Goal: Task Accomplishment & Management: Use online tool/utility

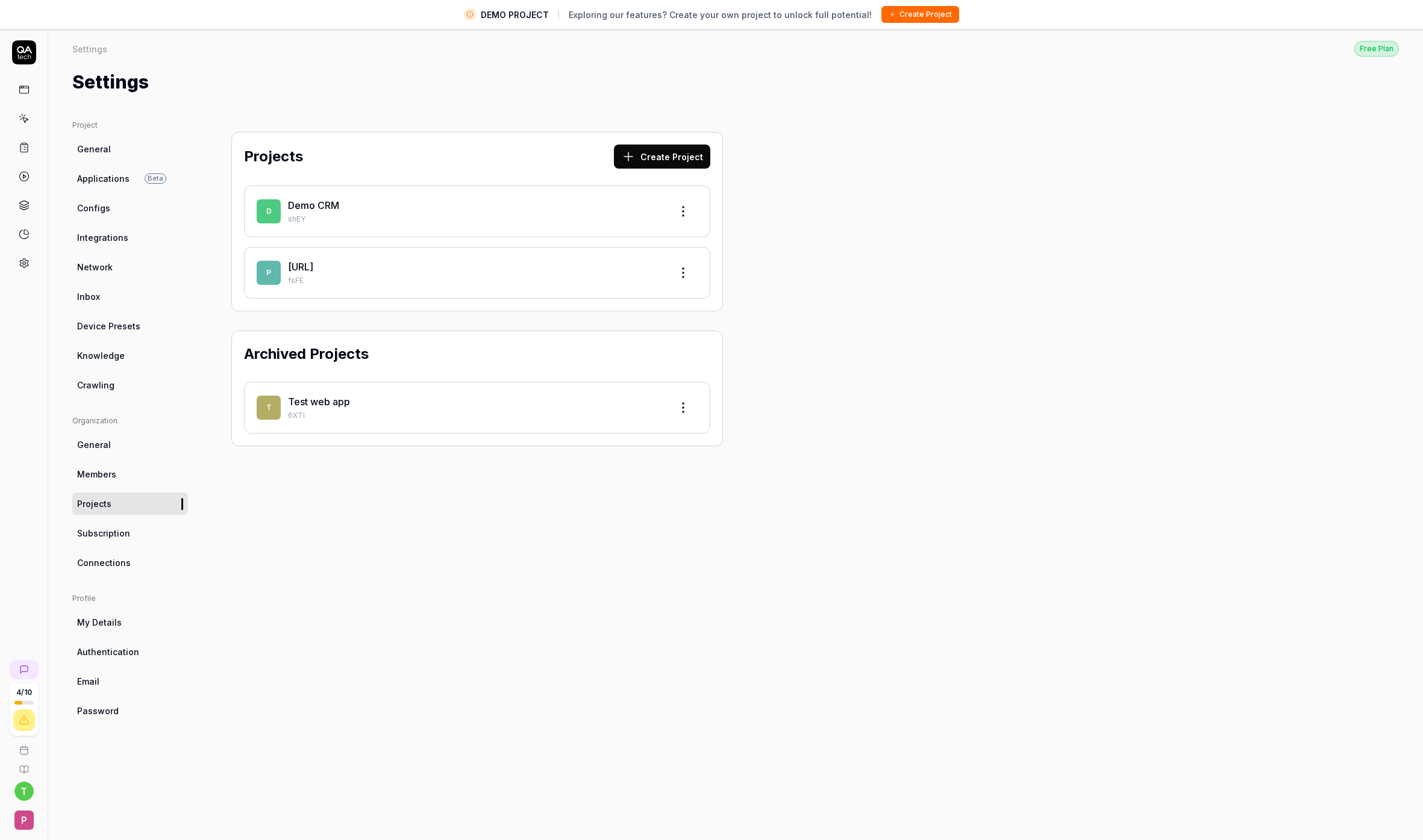
click at [445, 498] on div "Projects Create Project D Demo CRM shEY p postdocs.ai fsFE Archived Projects T …" at bounding box center [477, 482] width 540 height 724
click at [33, 823] on span "P" at bounding box center [24, 820] width 19 height 19
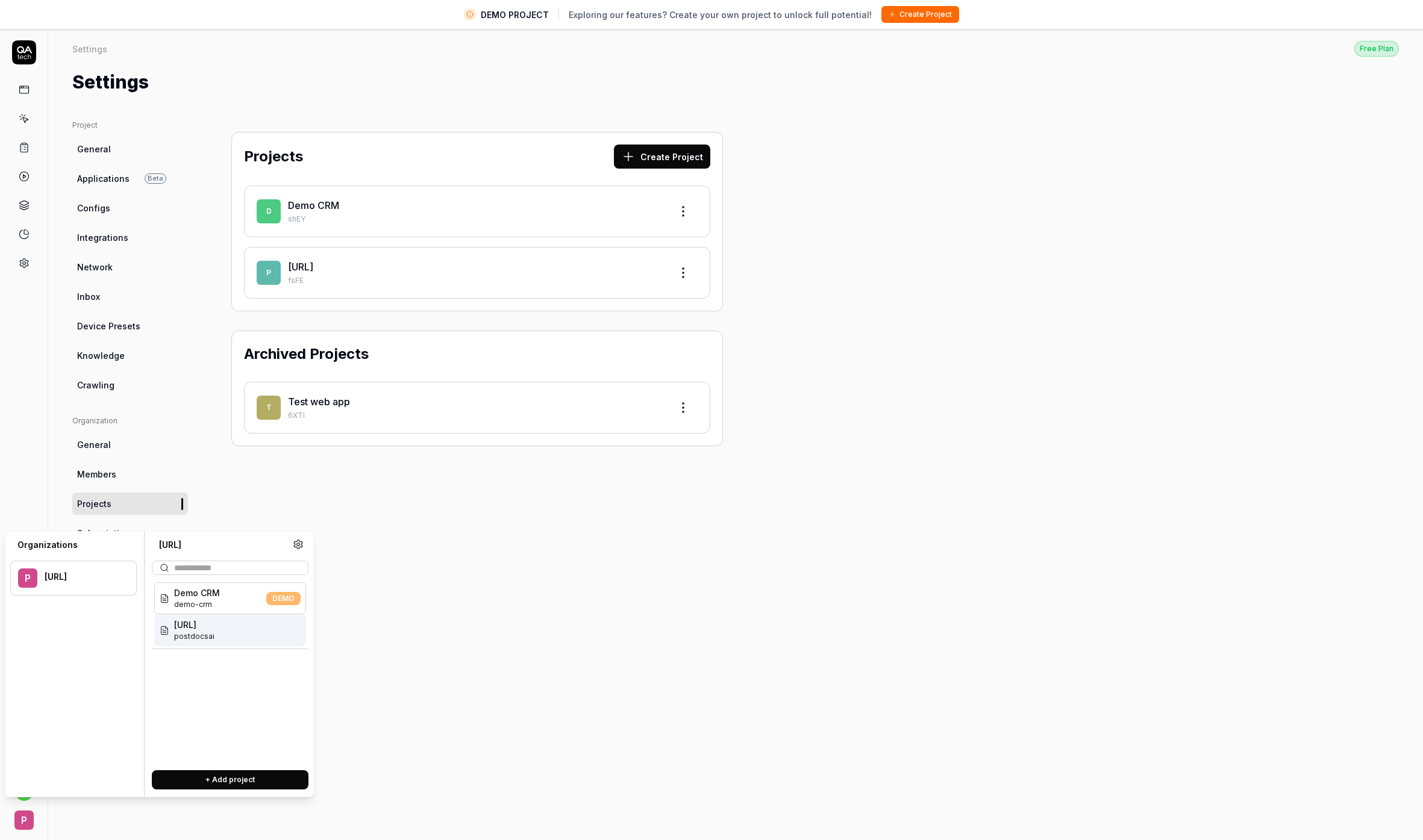
click at [232, 629] on div "postdocs.ai postdocsai" at bounding box center [230, 631] width 152 height 32
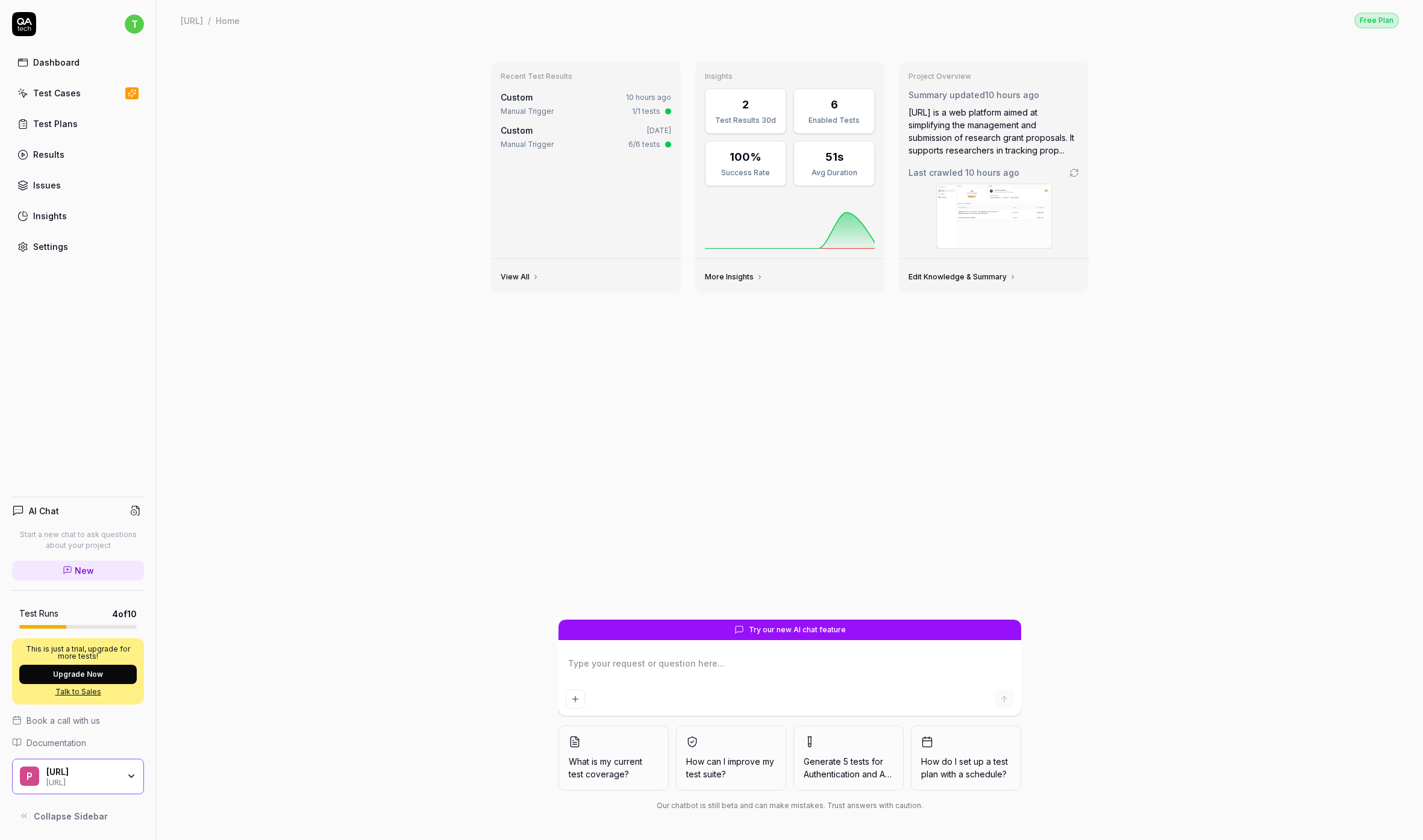
click at [66, 95] on div "Test Cases" at bounding box center [57, 92] width 47 height 12
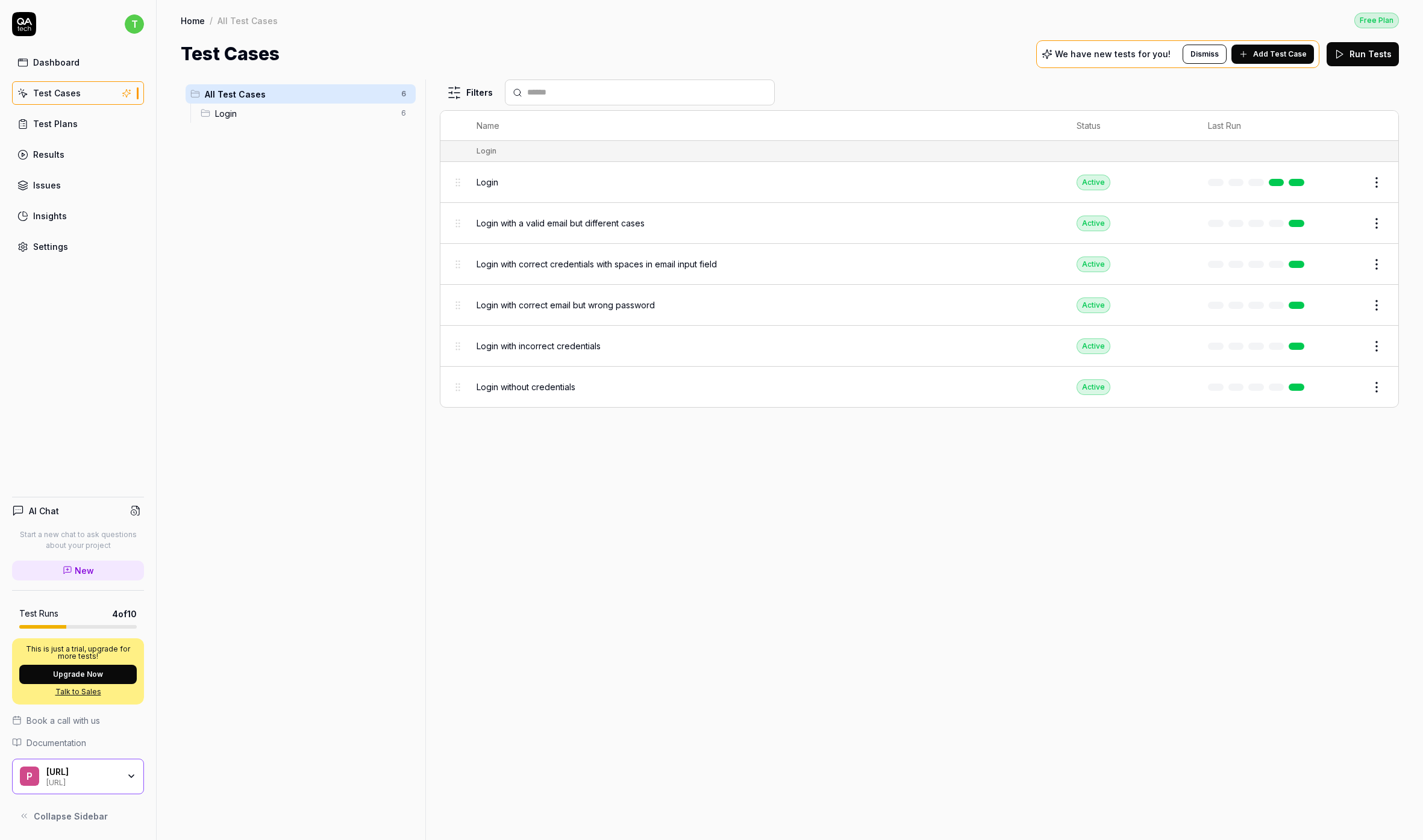
click at [273, 114] on span "Login" at bounding box center [305, 113] width 179 height 12
click at [48, 63] on div "Dashboard" at bounding box center [57, 62] width 47 height 12
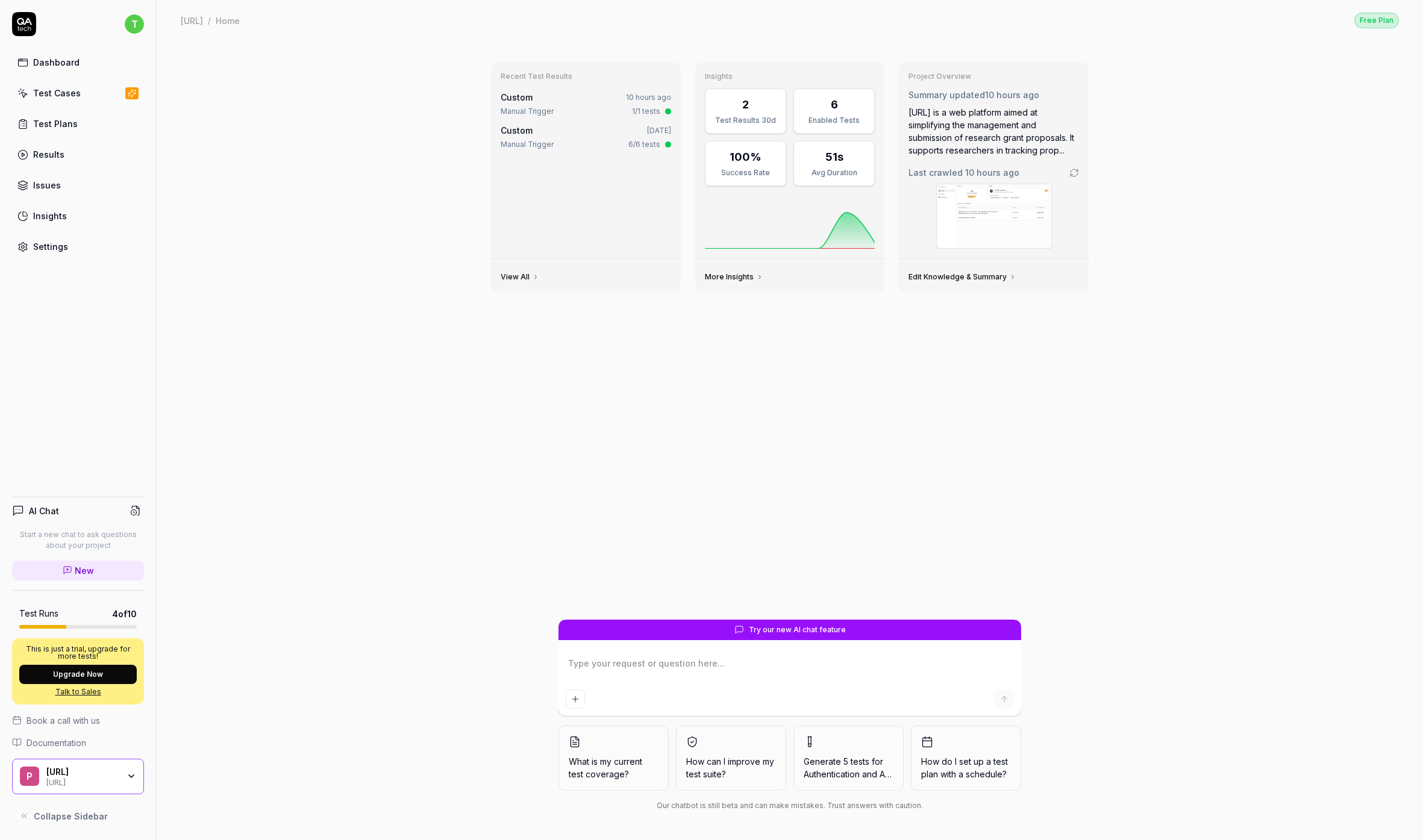
click at [60, 209] on link "Insights" at bounding box center [78, 216] width 132 height 23
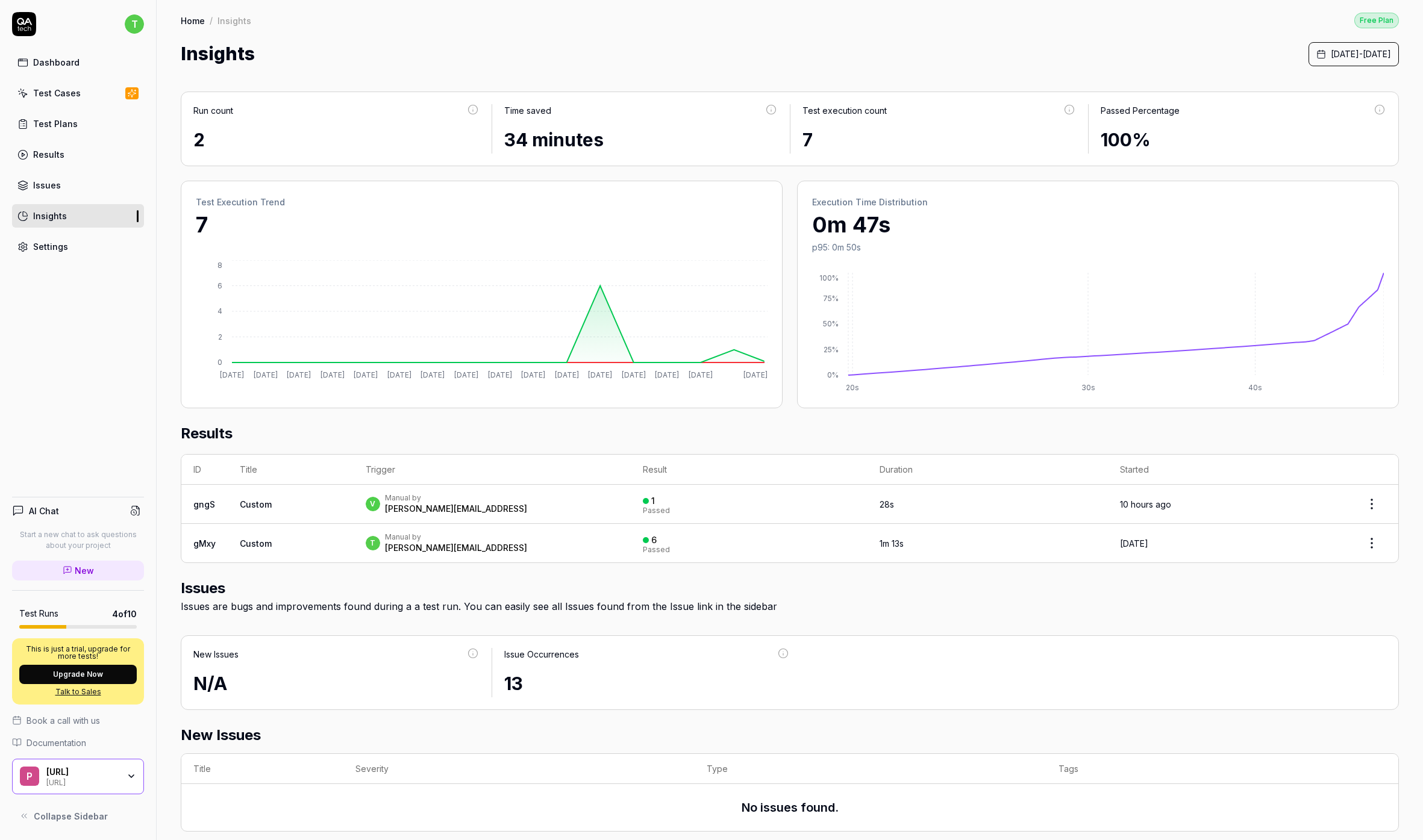
click at [66, 182] on link "Issues" at bounding box center [78, 185] width 132 height 23
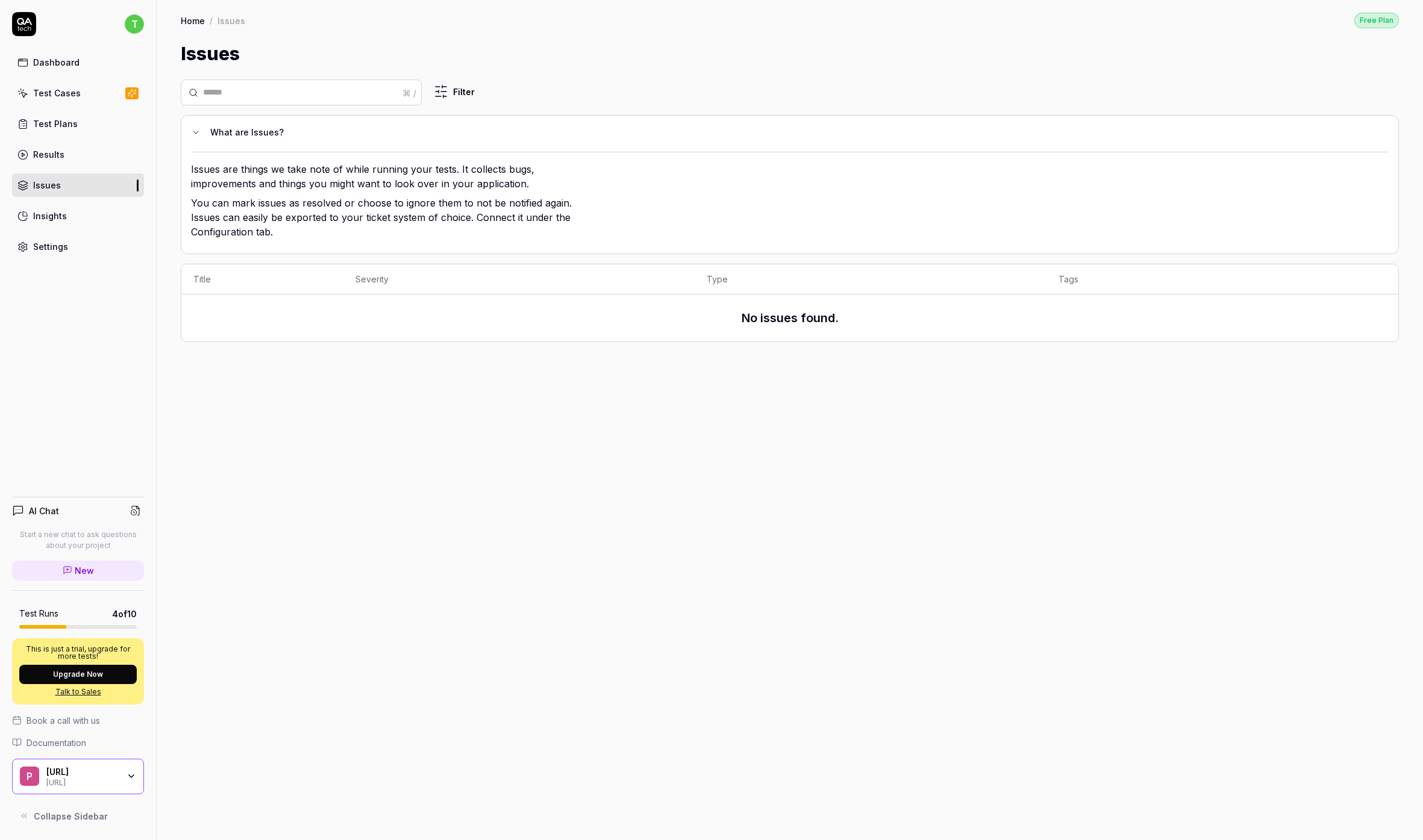
click at [76, 135] on link "Test Plans" at bounding box center [78, 124] width 132 height 23
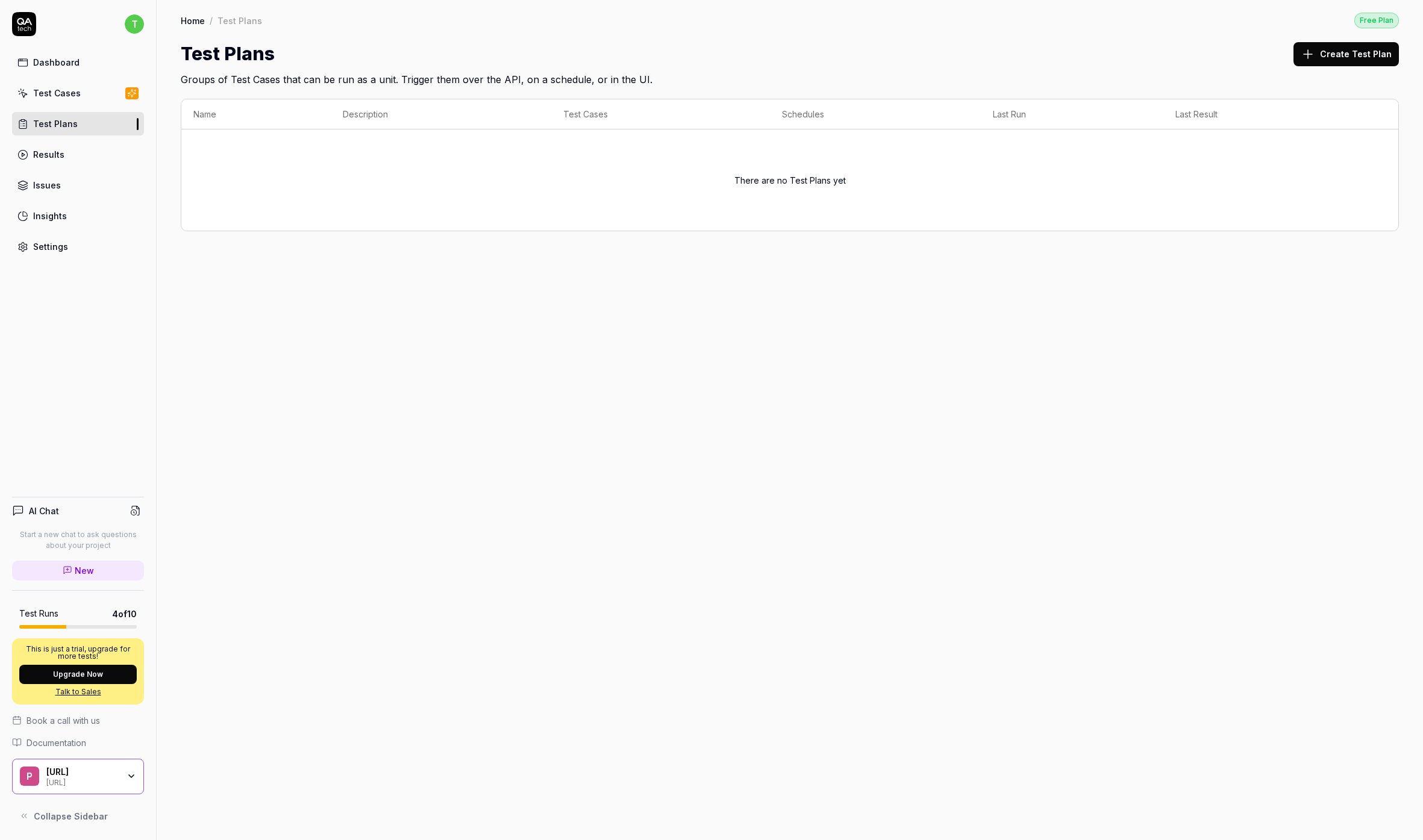
click at [79, 89] on link "Test Cases" at bounding box center [78, 93] width 132 height 23
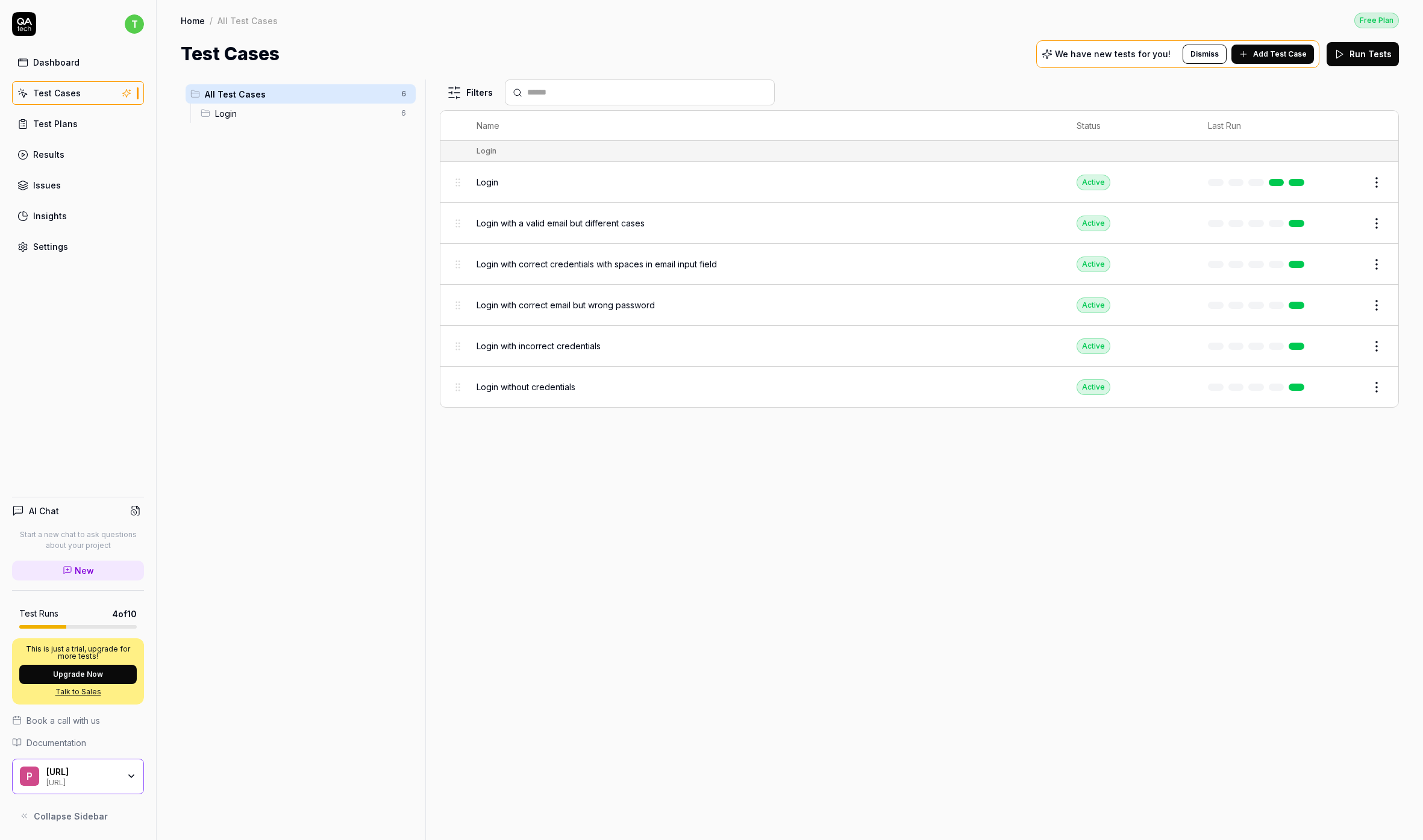
click at [1286, 57] on span "Add Test Case" at bounding box center [1280, 54] width 54 height 11
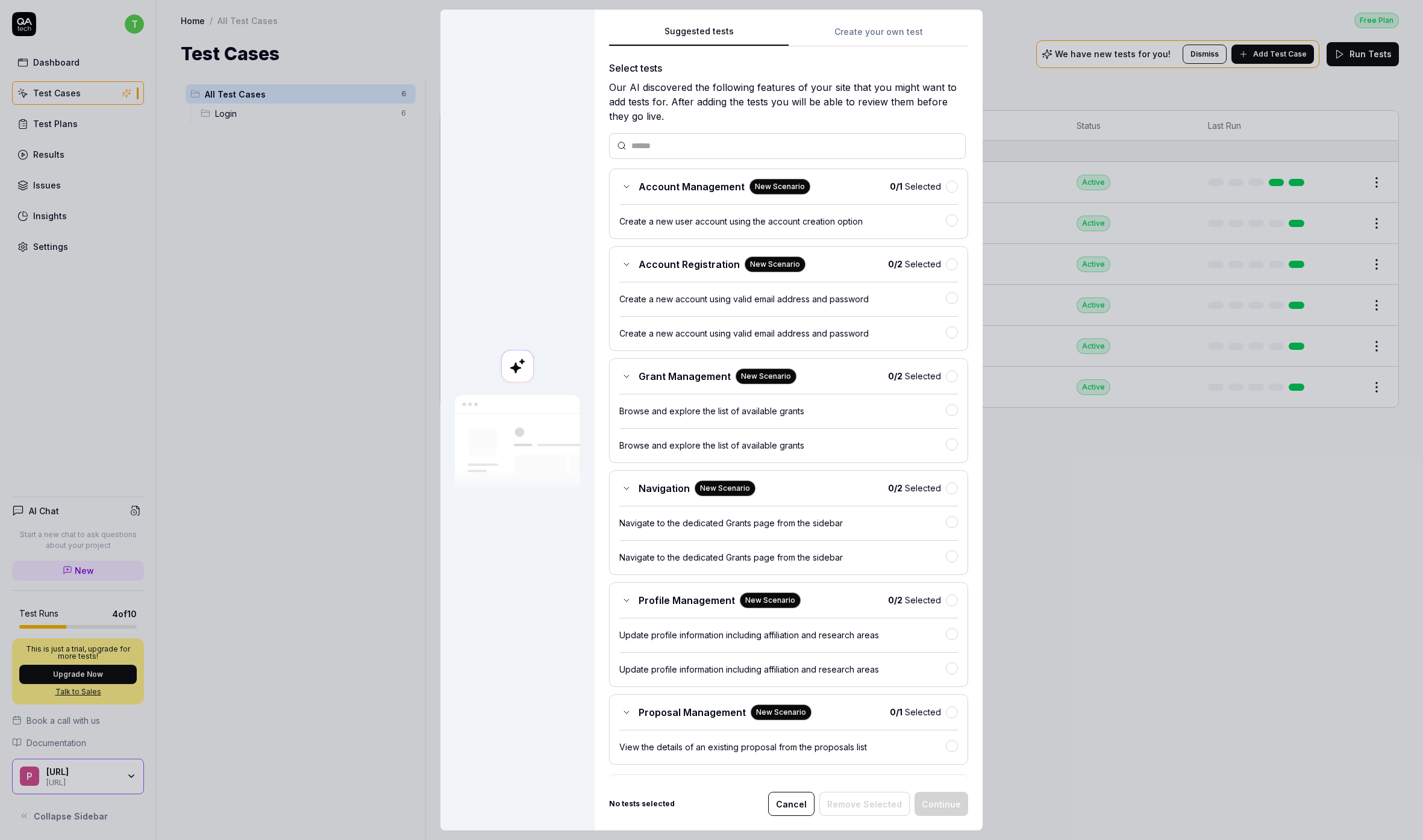
click at [936, 186] on span "0 / 1 Selected" at bounding box center [915, 186] width 51 height 12
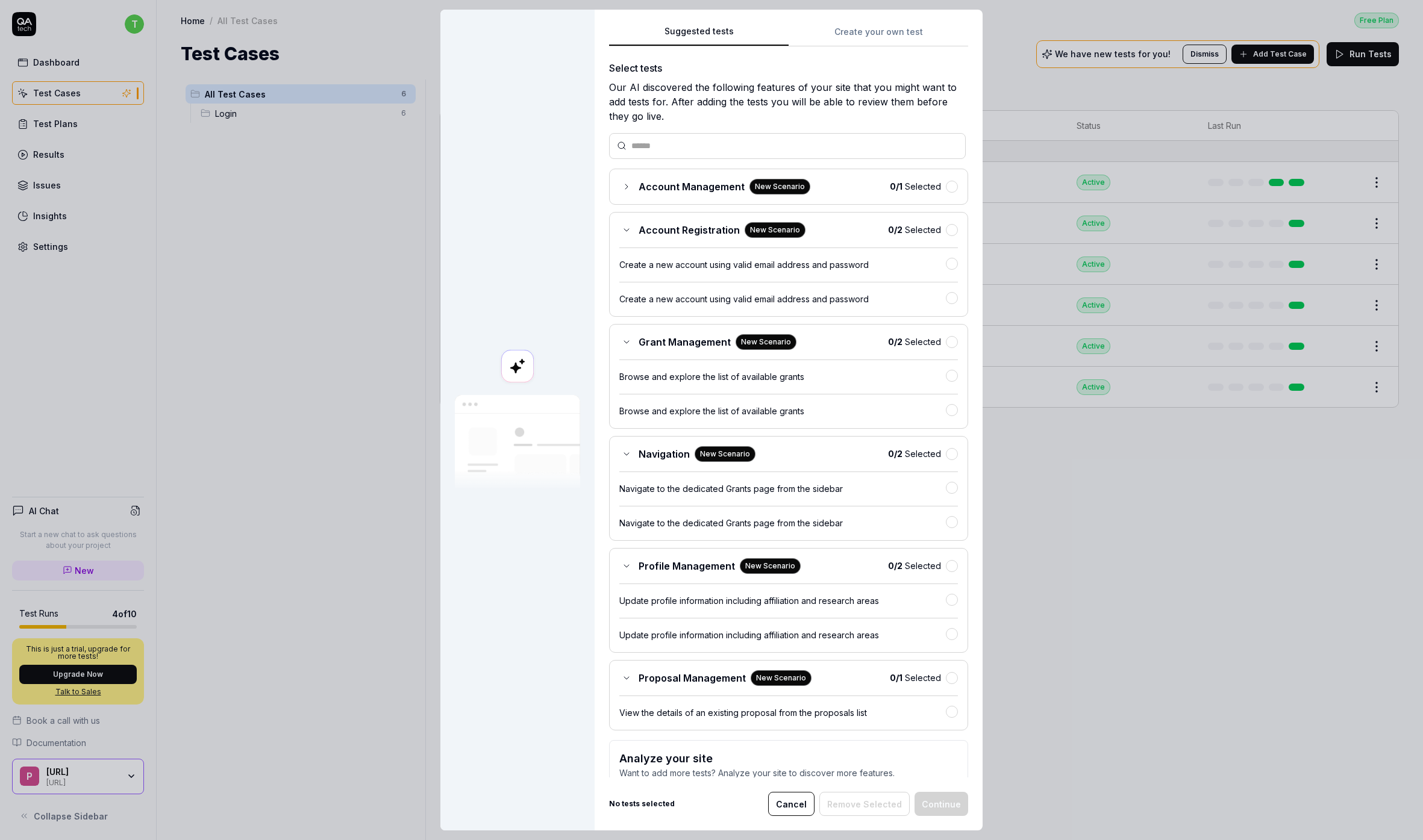
click at [946, 190] on div "0 / 1 Selected" at bounding box center [924, 186] width 68 height 12
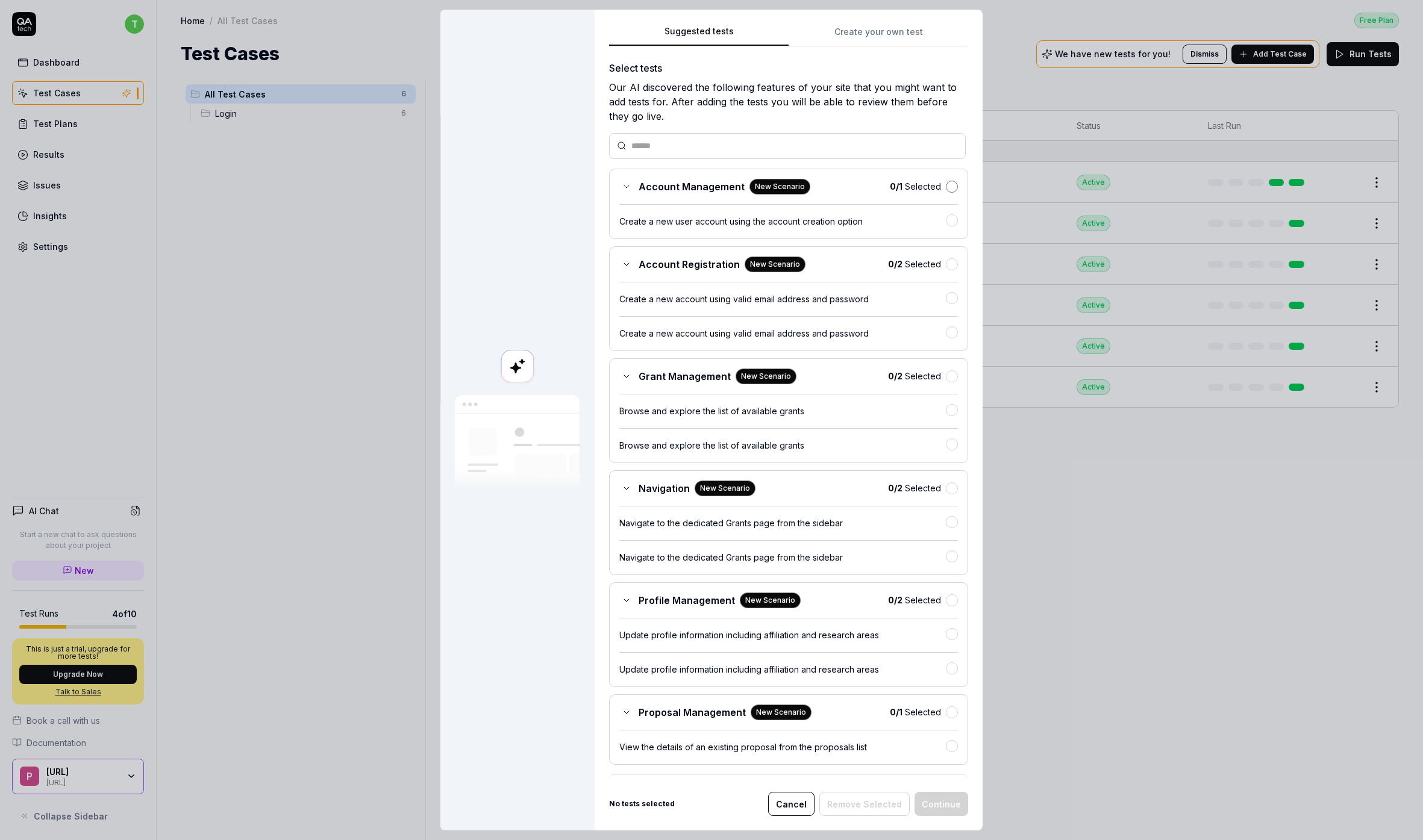
click at [951, 191] on button "button" at bounding box center [952, 186] width 12 height 12
click at [951, 266] on button "button" at bounding box center [952, 263] width 12 height 12
click at [953, 378] on button "button" at bounding box center [952, 375] width 12 height 12
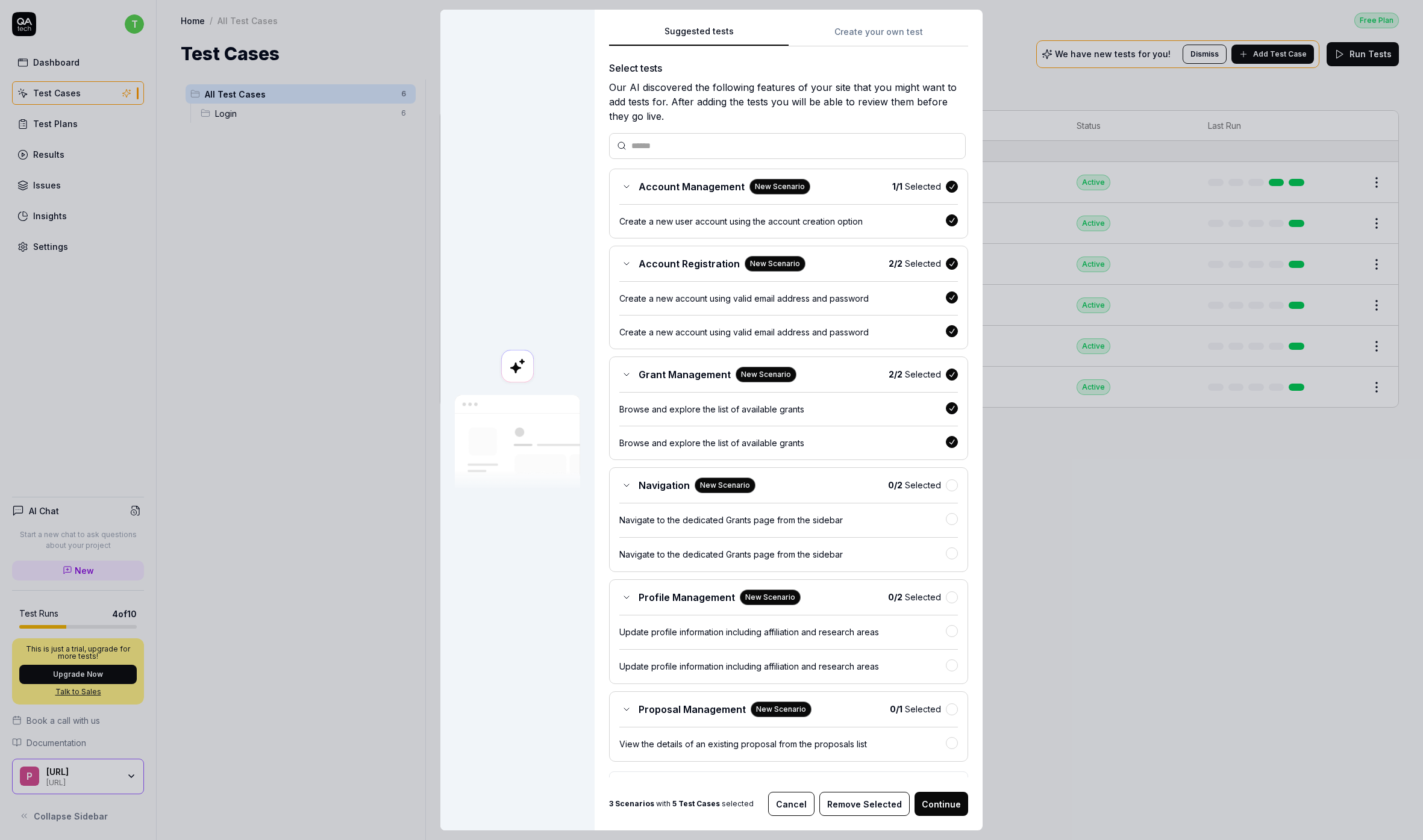
click at [951, 491] on div "0 / 2 Selected" at bounding box center [923, 484] width 70 height 12
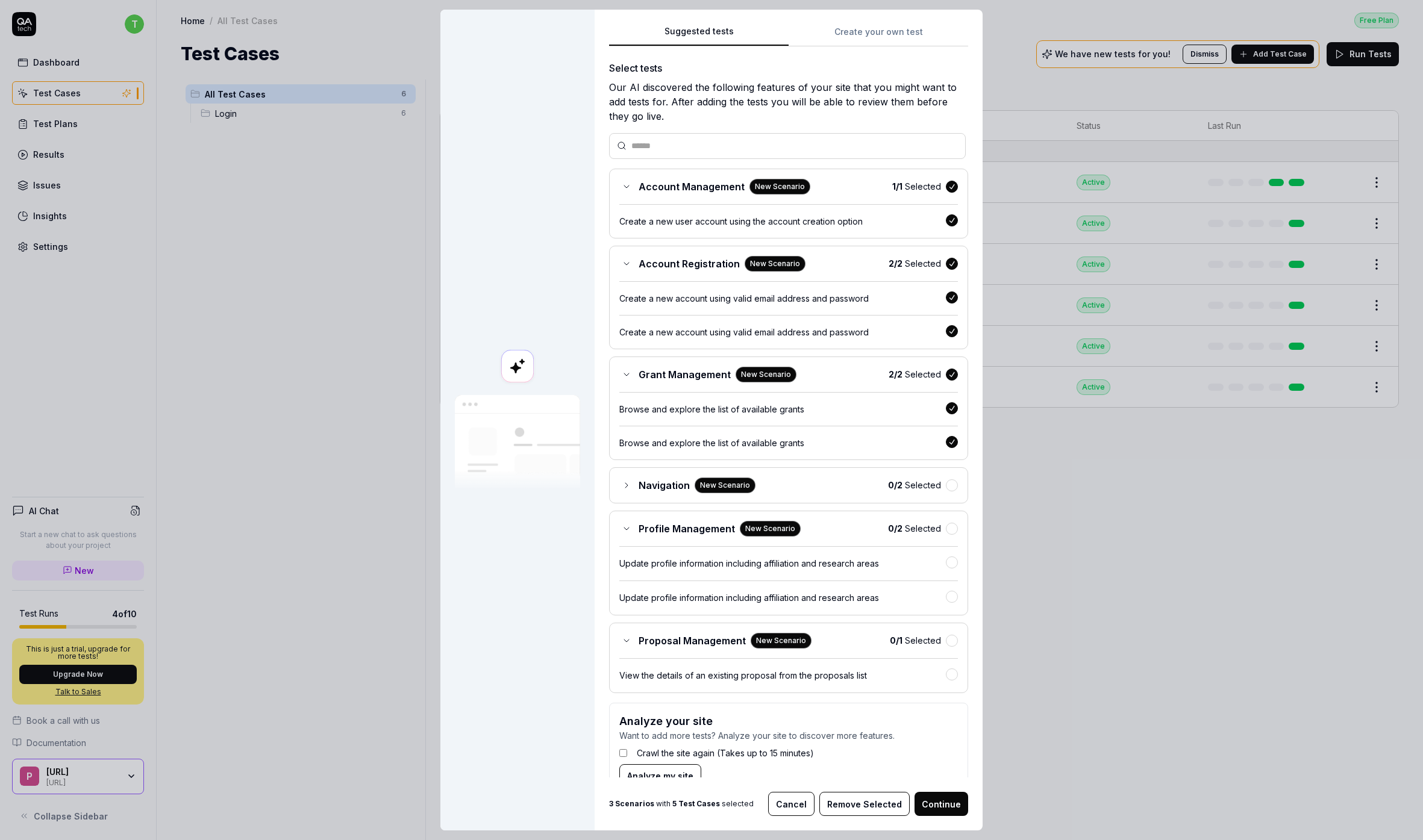
click at [952, 492] on div "Navigation New Scenario 0 / 2 Selected" at bounding box center [788, 486] width 338 height 16
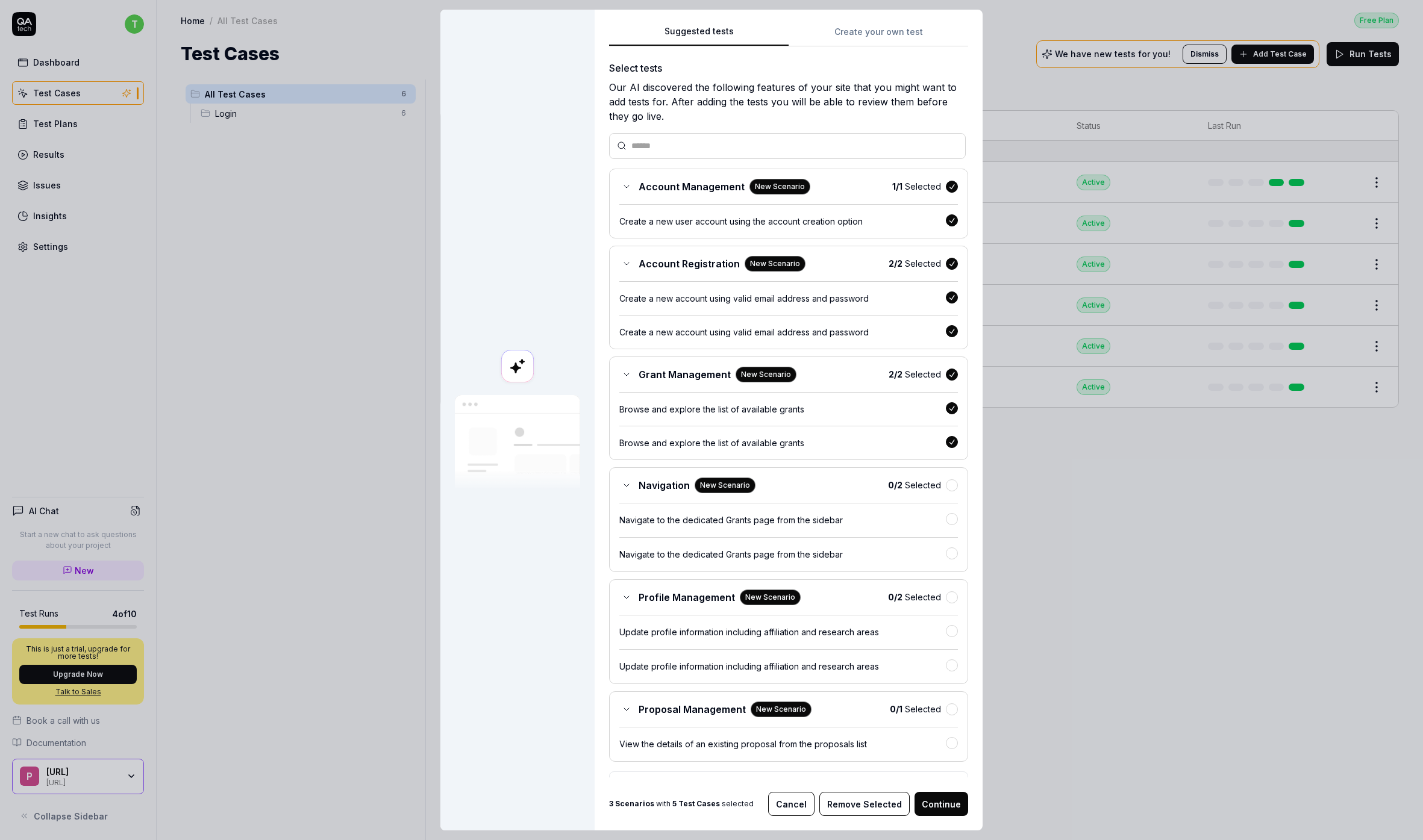
click at [950, 476] on div "Navigation New Scenario 0 / 2 Selected Navigate to the dedicated Grants page fr…" at bounding box center [789, 520] width 359 height 105
click at [950, 484] on button "button" at bounding box center [952, 485] width 12 height 12
click at [954, 597] on button "button" at bounding box center [952, 596] width 12 height 12
click at [952, 705] on button "button" at bounding box center [952, 707] width 12 height 12
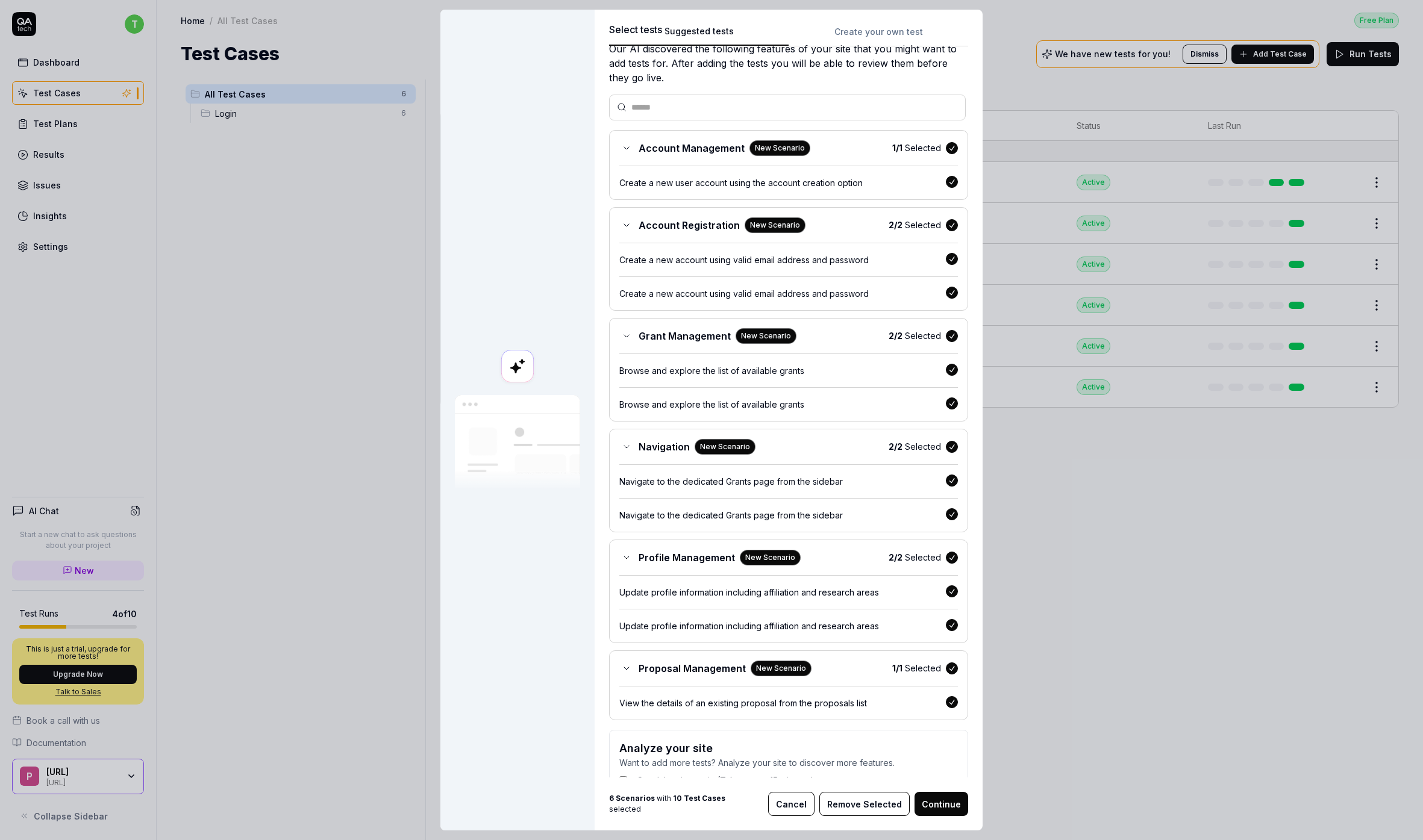
scroll to position [96, 0]
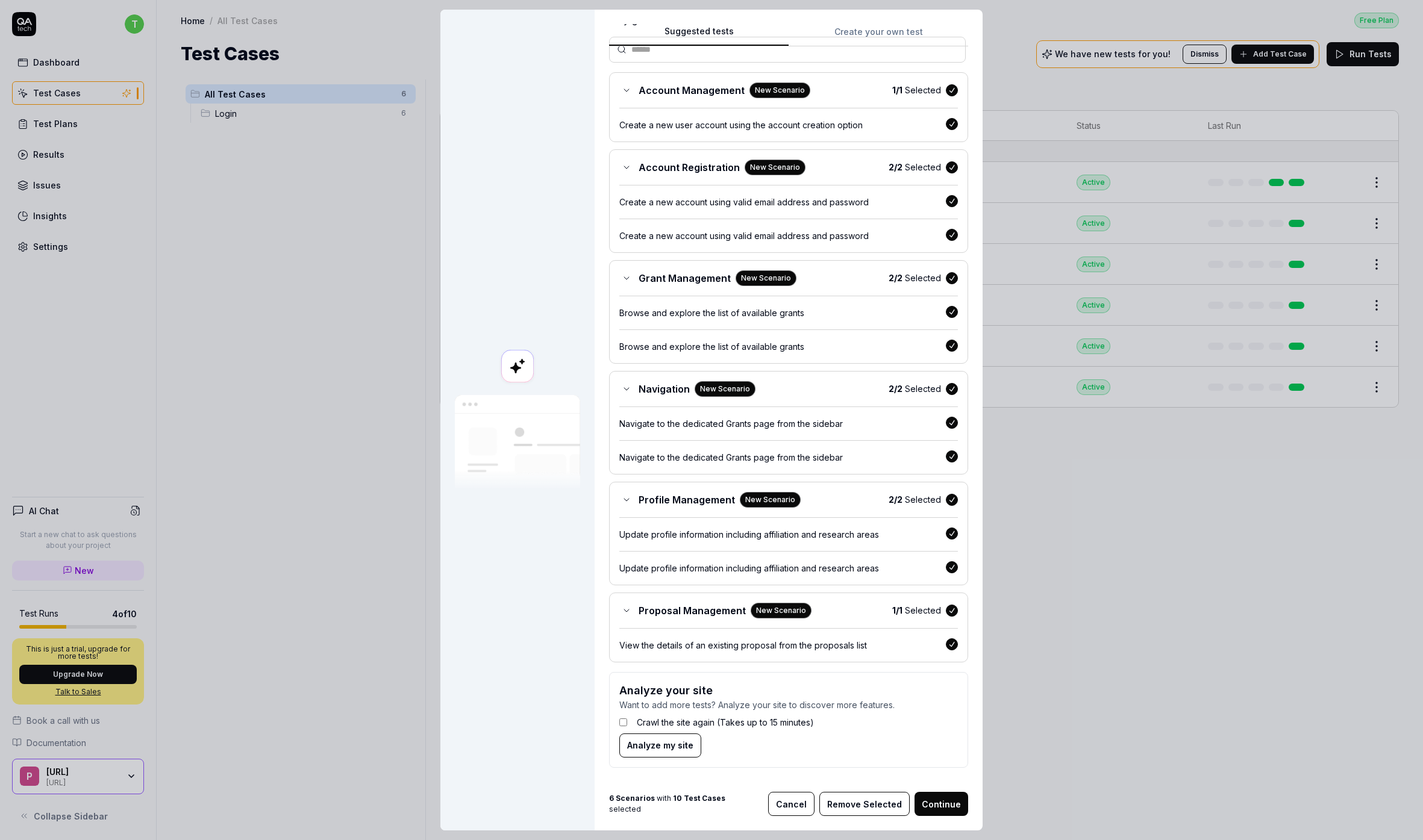
click at [657, 727] on label "Crawl the site again (Takes up to 15 minutes)" at bounding box center [725, 722] width 177 height 12
click at [948, 807] on button "Continue" at bounding box center [941, 804] width 54 height 24
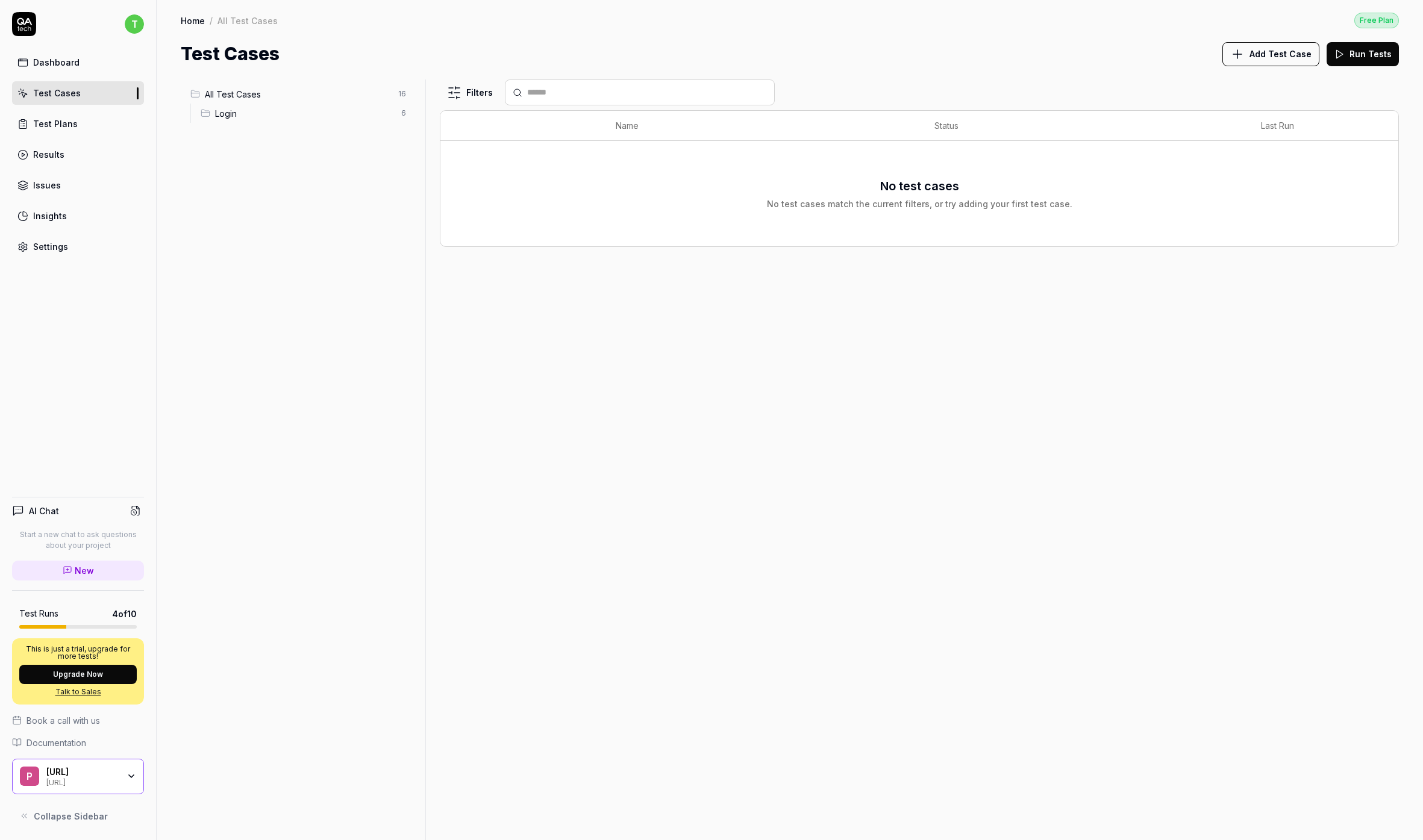
click at [47, 67] on div "Dashboard" at bounding box center [57, 62] width 47 height 12
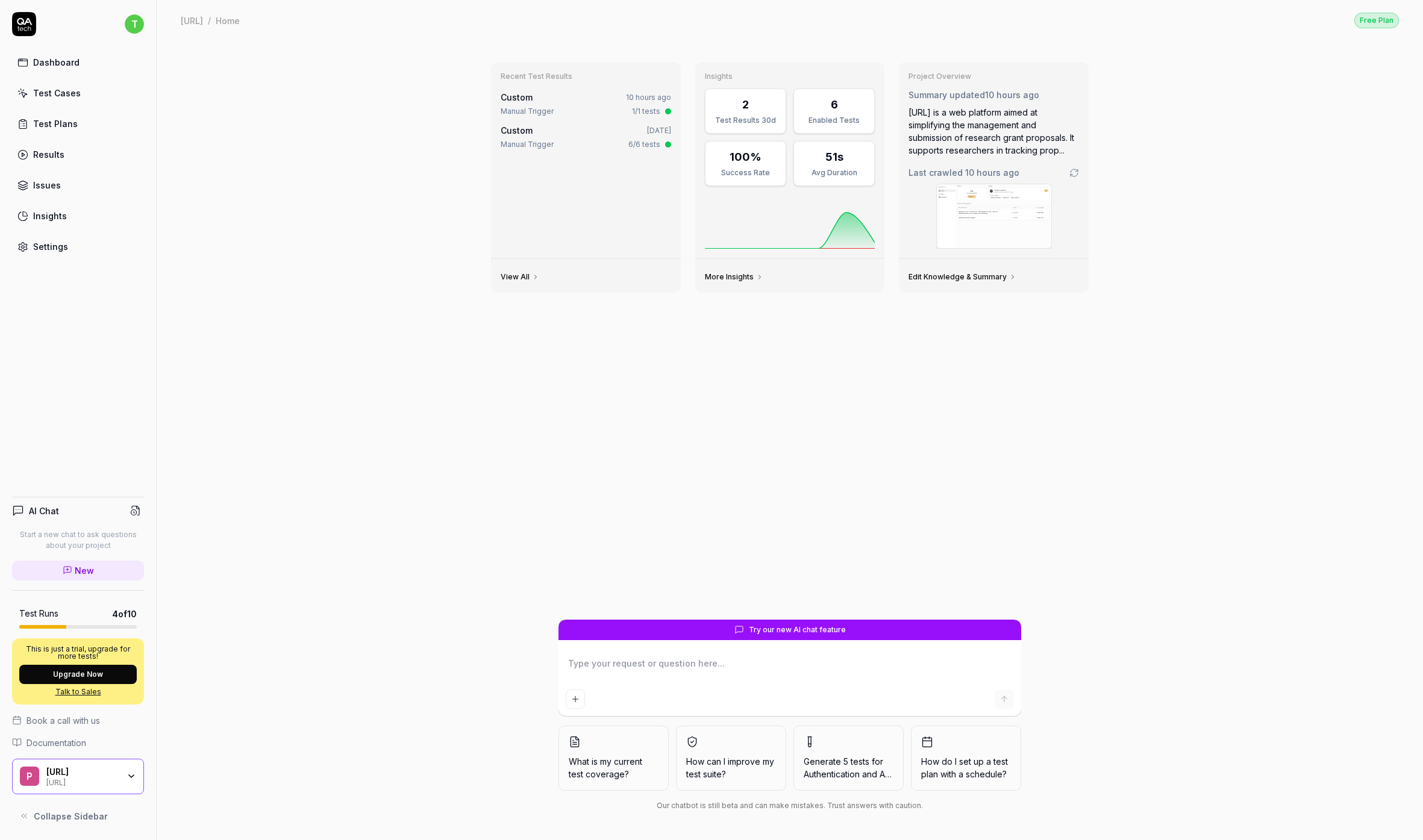
click at [544, 101] on div "Custom 10 hours ago" at bounding box center [586, 97] width 170 height 12
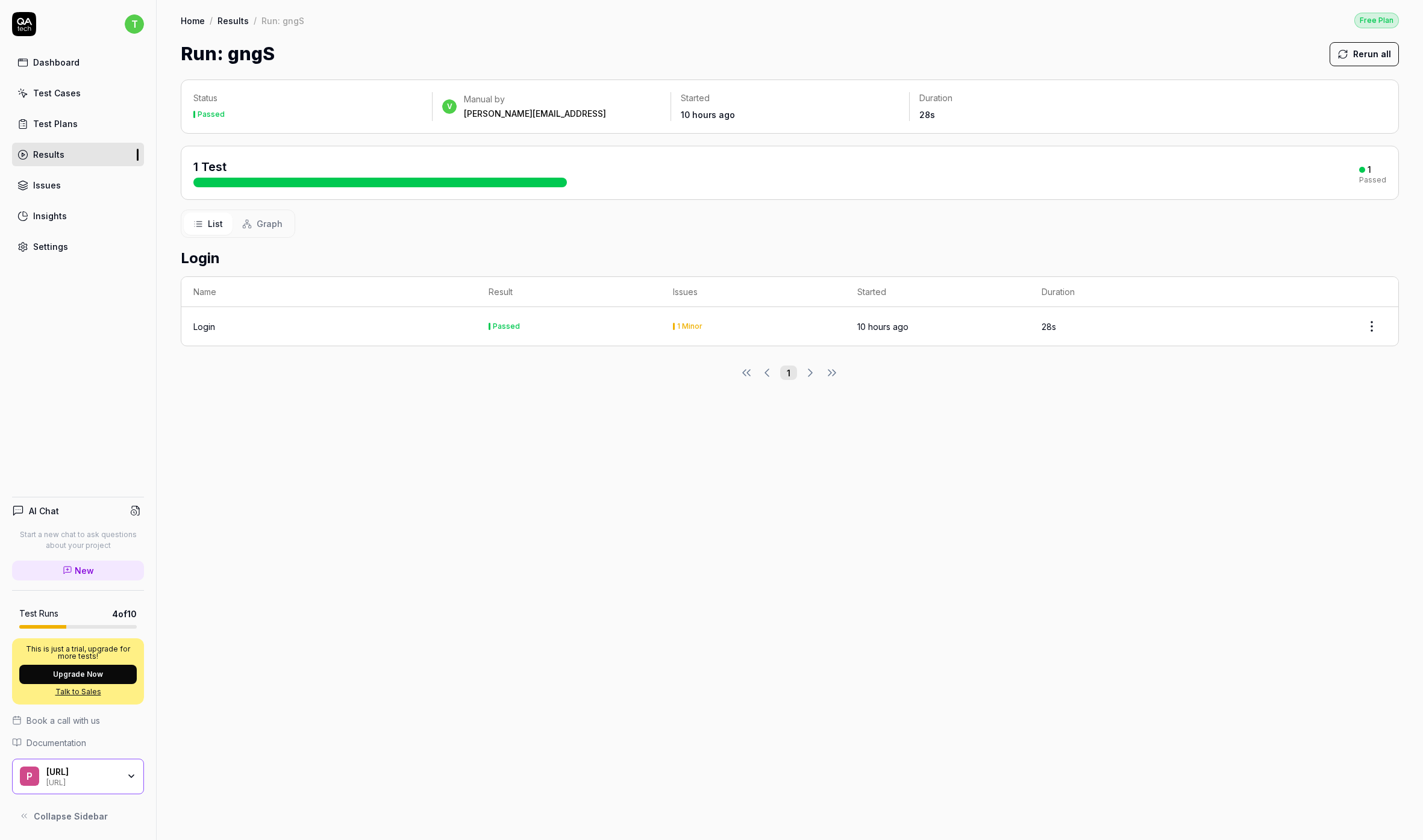
click at [60, 127] on div "Test Plans" at bounding box center [55, 123] width 44 height 12
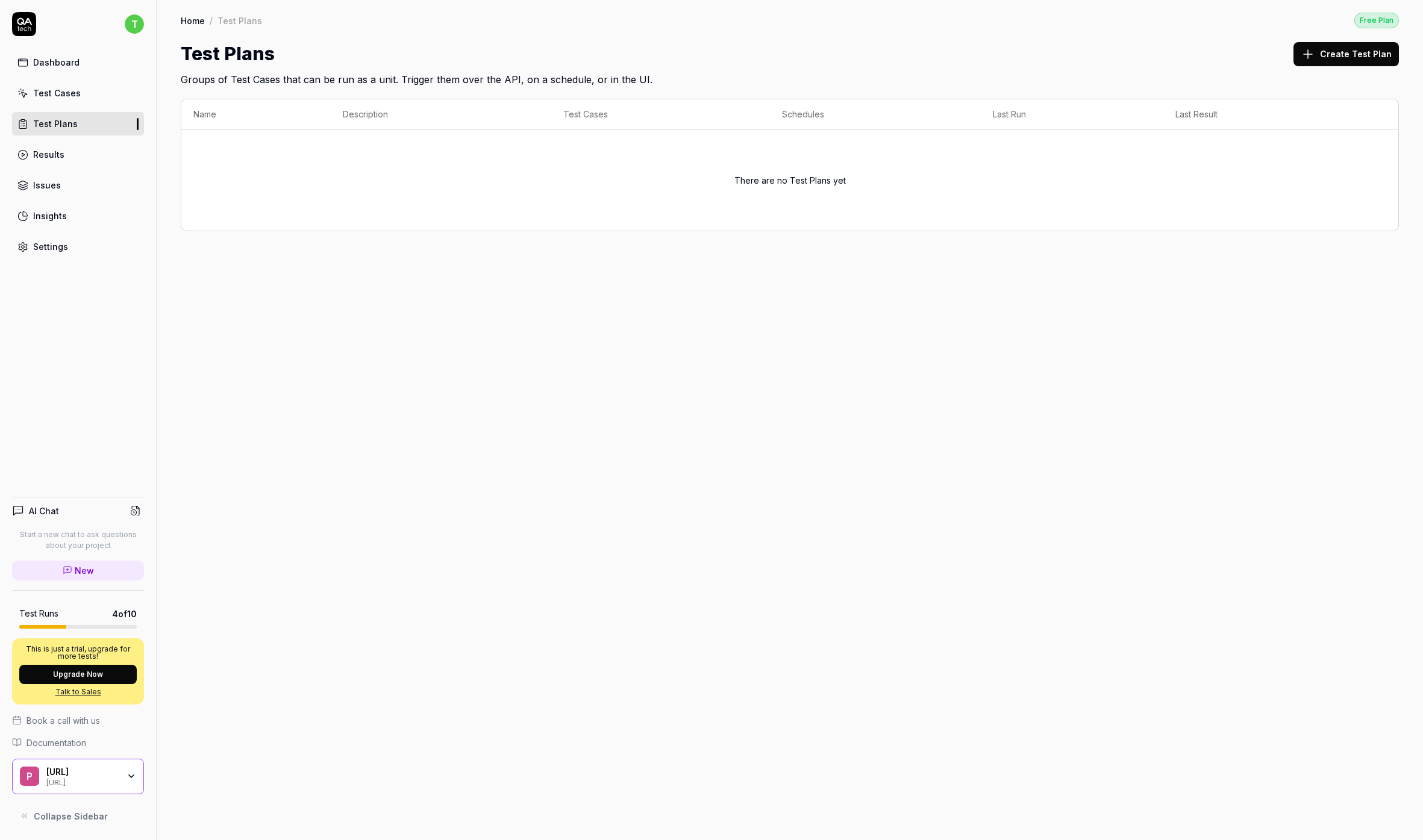
click at [61, 103] on link "Test Cases" at bounding box center [78, 93] width 132 height 23
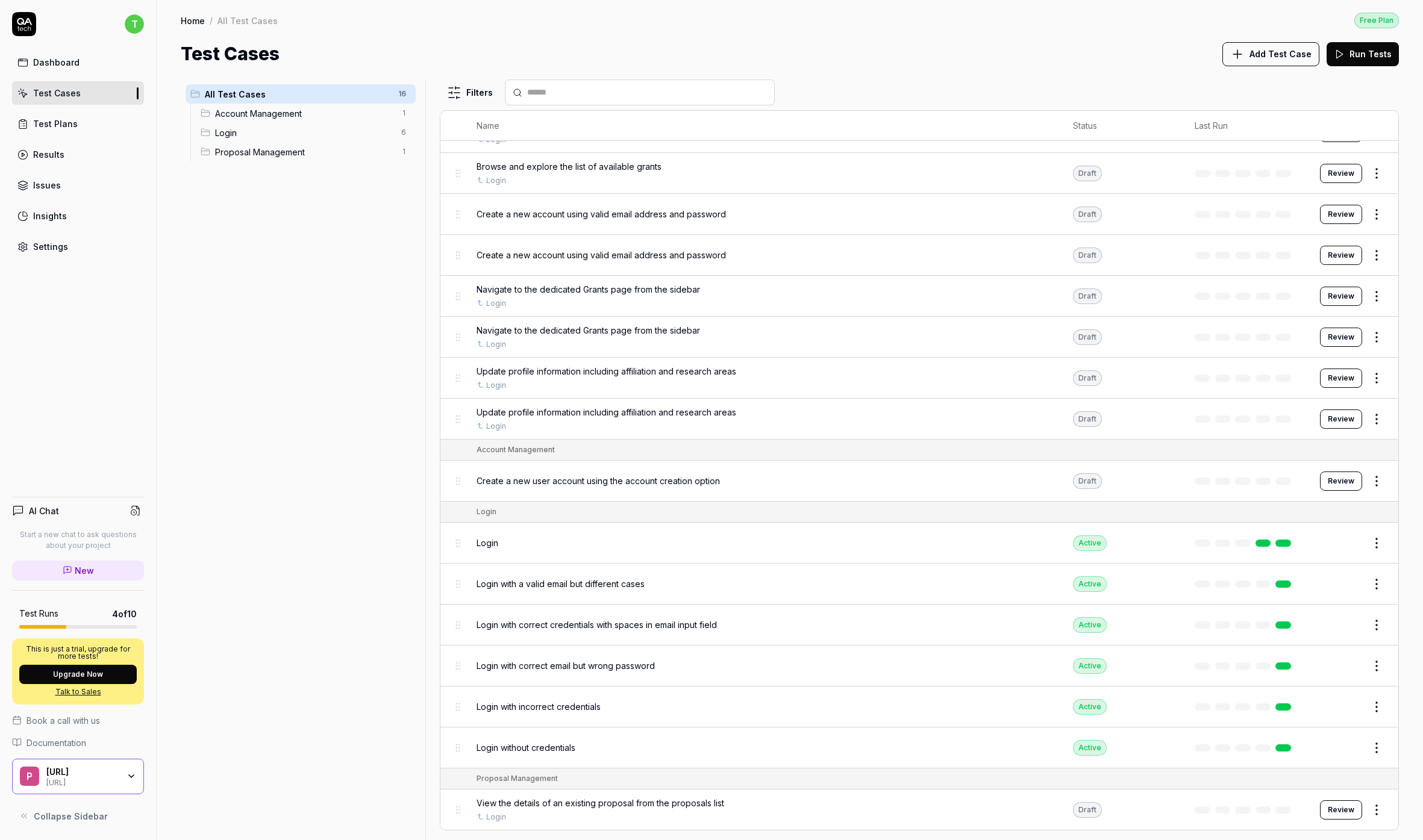
scroll to position [2, 0]
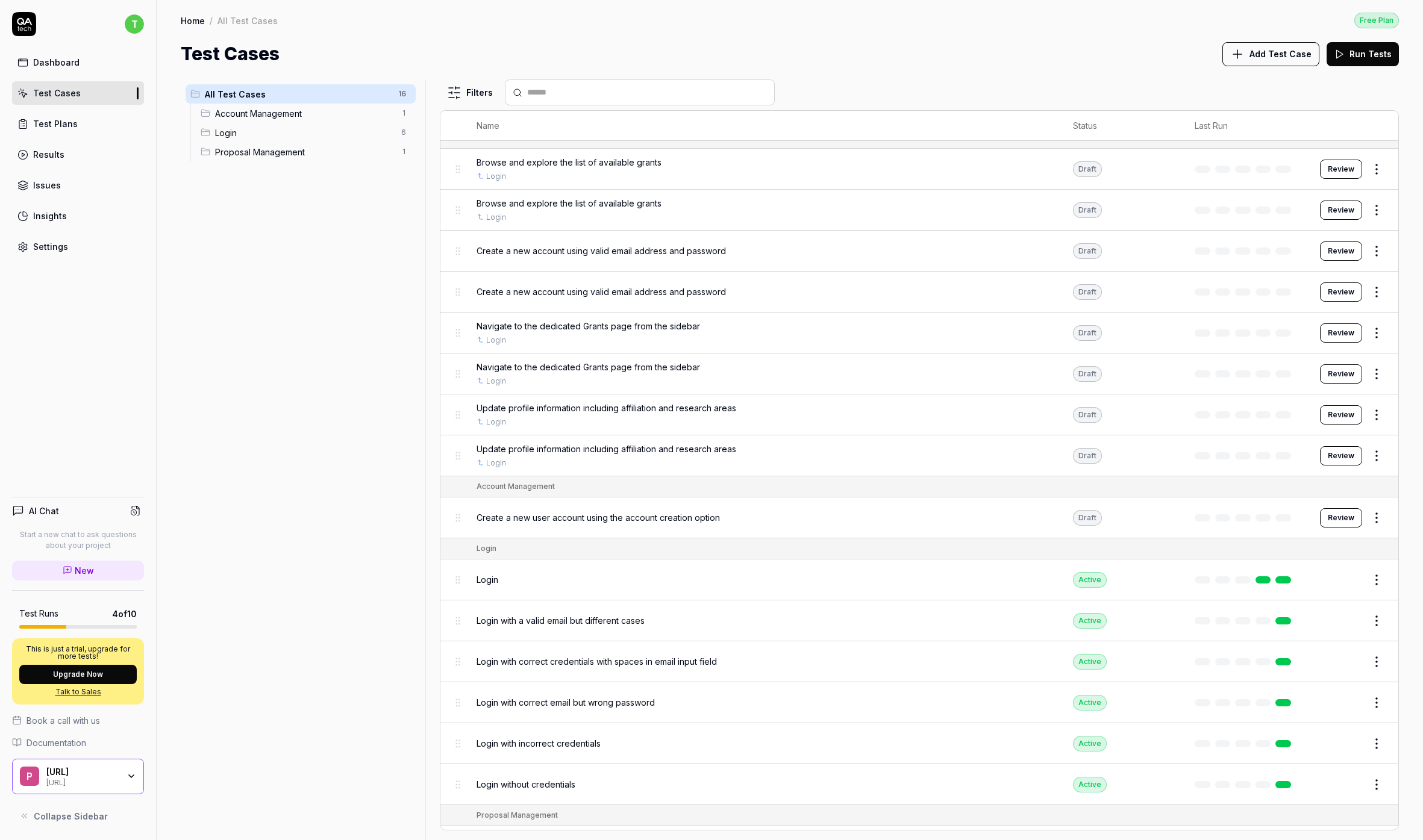
click at [303, 123] on div "Login 6" at bounding box center [306, 132] width 220 height 19
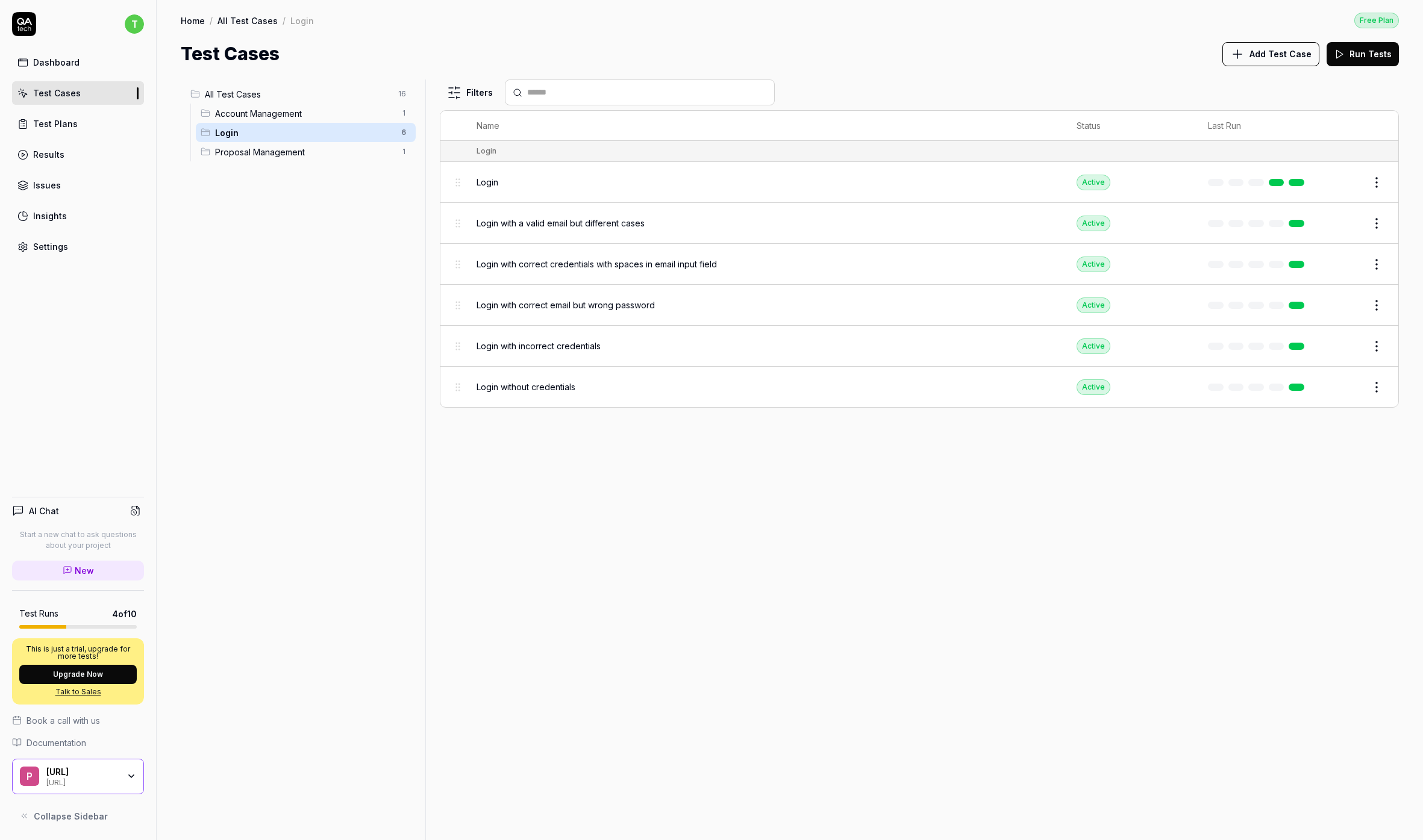
scroll to position [0, 0]
click at [303, 107] on span "Account Management" at bounding box center [305, 113] width 179 height 12
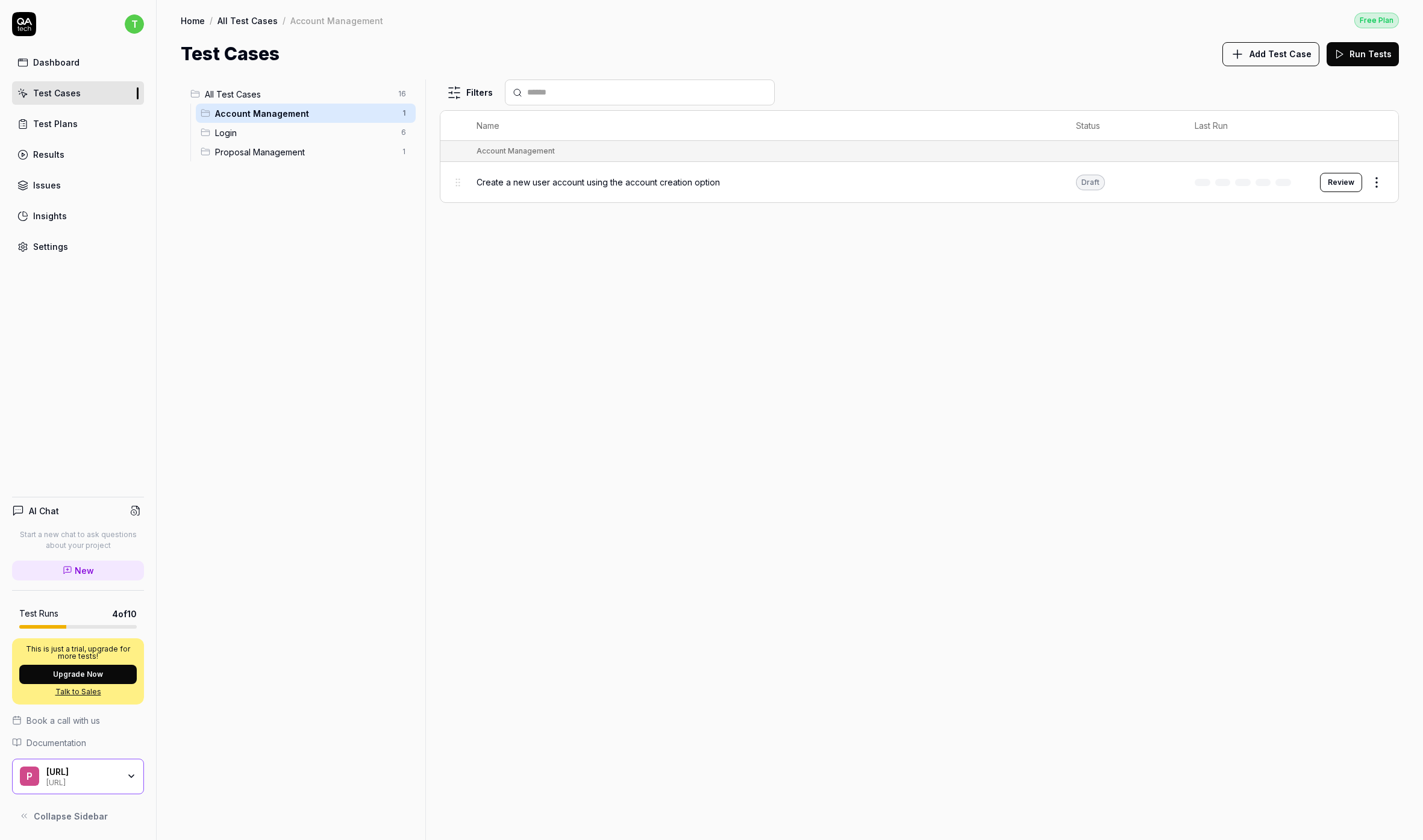
click at [338, 133] on span "Login" at bounding box center [305, 132] width 179 height 12
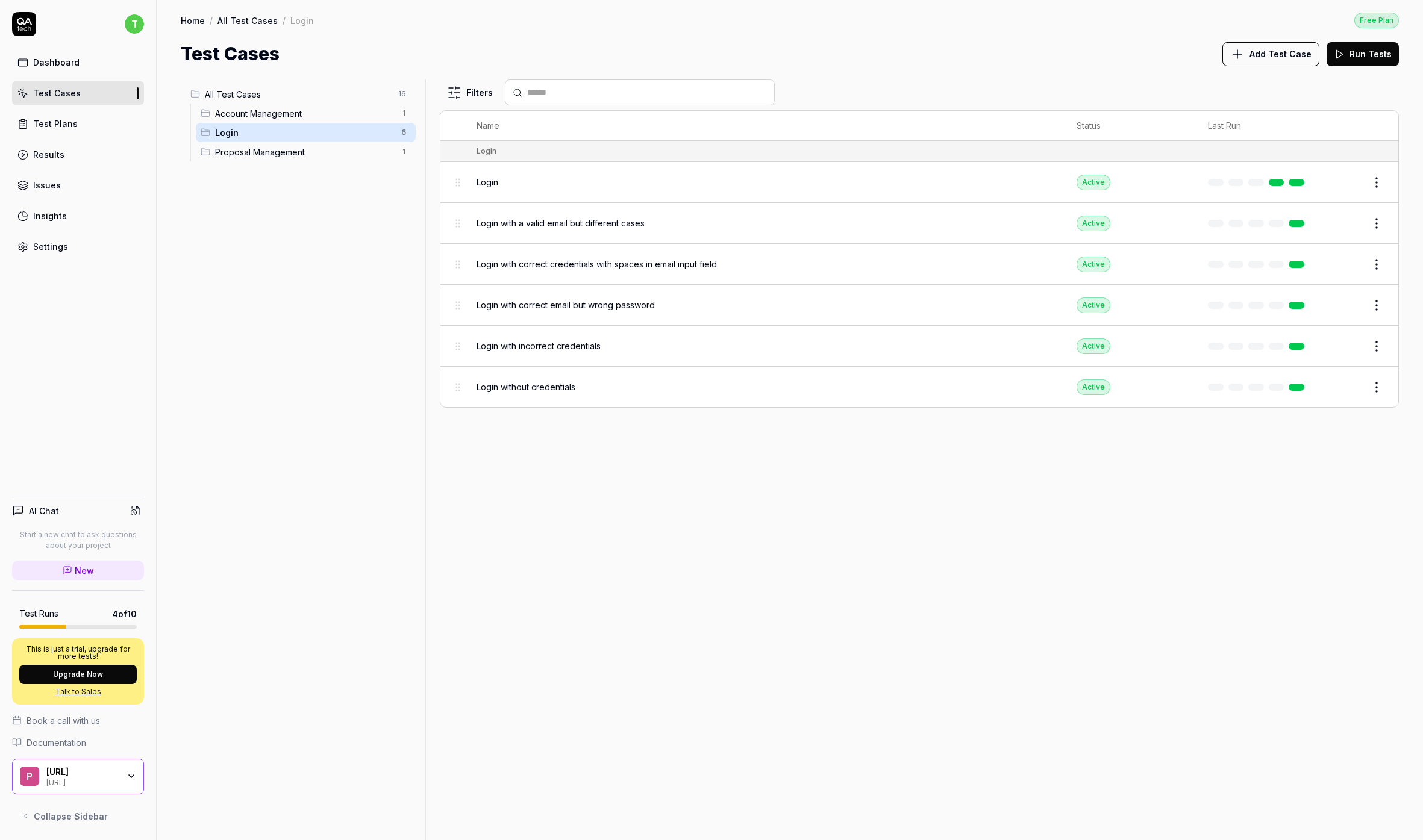
click at [327, 153] on span "Proposal Management" at bounding box center [305, 151] width 179 height 12
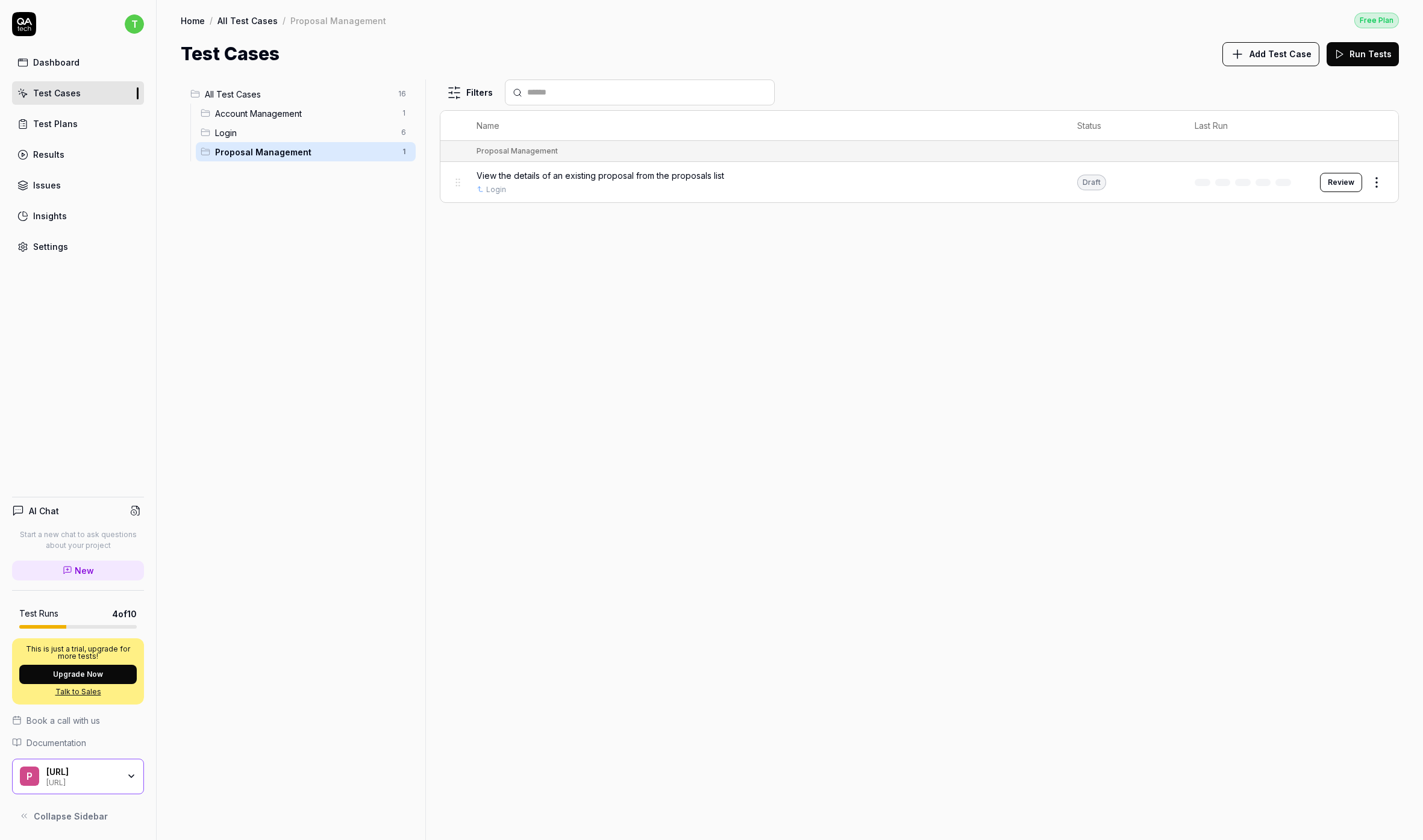
click at [321, 114] on span "Account Management" at bounding box center [305, 113] width 179 height 12
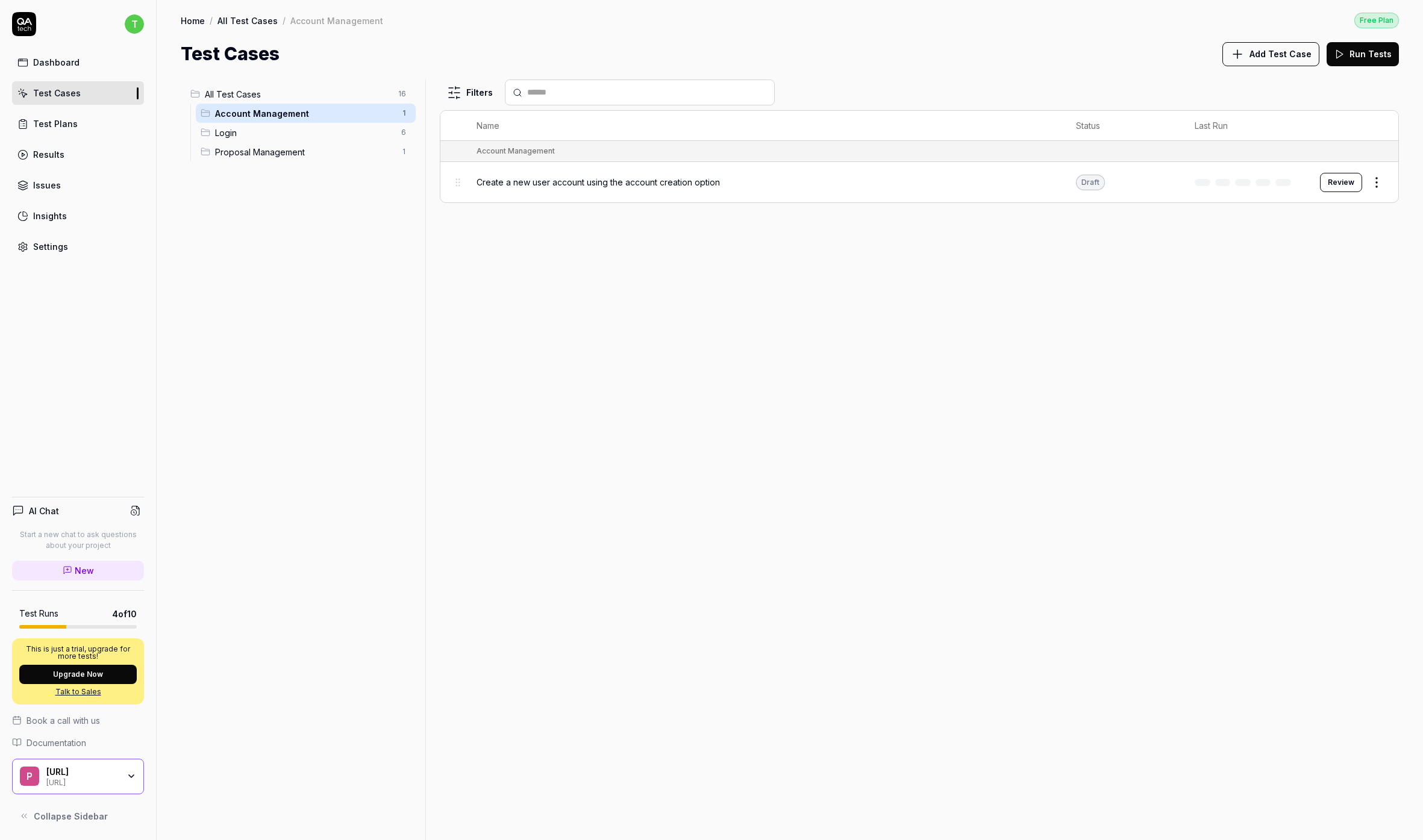
click at [300, 128] on span "Login" at bounding box center [305, 132] width 179 height 12
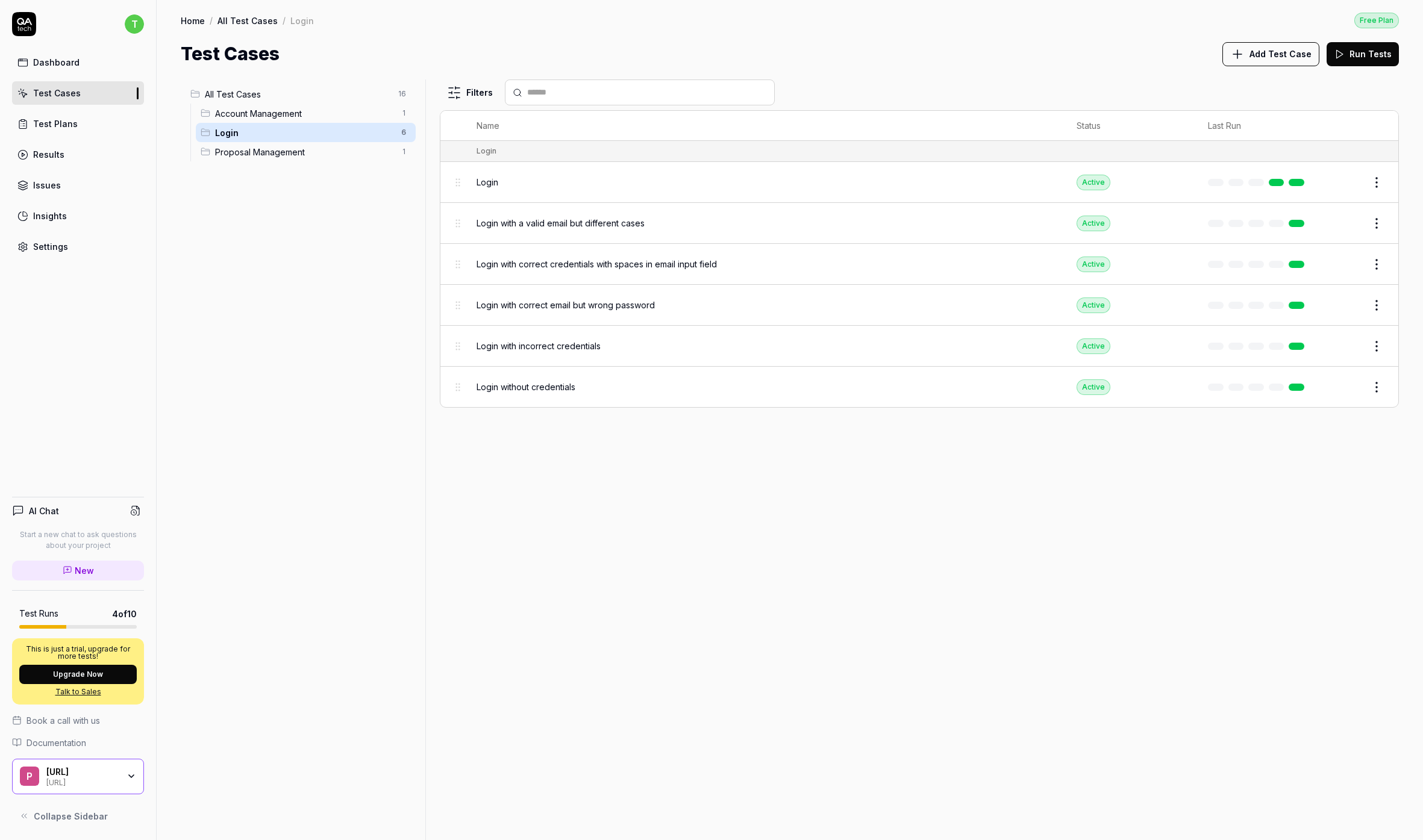
click at [298, 147] on span "Proposal Management" at bounding box center [305, 151] width 179 height 12
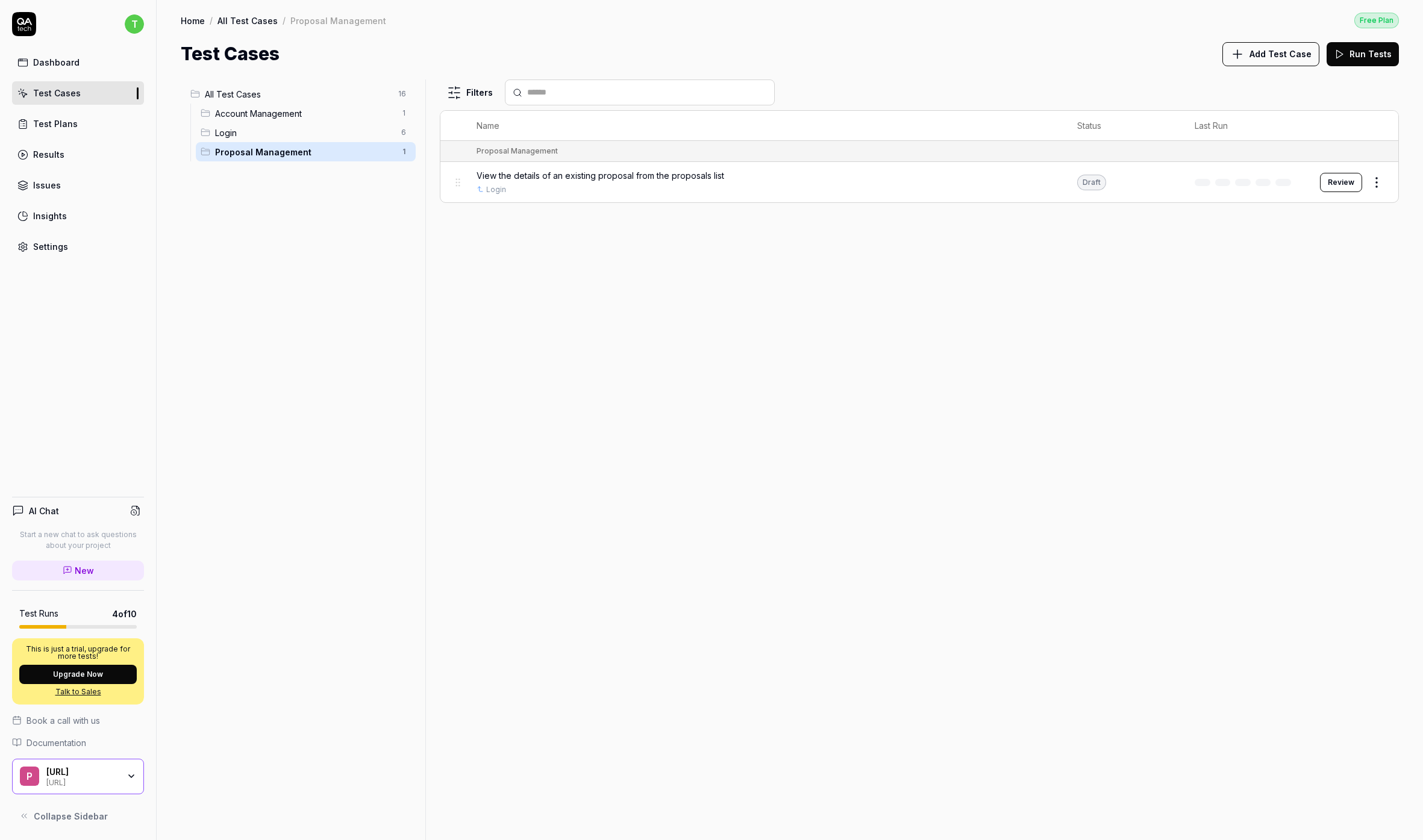
click at [298, 108] on span "Account Management" at bounding box center [305, 113] width 179 height 12
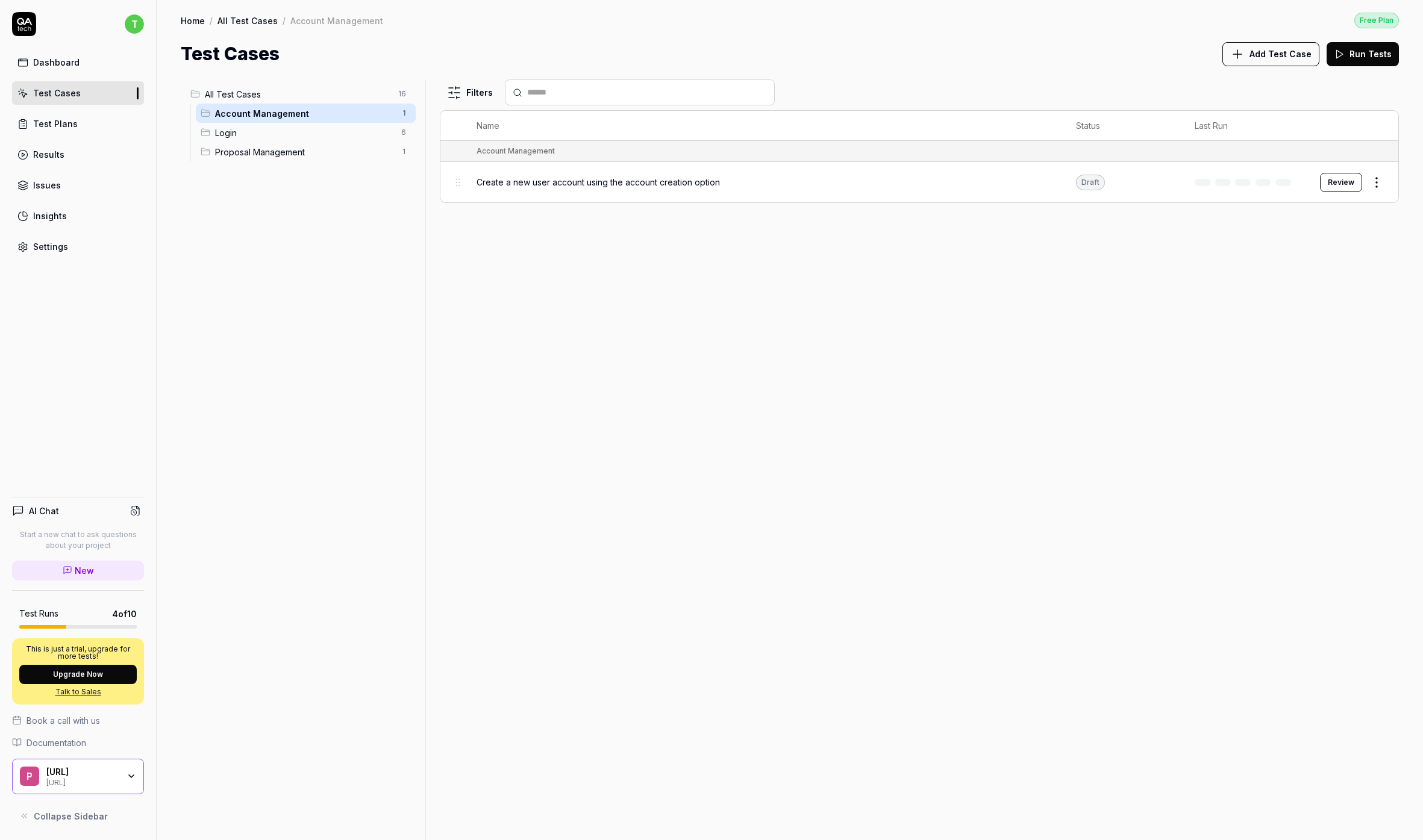
click at [295, 135] on span "Login" at bounding box center [305, 132] width 179 height 12
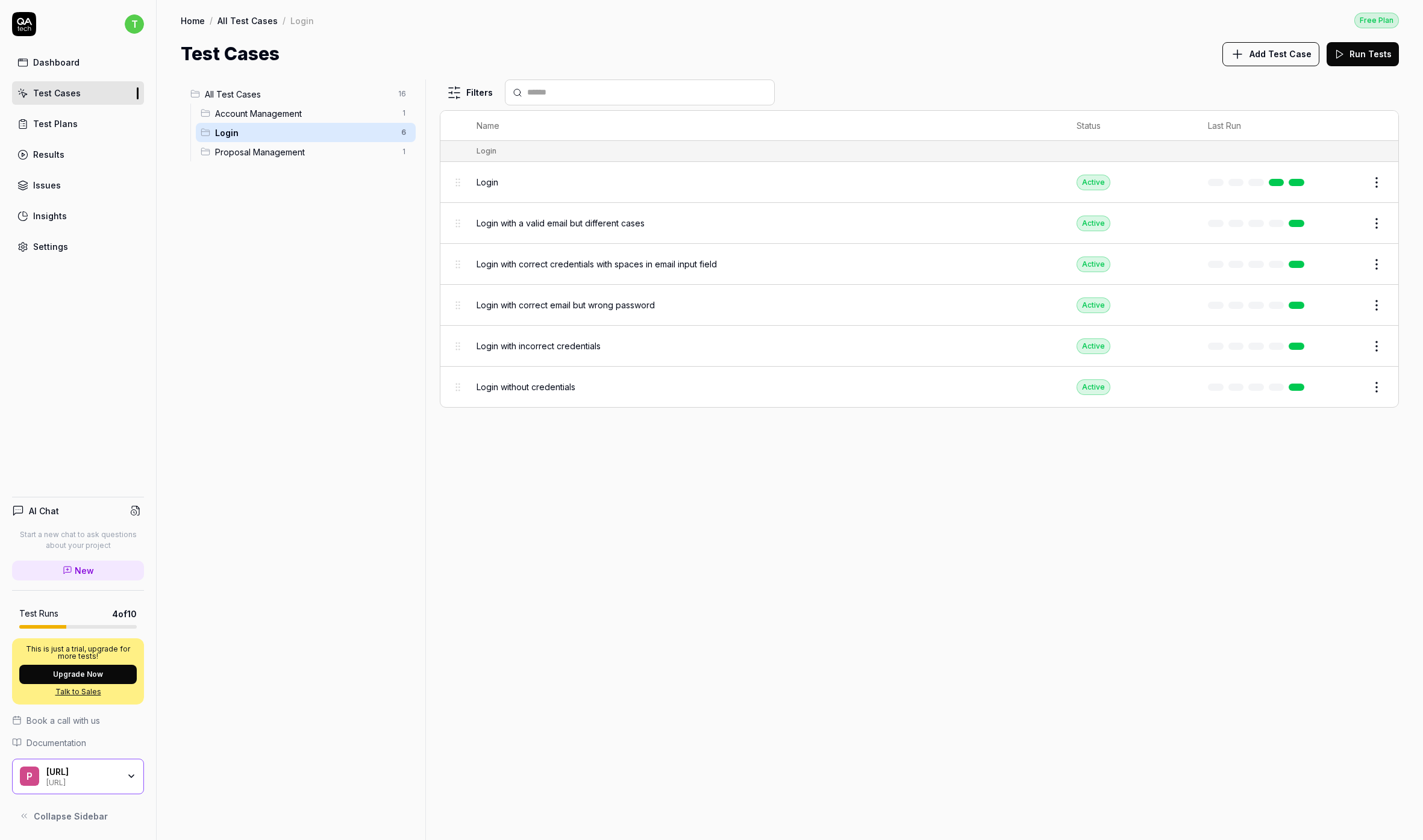
click at [295, 154] on span "Proposal Management" at bounding box center [305, 151] width 179 height 12
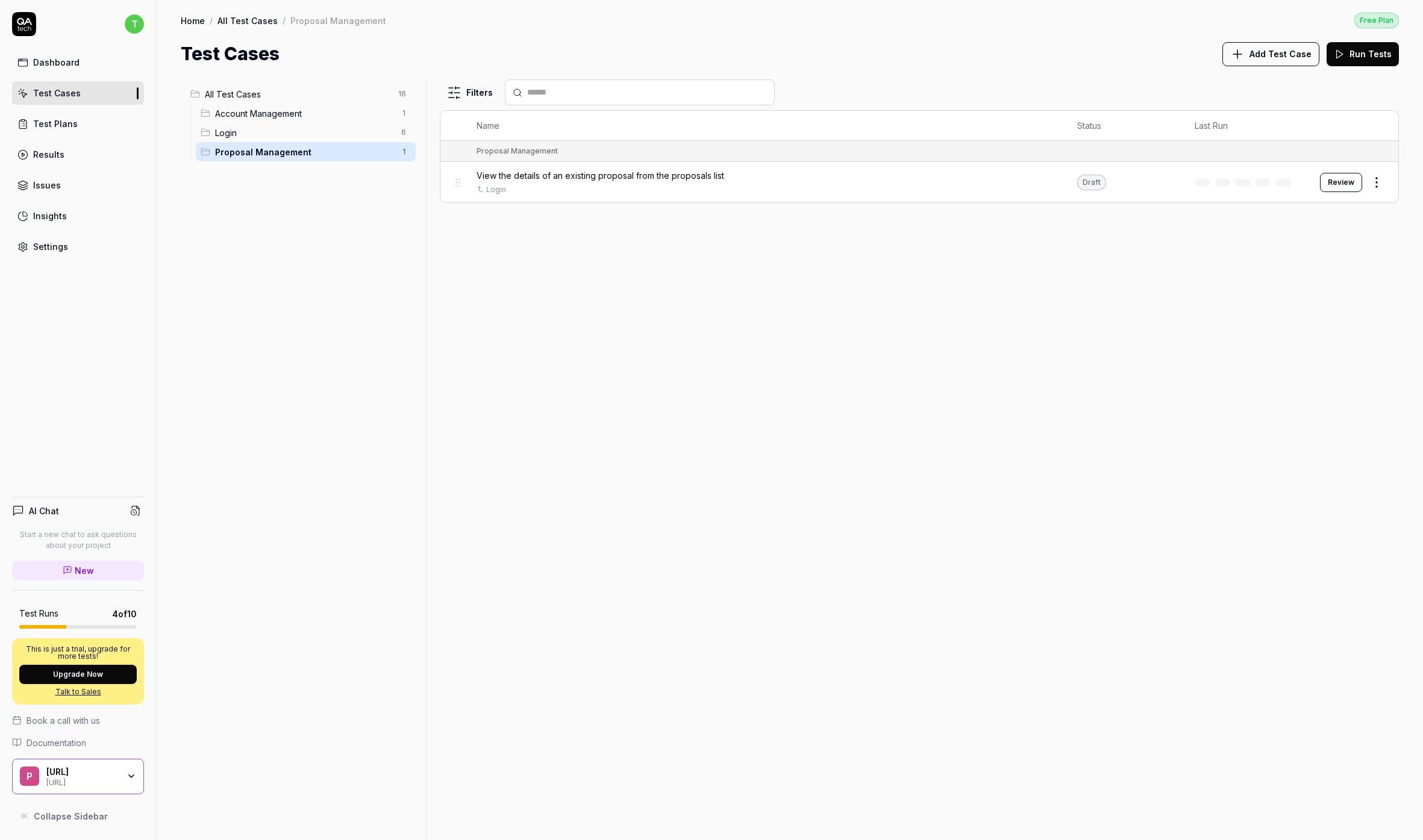
click at [295, 121] on div "Account Management 1" at bounding box center [306, 113] width 220 height 19
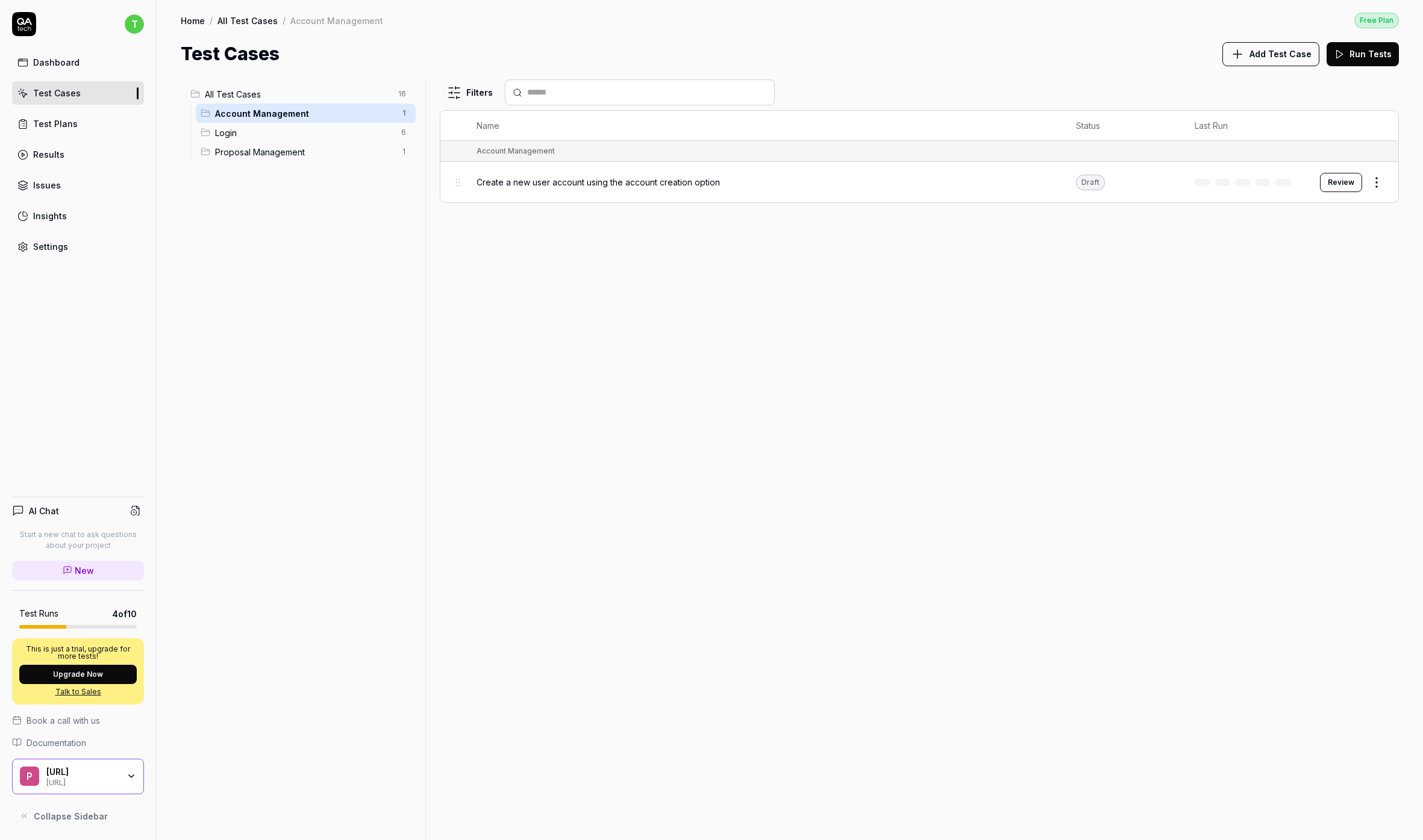
click at [295, 153] on span "Proposal Management" at bounding box center [305, 151] width 179 height 12
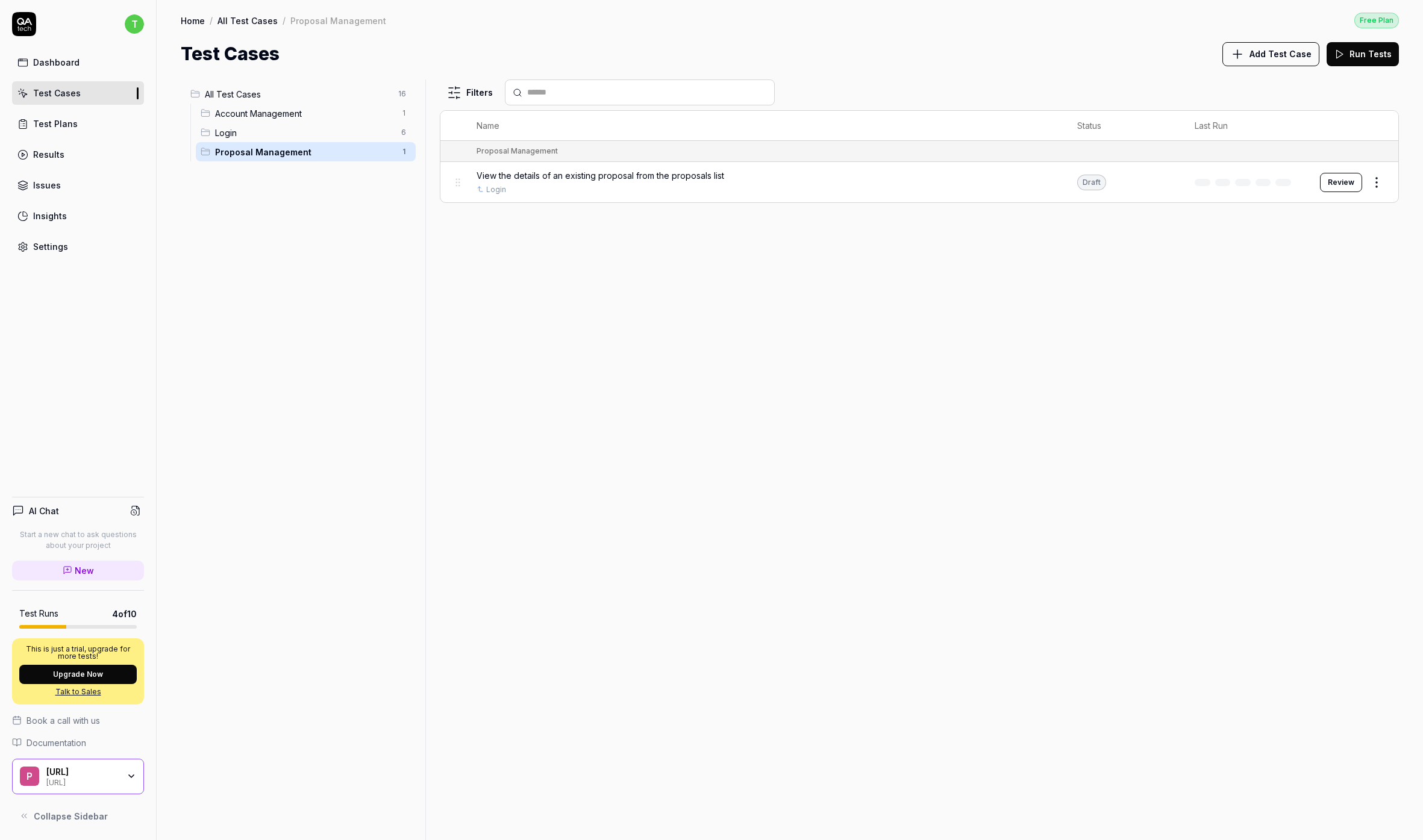
click at [518, 177] on span "View the details of an existing proposal from the proposals list" at bounding box center [600, 175] width 247 height 12
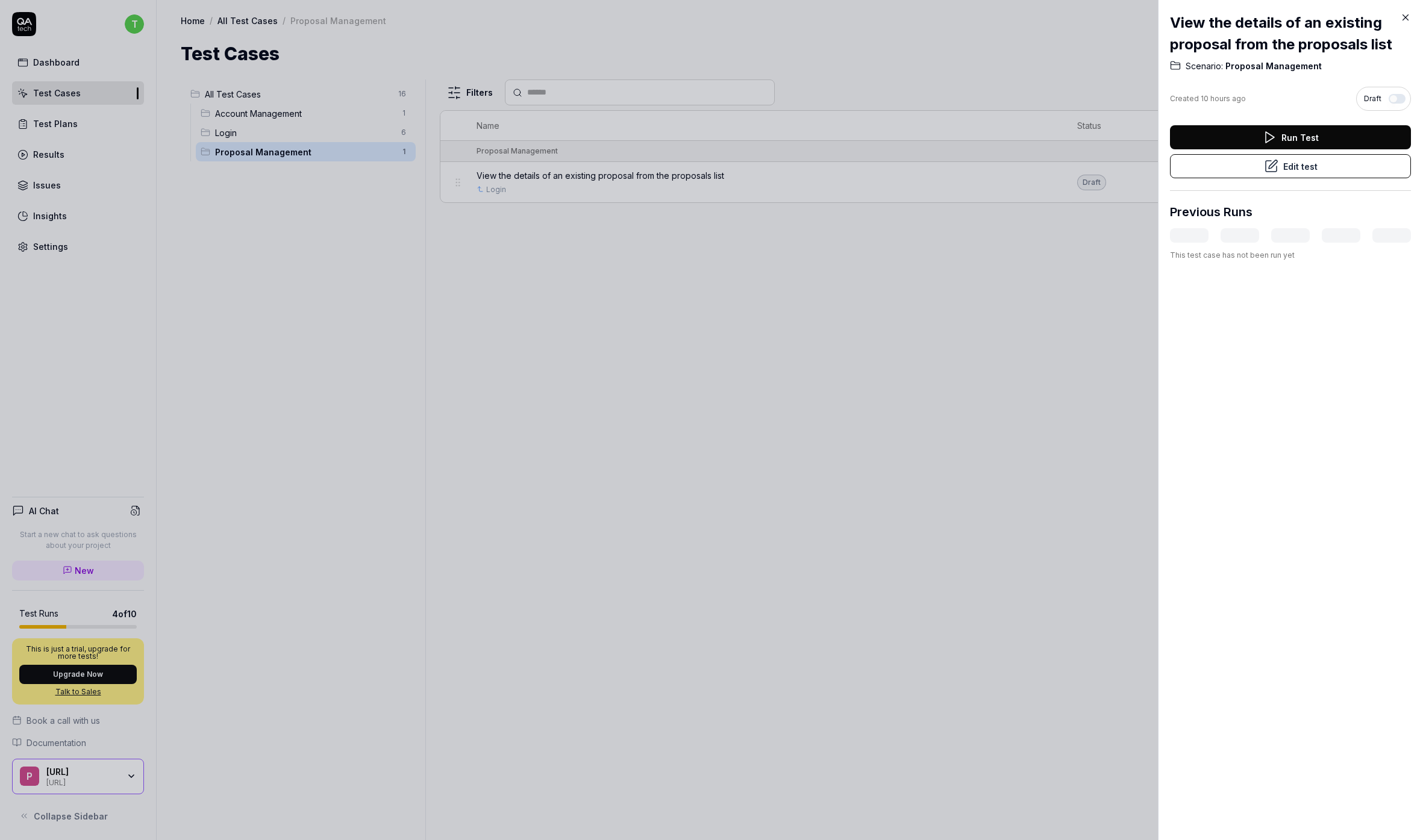
click at [1295, 180] on div "Run Test Edit test" at bounding box center [1290, 158] width 241 height 65
click at [1293, 164] on button "Edit test" at bounding box center [1290, 166] width 241 height 24
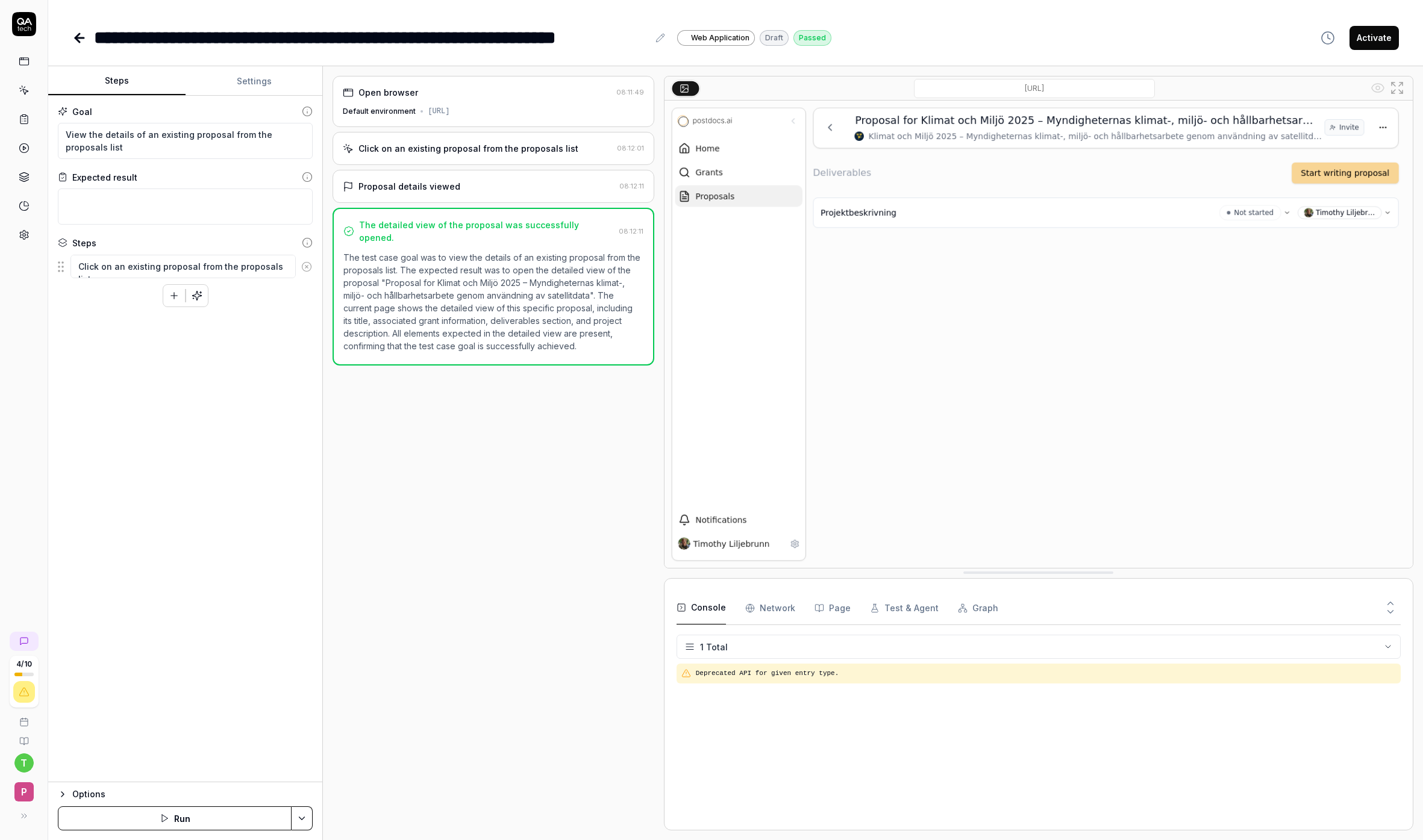
click at [708, 149] on img at bounding box center [1038, 334] width 748 height 468
click at [74, 32] on icon at bounding box center [79, 38] width 15 height 15
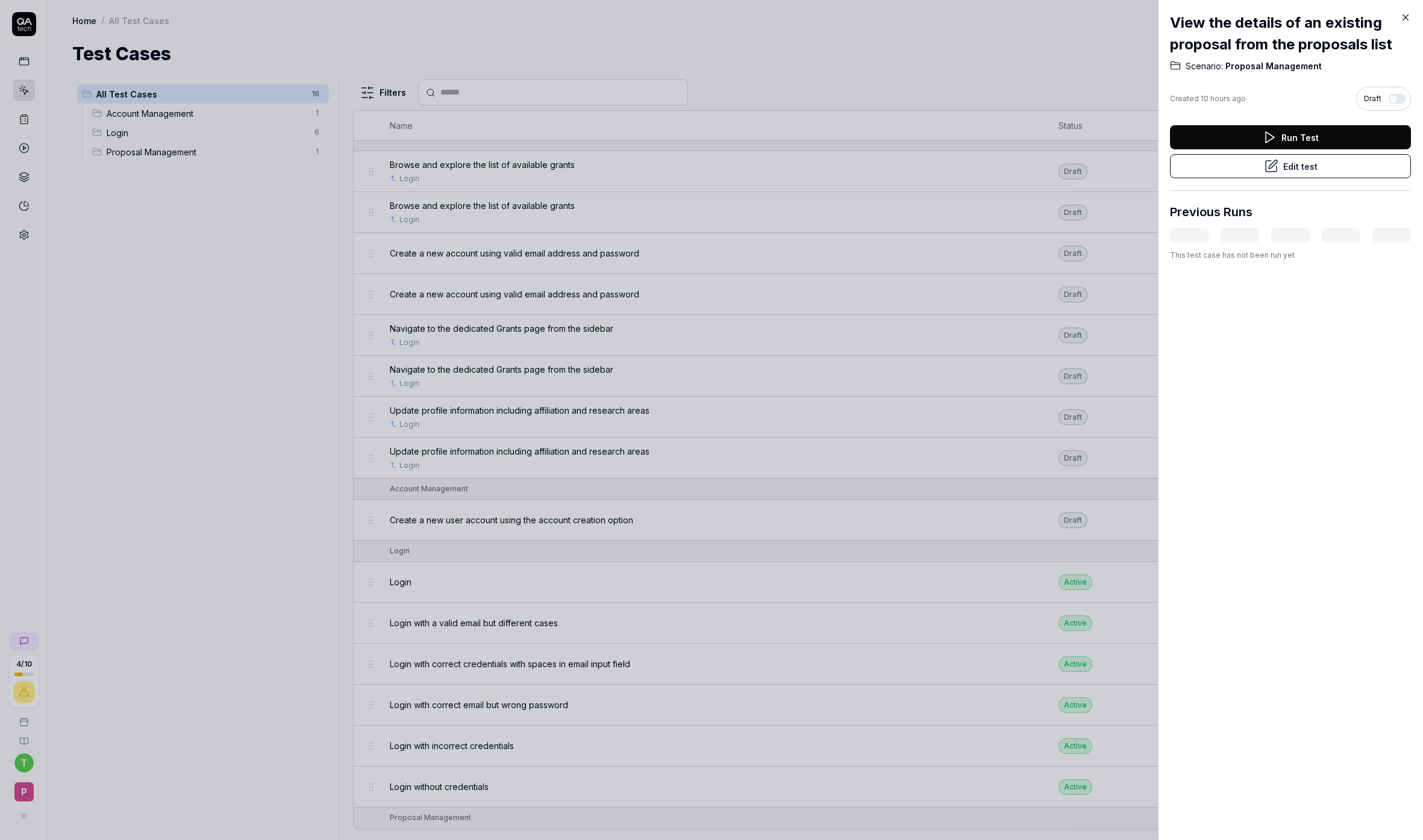
click at [230, 247] on div at bounding box center [712, 420] width 1423 height 840
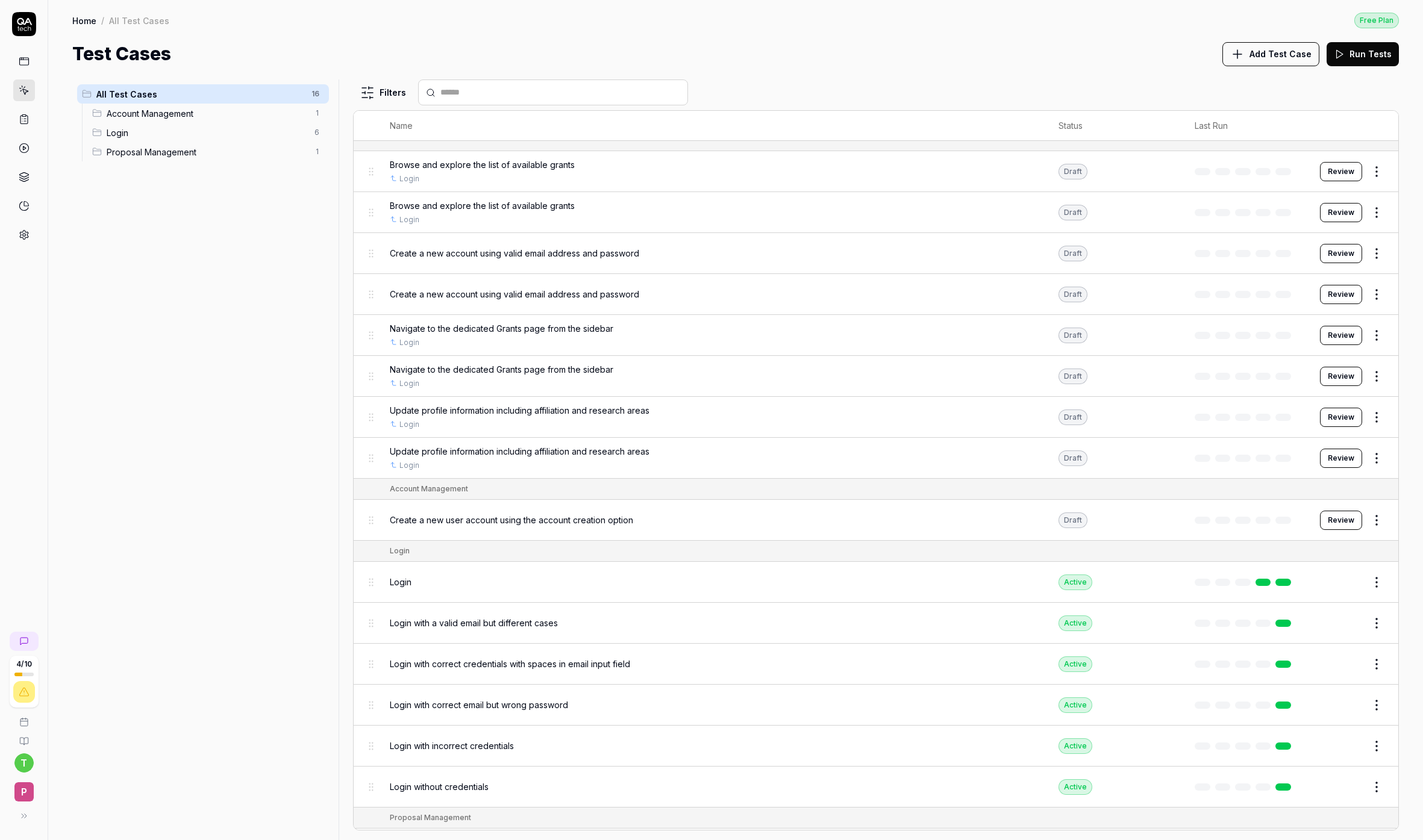
click at [1346, 173] on button "Review" at bounding box center [1341, 172] width 42 height 19
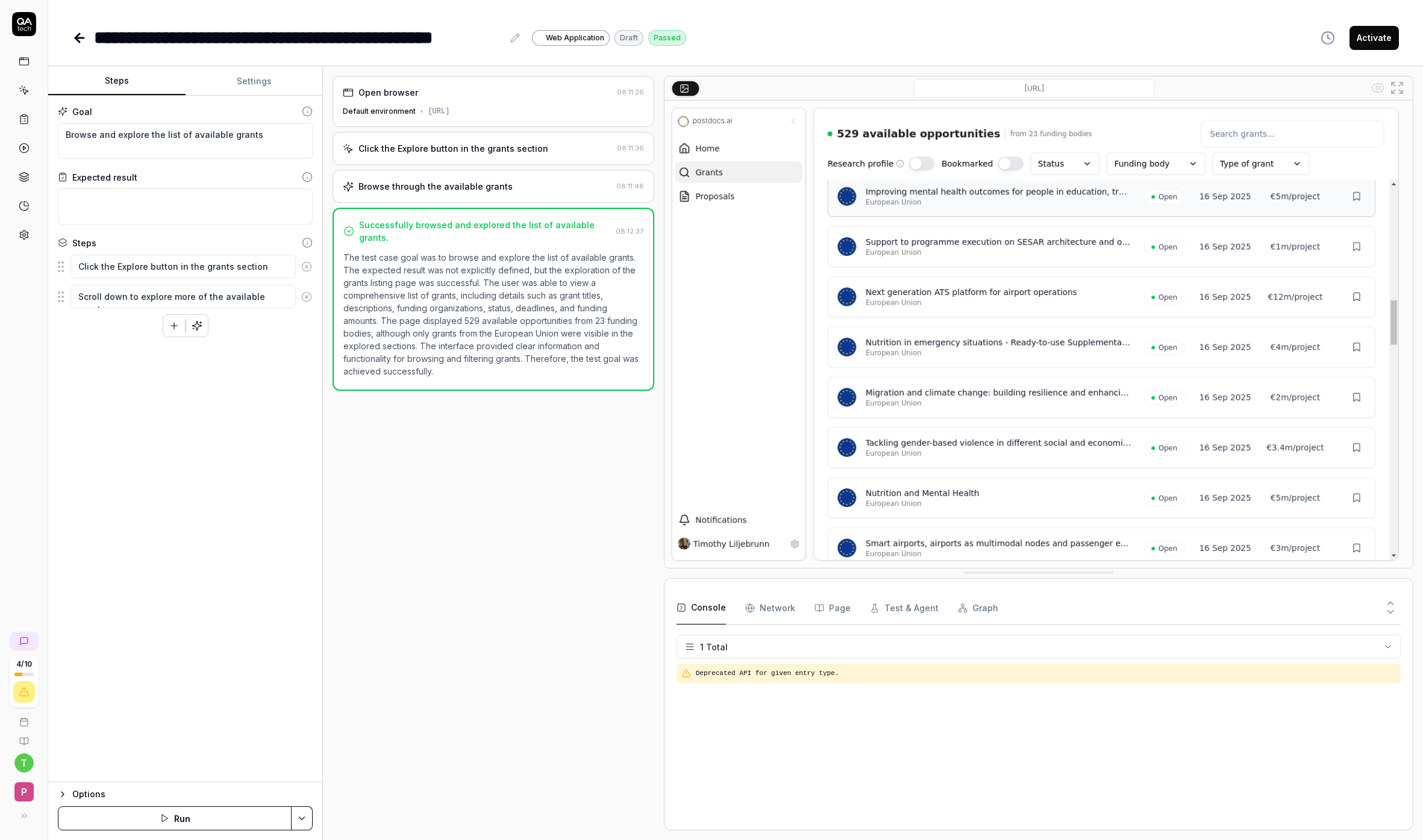
click at [80, 41] on icon at bounding box center [79, 38] width 15 height 15
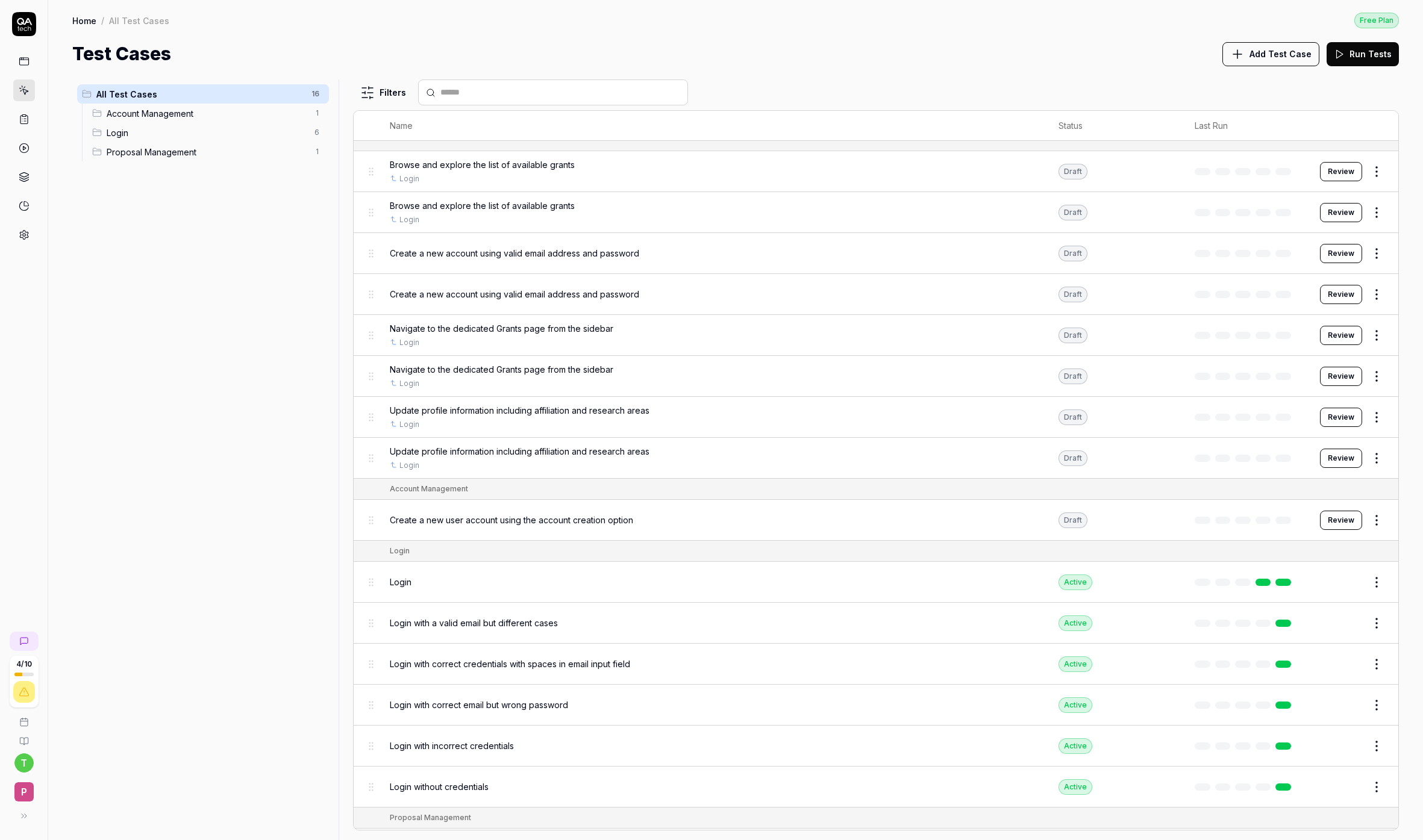
click at [138, 132] on span "Login" at bounding box center [207, 132] width 201 height 12
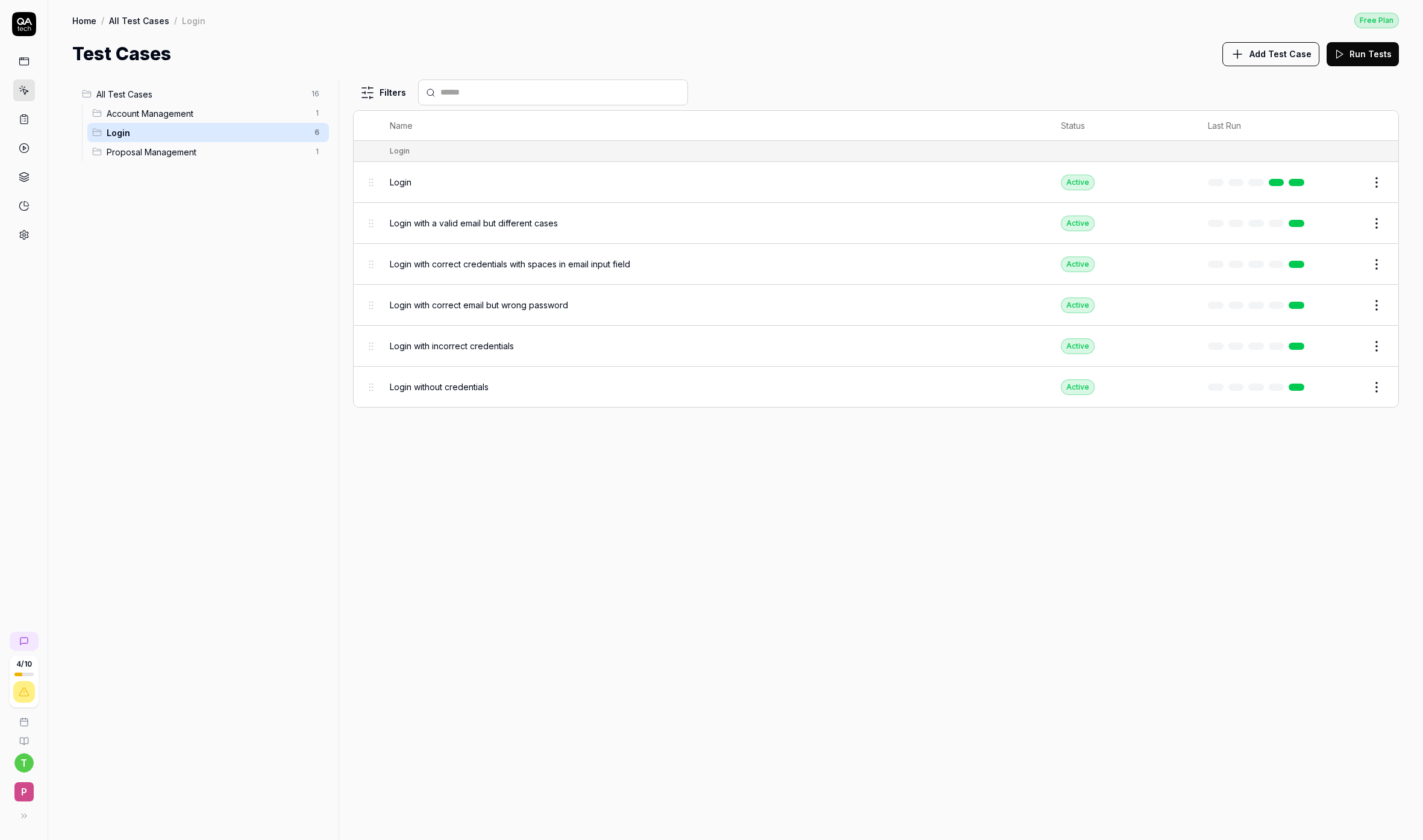
click at [146, 114] on span "Account Management" at bounding box center [207, 113] width 201 height 12
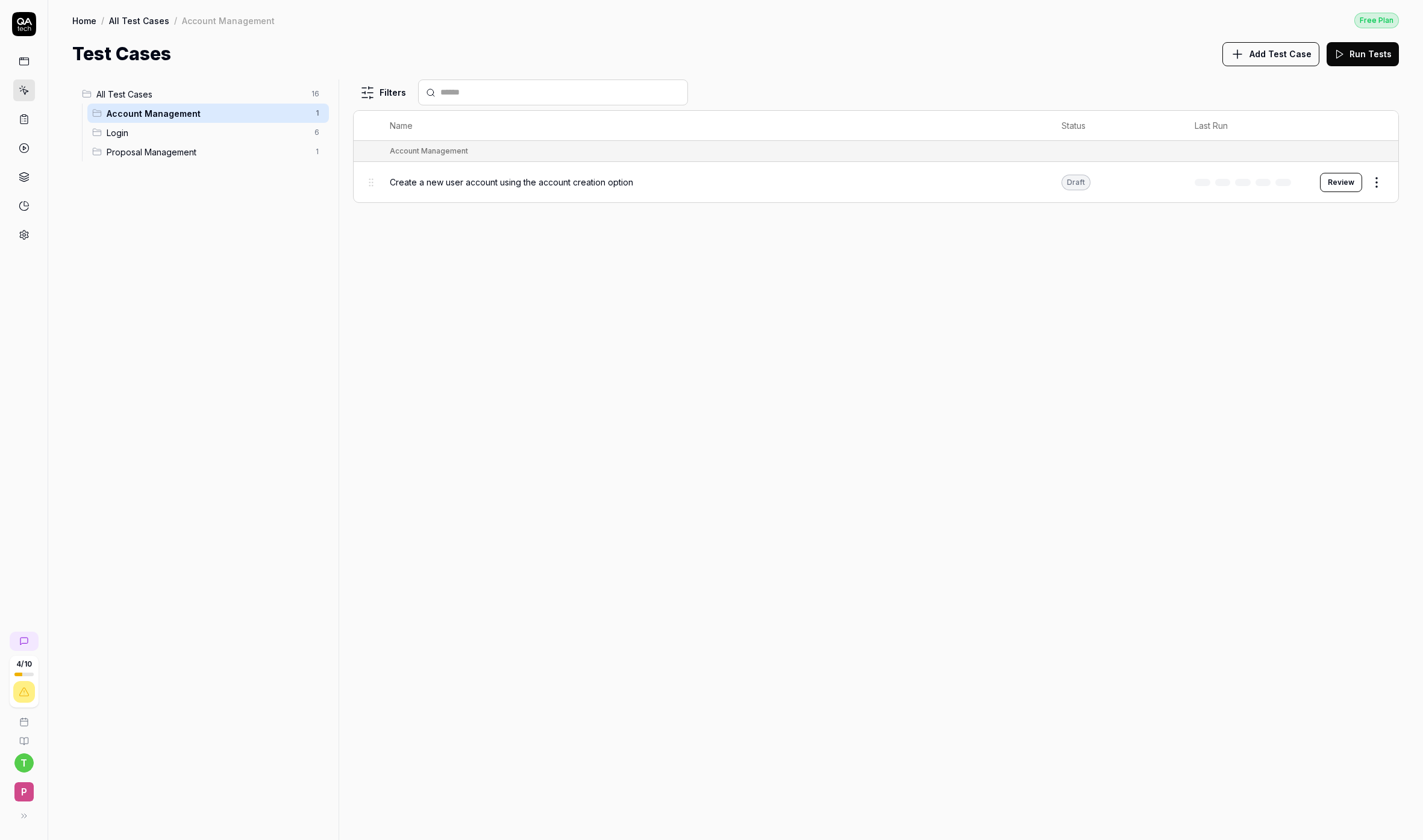
click at [118, 88] on span "All Test Cases" at bounding box center [200, 94] width 208 height 12
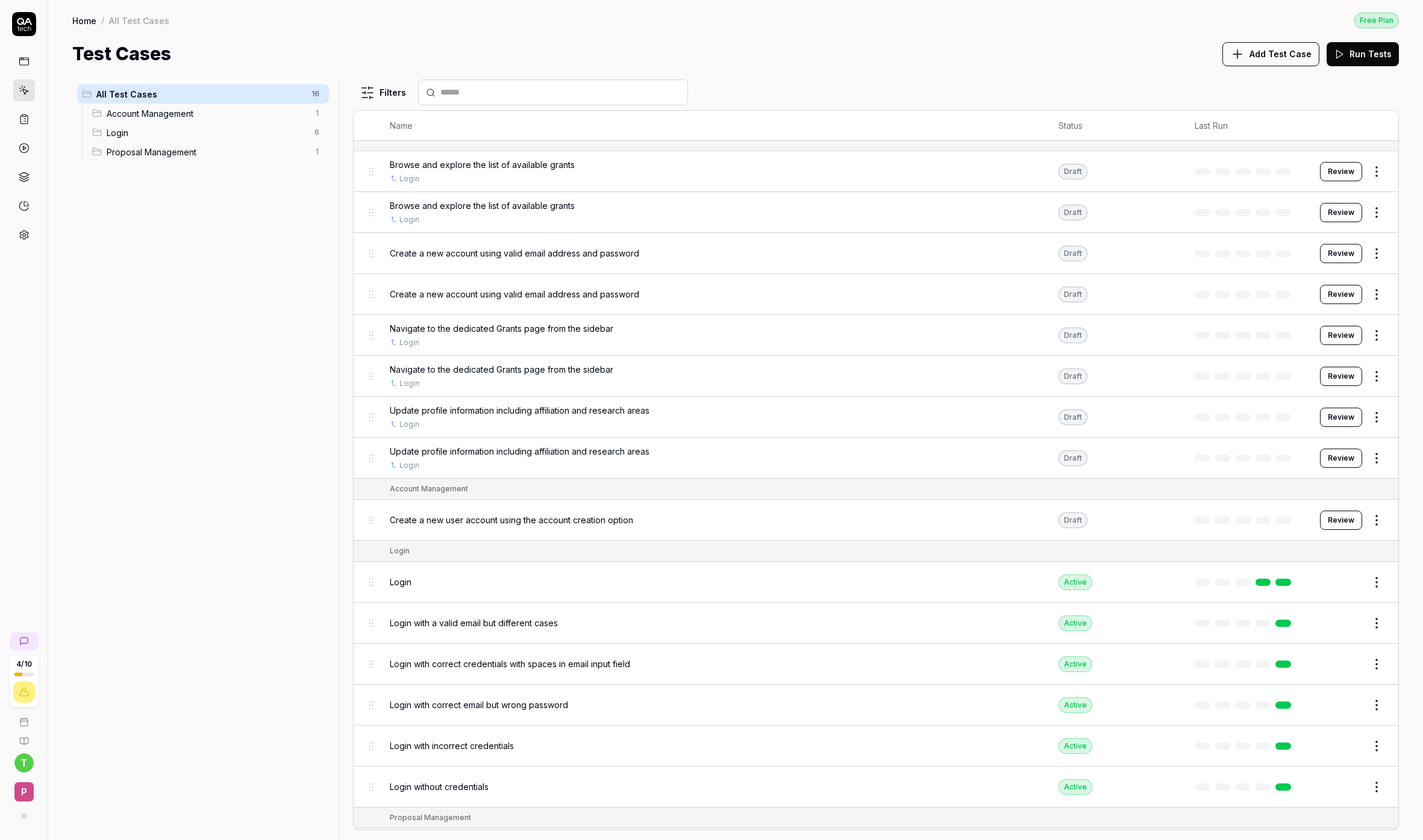
click at [17, 57] on link at bounding box center [24, 62] width 22 height 22
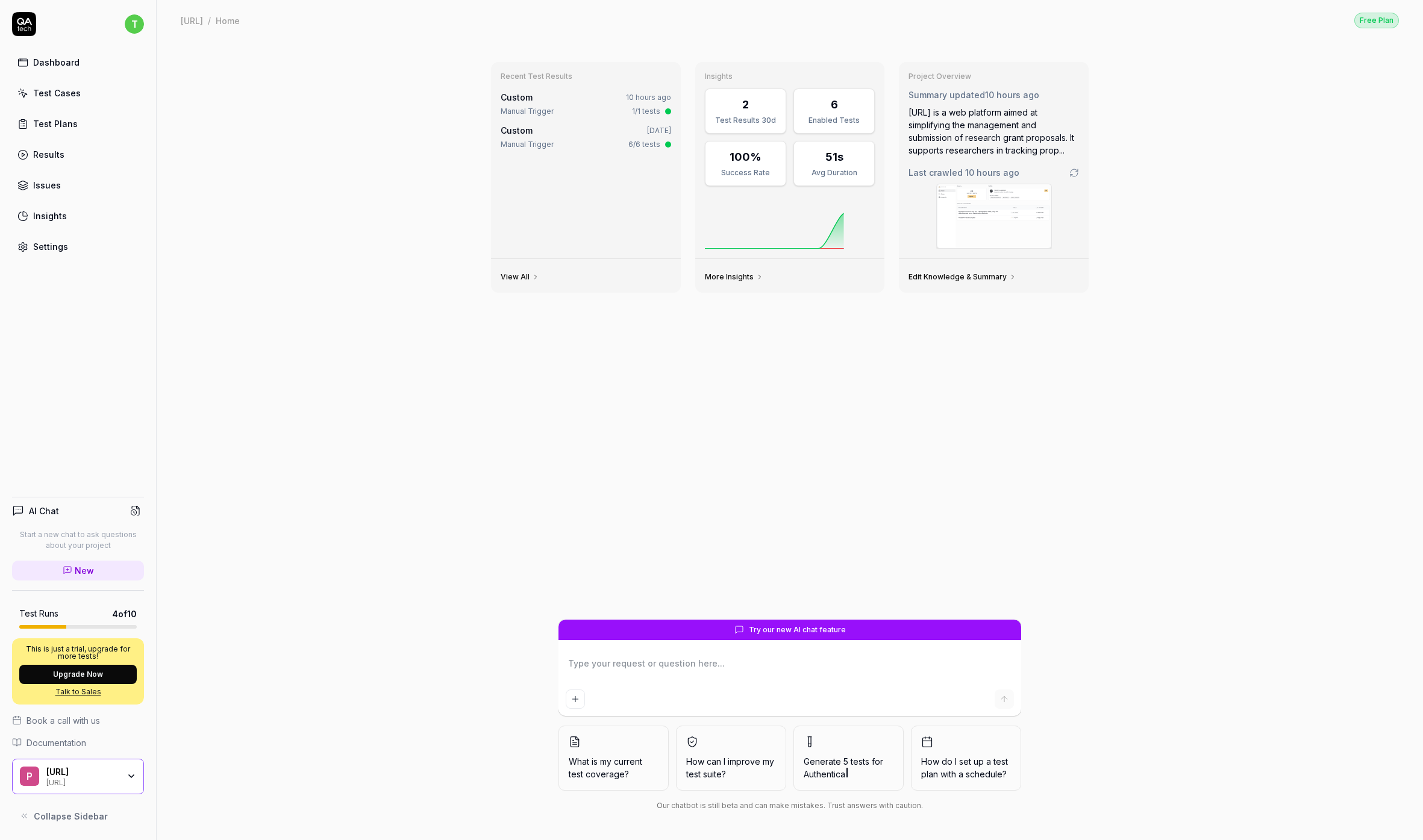
click at [594, 673] on textarea at bounding box center [790, 669] width 448 height 30
type textarea "*"
type textarea "Ca"
type textarea "*"
type textarea "Can"
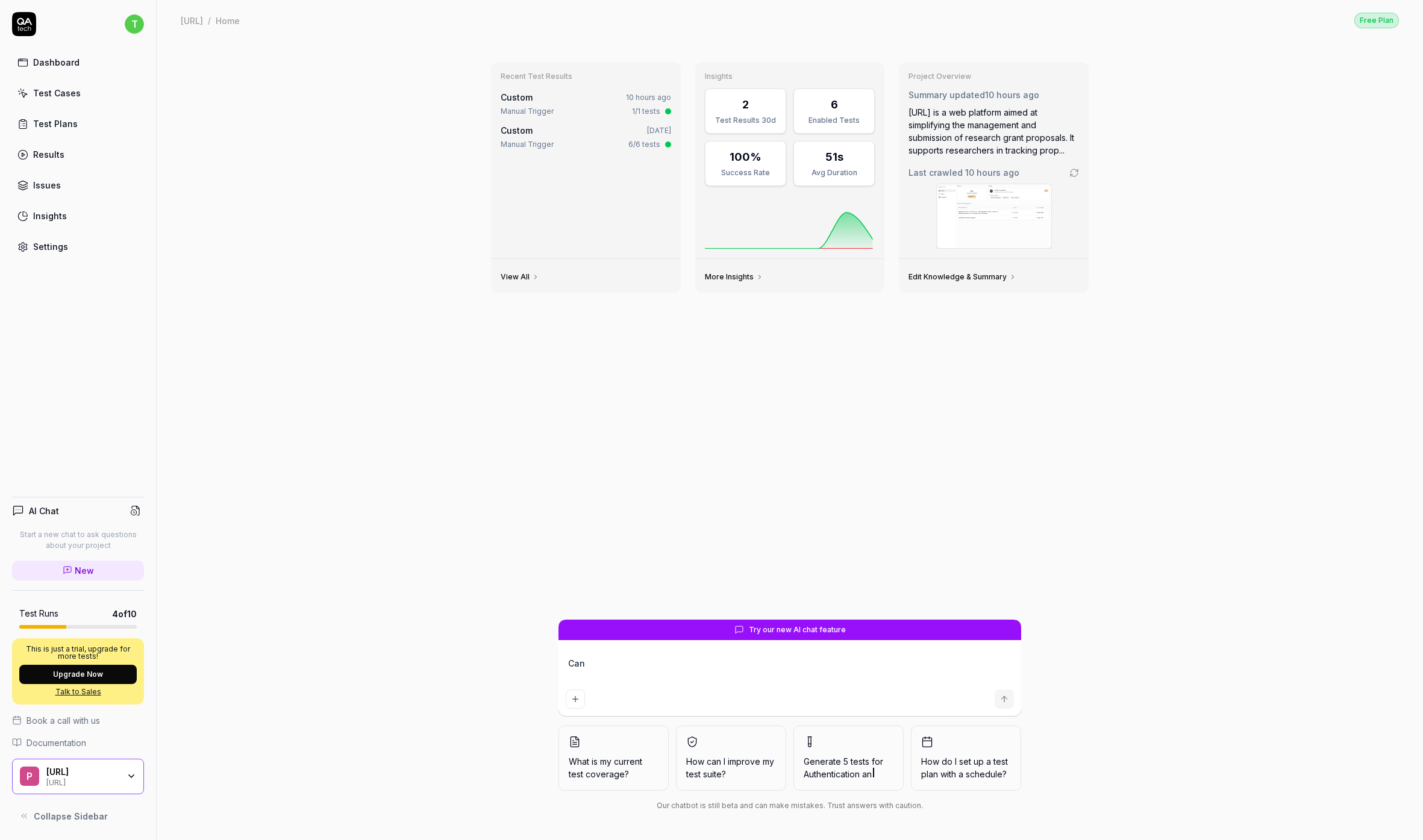
type textarea "*"
type textarea "Can"
type textarea "*"
type textarea "Can y"
type textarea "*"
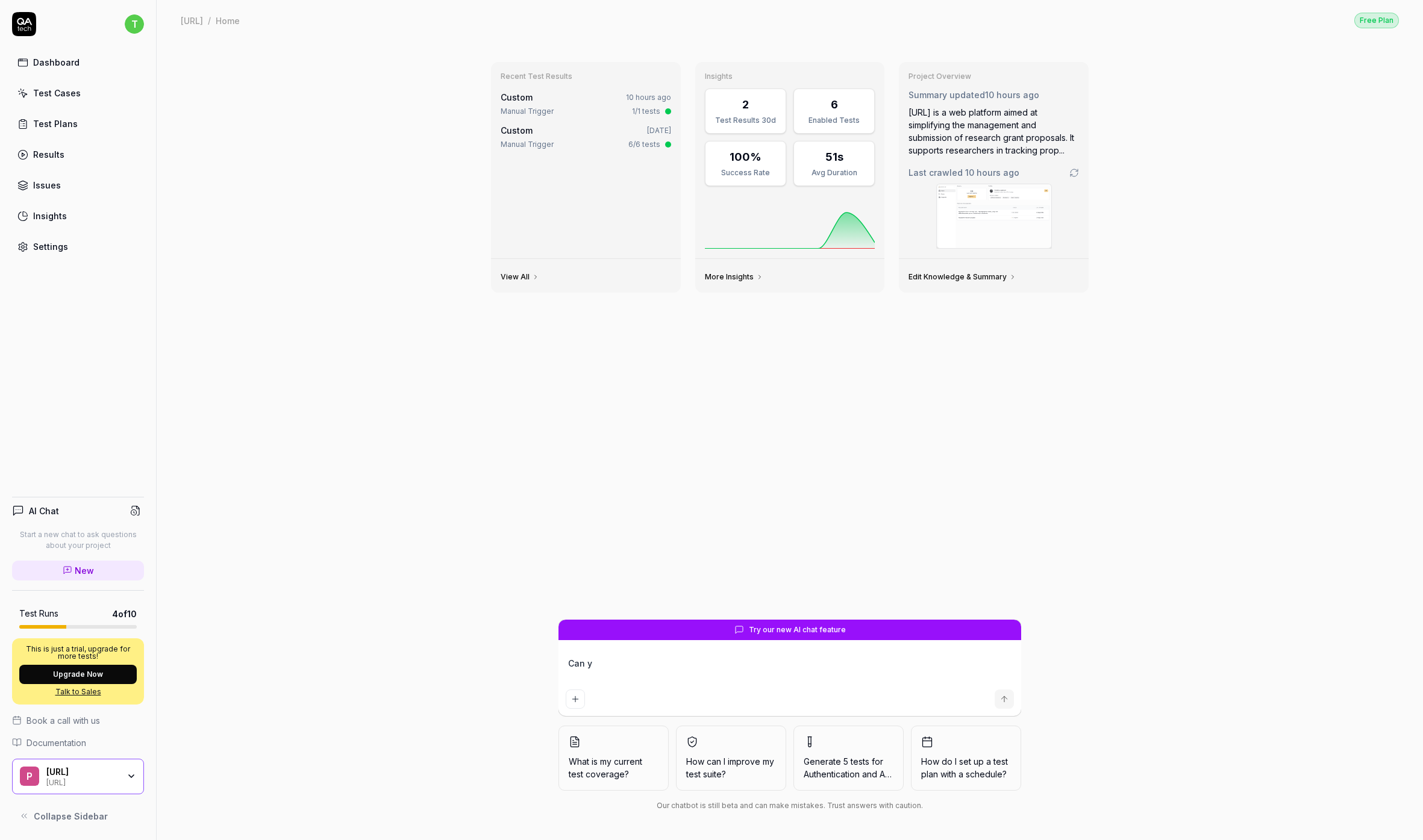
type textarea "Can yo"
type textarea "*"
type textarea "Can you"
type textarea "*"
type textarea "Can you"
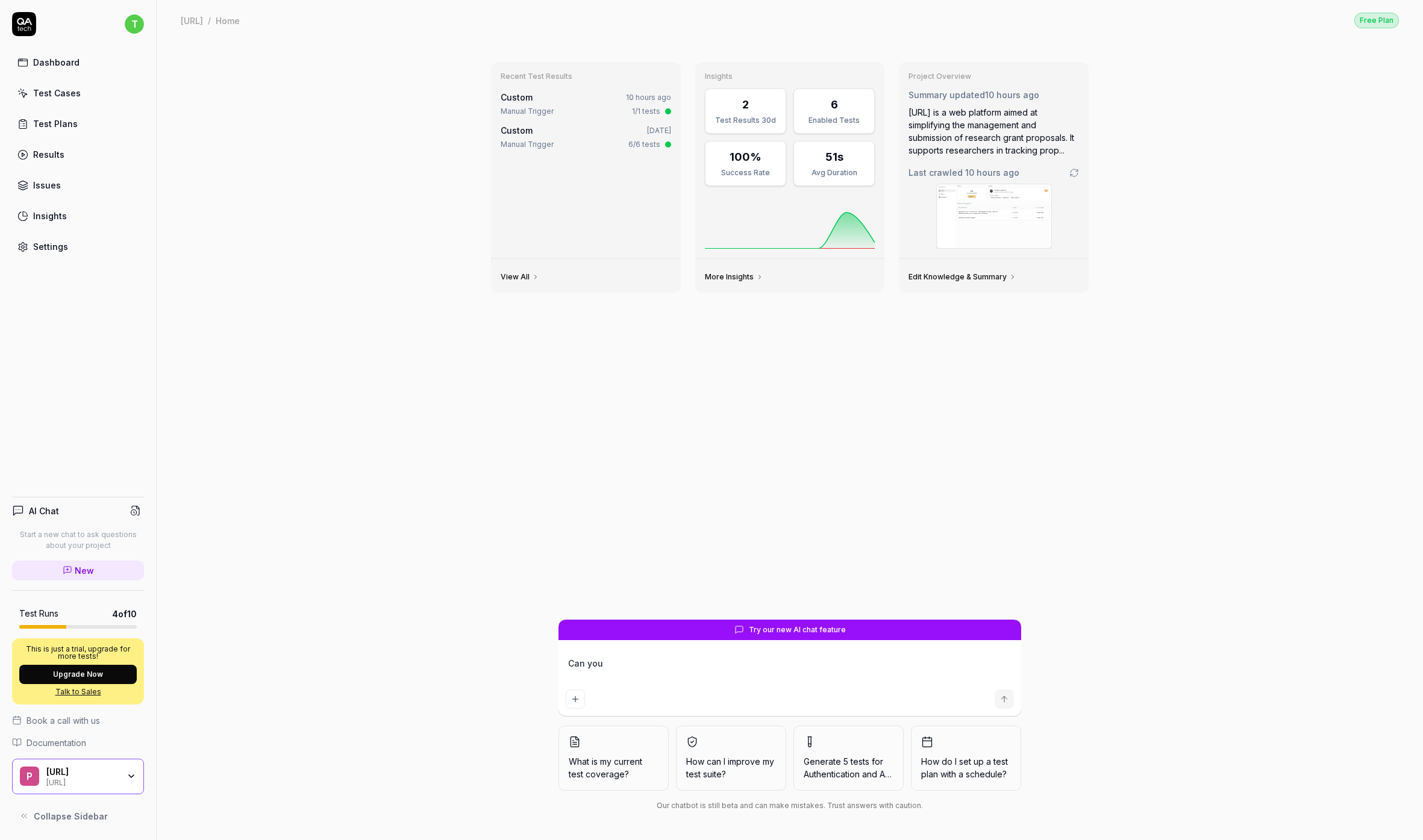
type textarea "*"
type textarea "Can you c"
type textarea "*"
type textarea "Can you cr"
type textarea "*"
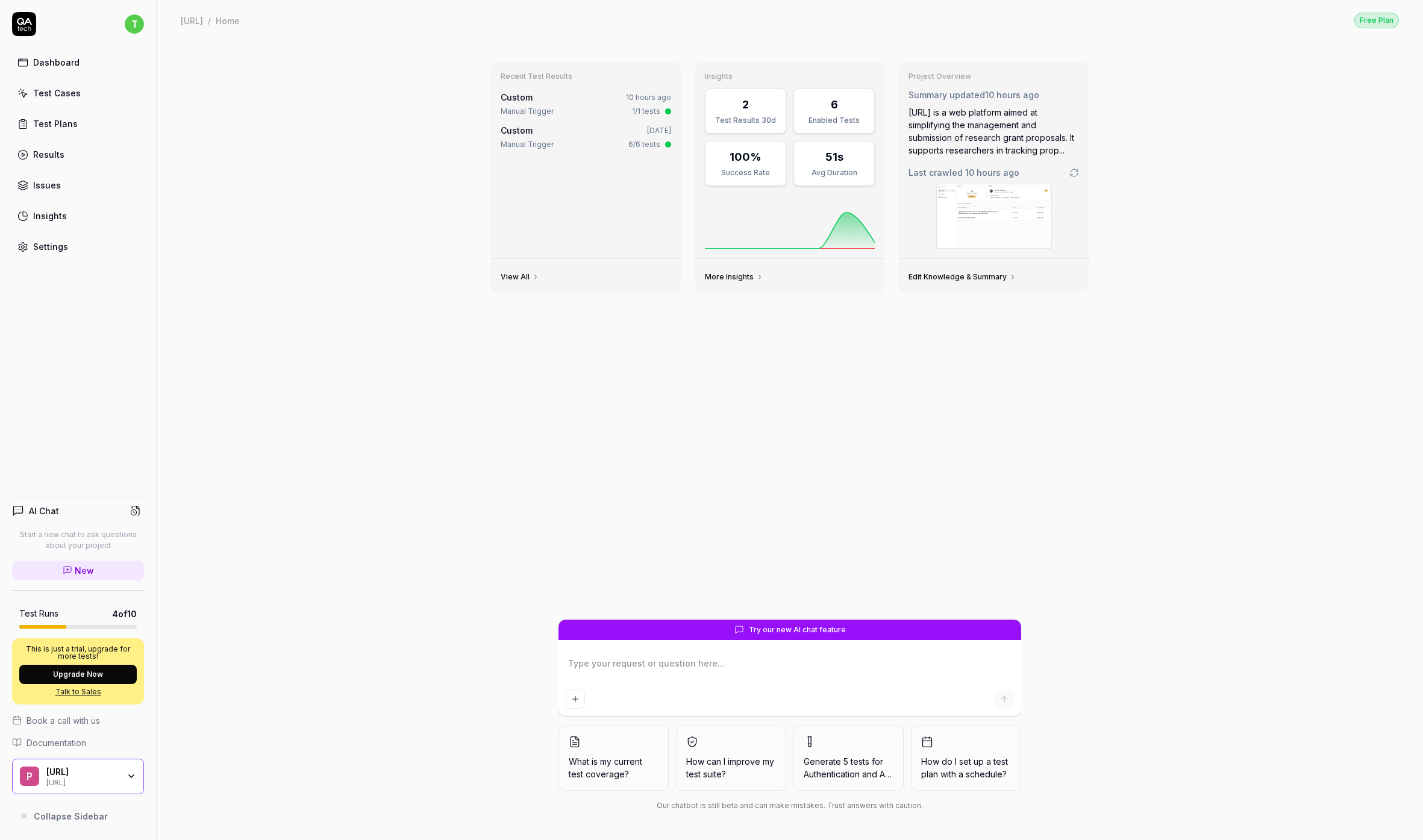
type textarea "*"
type textarea "p"
type textarea "*"
type textarea "pl"
type textarea "*"
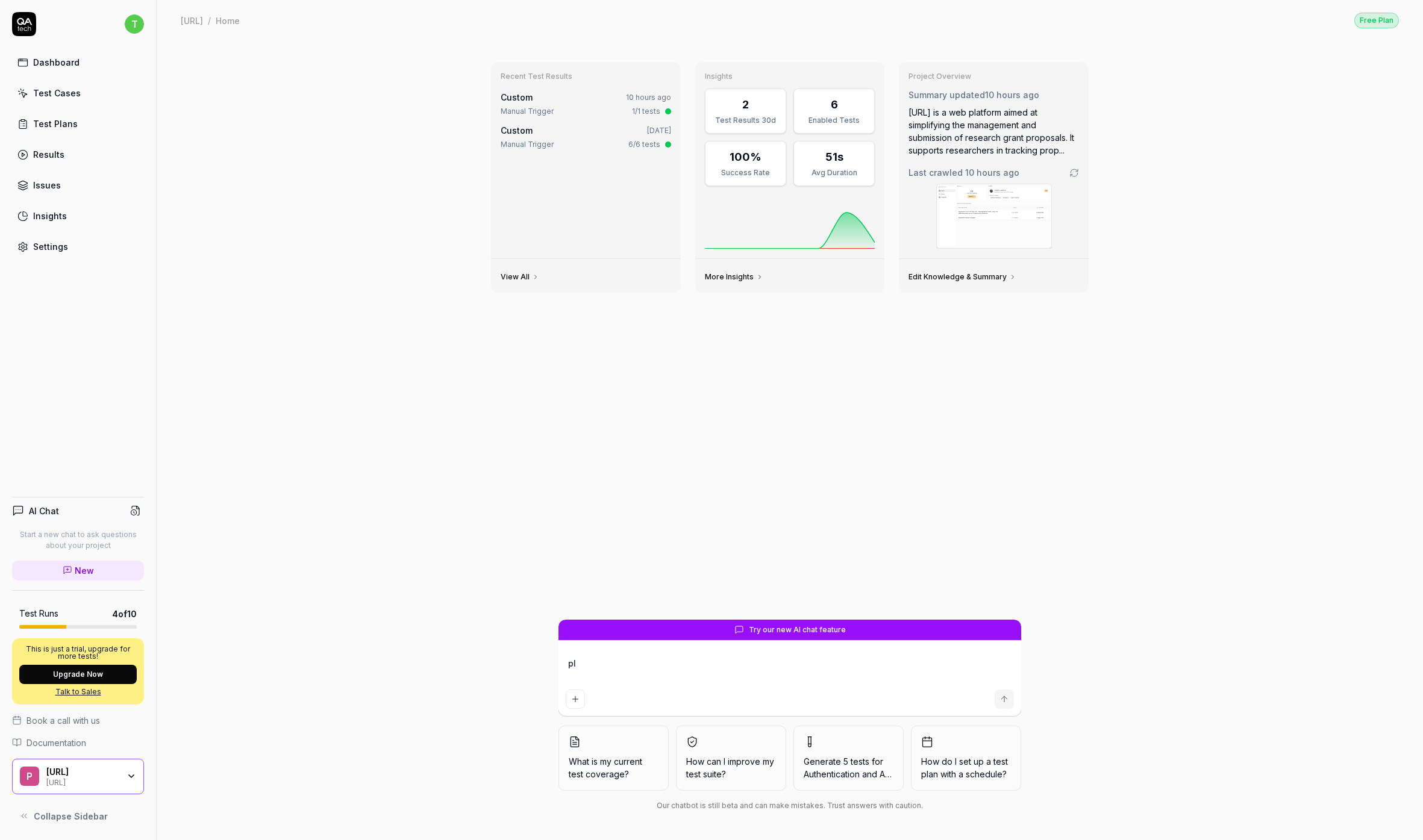
type textarea "ple"
type textarea "*"
type textarea "plea"
type textarea "*"
type textarea "pleas"
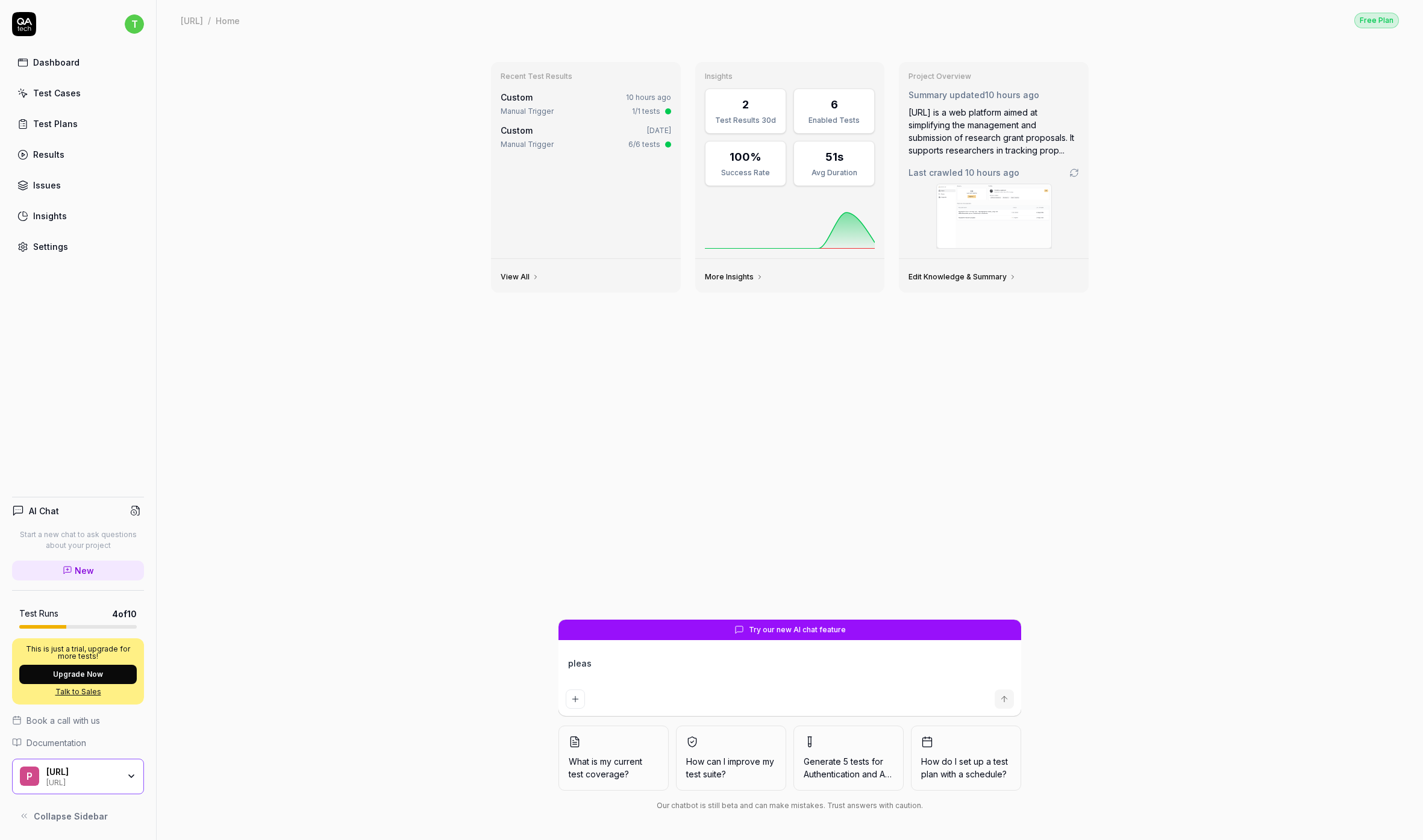
type textarea "*"
type textarea "please"
type textarea "*"
type textarea "please"
type textarea "*"
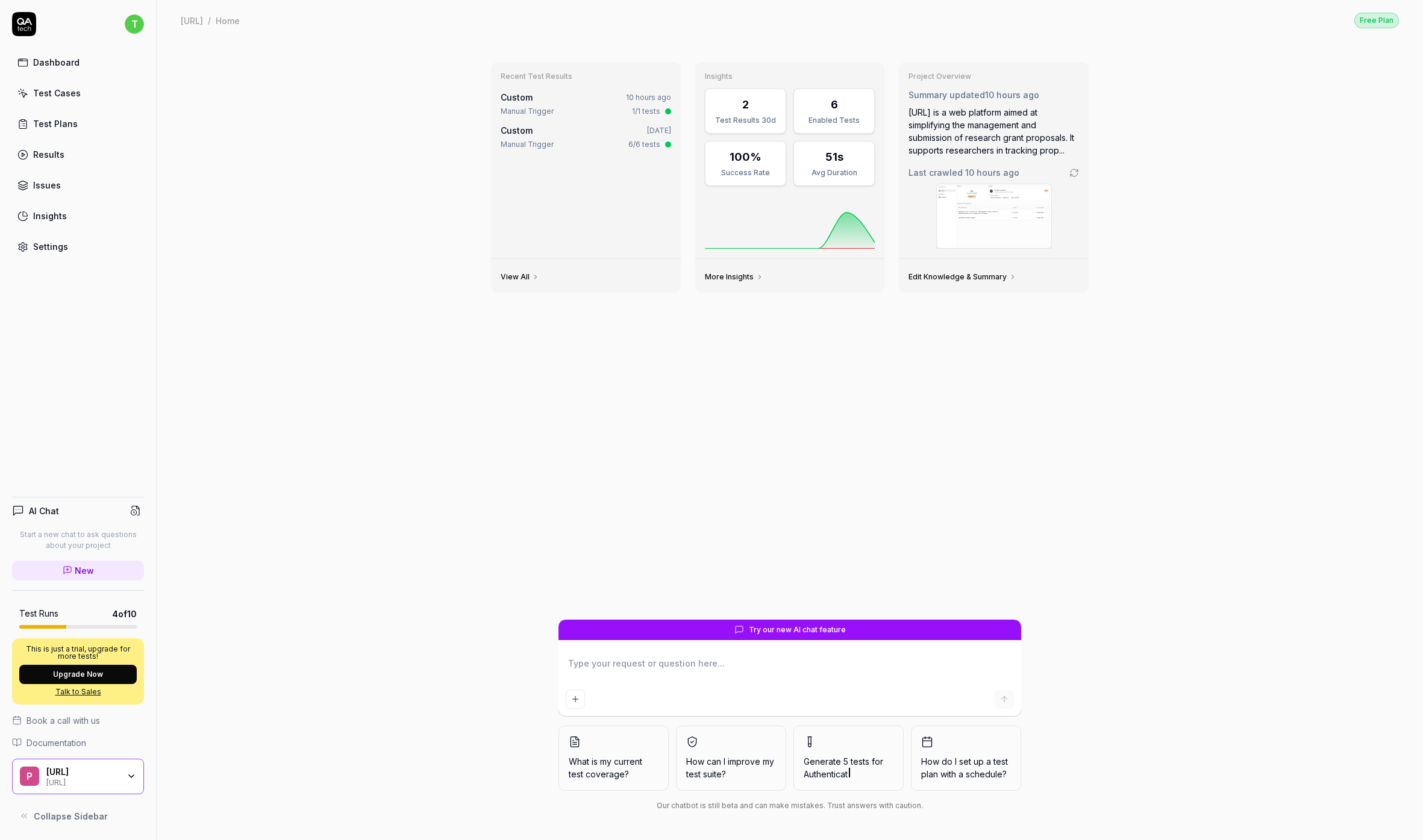
type textarea "*"
type textarea "P"
type textarea "*"
type textarea "Pl"
type textarea "*"
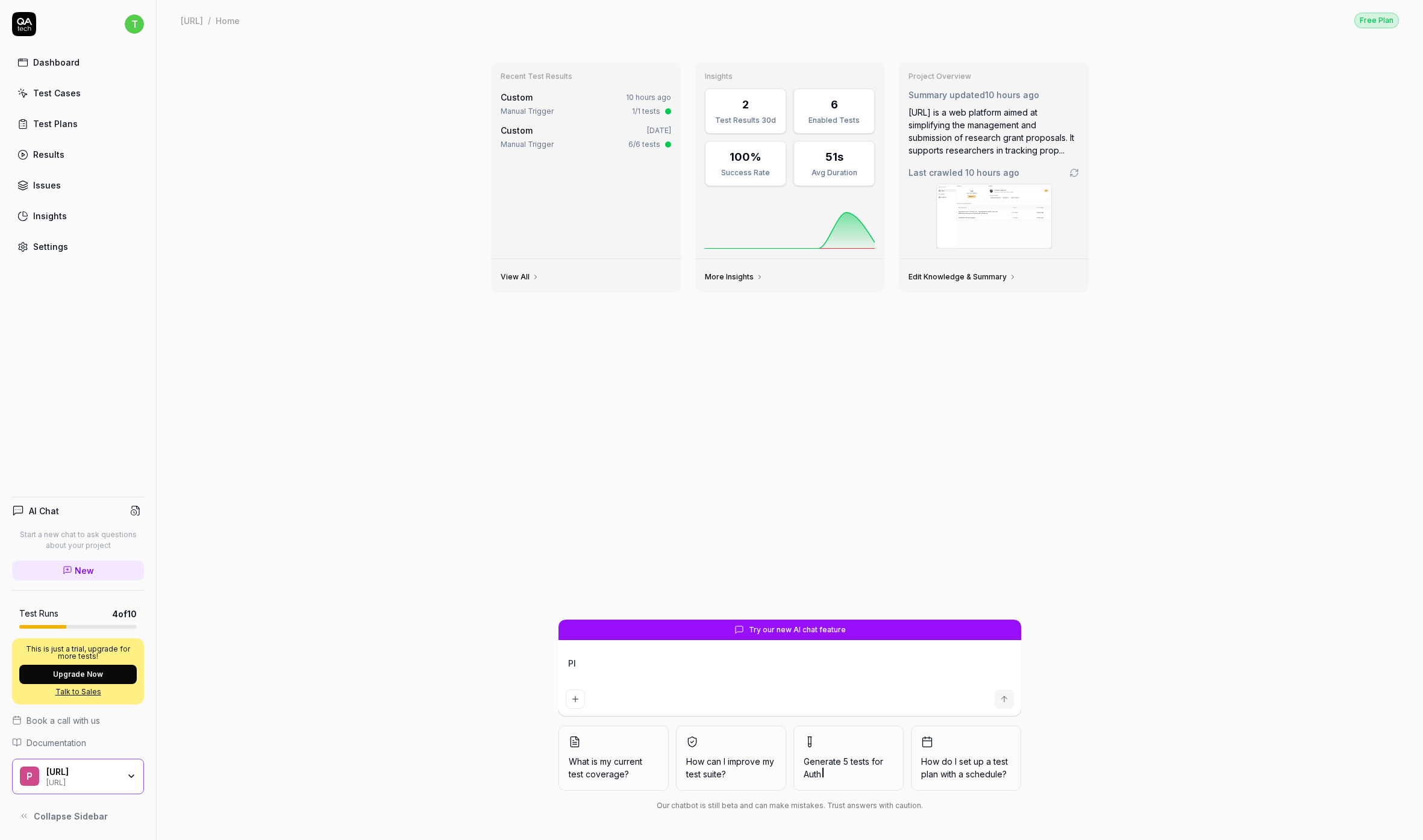
type textarea "Ple"
type textarea "*"
type textarea "Plea"
type textarea "*"
type textarea "Pleas"
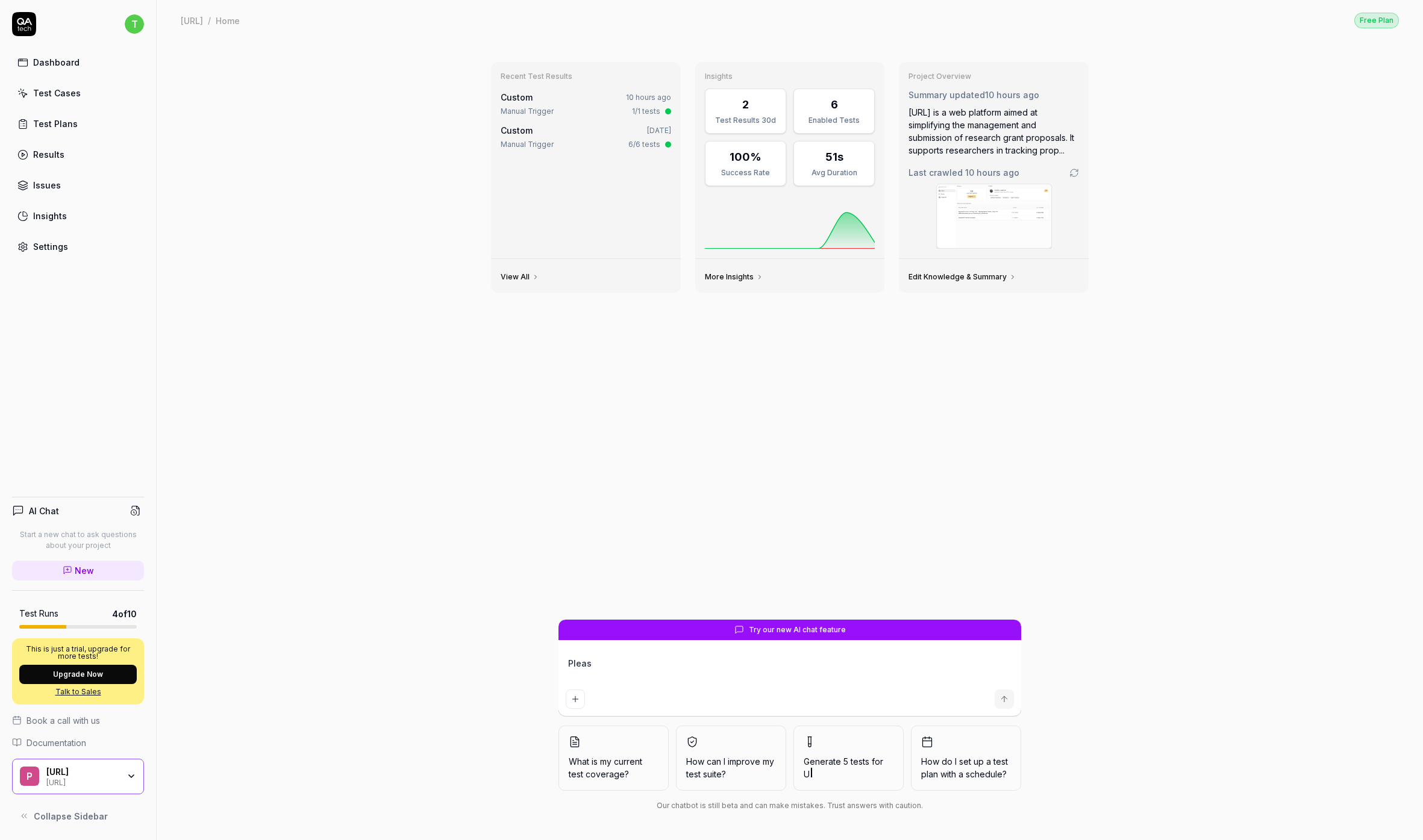
type textarea "*"
type textarea "Please"
type textarea "*"
type textarea "Please"
type textarea "*"
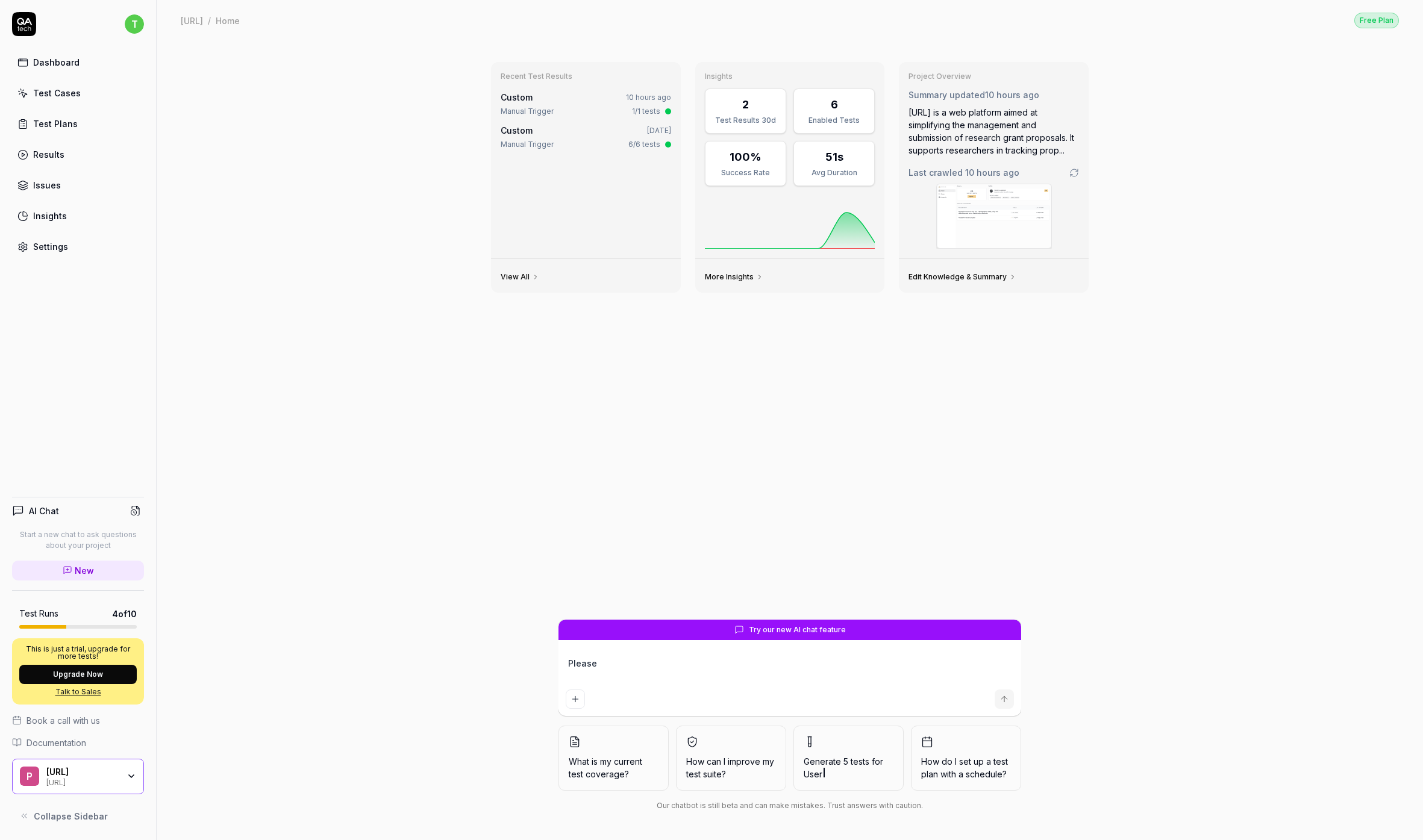
type textarea "Please c"
type textarea "*"
type textarea "Please cr"
type textarea "*"
type textarea "Please cre"
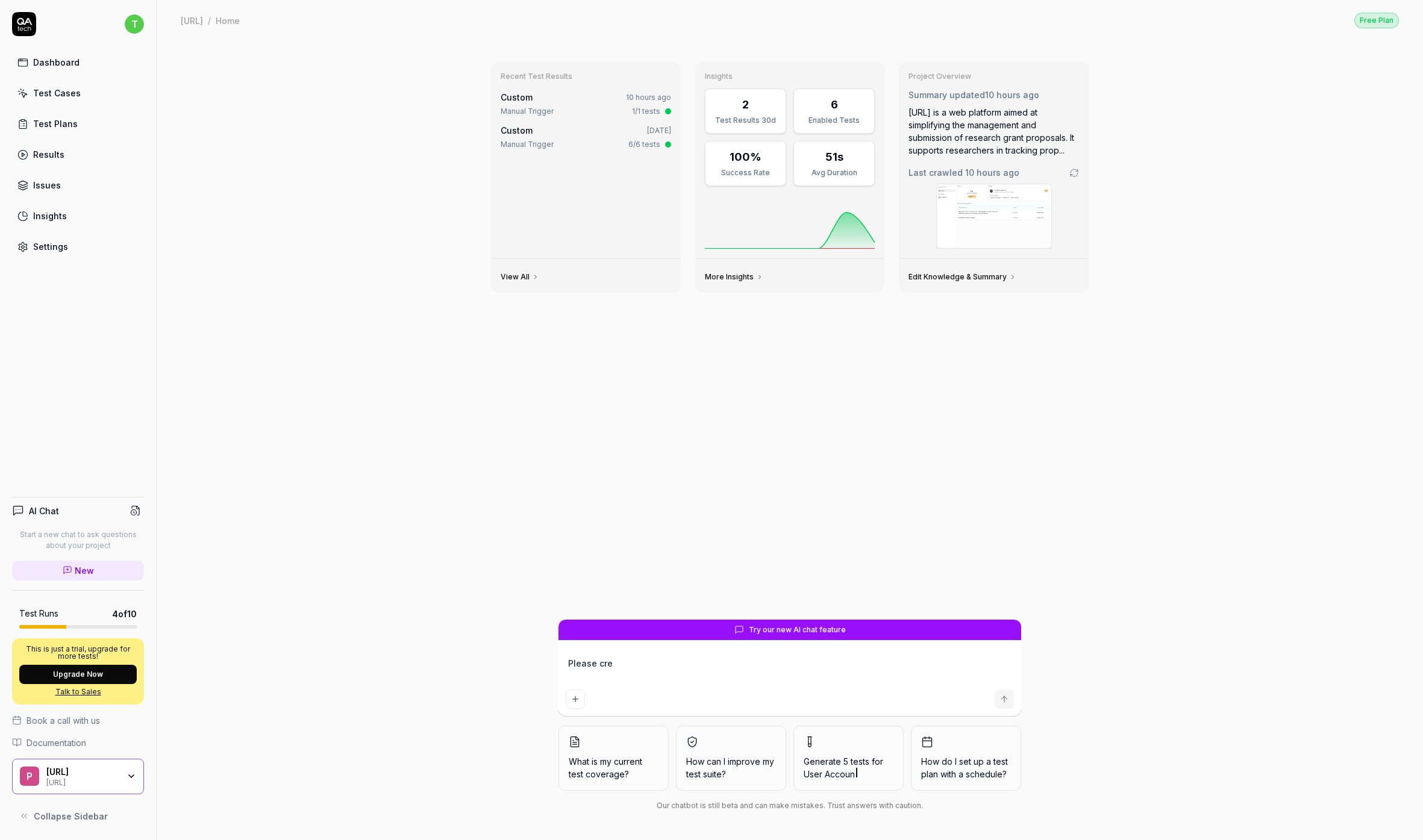
type textarea "*"
type textarea "Please crea"
type textarea "*"
type textarea "Please creat"
type textarea "*"
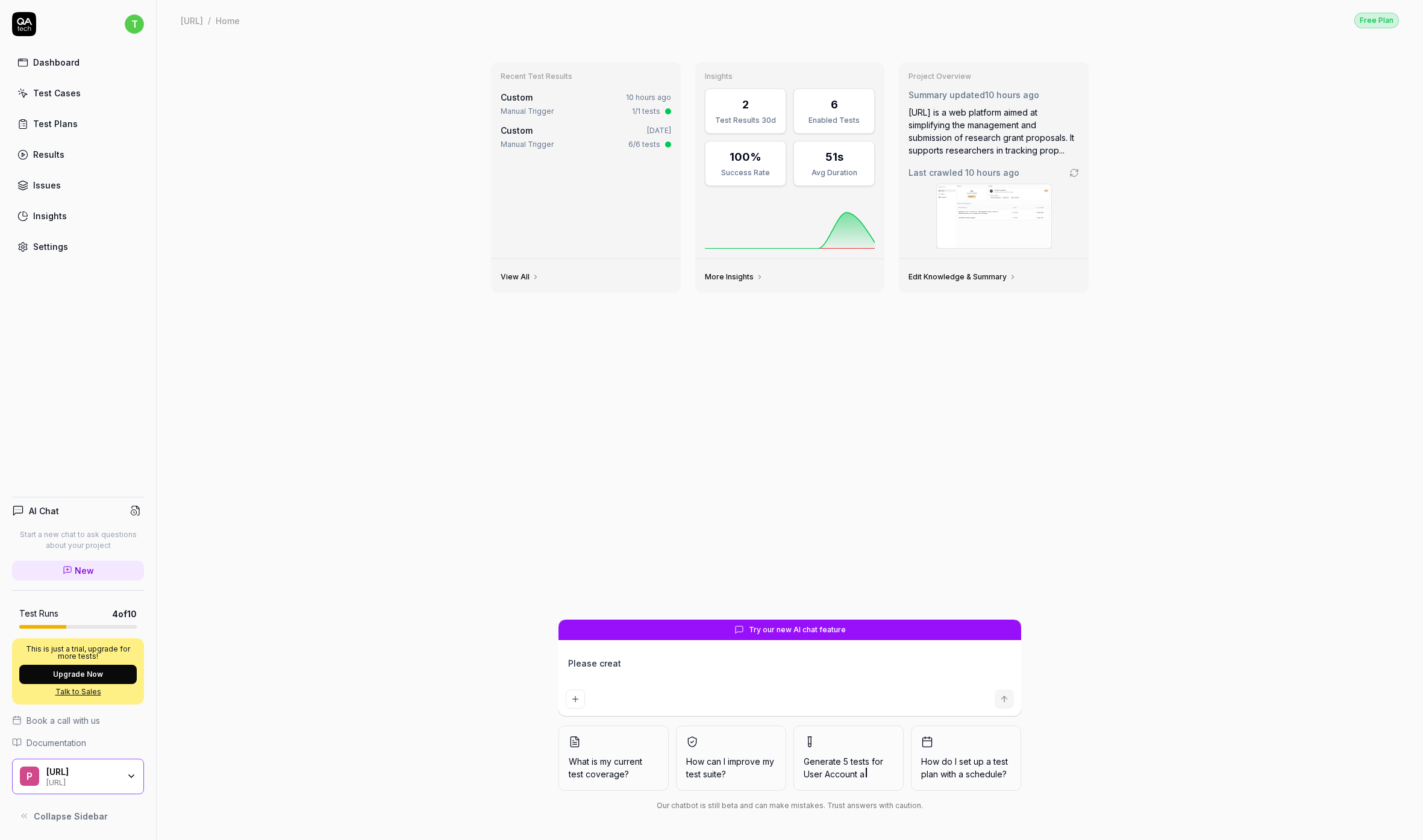
type textarea "Please create"
type textarea "*"
type textarea "Please create"
type textarea "*"
type textarea "Please create t"
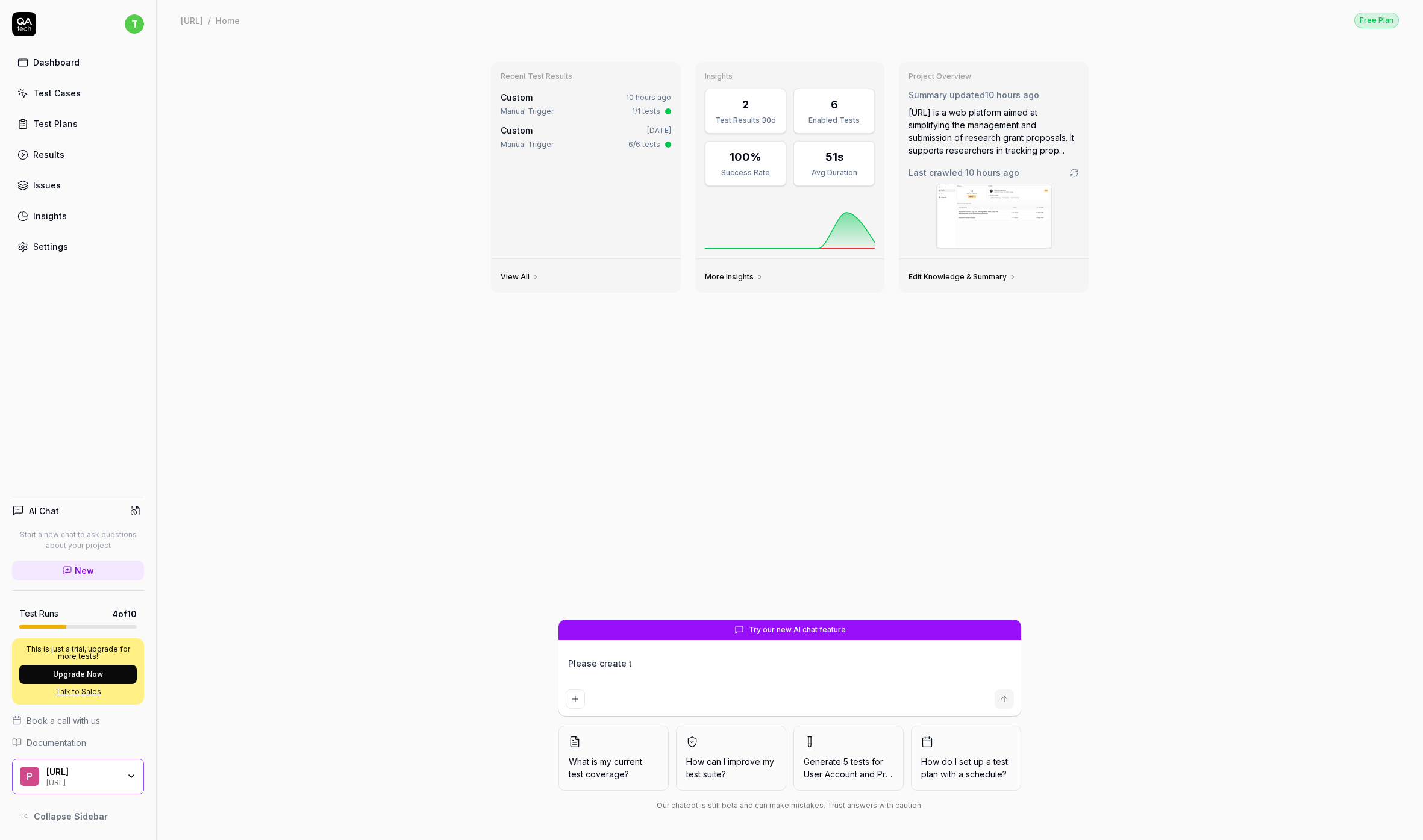
type textarea "*"
type textarea "Please create te"
type textarea "*"
type textarea "Please create tes"
type textarea "*"
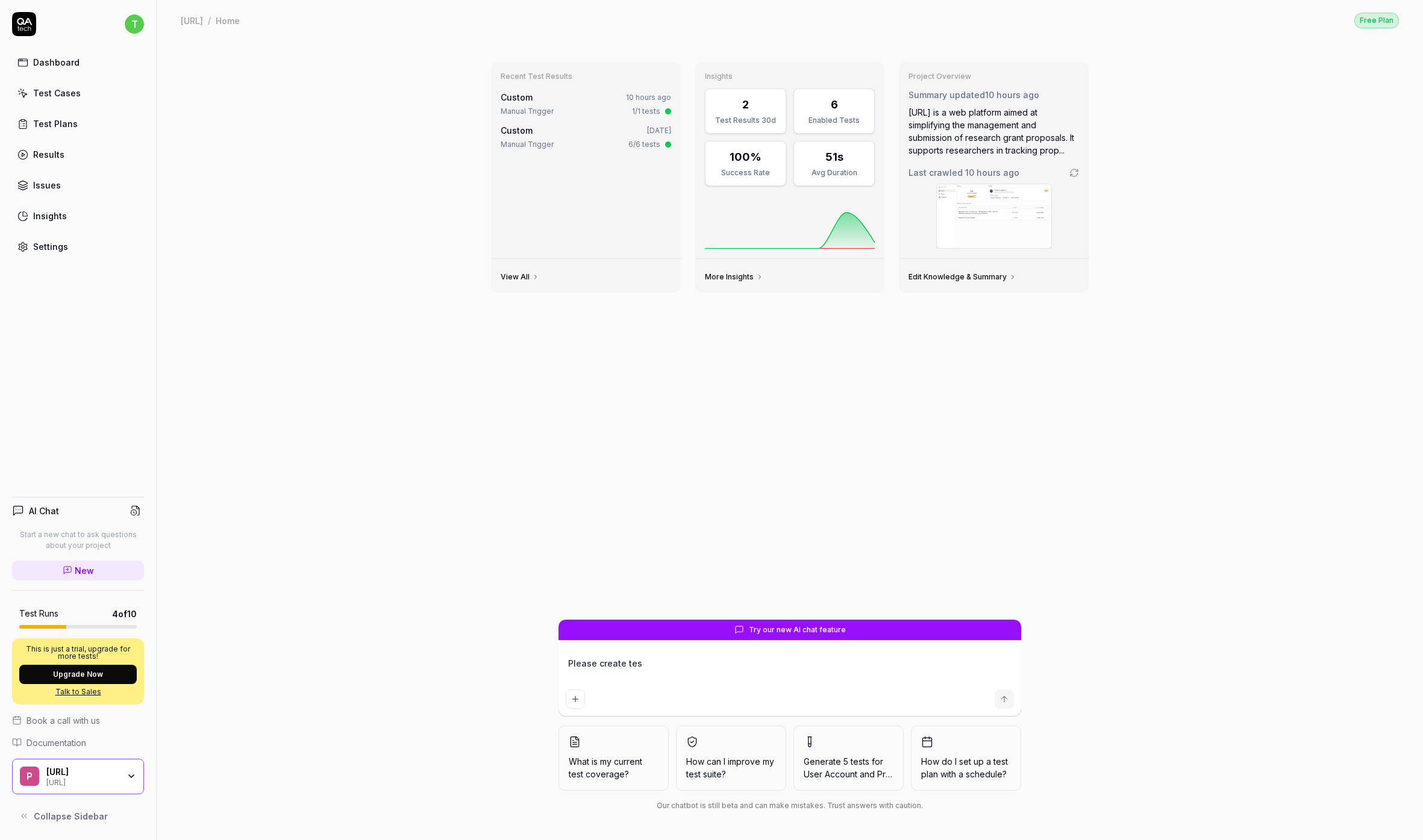
type textarea "Please create test"
type textarea "*"
type textarea "Please create test"
type textarea "*"
type textarea "Please create test c"
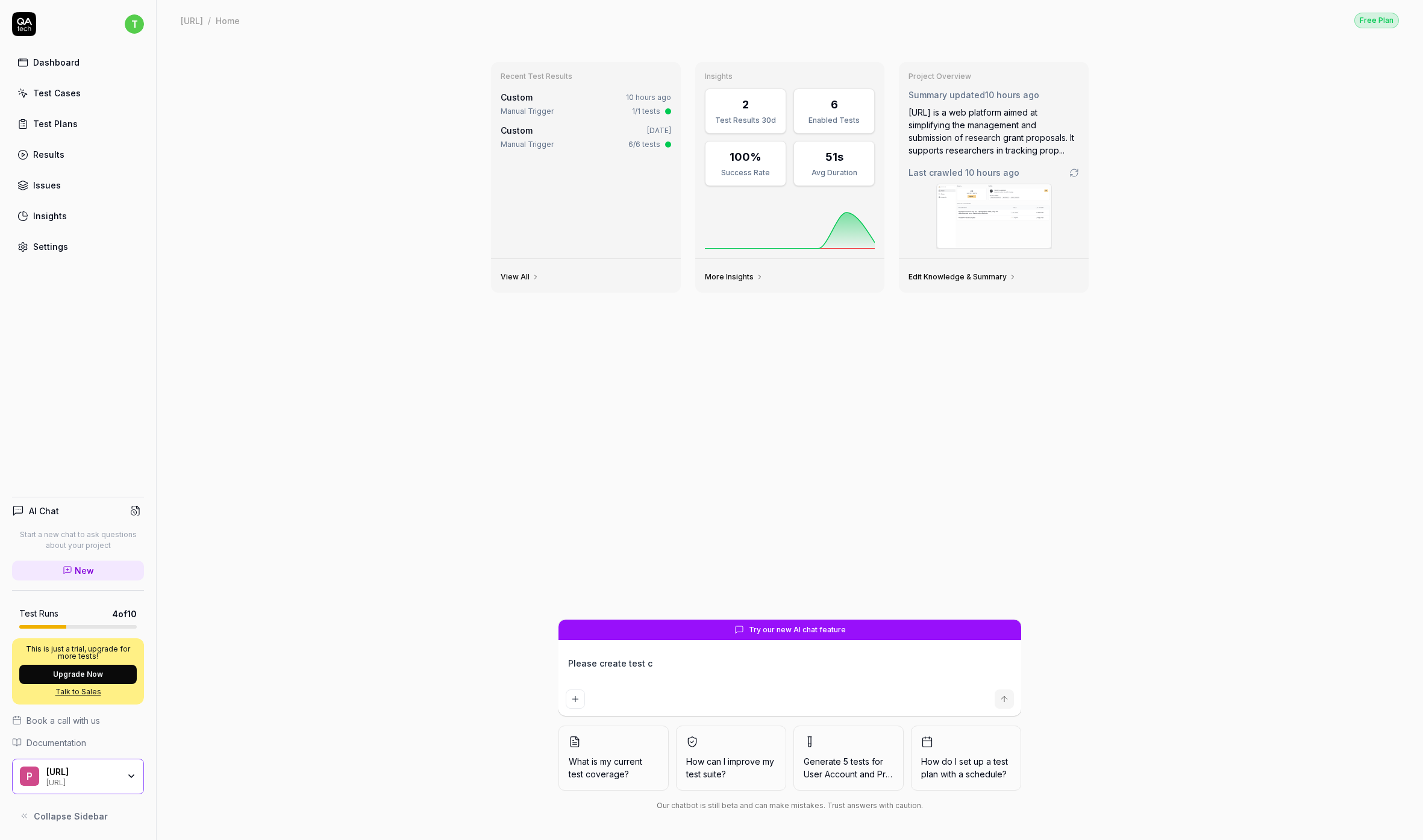
type textarea "*"
type textarea "Please create test ca"
type textarea "*"
type textarea "Please create test cas"
type textarea "*"
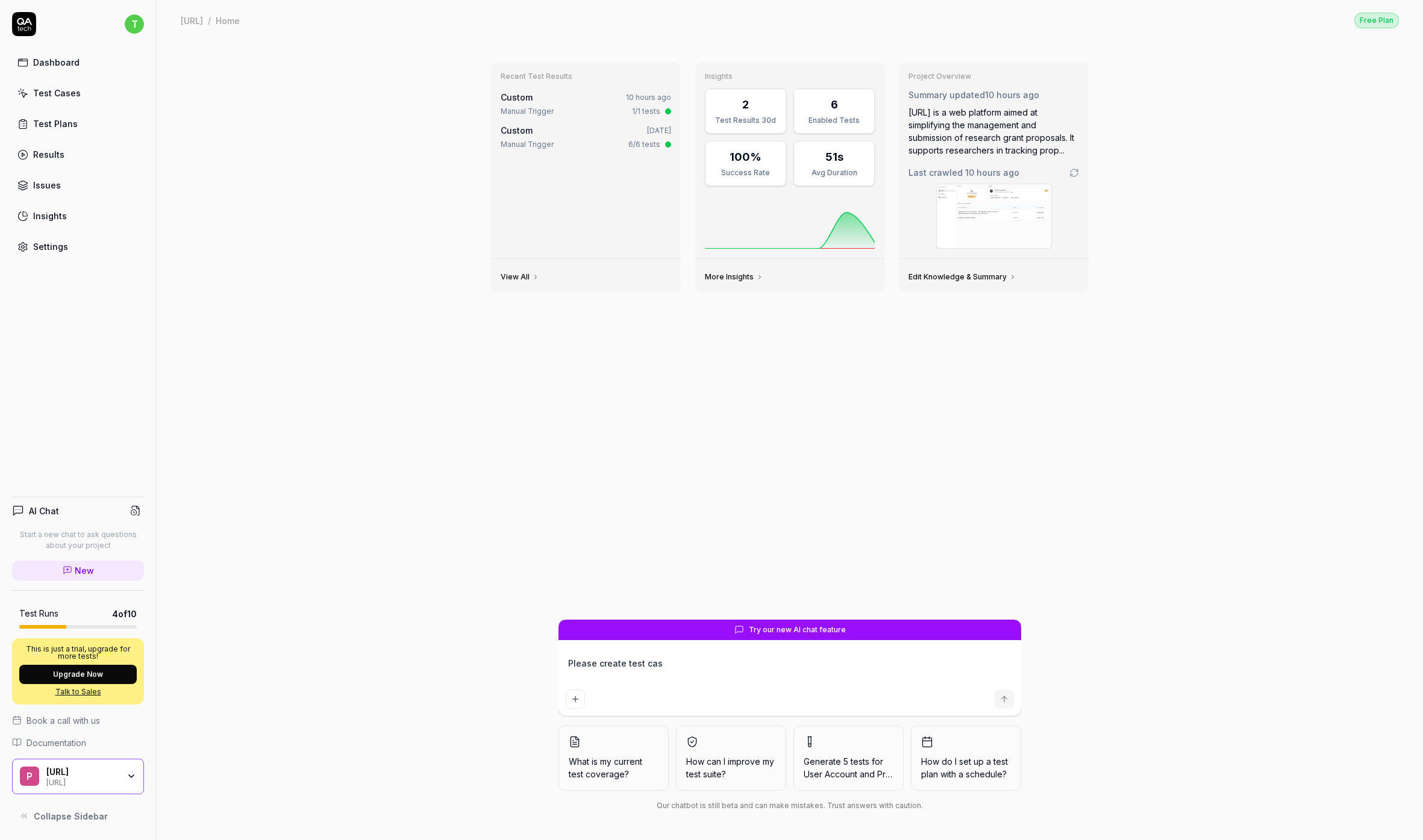
type textarea "Please create test case"
type textarea "*"
type textarea "Please create test cases"
type textarea "*"
type textarea "Please create test cases"
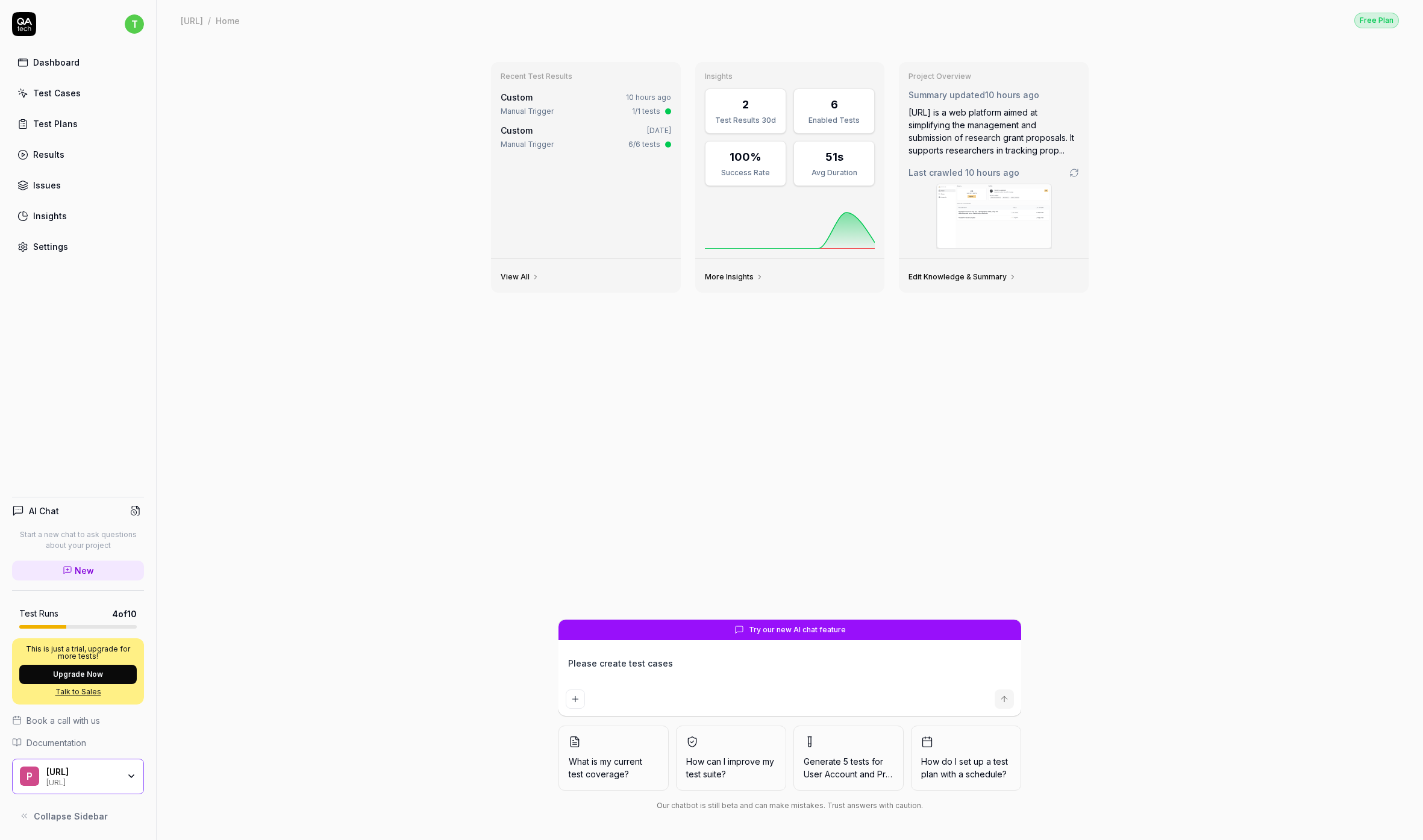
type textarea "*"
type textarea "Please create test cases f"
type textarea "*"
type textarea "Please create test cases fo"
type textarea "*"
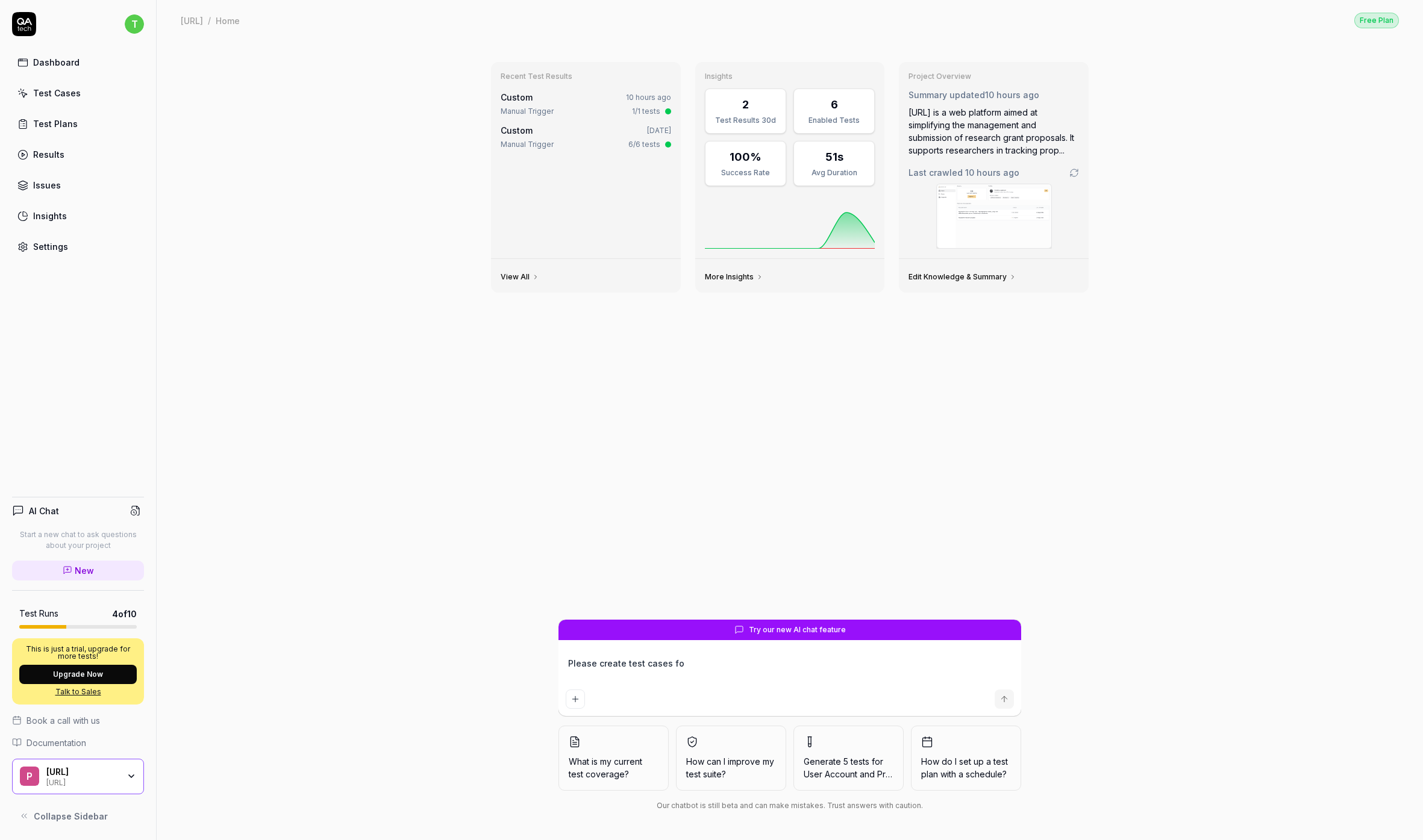
type textarea "Please create test cases for"
type textarea "*"
type textarea "Please create test cases for a"
type textarea "*"
type textarea "Please create test cases for al"
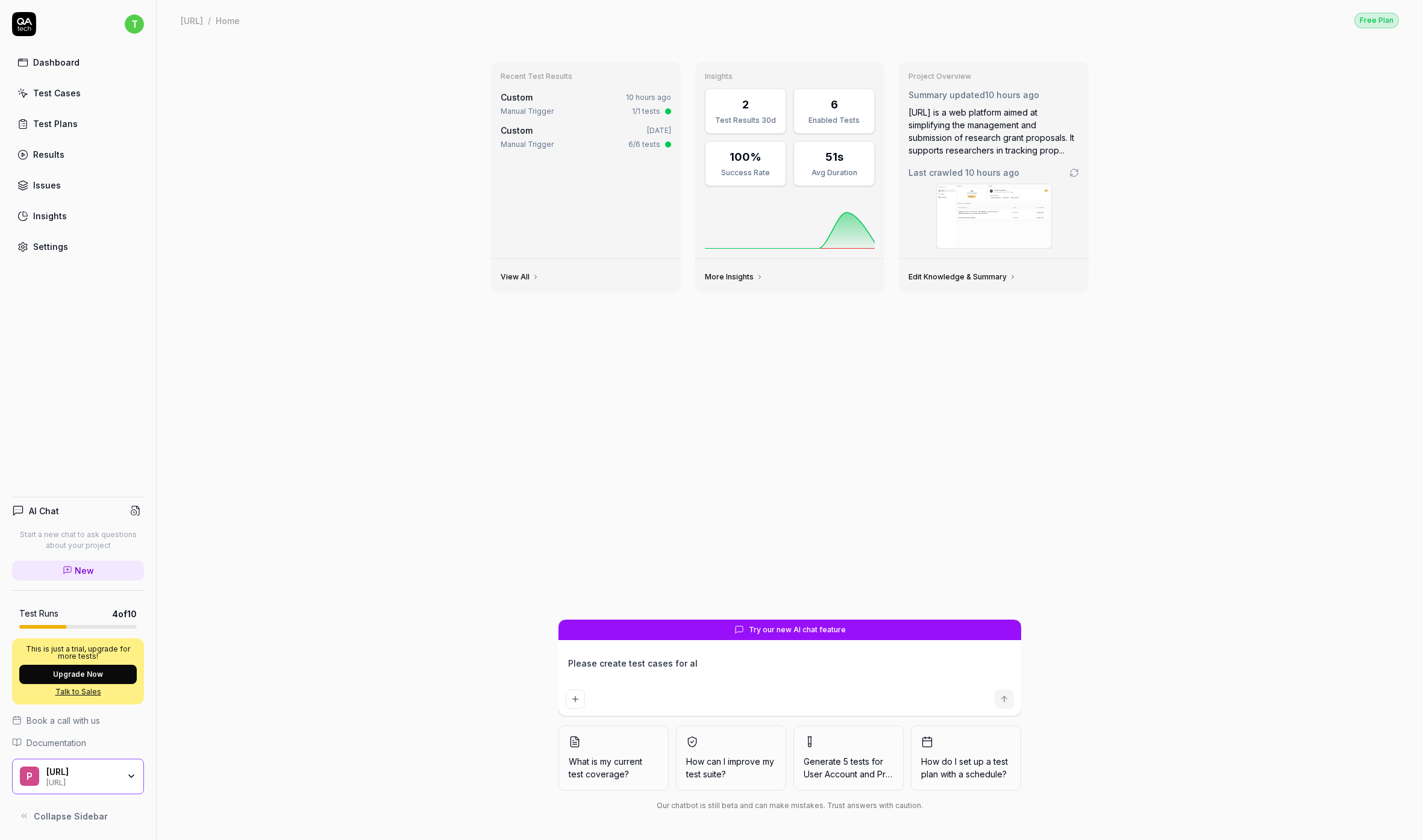
type textarea "*"
type textarea "Please create test cases for all"
type textarea "*"
type textarea "Please create test cases for all"
type textarea "*"
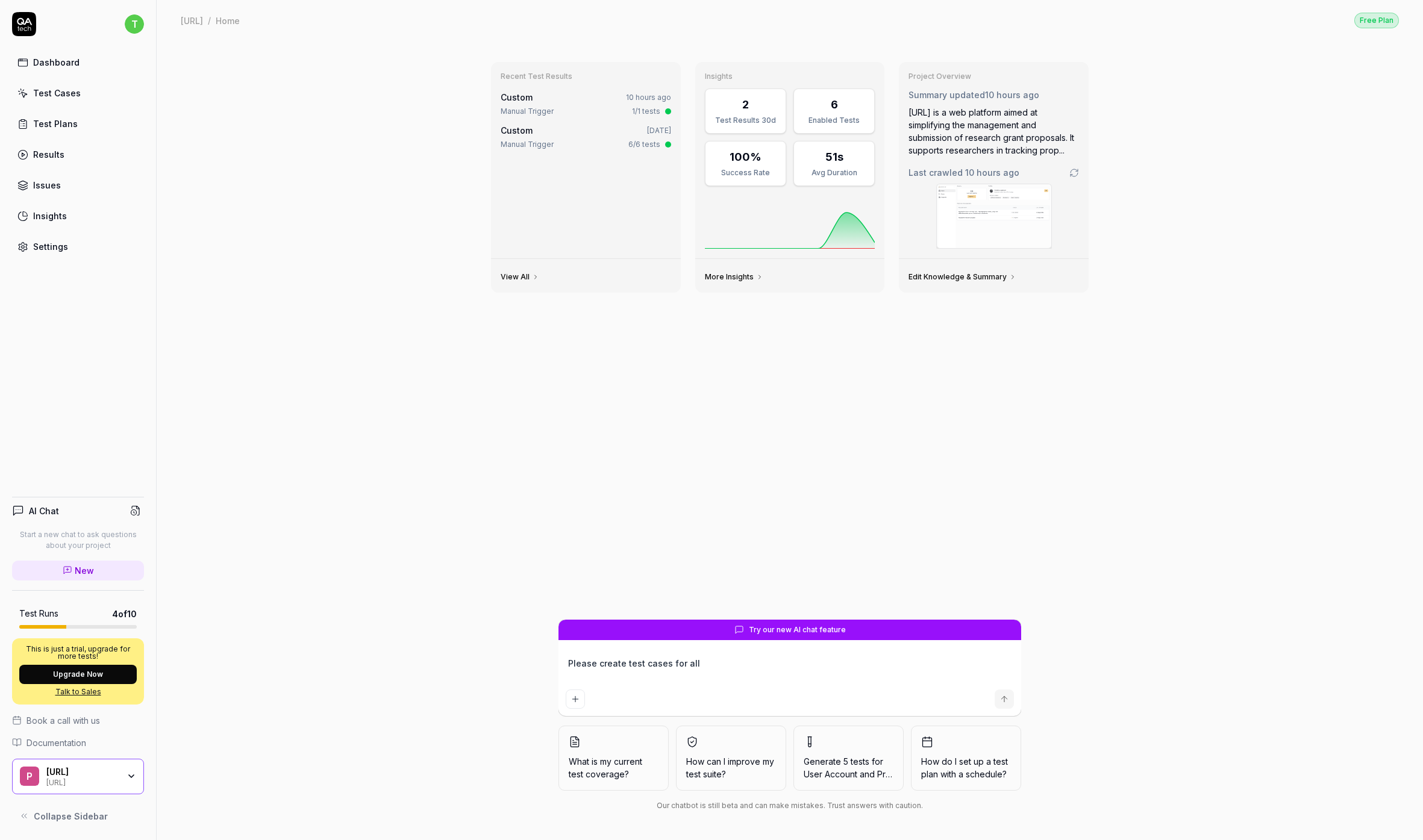
type textarea "Please create test cases for all t"
type textarea "*"
type textarea "Please create test cases for all th"
type textarea "*"
type textarea "Please create test cases for all the"
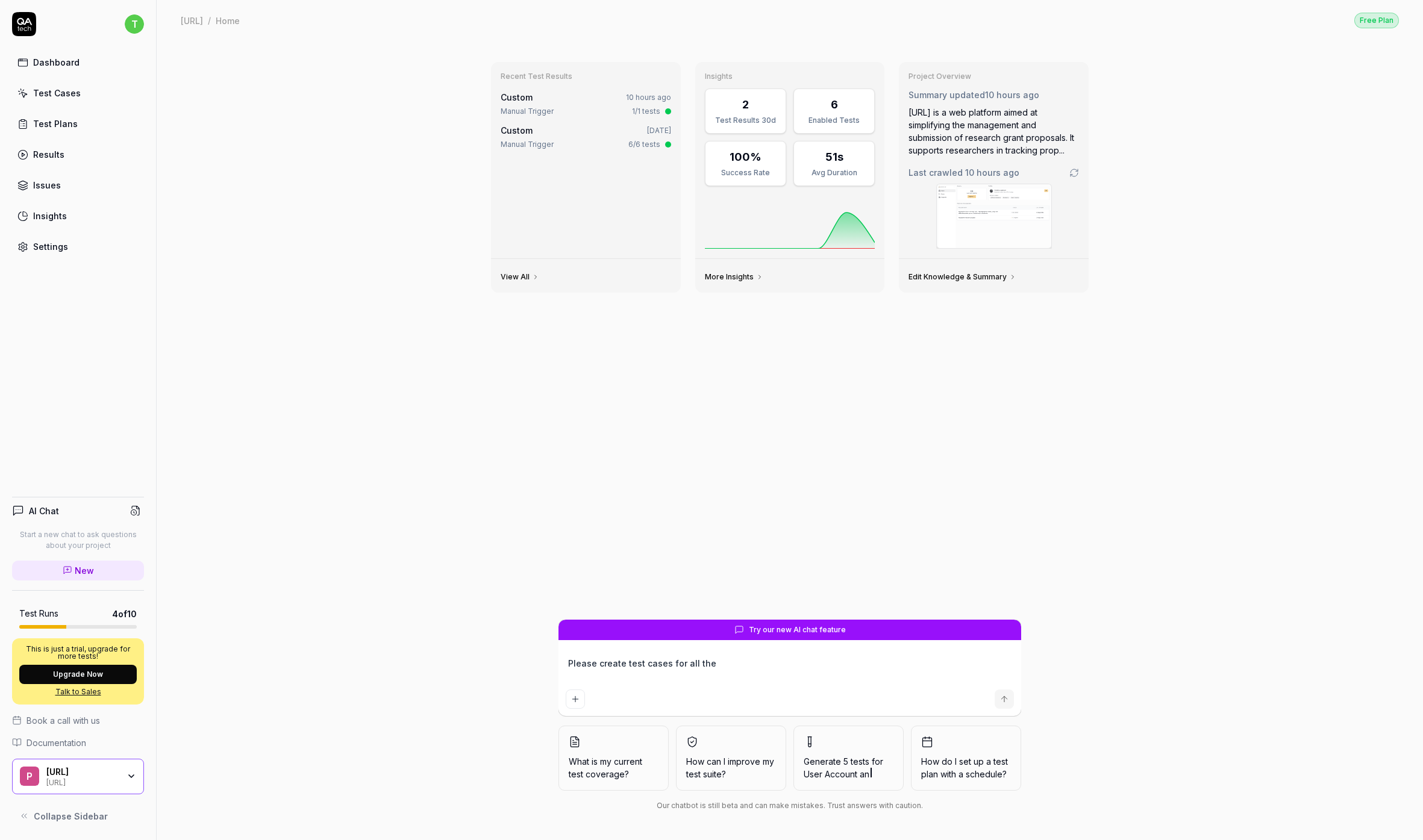
type textarea "*"
type textarea "Please create test cases for all the"
type textarea "*"
type textarea "Please create test cases for all the s"
type textarea "*"
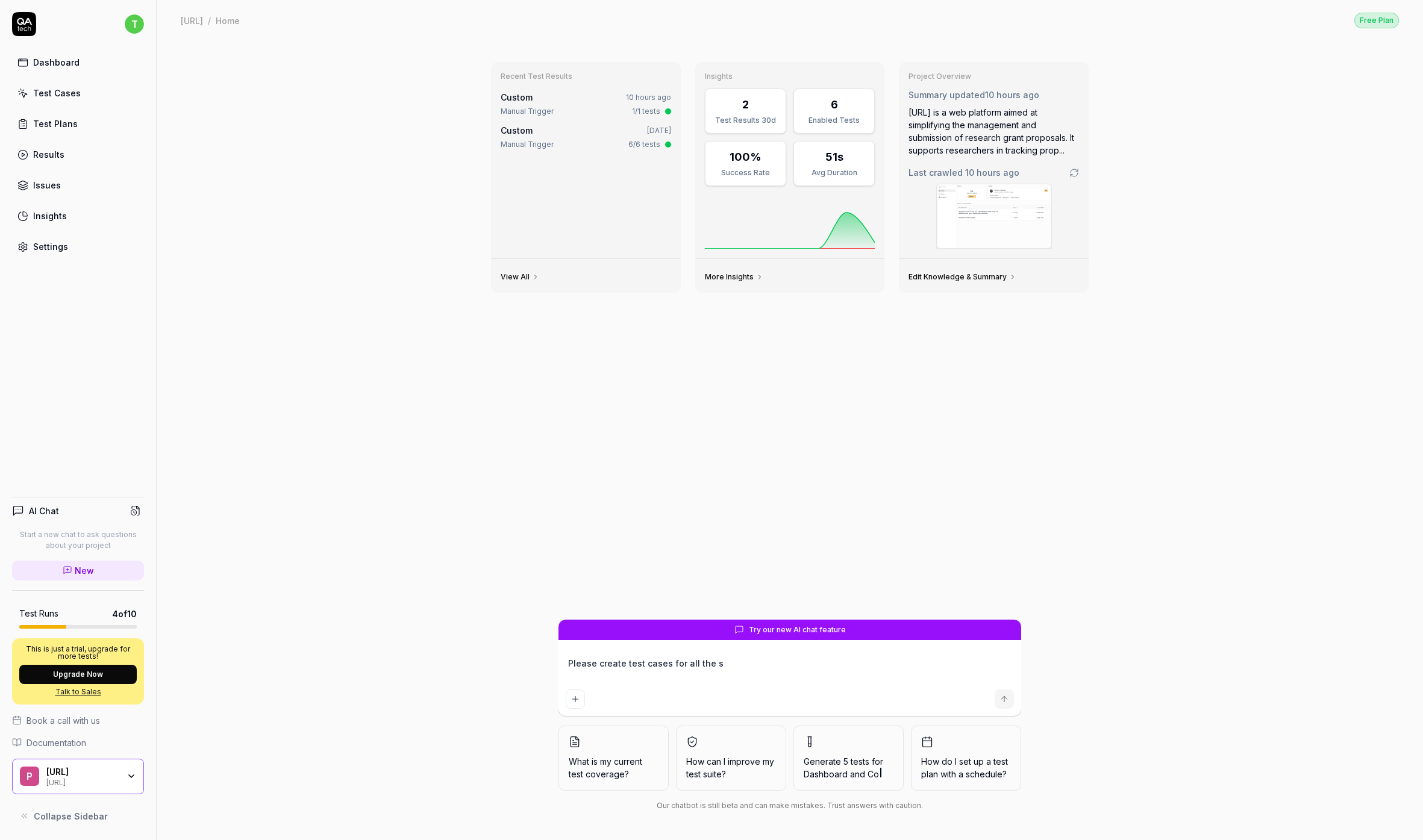
type textarea "Please create test cases for all the sc"
type textarea "*"
type textarea "Please create test cases for all the sce"
type textarea "*"
type textarea "Please create test cases for all the scen"
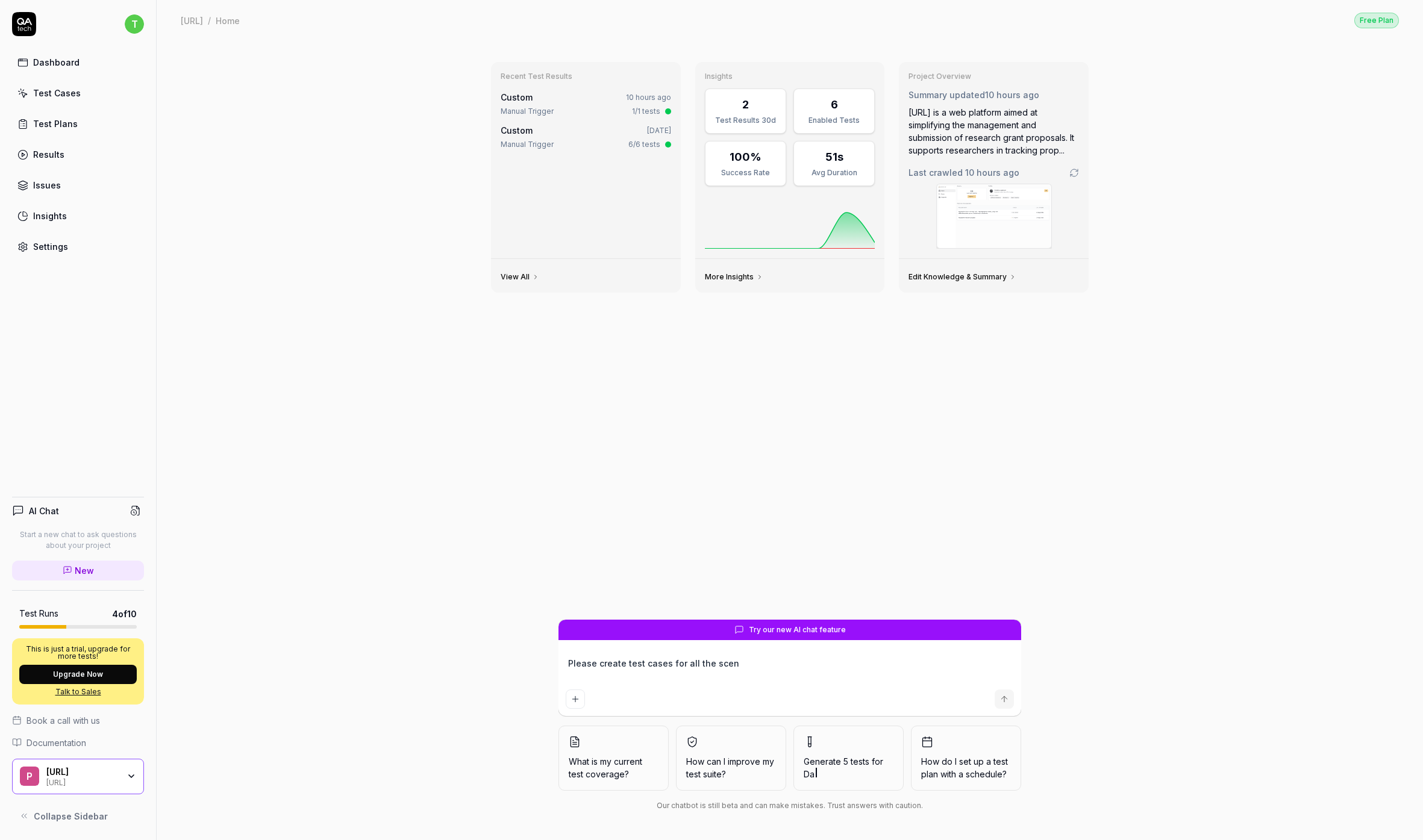
type textarea "*"
type textarea "Please create test cases for all the scenar"
type textarea "*"
type textarea "Please create test cases for all the scenari"
type textarea "*"
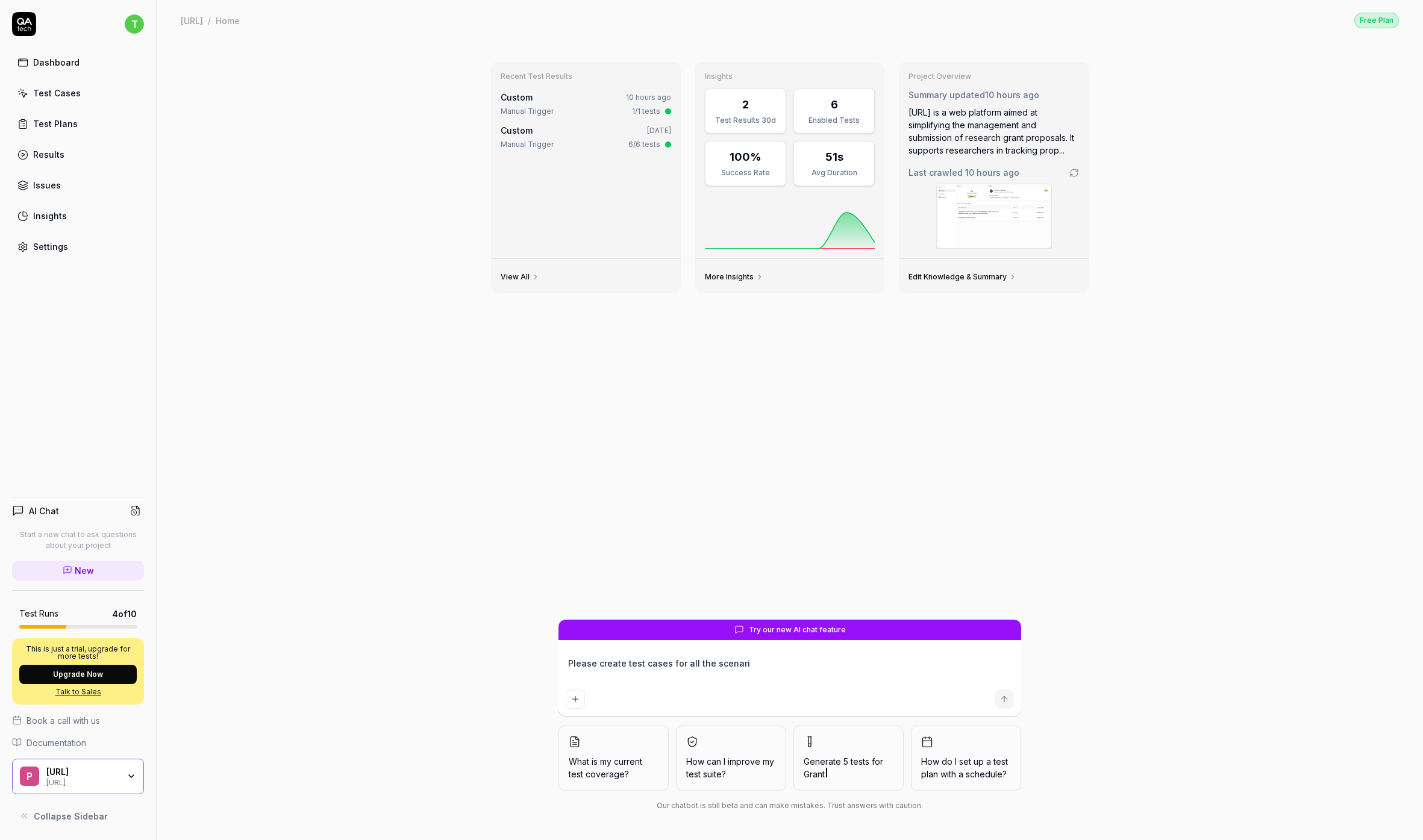
type textarea "Please create test cases for all the scenario"
type textarea "*"
type textarea "Please create test cases for all the scenarios"
type textarea "*"
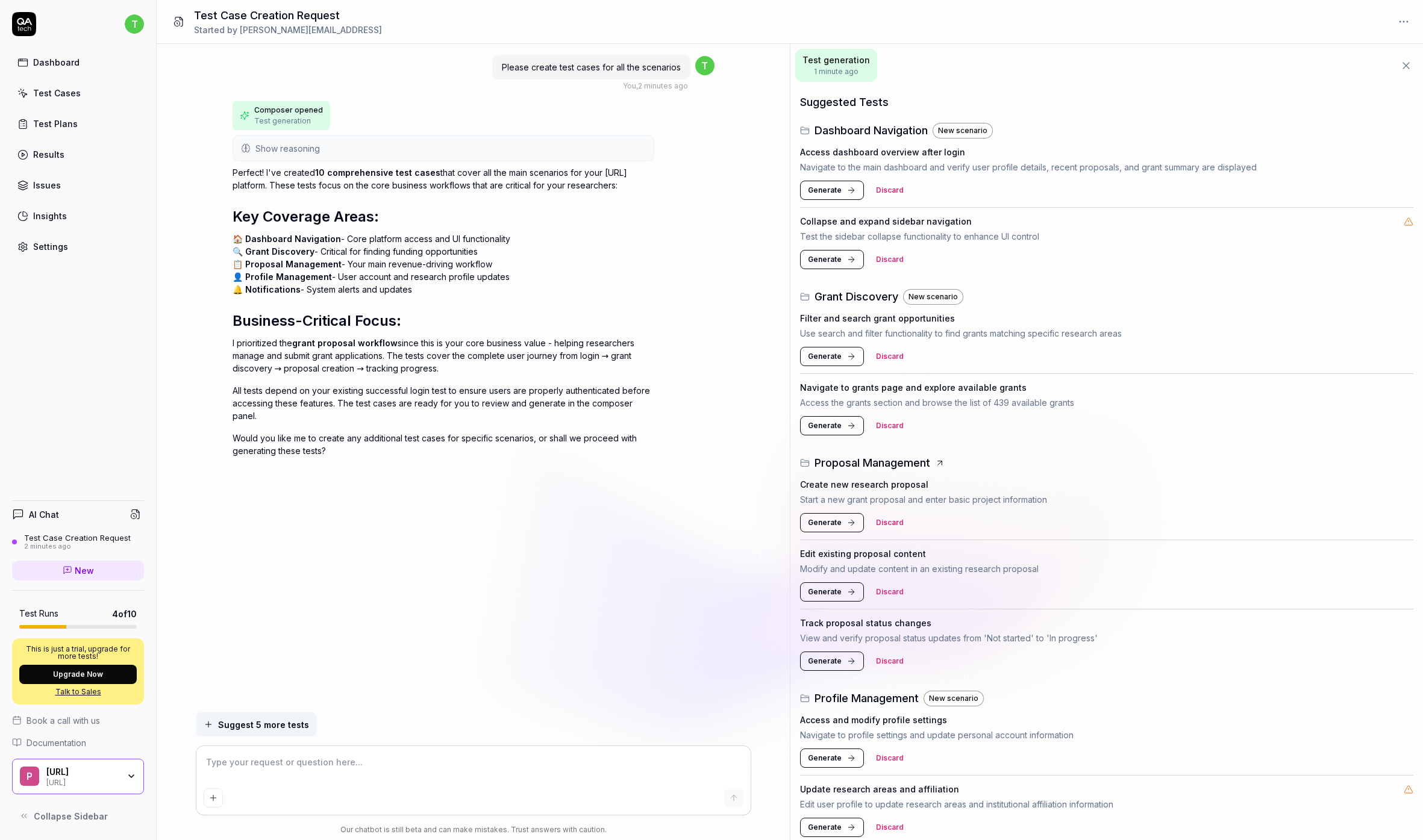
click at [316, 758] on textarea at bounding box center [474, 768] width 540 height 30
type textarea "*"
type textarea "T"
type textarea "*"
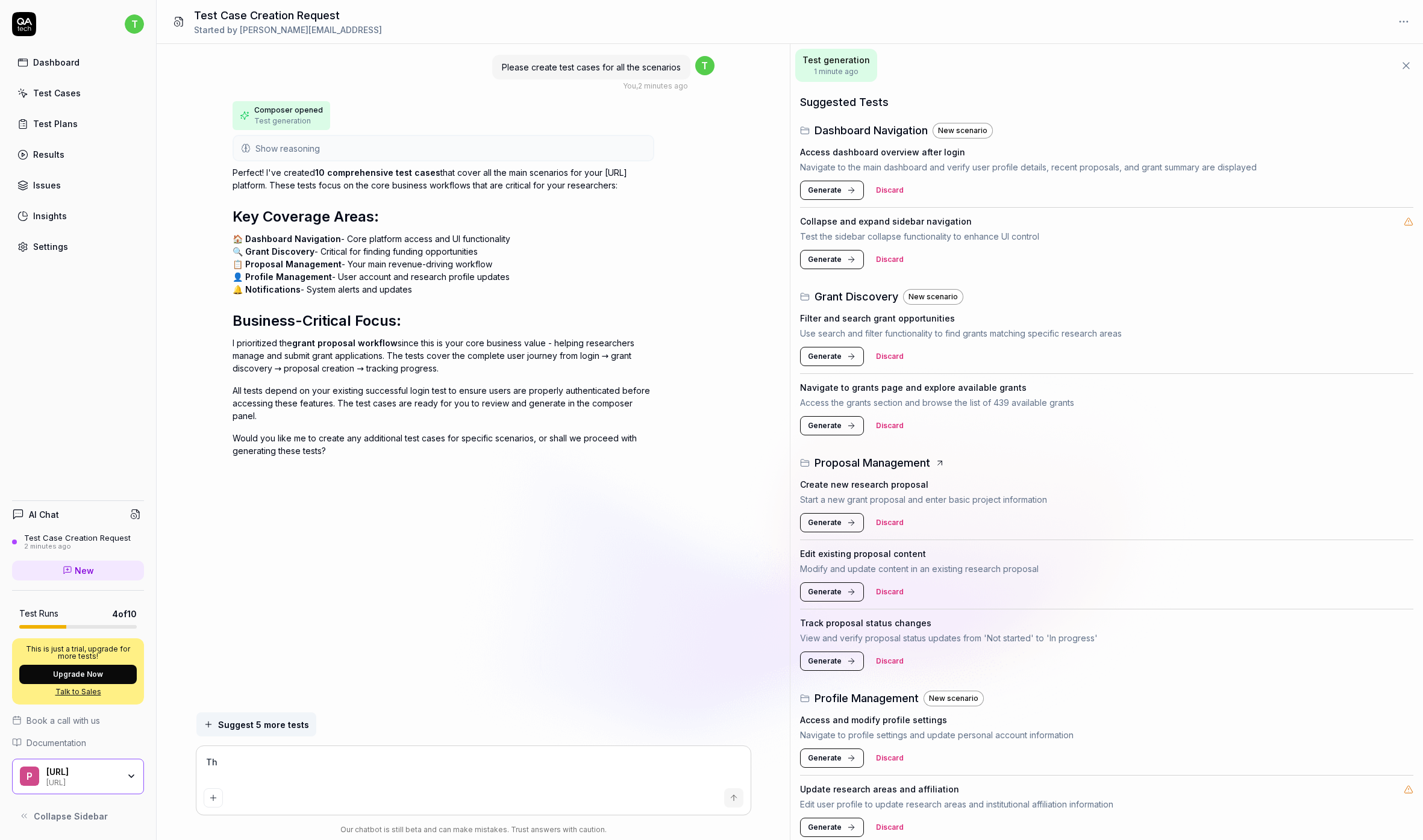
type textarea "Tha"
type textarea "*"
type textarea "That"
type textarea "*"
type textarea "That"
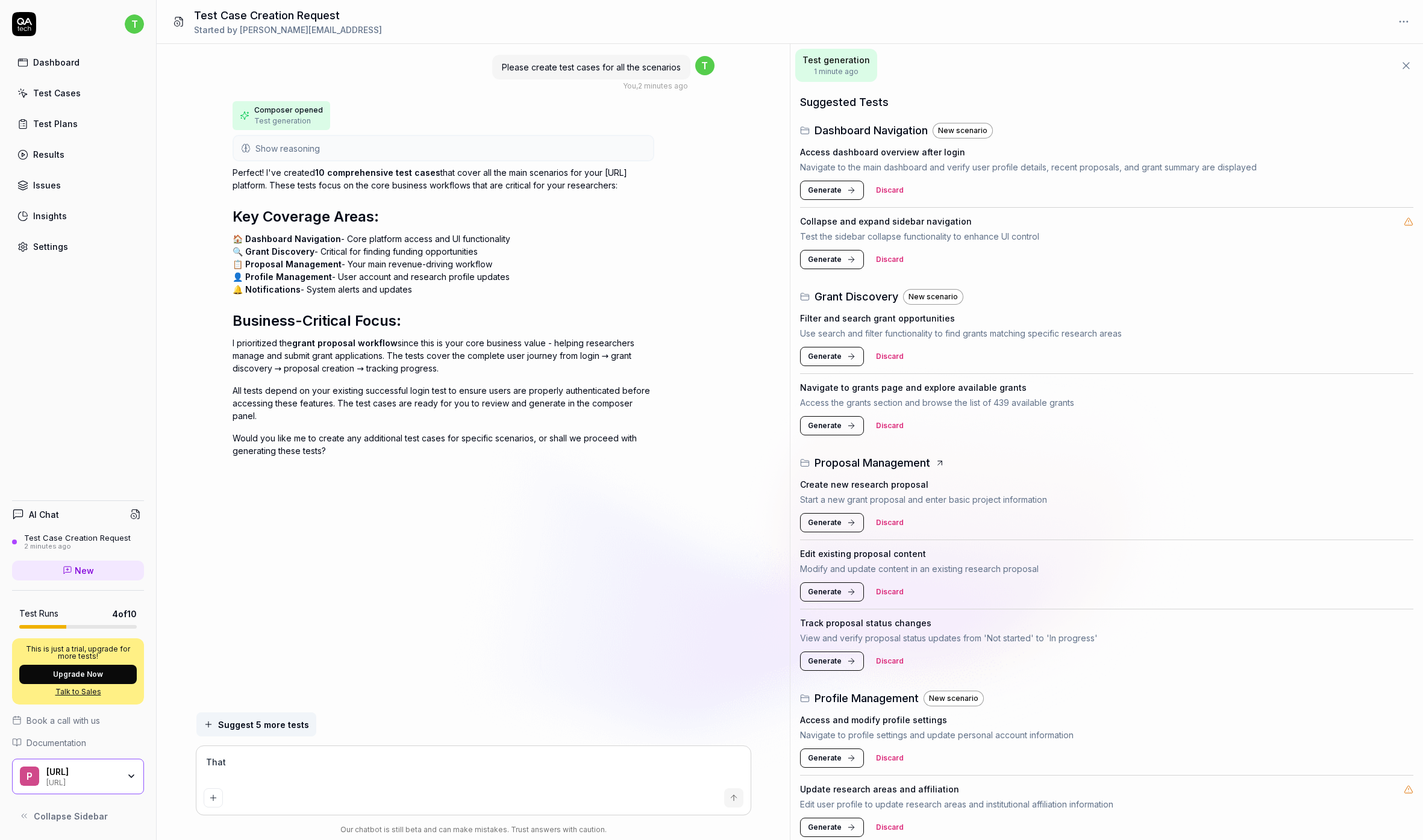
type textarea "*"
type textarea "That s"
type textarea "*"
type textarea "That so"
type textarea "*"
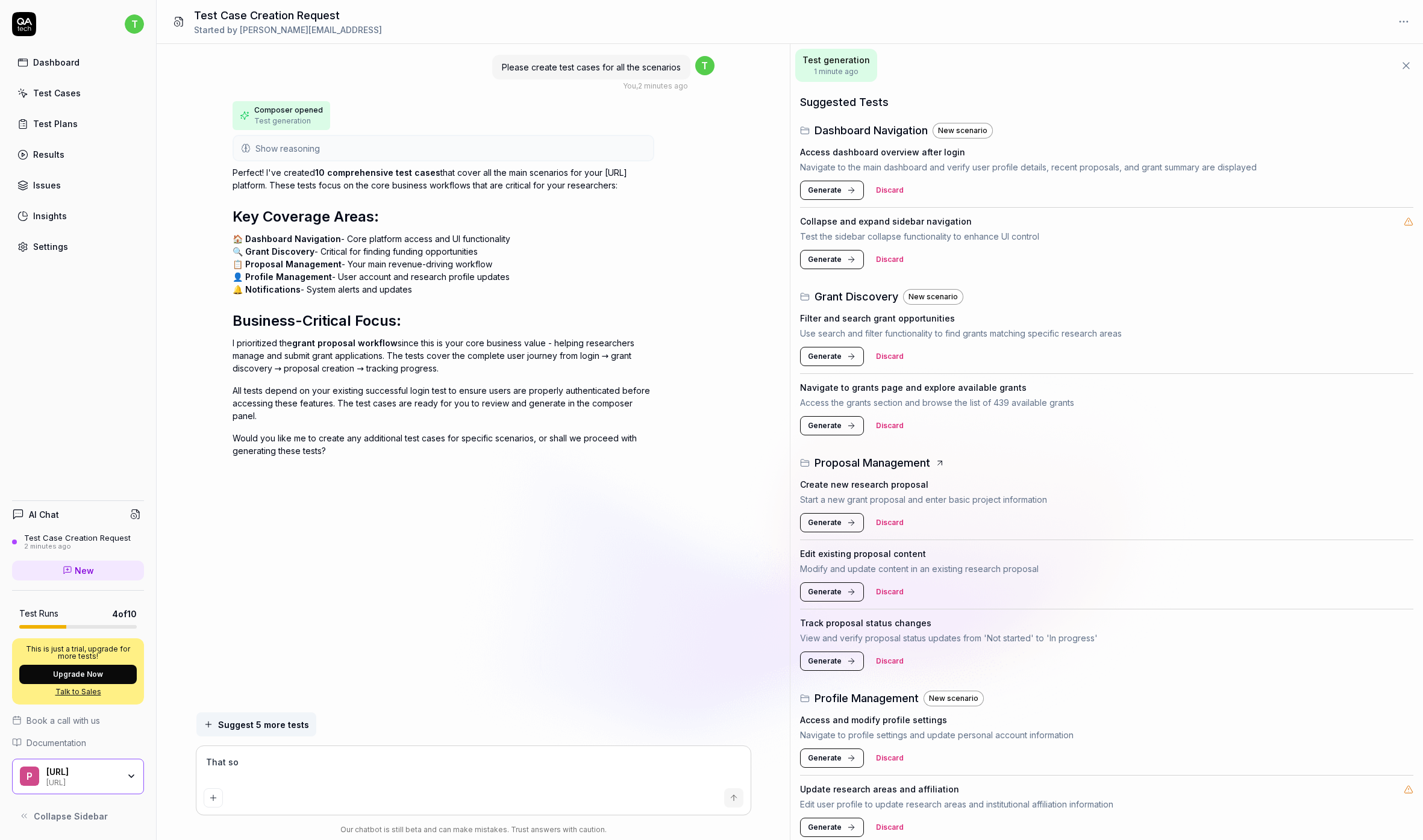
type textarea "That sou"
type textarea "*"
type textarea "That soun"
type textarea "*"
type textarea "That sound"
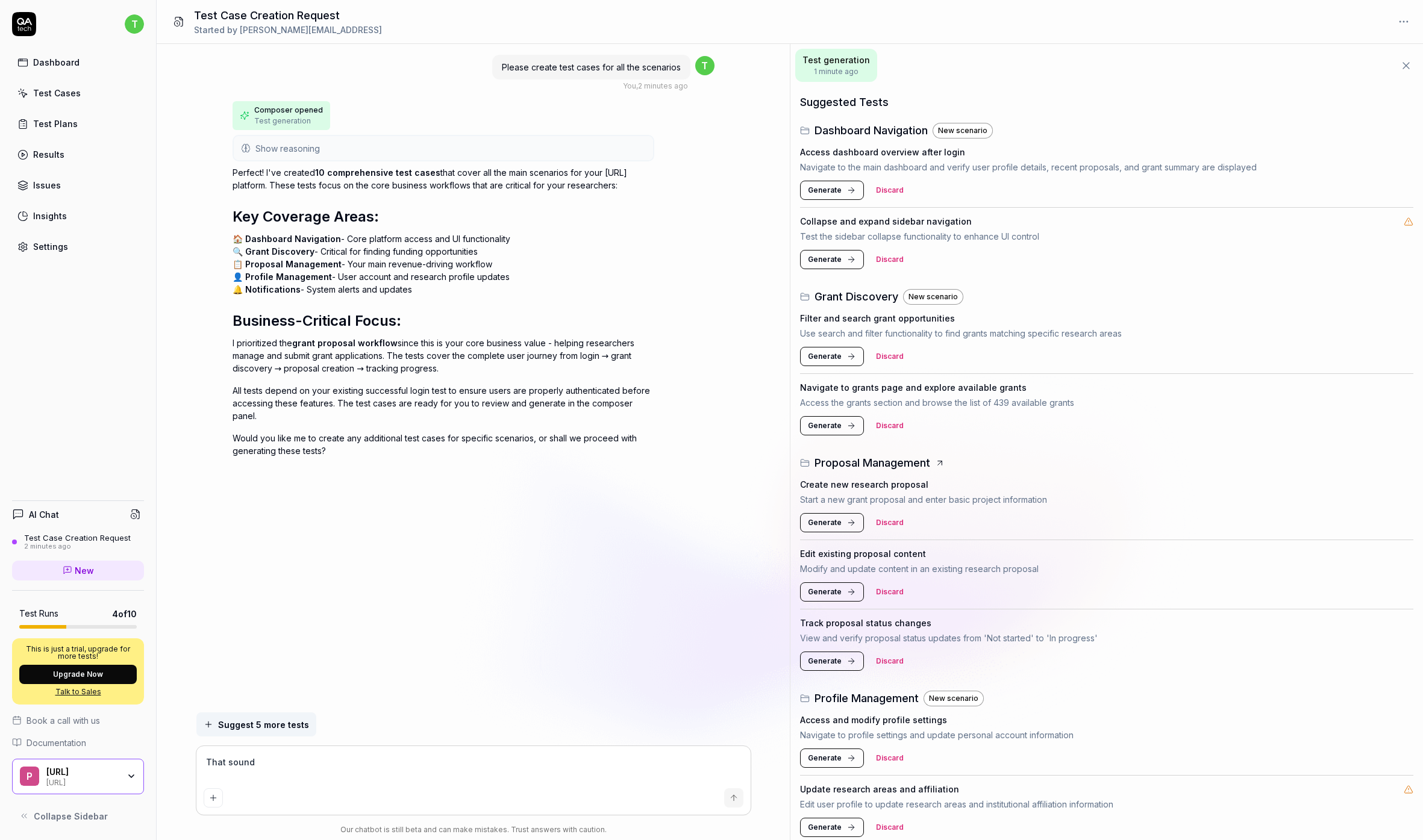
type textarea "*"
type textarea "That sounds"
type textarea "*"
type textarea "That sounds"
type textarea "*"
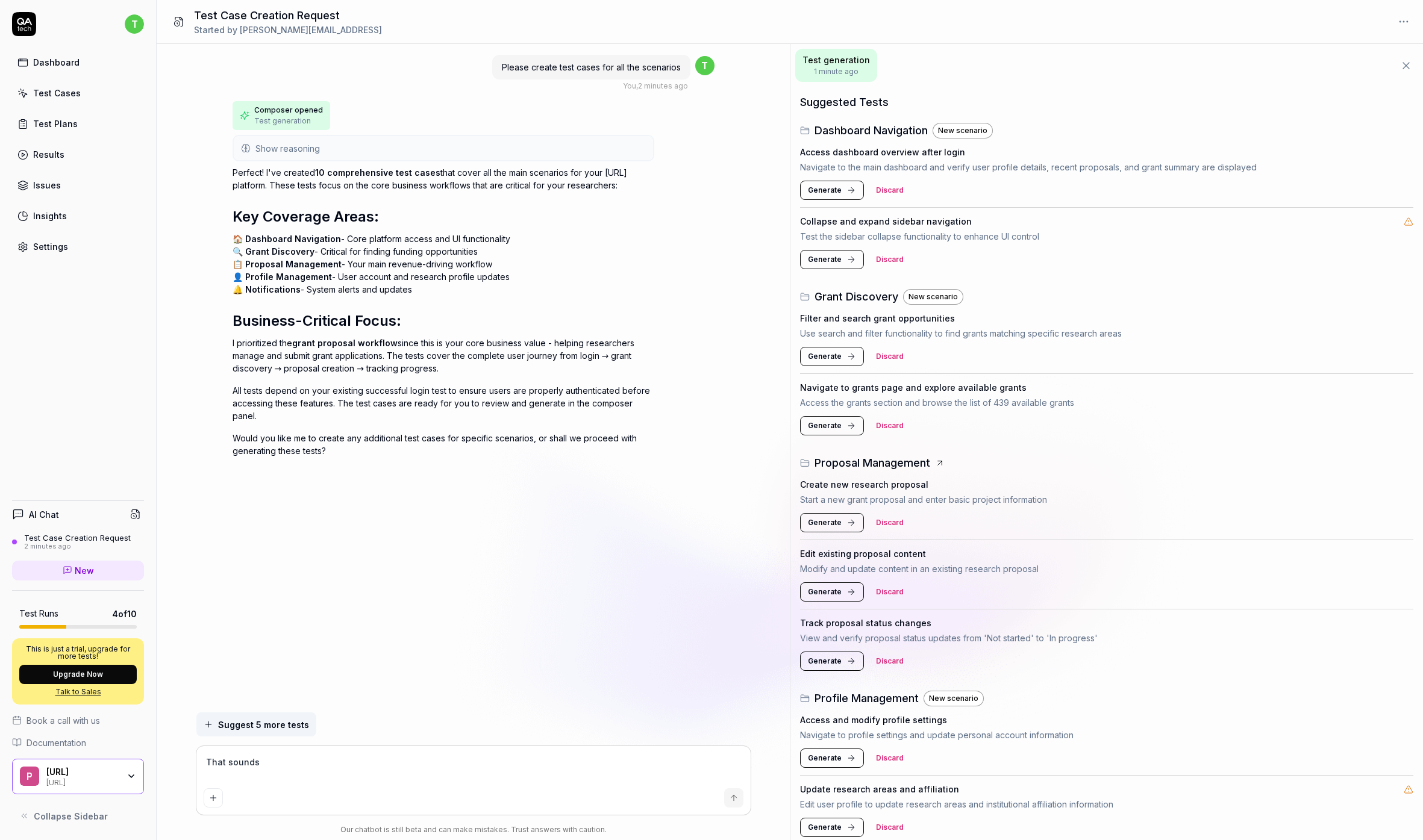
type textarea "That sounds g"
type textarea "*"
type textarea "That sounds go"
type textarea "*"
type textarea "That sounds goo"
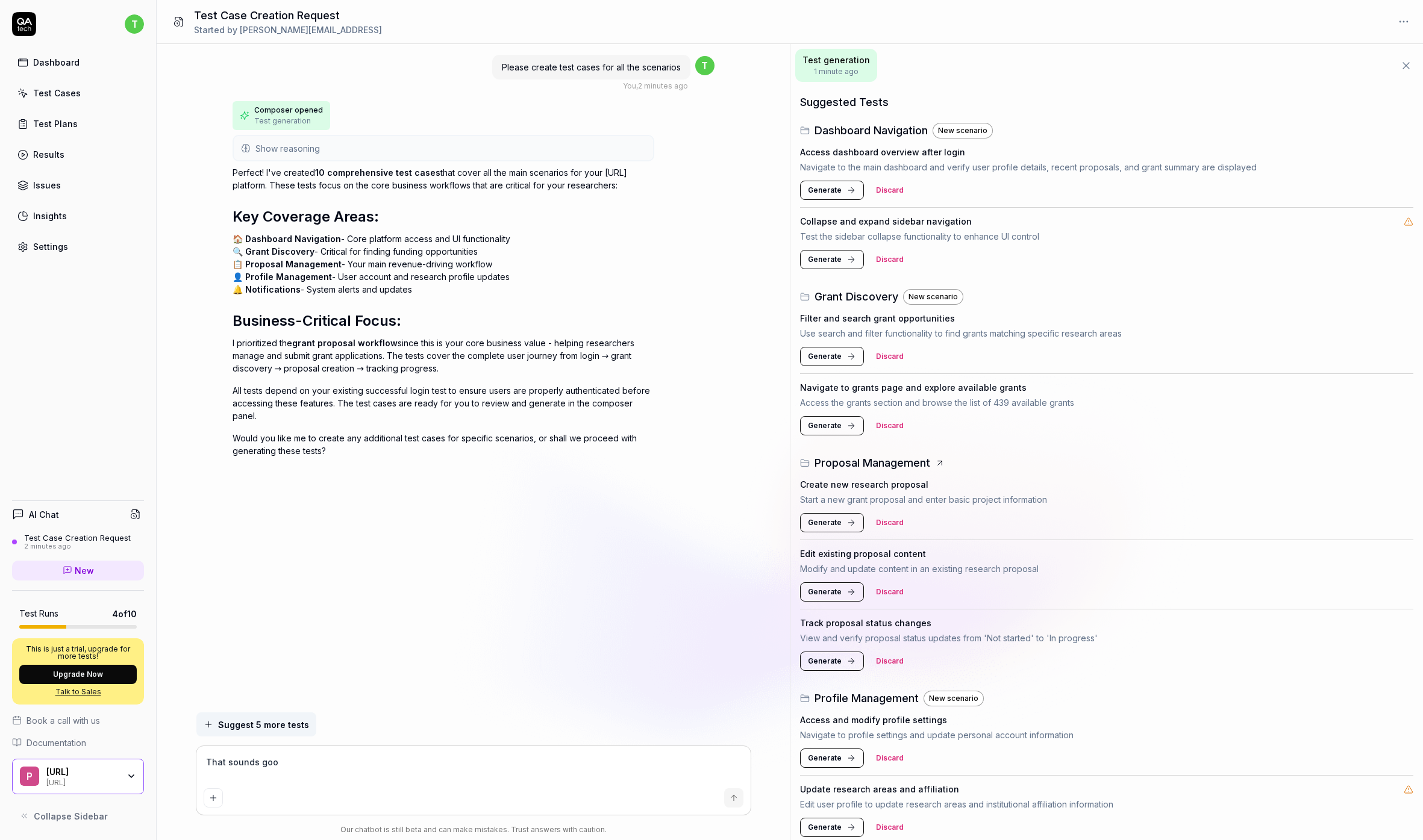
type textarea "*"
type textarea "That sounds good"
type textarea "*"
type textarea "That sounds good"
type textarea "*"
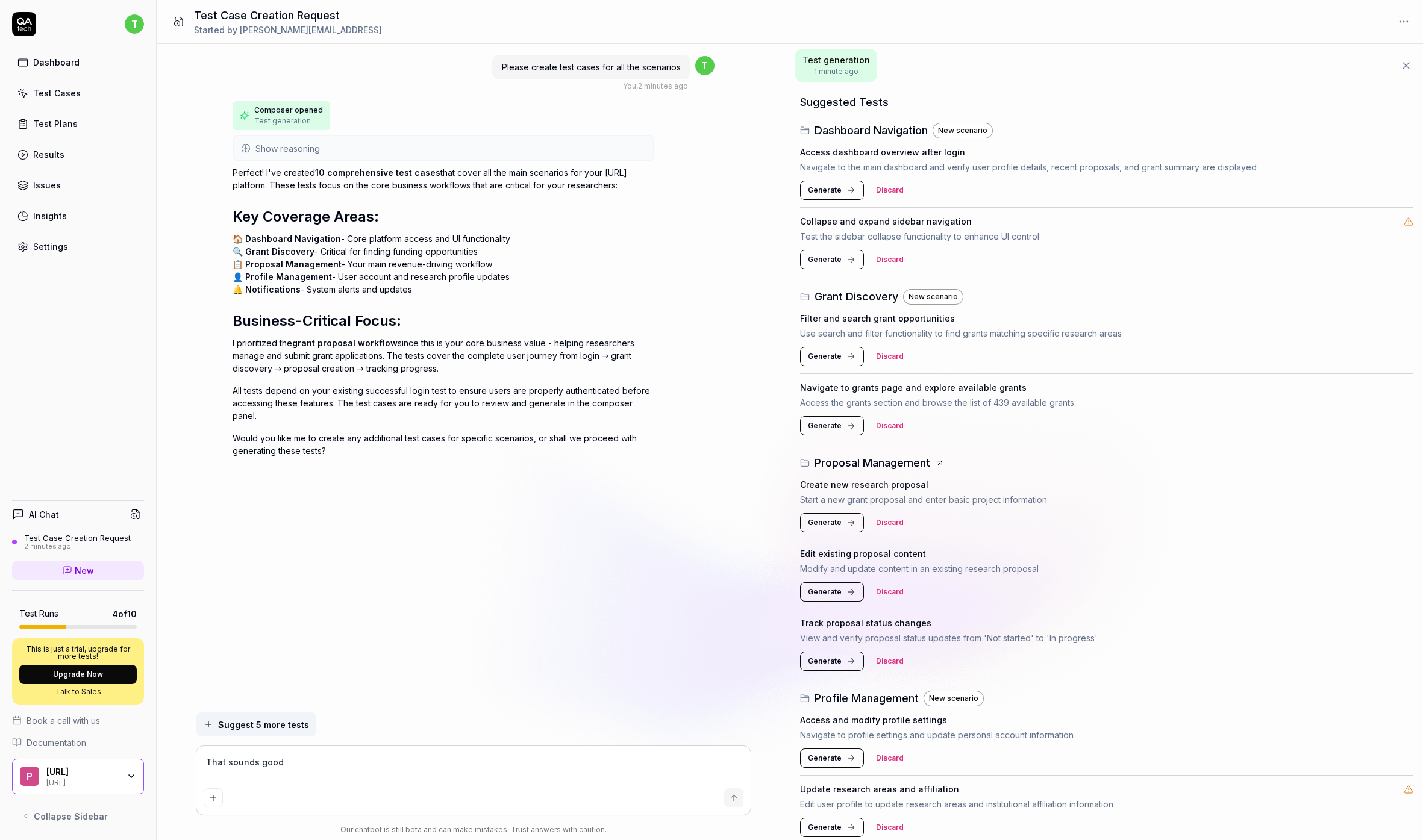
type textarea "That sounds good"
type textarea "*"
type textarea "That sounds good."
type textarea "*"
type textarea "That sounds good."
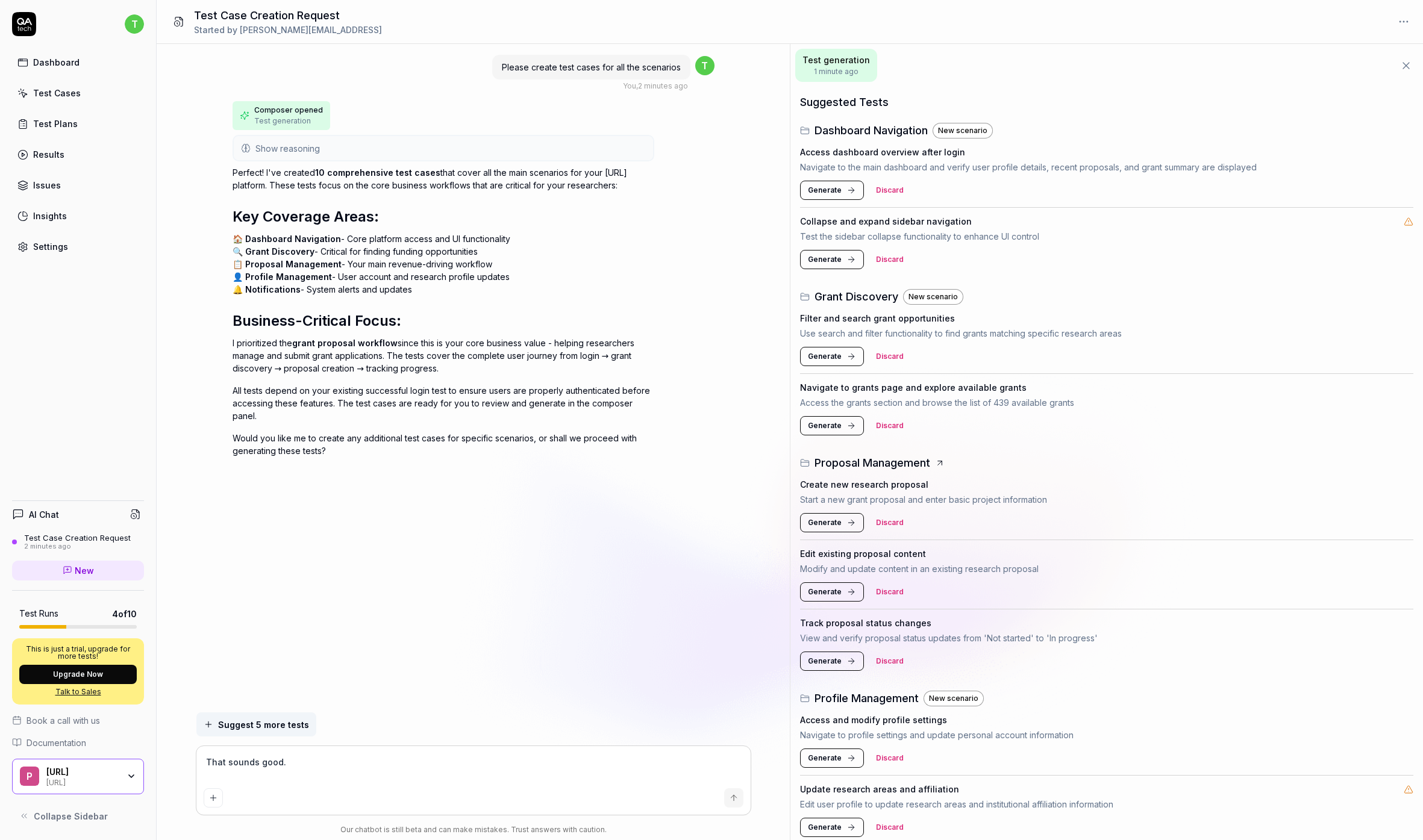
type textarea "*"
type textarea "That sounds good. C"
type textarea "*"
type textarea "That sounds good. Ca"
type textarea "*"
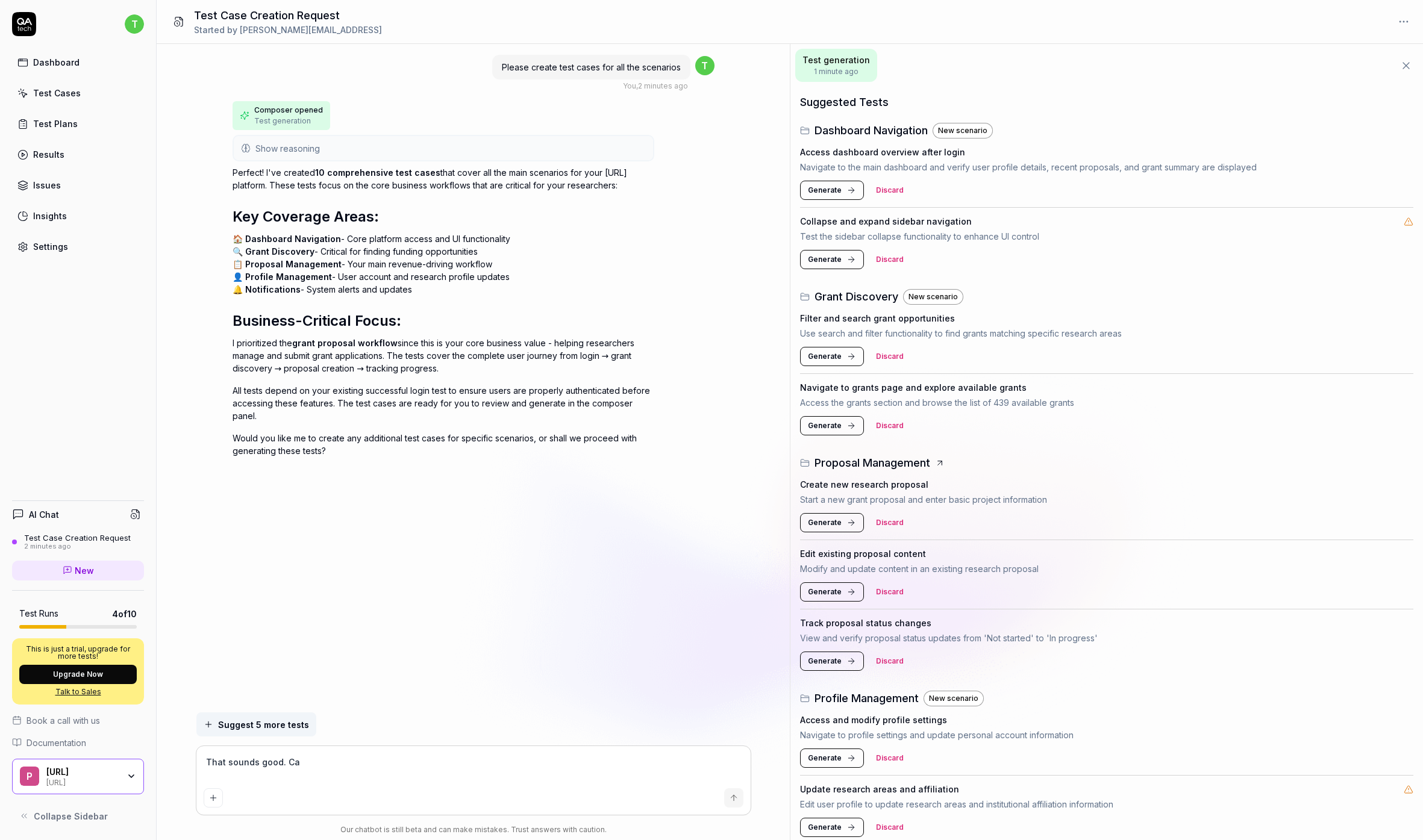
type textarea "That sounds good. Can"
type textarea "*"
type textarea "That sounds good. Can"
type textarea "*"
type textarea "That sounds good. Can y"
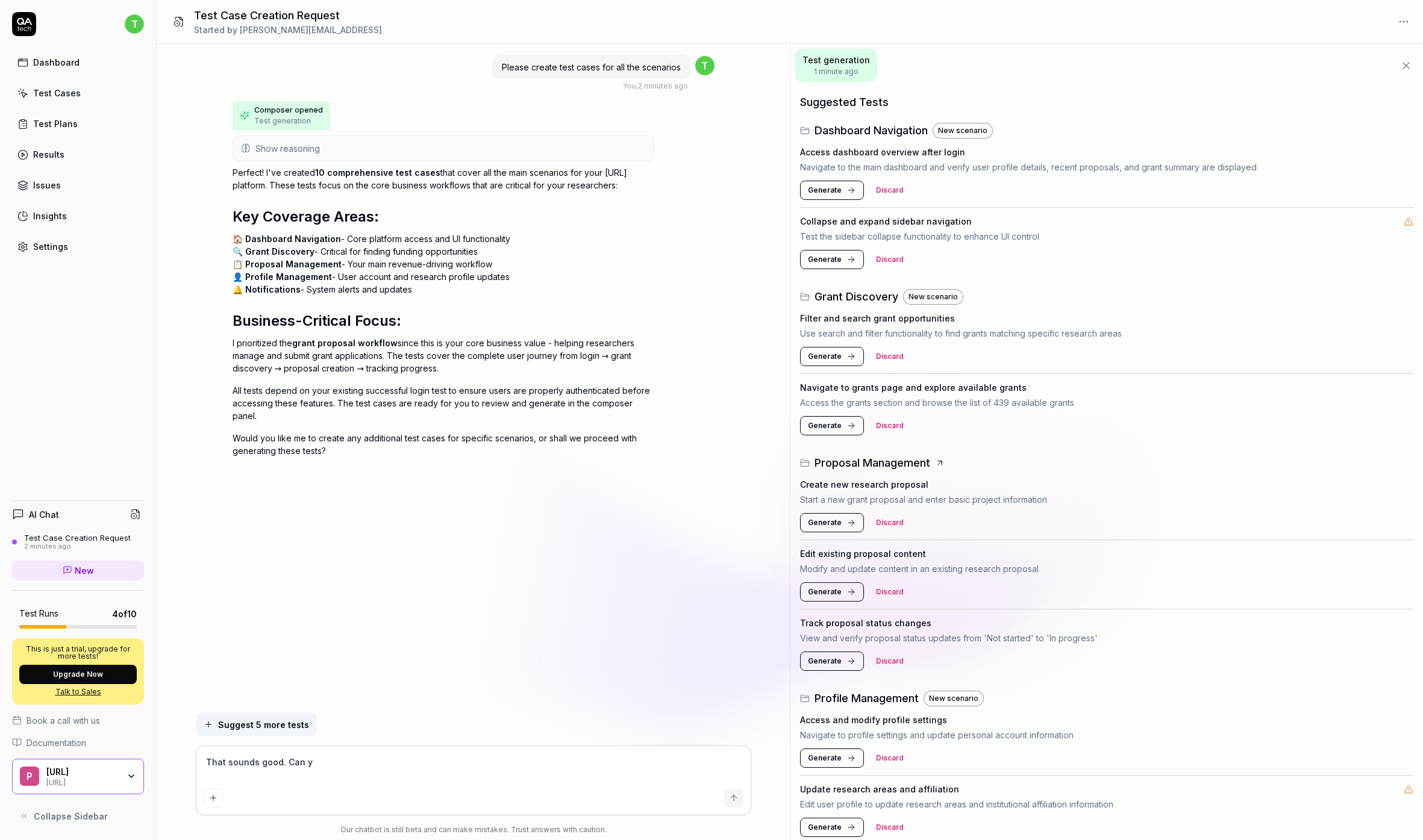
type textarea "*"
type textarea "That sounds good. Can yo"
type textarea "*"
type textarea "That sounds good. Can you"
type textarea "*"
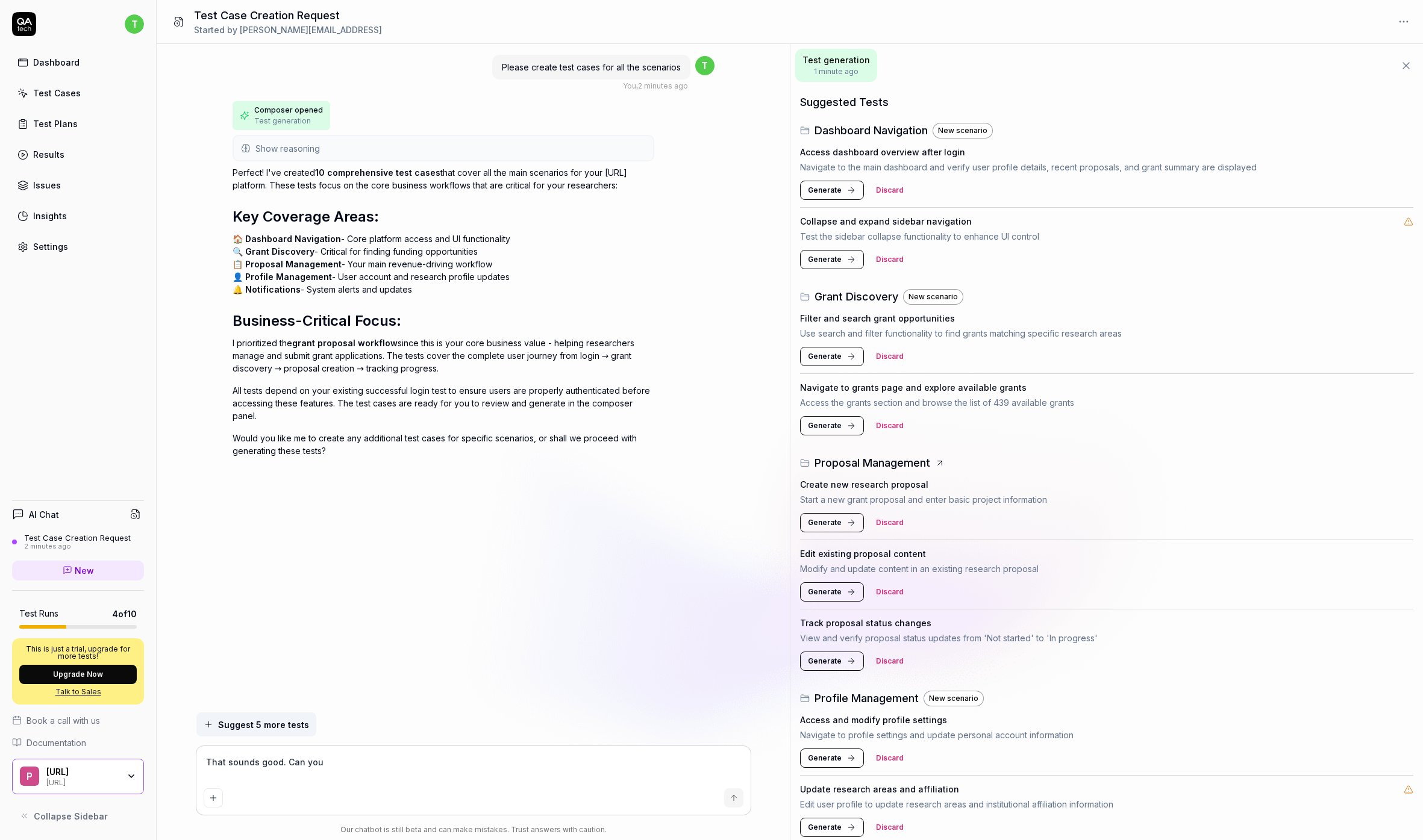
type textarea "That sounds good. Can you"
type textarea "*"
type textarea "That sounds good. Can you g"
type textarea "*"
type textarea "That sounds good. Can you"
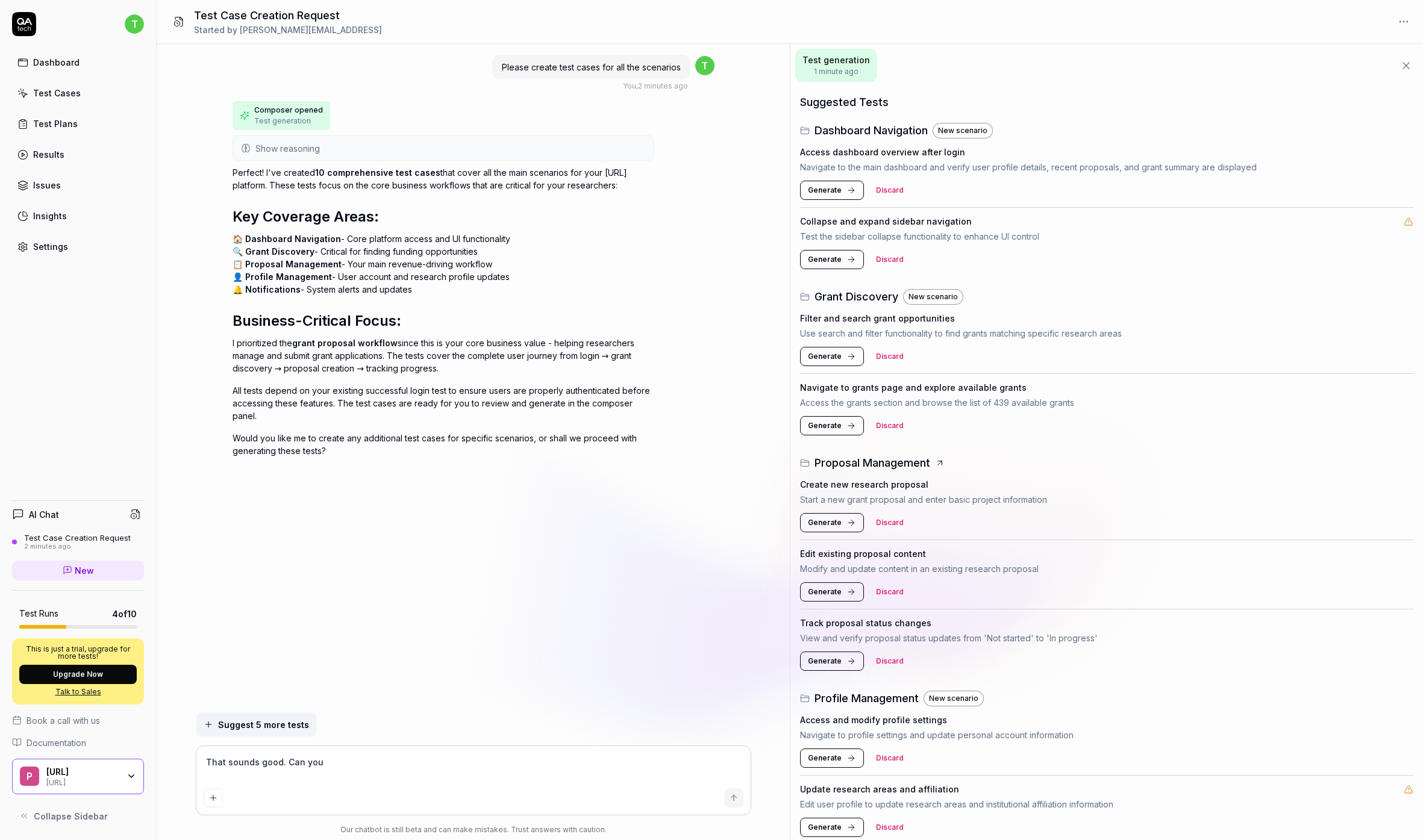
type textarea "*"
type textarea "That sounds good. Can you c"
type textarea "*"
type textarea "That sounds good. Can you cr"
type textarea "*"
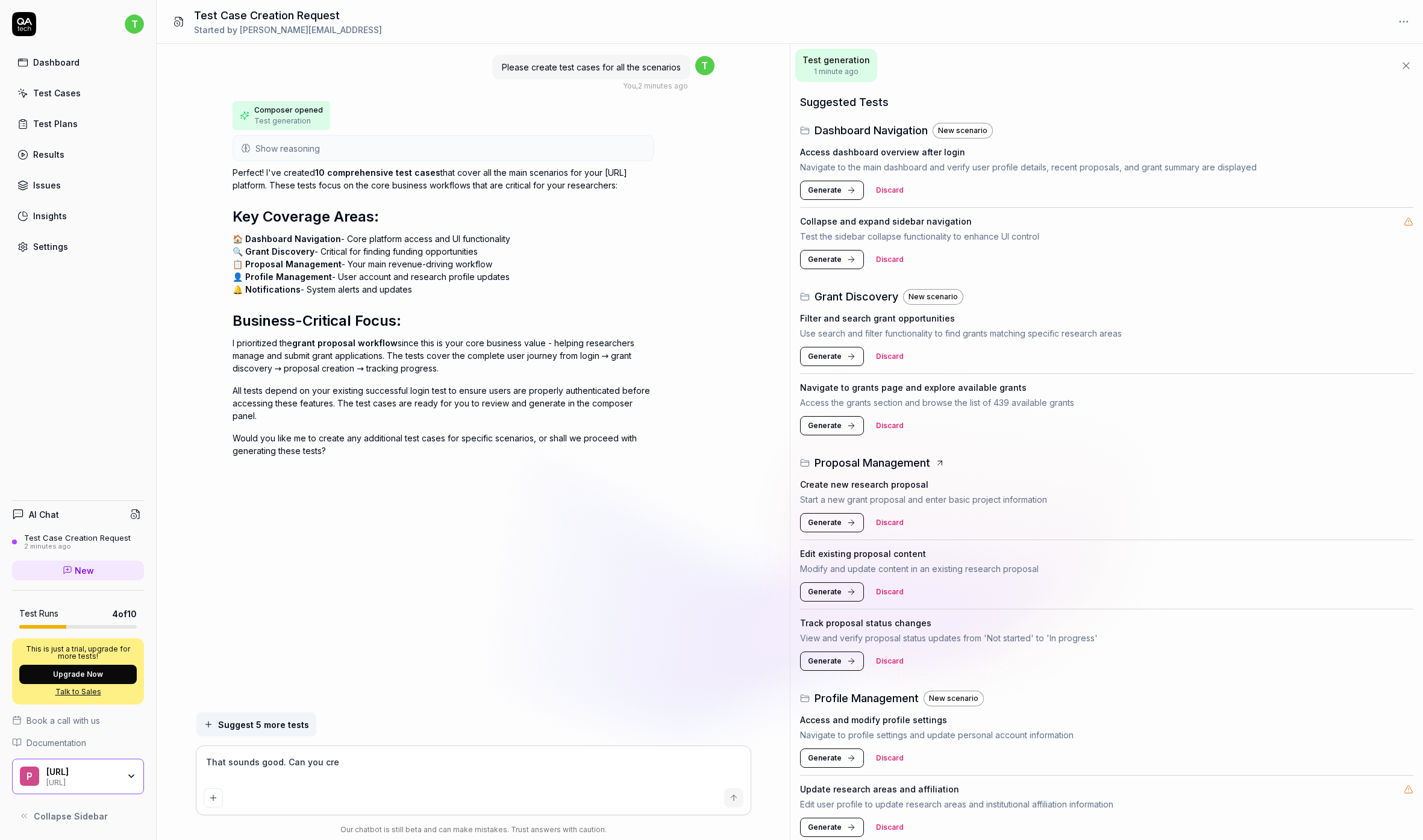
type textarea "That sounds good. Can you crea"
type textarea "*"
type textarea "That sounds good. Can you creat"
type textarea "*"
type textarea "That sounds good. Can you create"
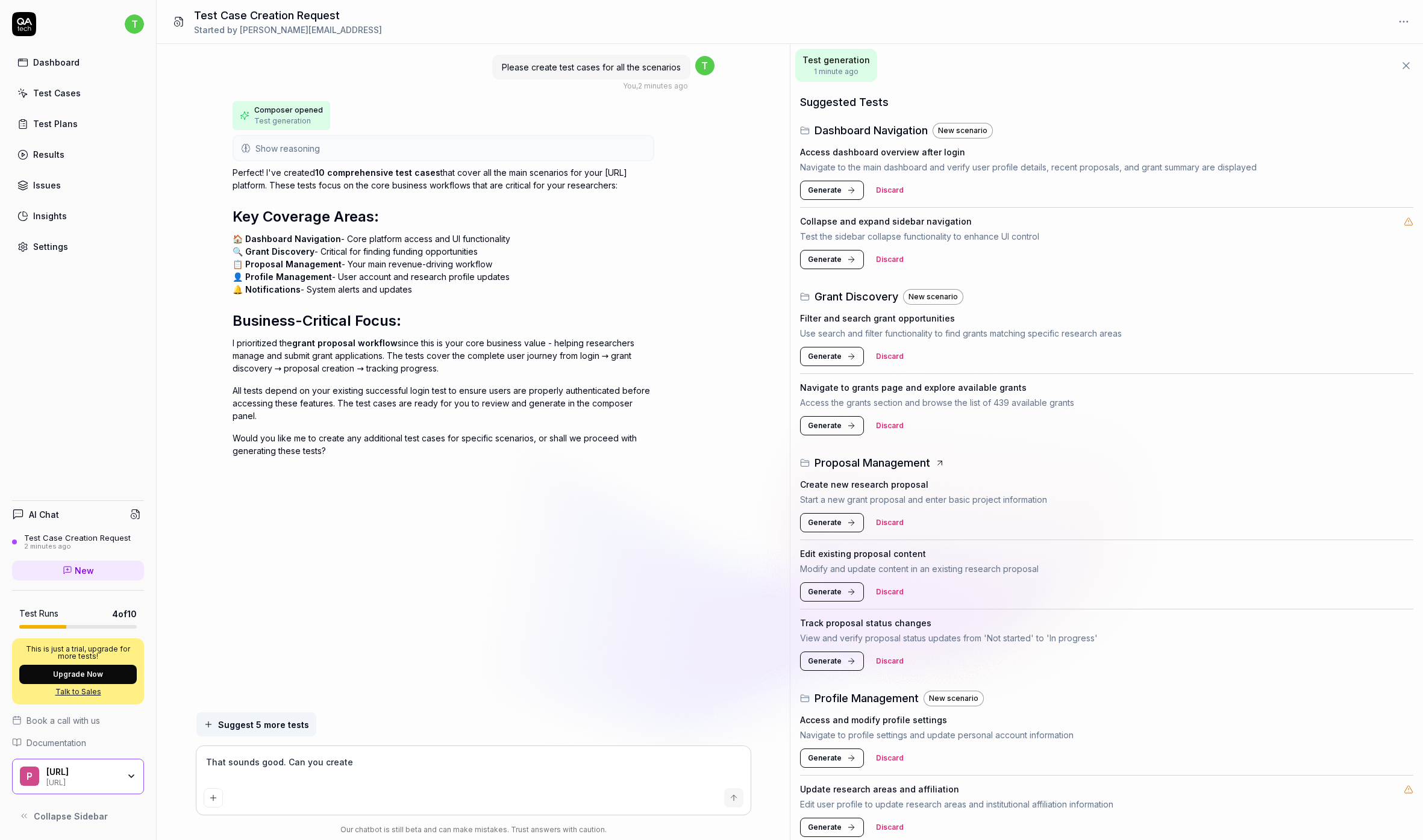
type textarea "*"
type textarea "That sounds good. Can you create"
type textarea "*"
type textarea "That sounds good. Can you create t"
type textarea "*"
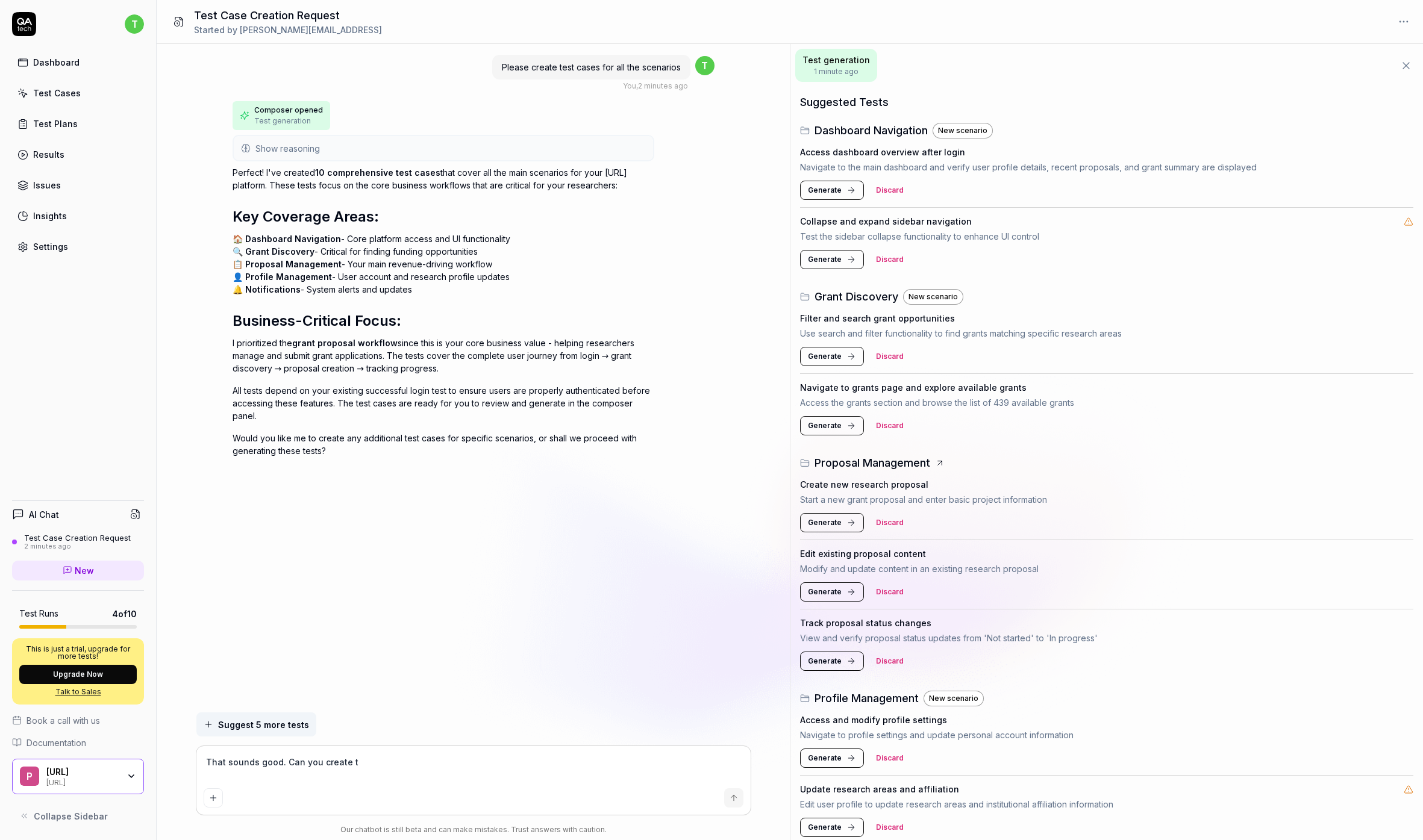
type textarea "That sounds good. Can you create"
click at [478, 775] on textarea "Let's start with creating that: Login -> Find grant in list -> Create proposal …" at bounding box center [474, 768] width 540 height 30
click at [667, 781] on textarea "Let's start with creating that: Login -> Find grant in list -> Create proposal …" at bounding box center [474, 768] width 540 height 30
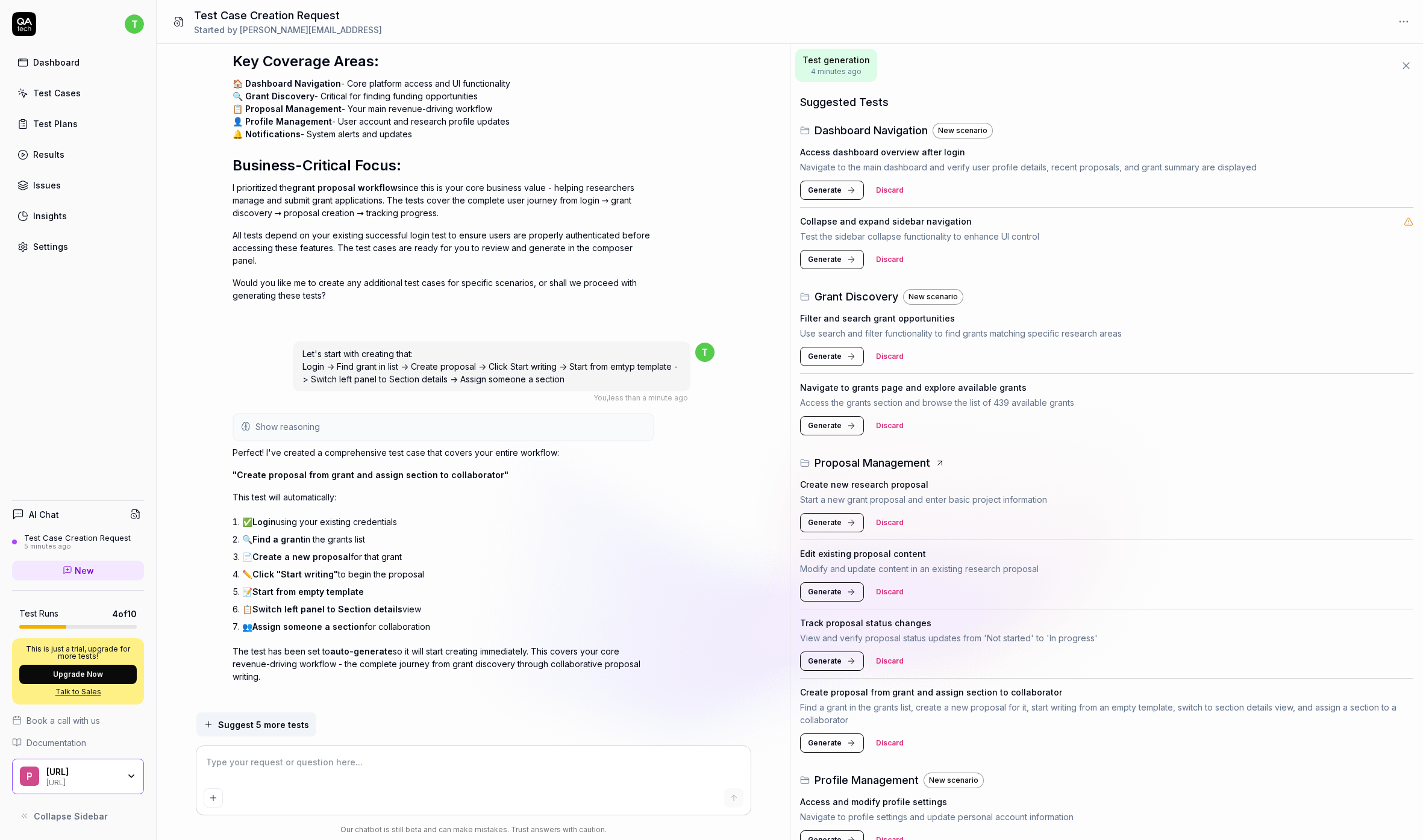
scroll to position [152, 0]
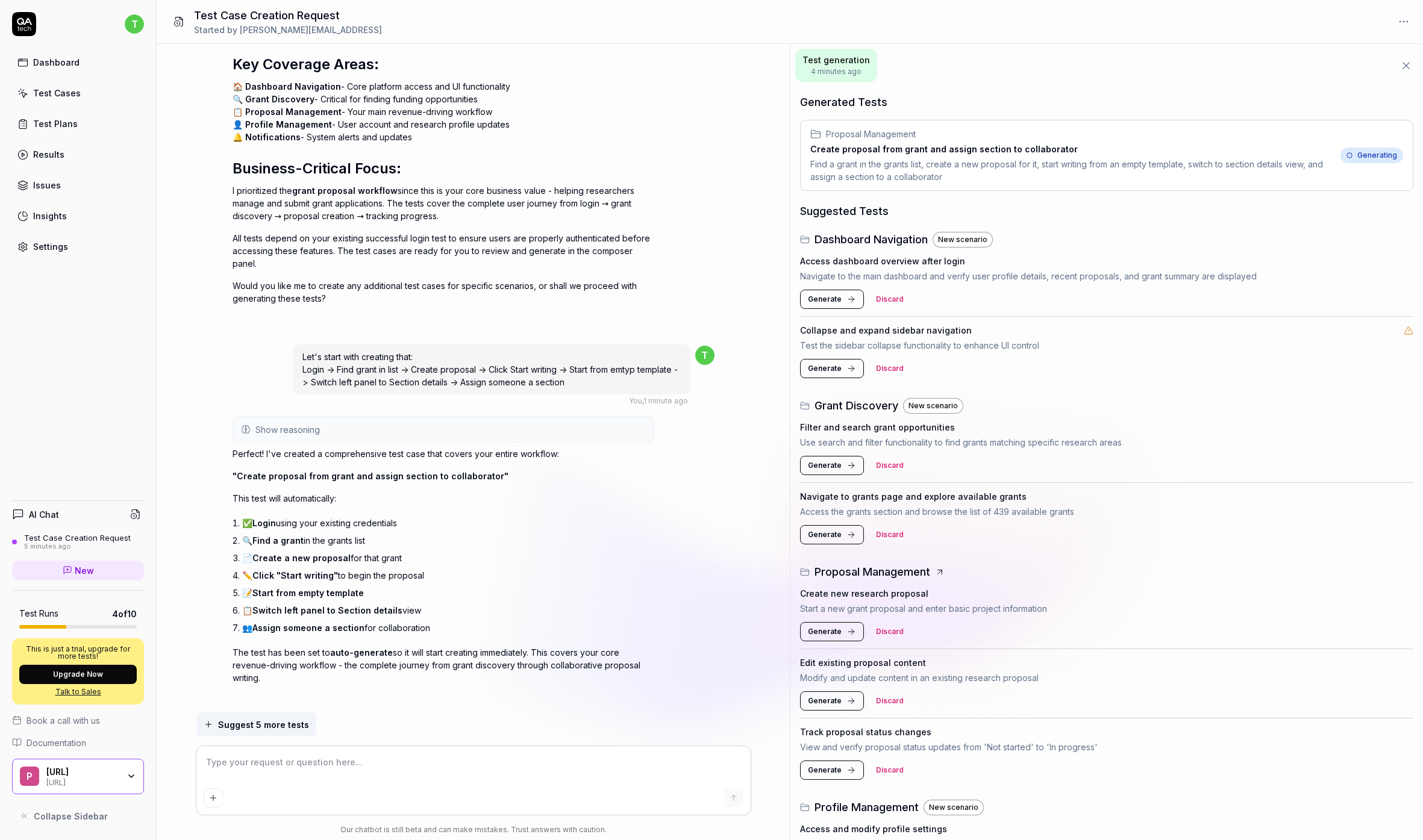
click at [276, 423] on button "Show reasoning" at bounding box center [443, 429] width 419 height 24
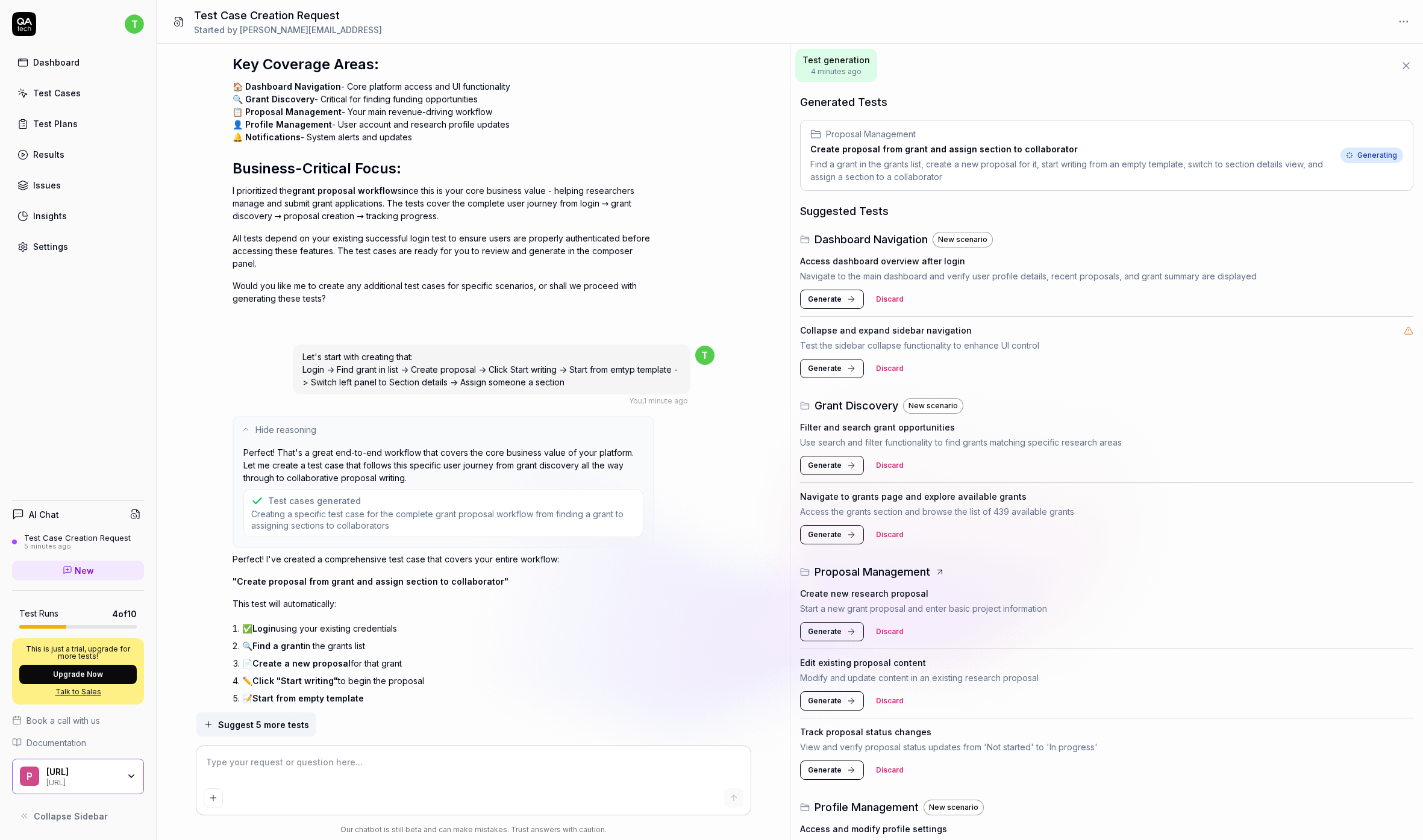
click at [275, 423] on span "Hide reasoning" at bounding box center [286, 429] width 61 height 12
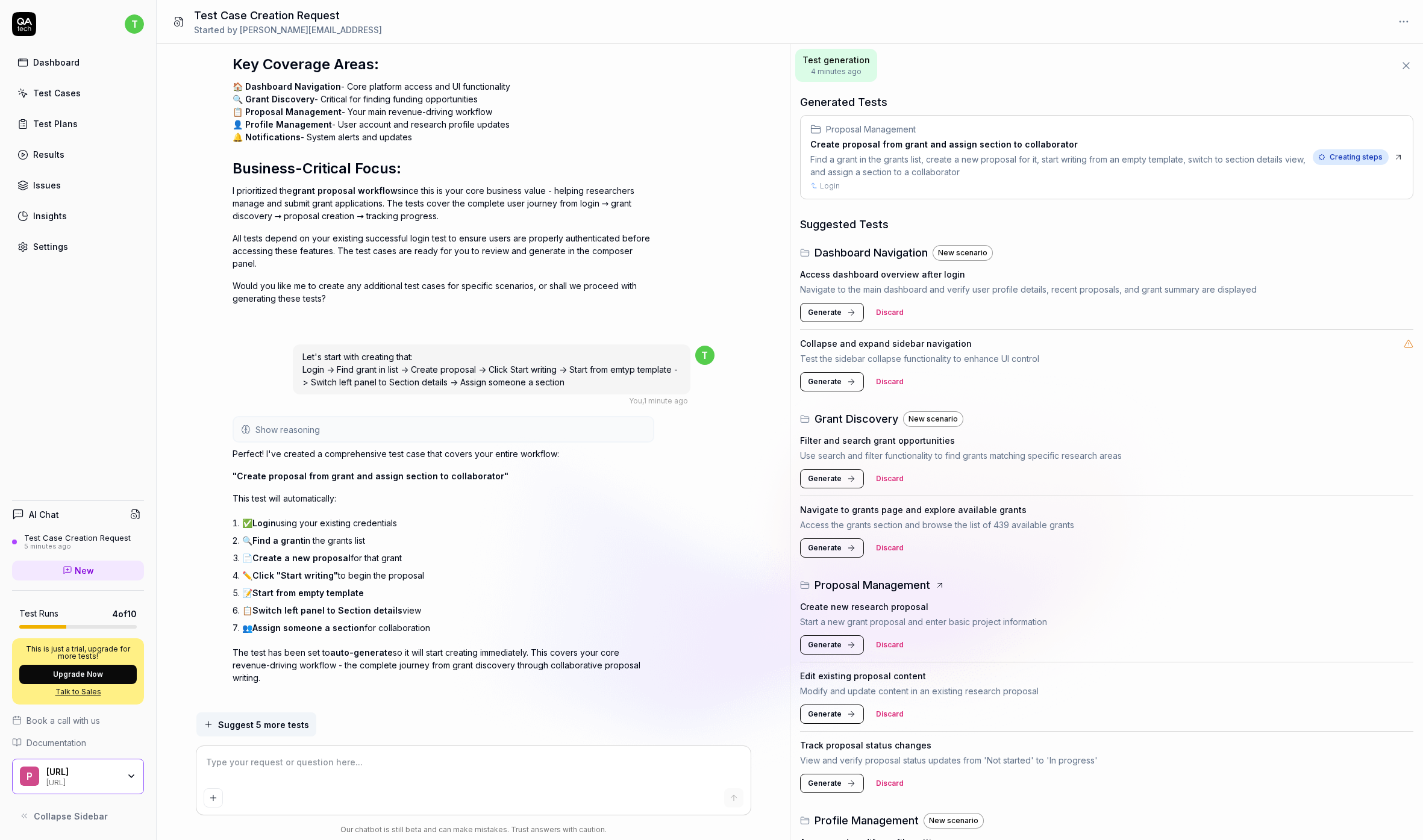
click at [1088, 155] on div "Find a grant in the grants list, create a new proposal for it, start writing fr…" at bounding box center [1059, 165] width 498 height 25
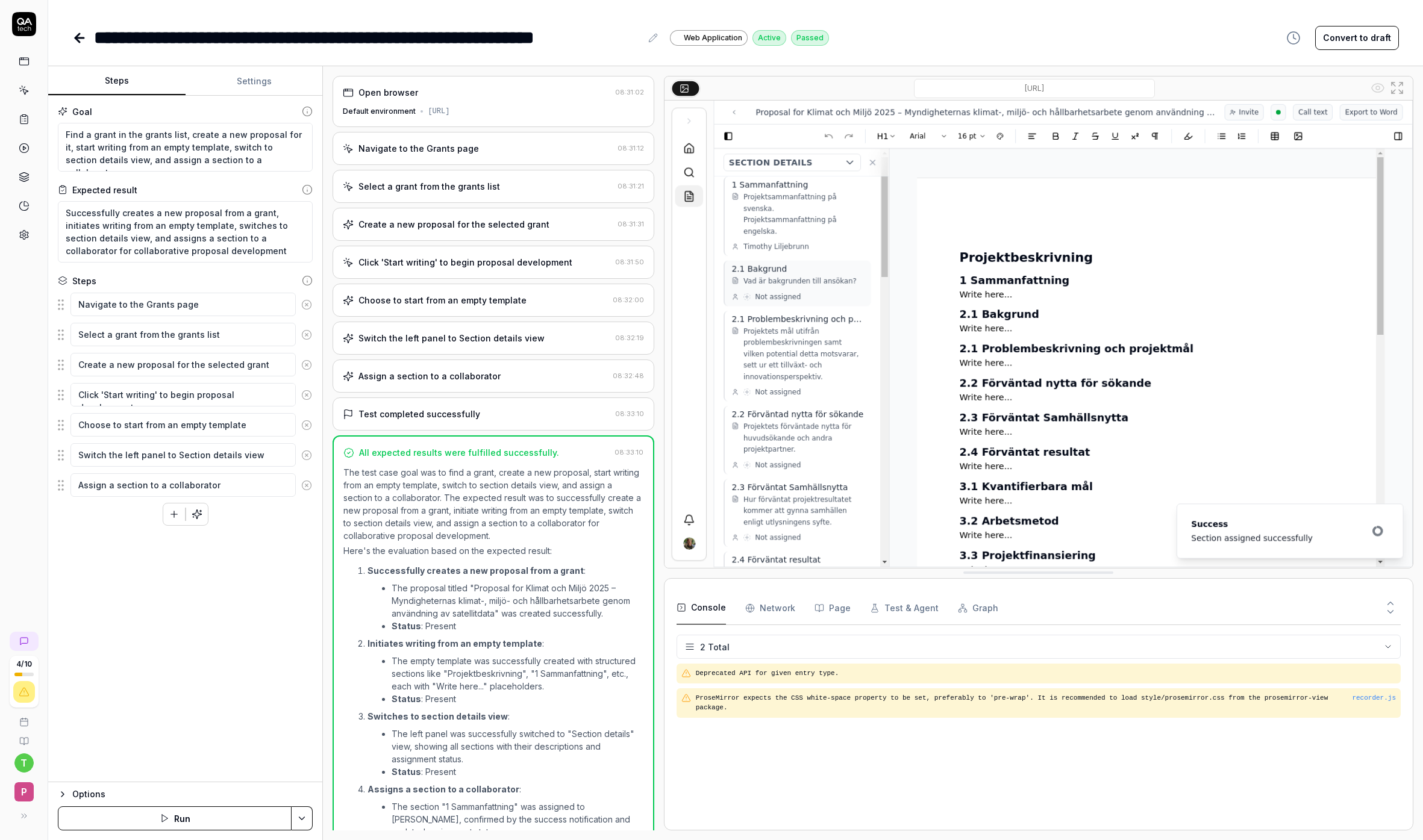
click at [429, 102] on div "Open browser 08:31:02 Default environment [URL]" at bounding box center [493, 101] width 321 height 51
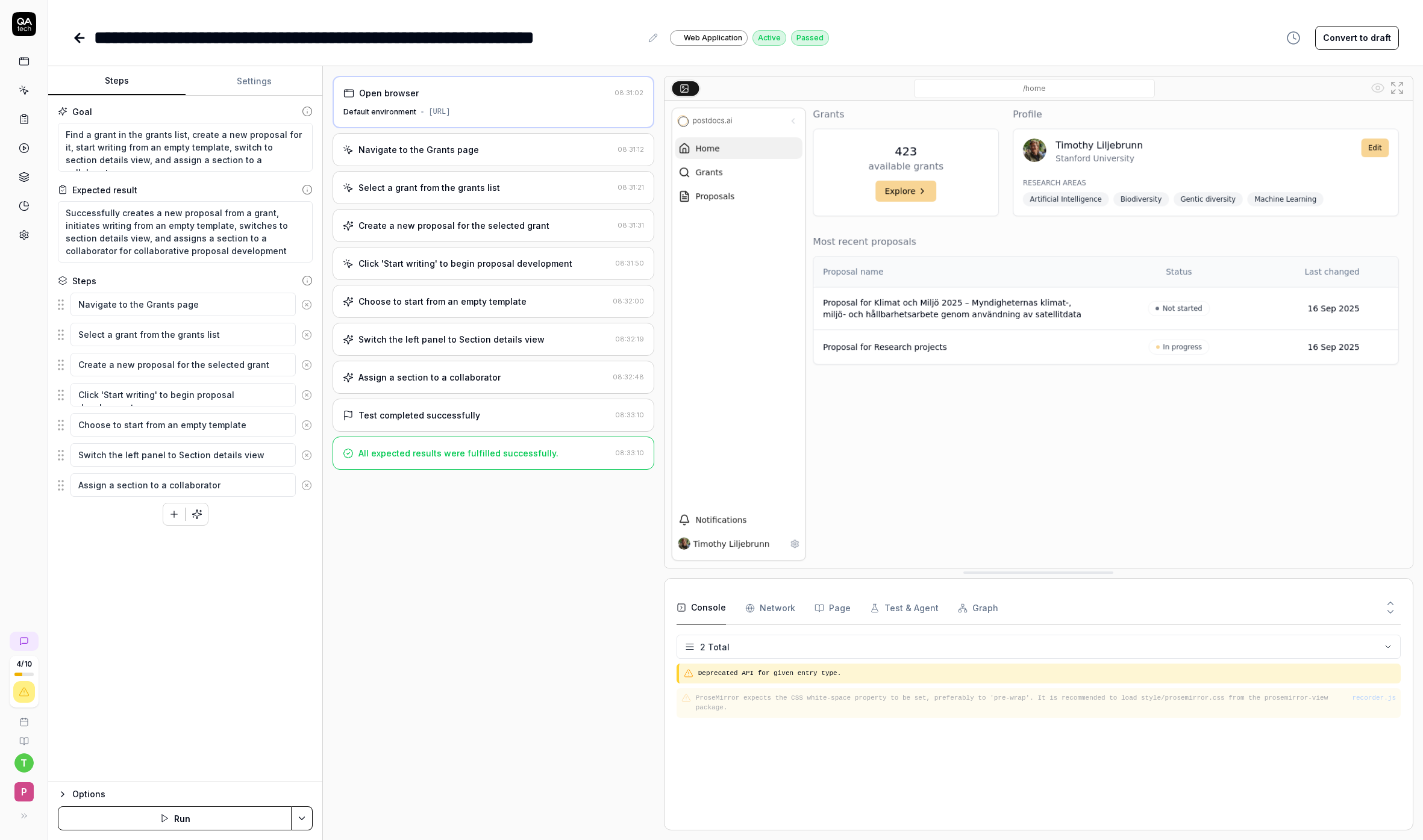
click at [467, 150] on div "Navigate to the Grants page" at bounding box center [419, 149] width 121 height 12
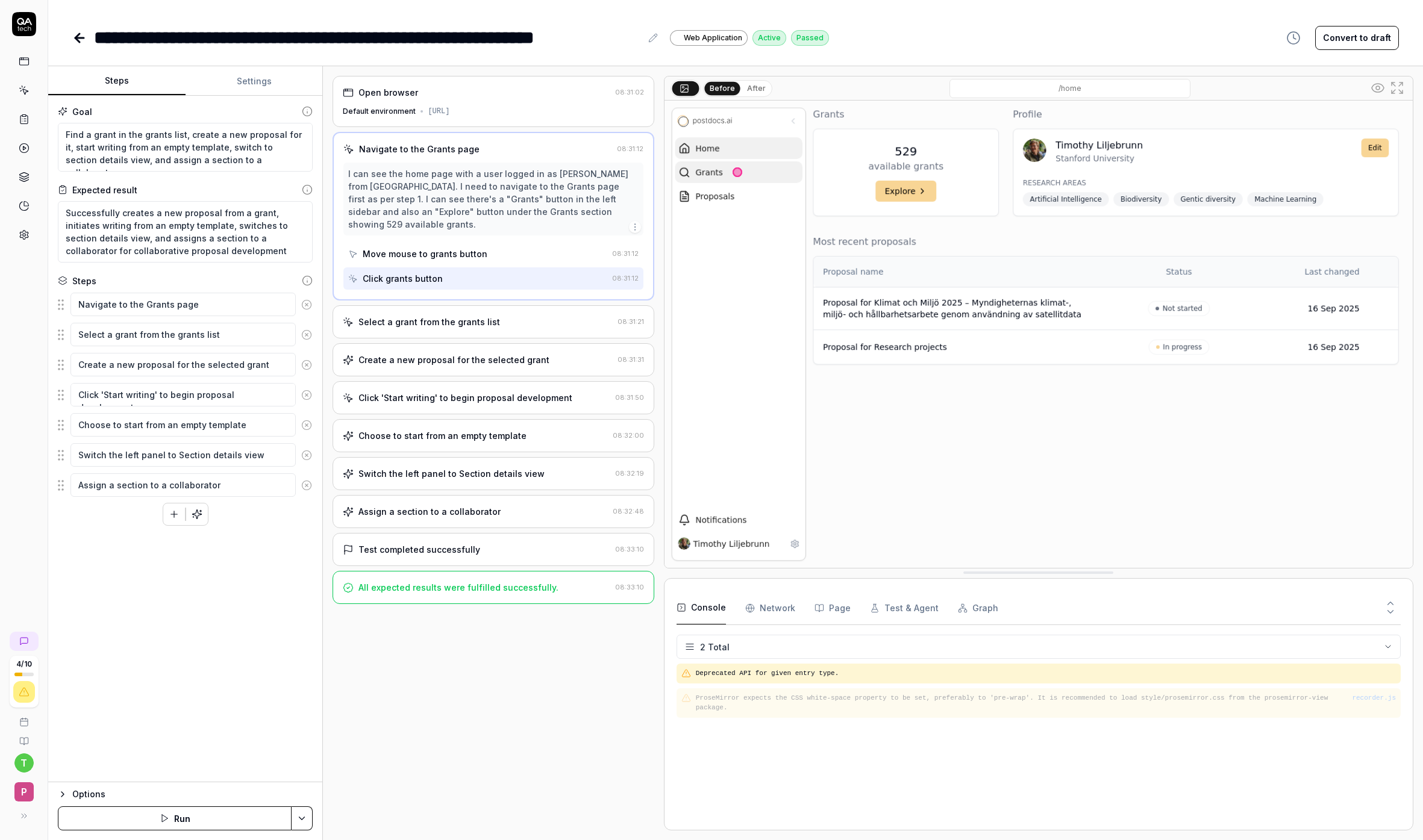
click at [503, 320] on div "Select a grant from the grants list" at bounding box center [477, 321] width 269 height 12
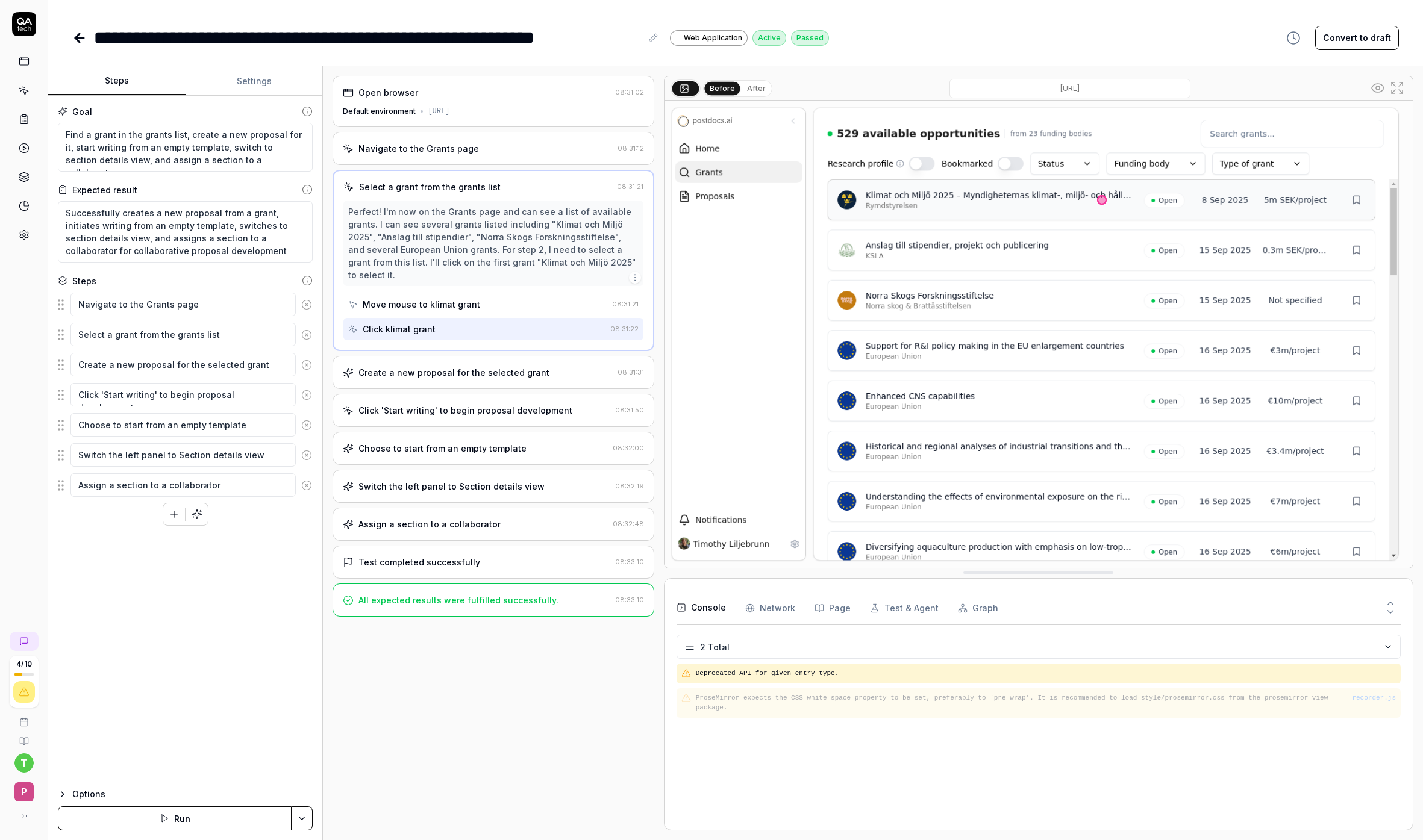
click at [507, 366] on div "Create a new proposal for the selected grant" at bounding box center [454, 372] width 191 height 12
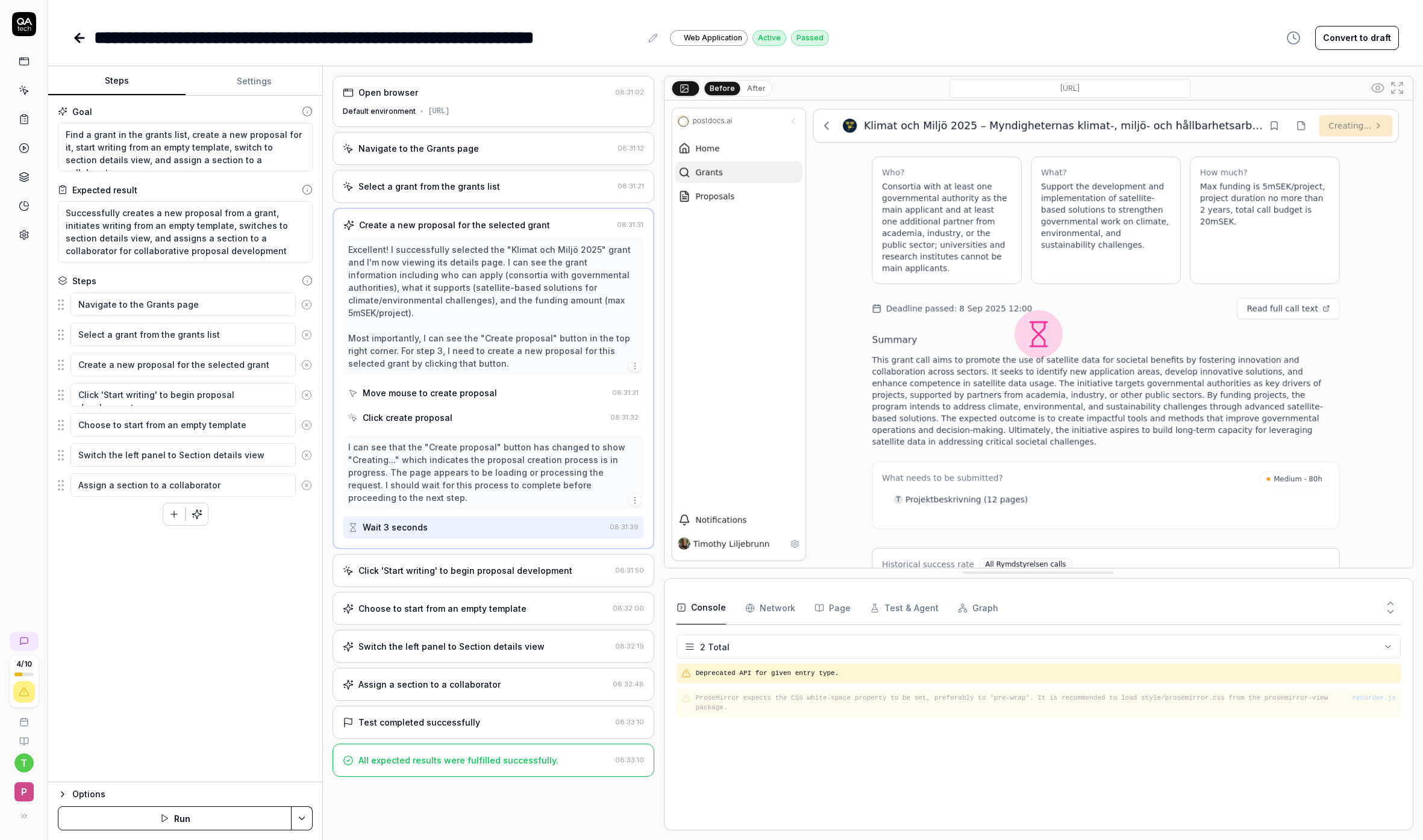
type textarea "*"
click at [547, 564] on div "Click 'Start writing' to begin proposal development" at bounding box center [466, 570] width 214 height 12
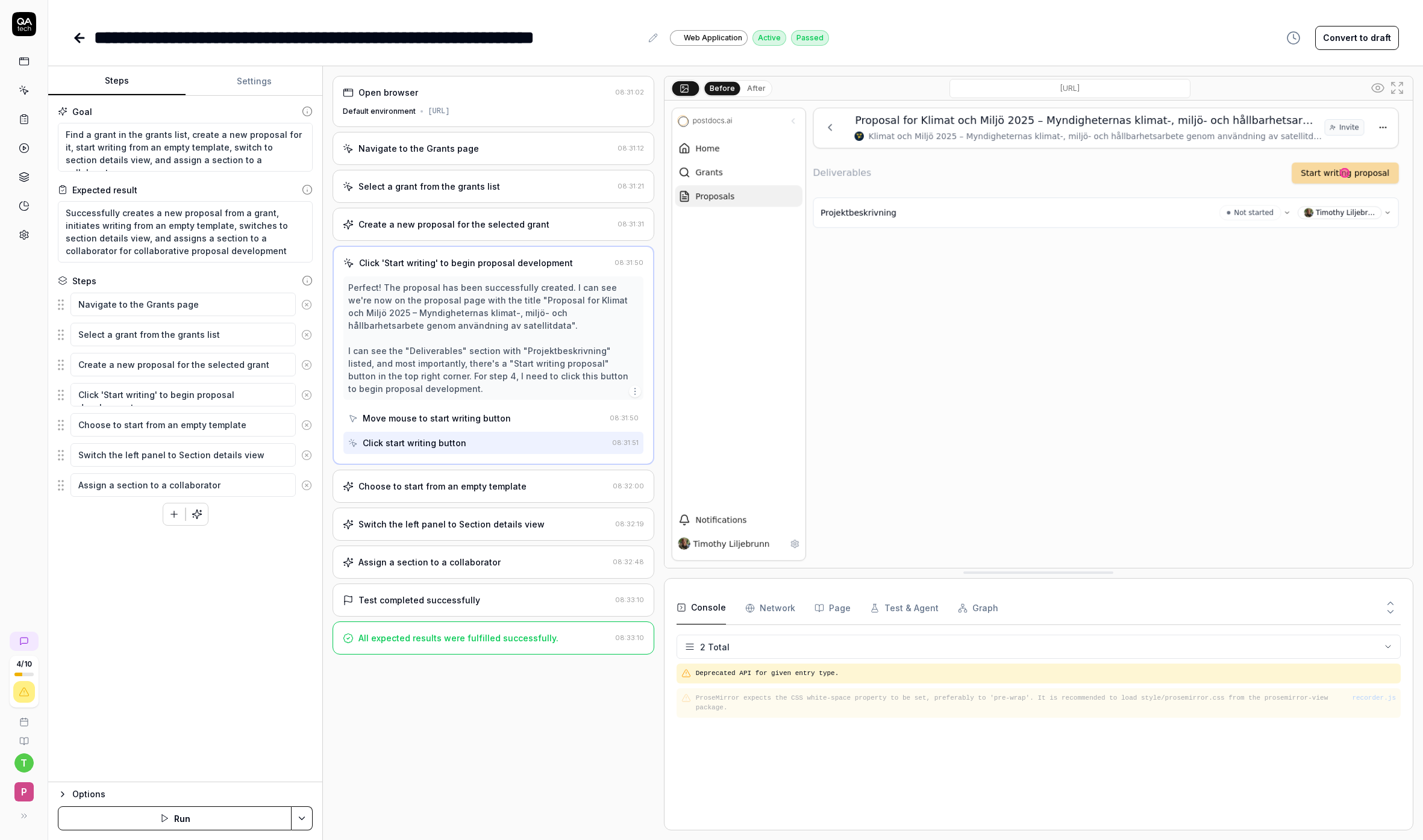
click at [517, 492] on div "Choose to start from an empty template 08:32:00" at bounding box center [493, 487] width 321 height 33
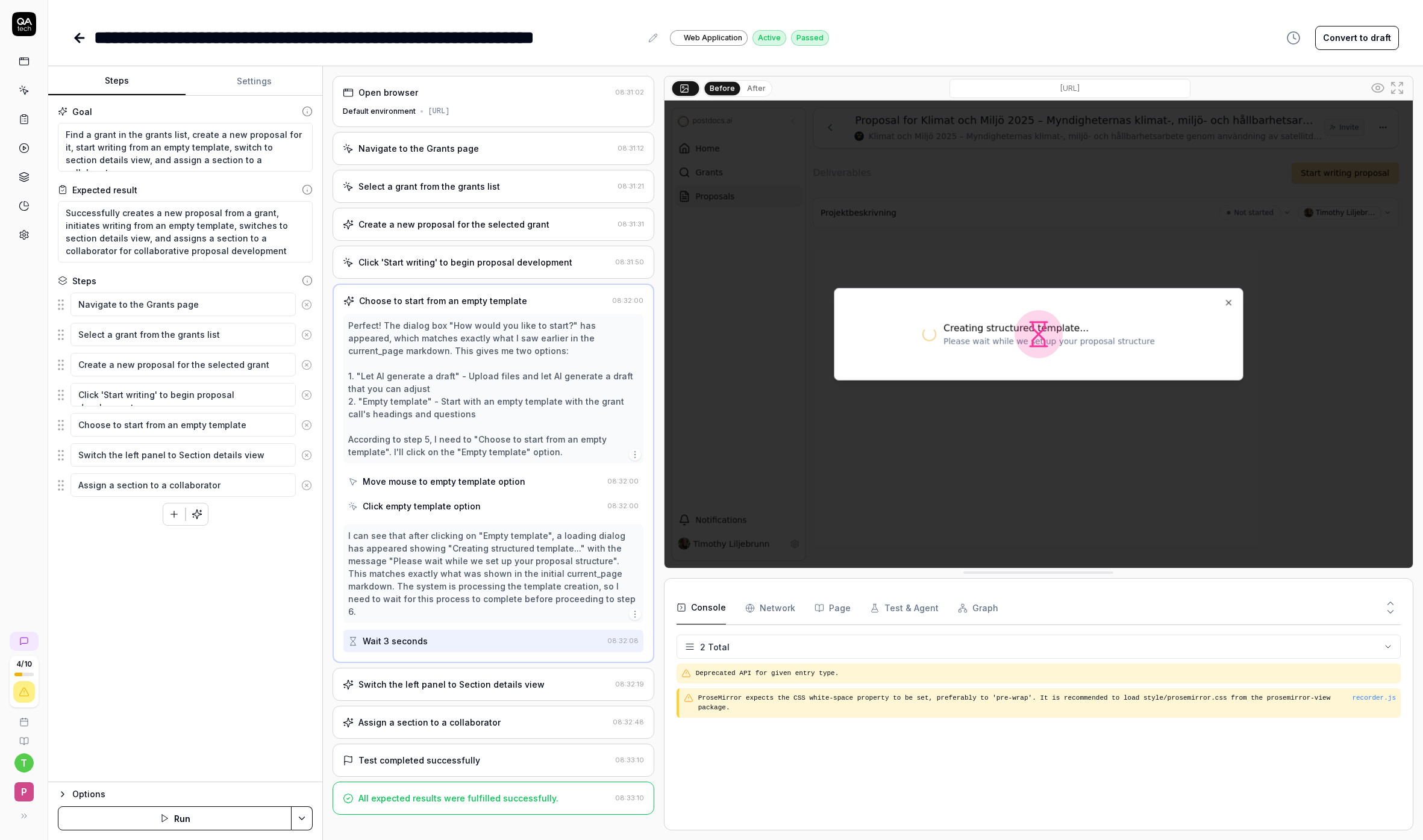
click at [492, 271] on div "Click 'Start writing' to begin proposal development 08:31:50" at bounding box center [493, 263] width 321 height 33
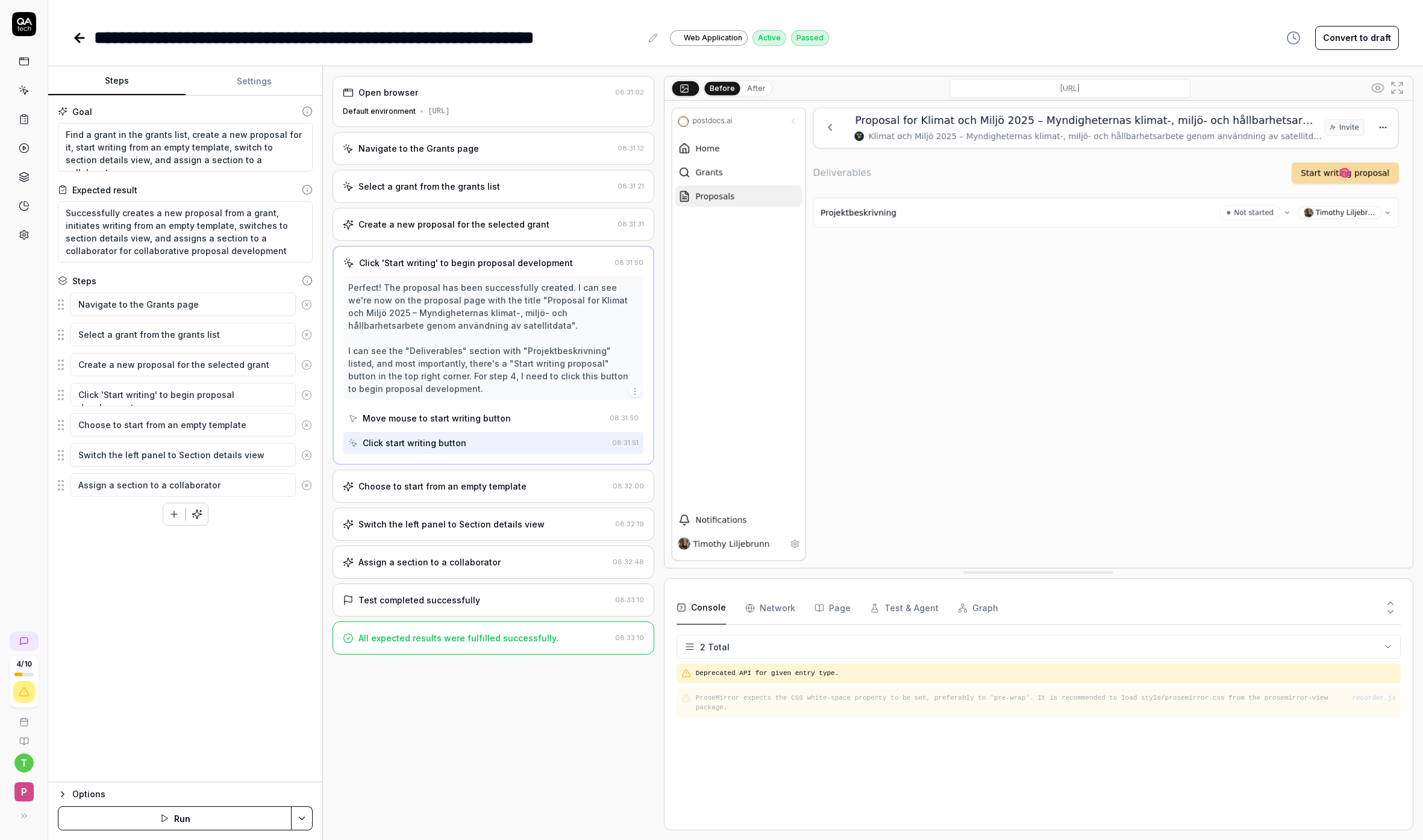
click at [499, 481] on div "Choose to start from an empty template" at bounding box center [442, 486] width 168 height 12
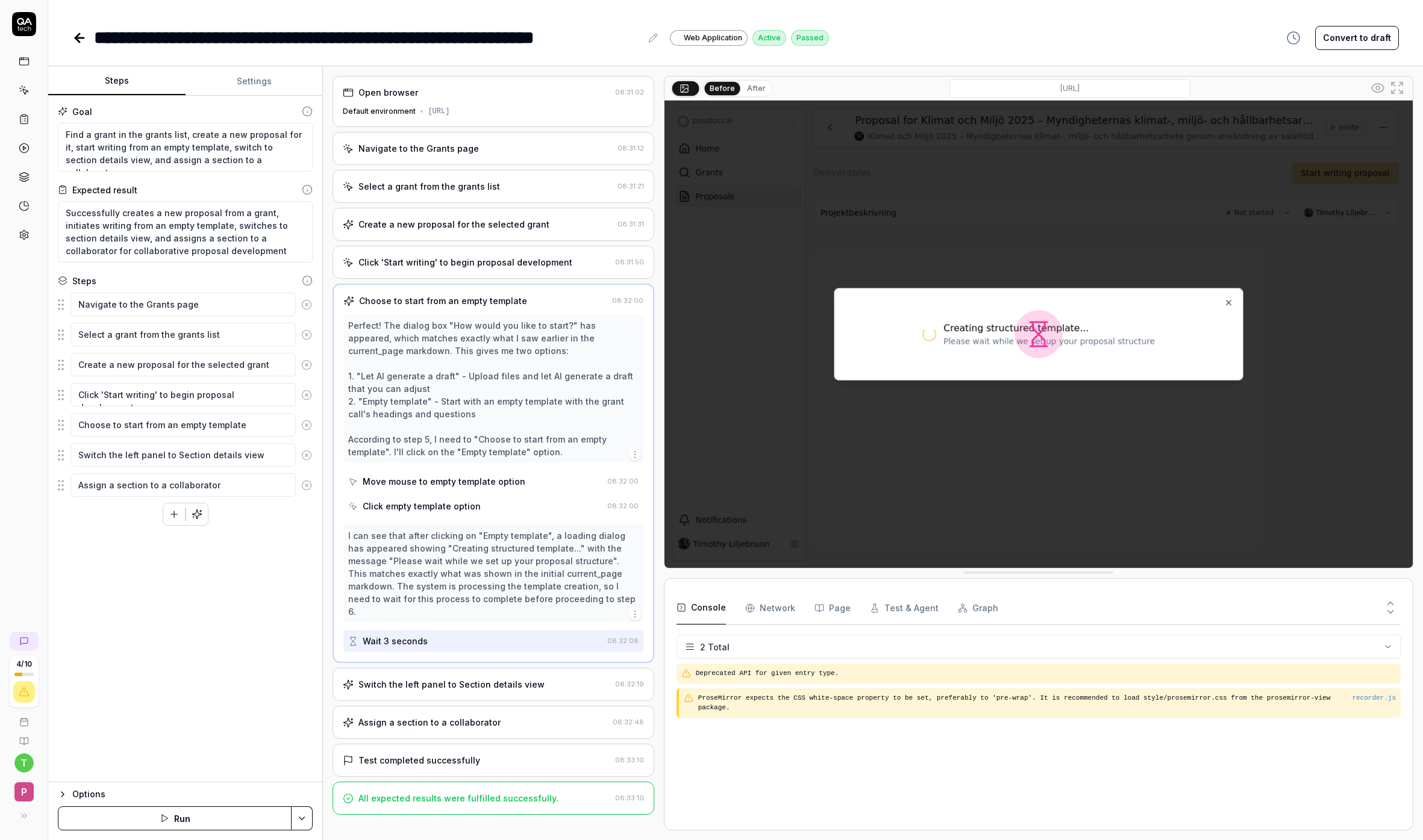
click at [508, 668] on div "Switch the left panel to Section details view 08:32:19" at bounding box center [493, 684] width 321 height 33
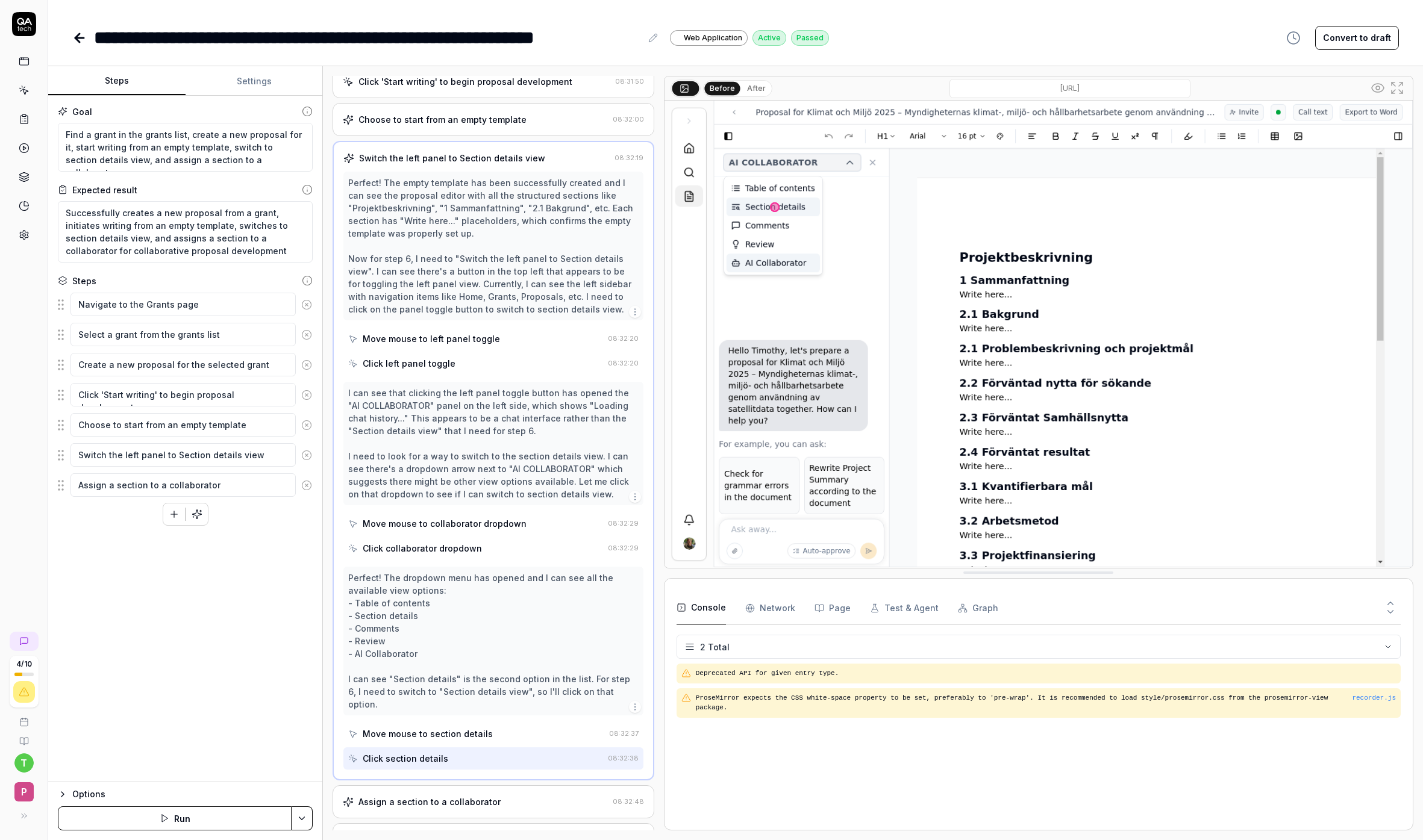
scroll to position [232, 0]
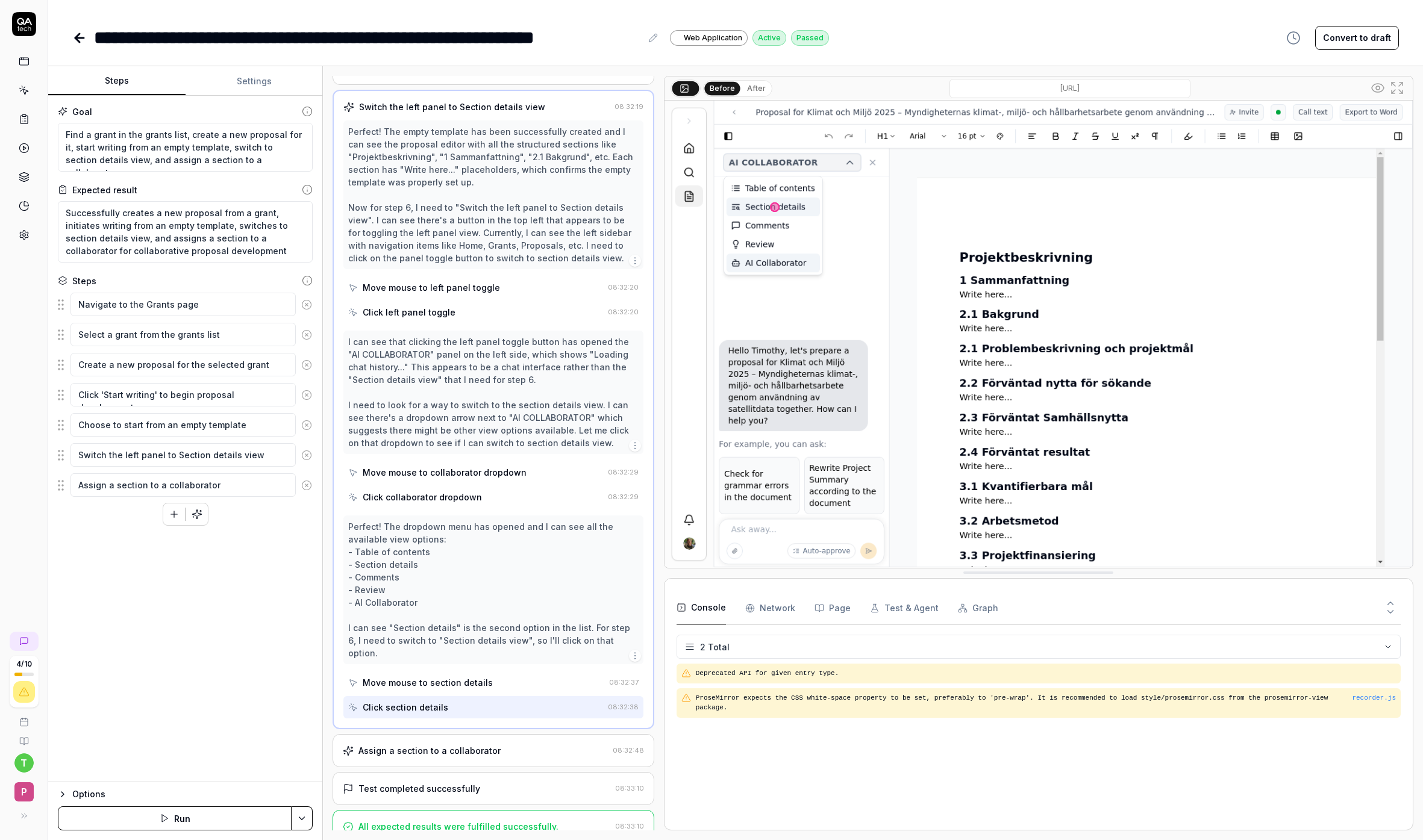
click at [461, 745] on div "Assign a section to a collaborator 08:32:48" at bounding box center [493, 751] width 321 height 33
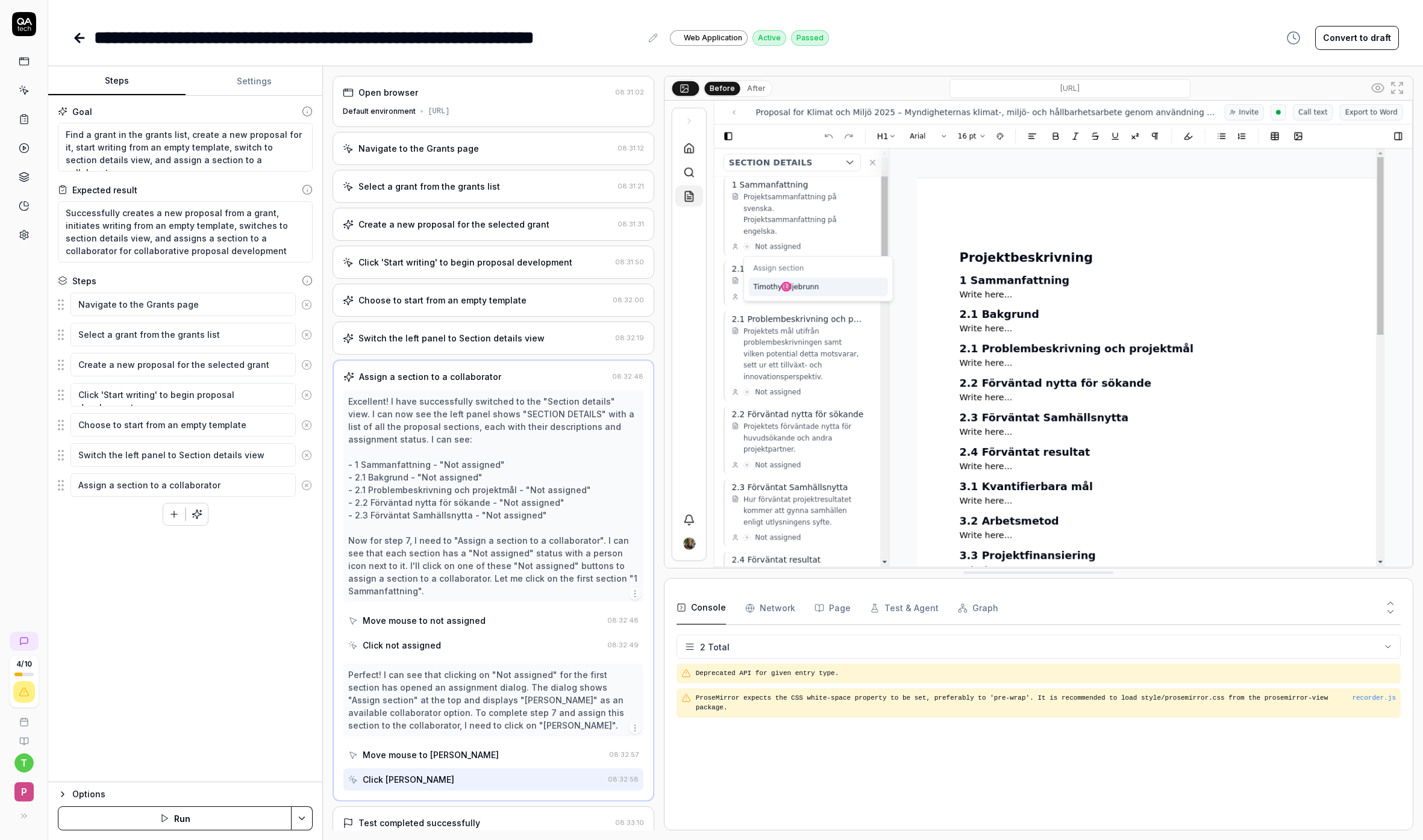
scroll to position [34, 0]
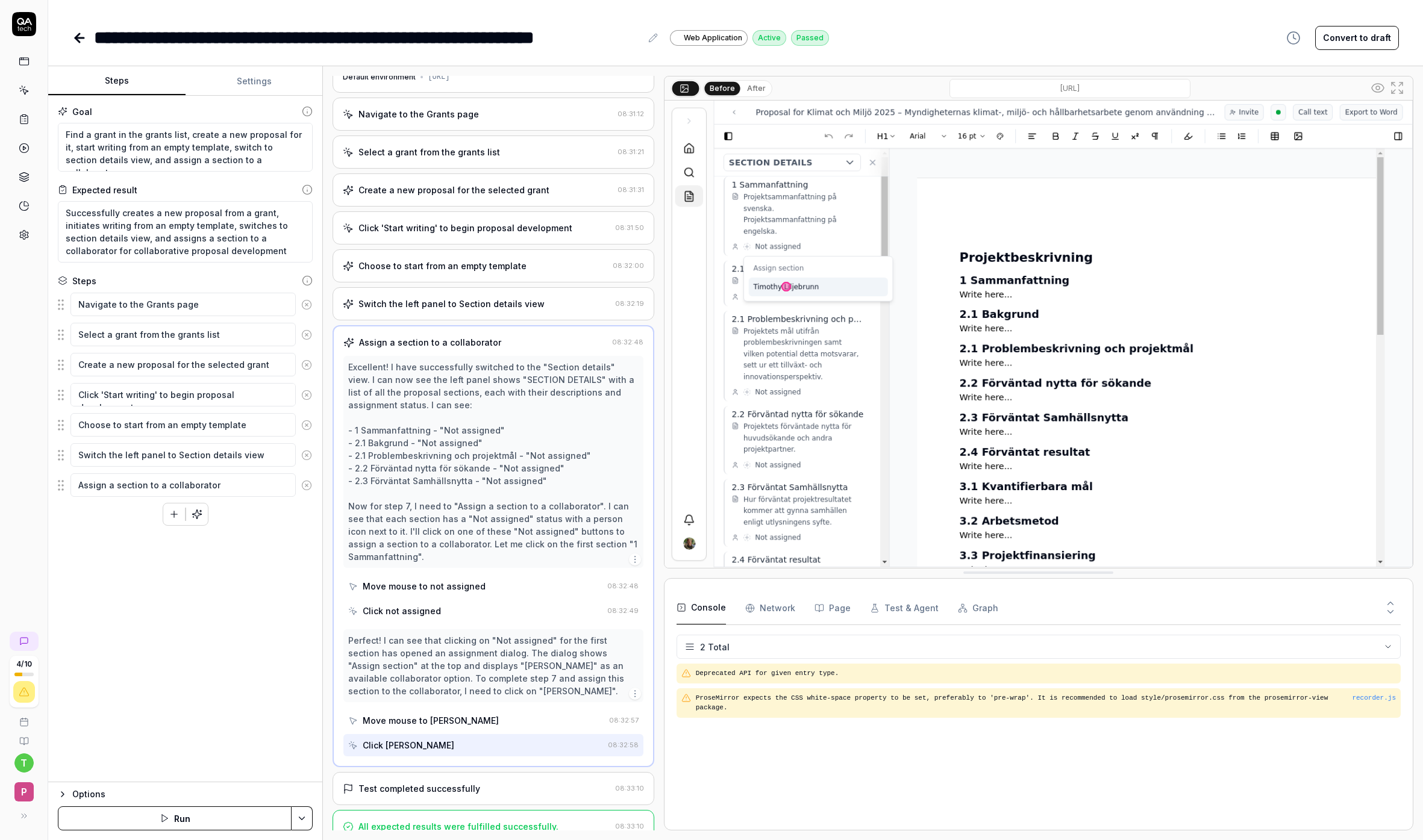
click at [458, 783] on div "Test completed successfully" at bounding box center [419, 788] width 121 height 12
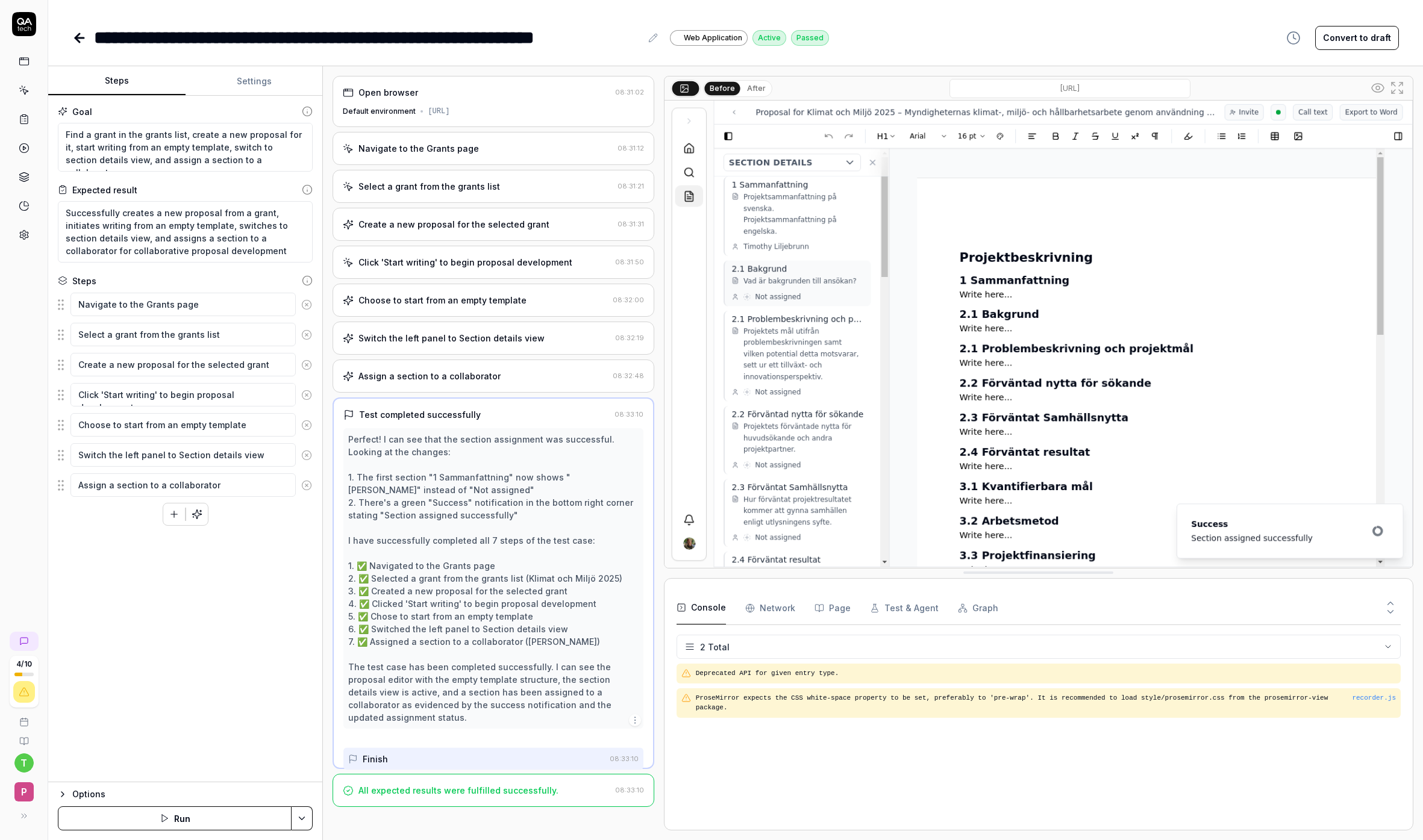
scroll to position [0, 0]
click at [646, 40] on button at bounding box center [653, 38] width 15 height 15
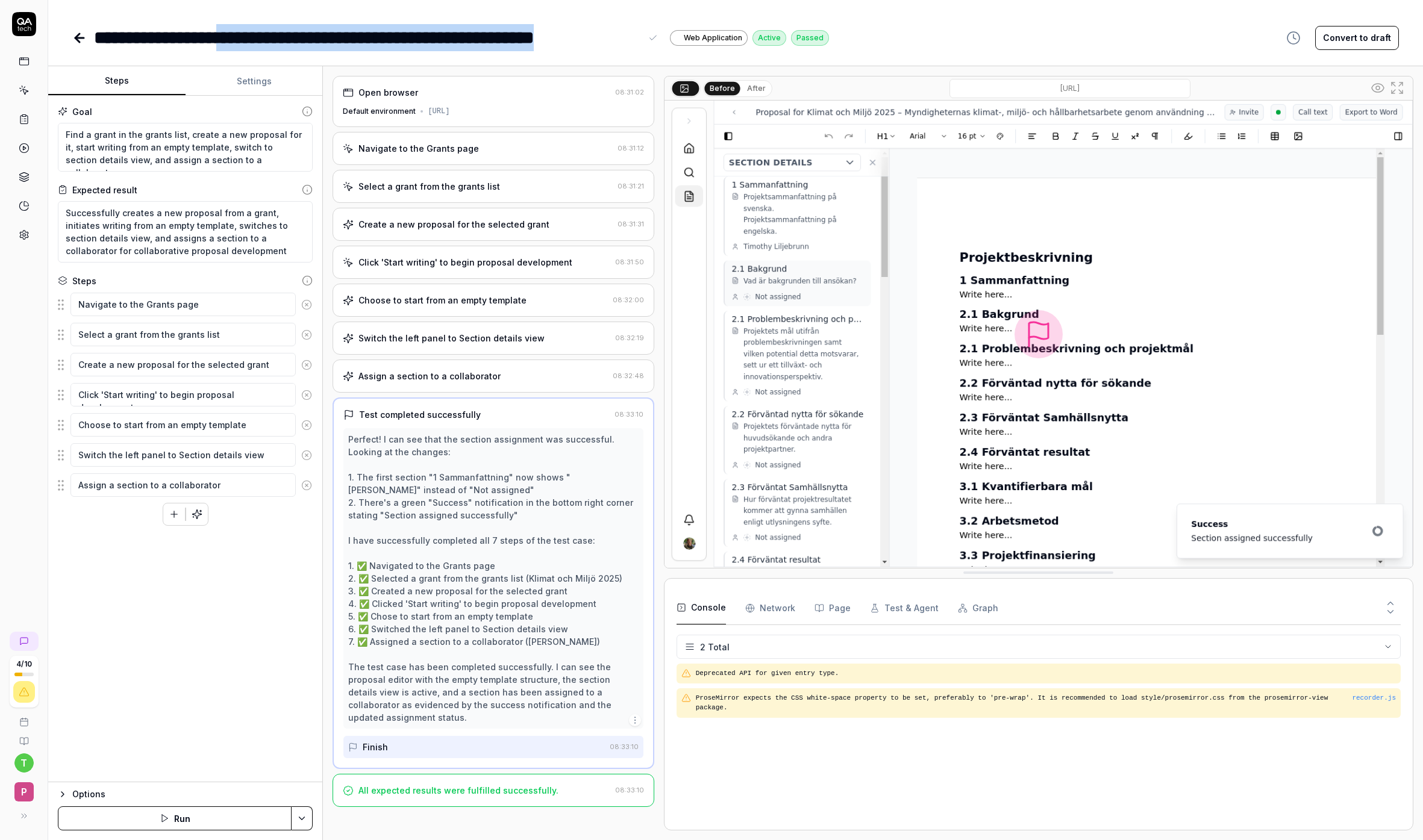
click at [244, 40] on div "**********" at bounding box center [367, 37] width 547 height 27
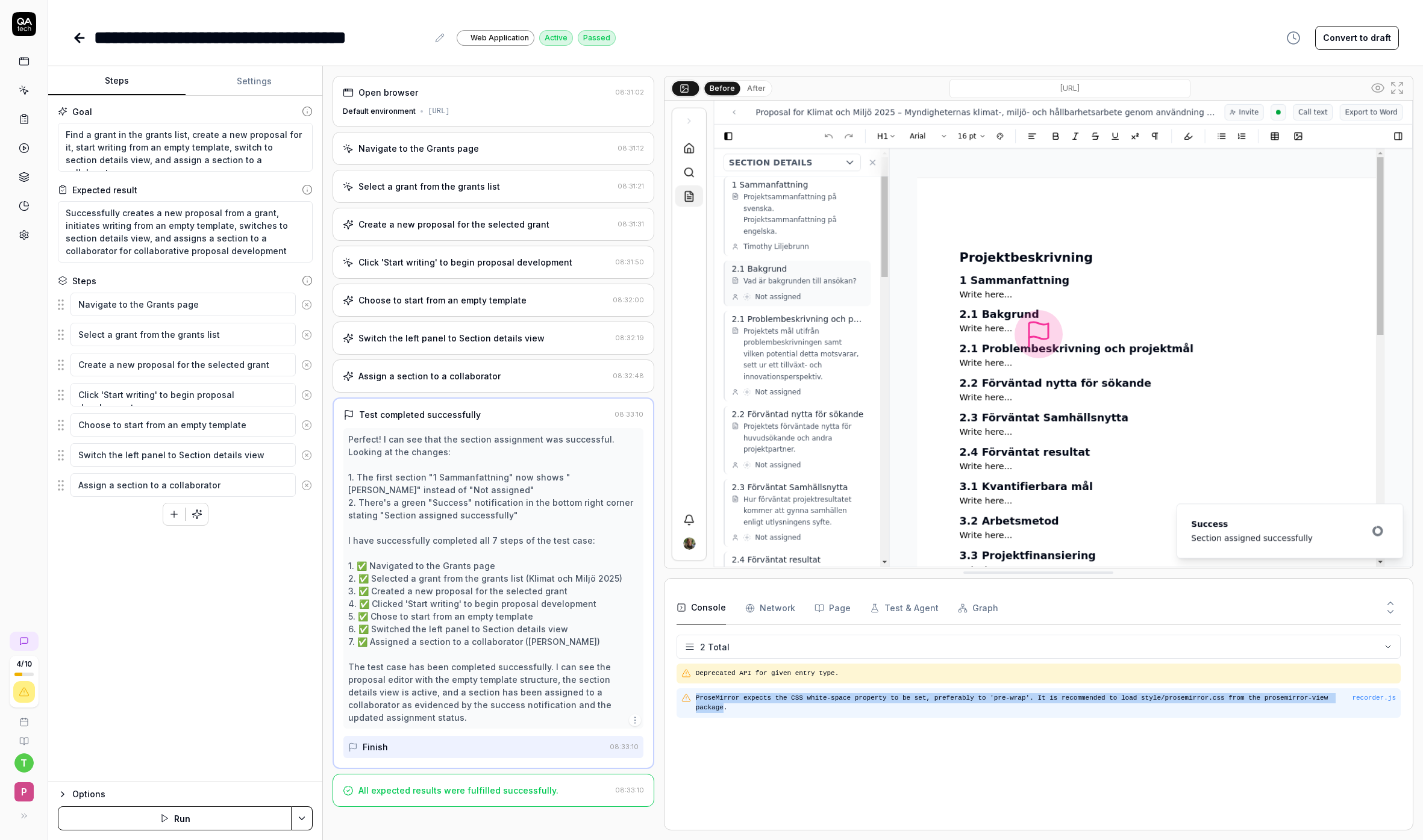
drag, startPoint x: 725, startPoint y: 705, endPoint x: 695, endPoint y: 700, distance: 30.4
click at [695, 700] on pre "ProseMirror expects the CSS white-space property to be set, preferably to 'pre-…" at bounding box center [1045, 703] width 700 height 20
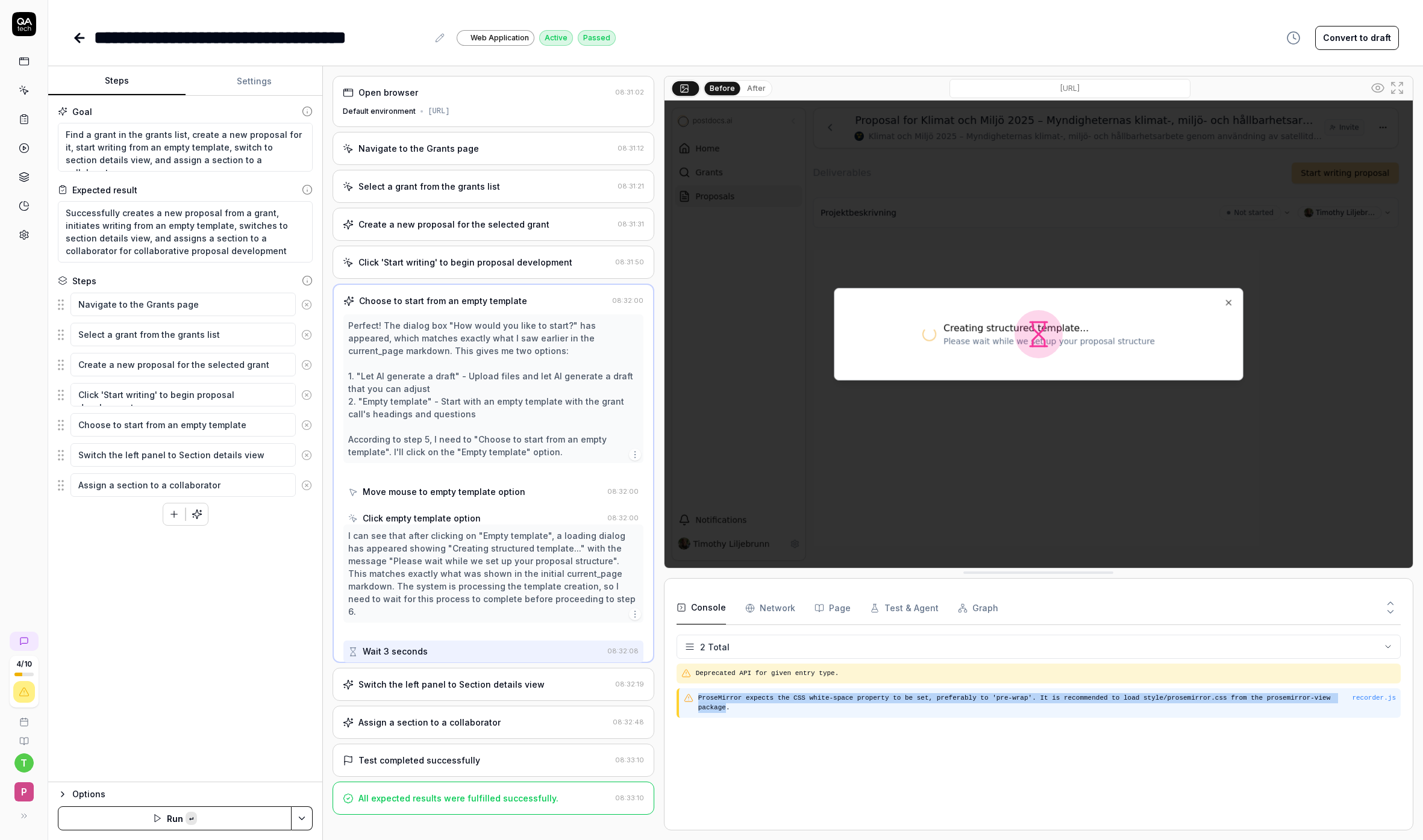
copy pre "ProseMirror expects the CSS white-space property to be set, preferably to 'pre-…"
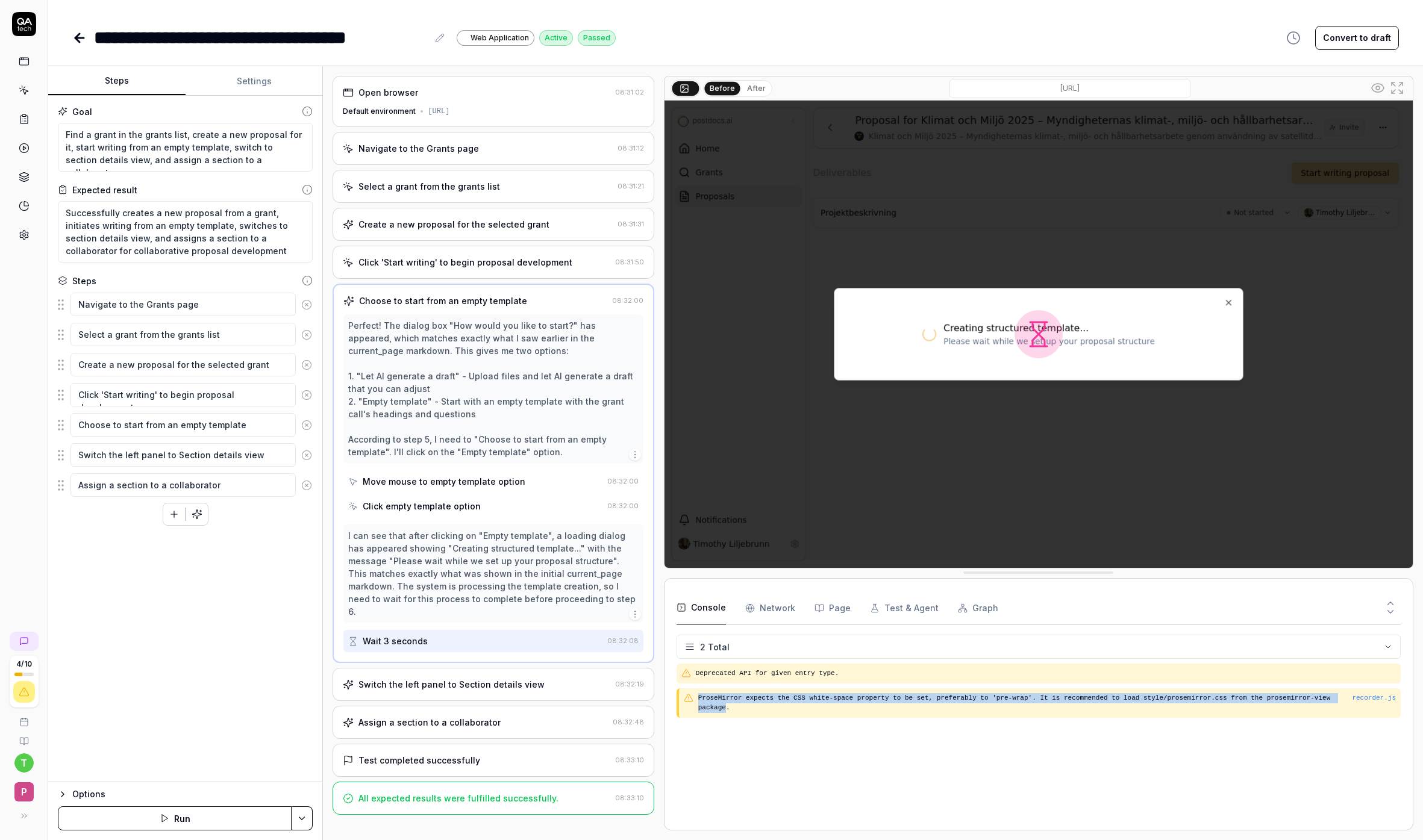
click at [79, 39] on icon at bounding box center [79, 38] width 15 height 15
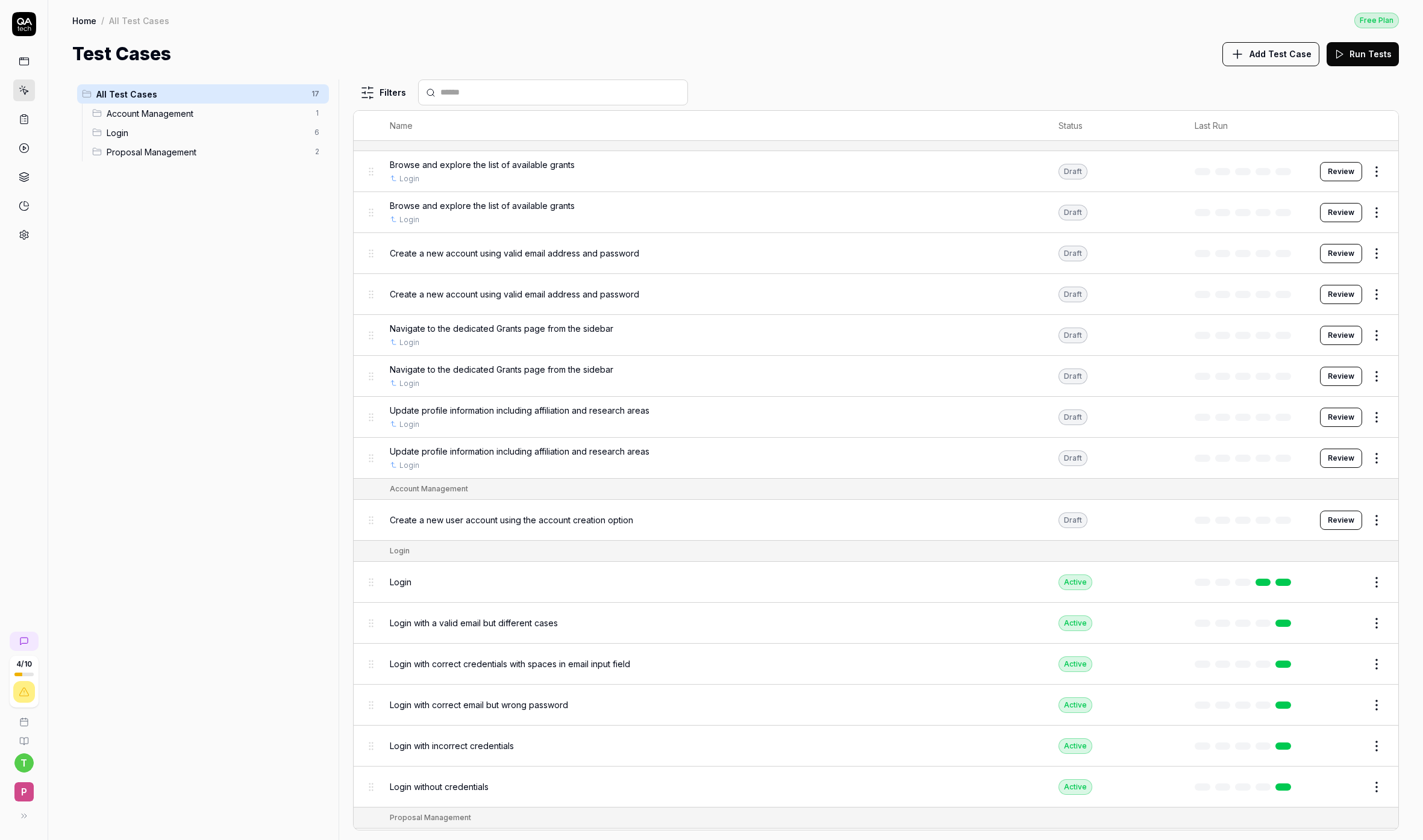
scroll to position [80, 0]
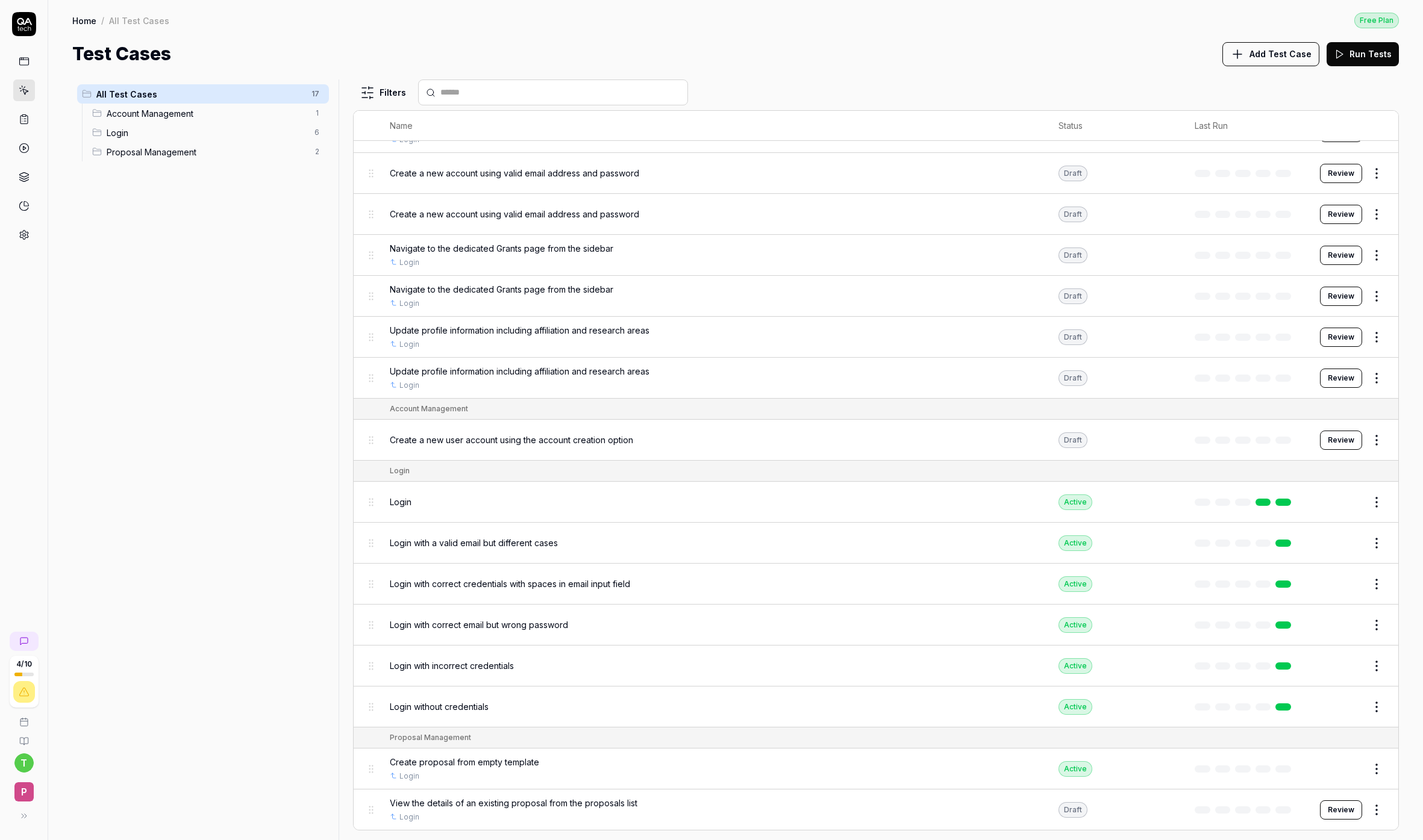
click at [506, 762] on span "Create proposal from empty template" at bounding box center [464, 761] width 149 height 12
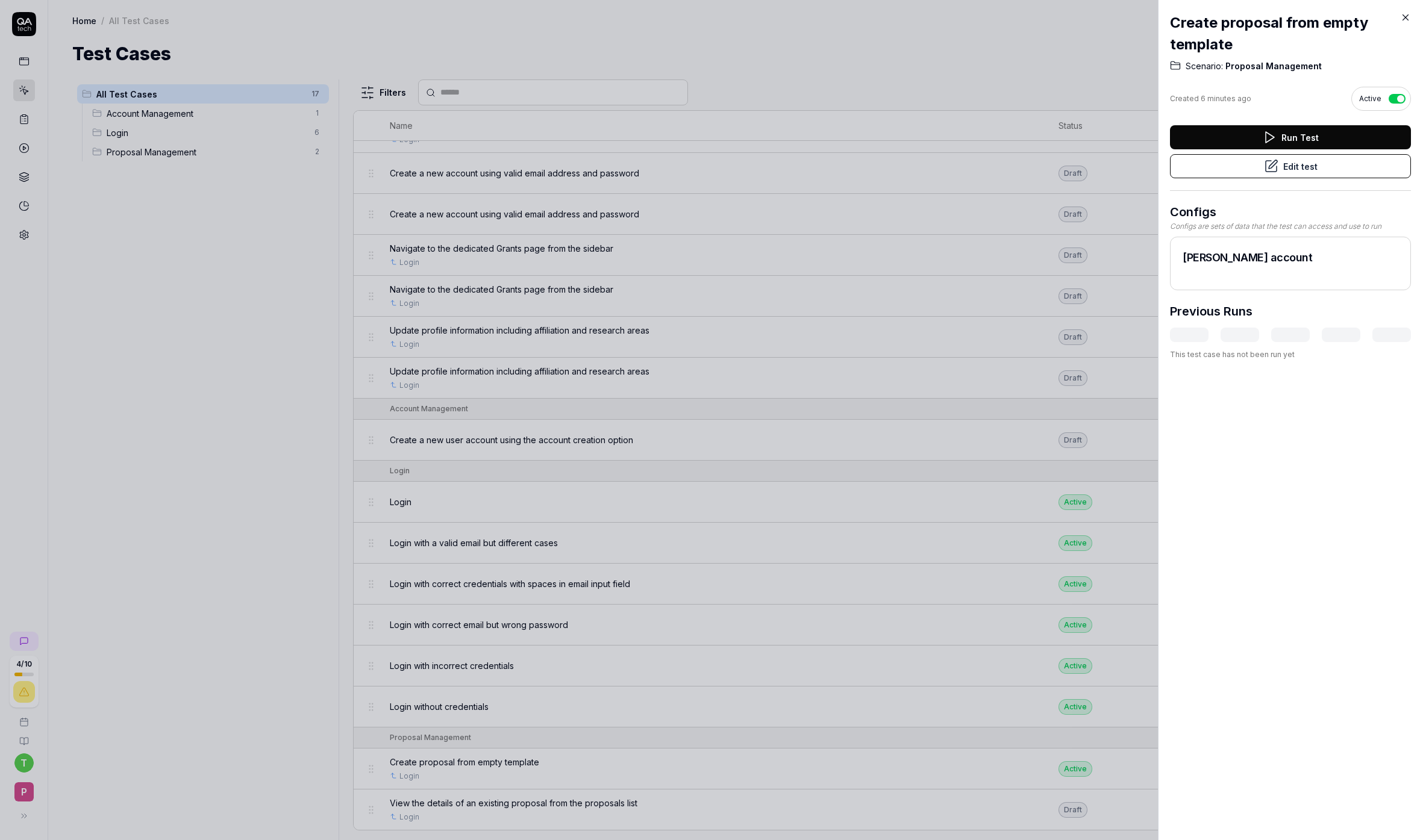
click at [1408, 18] on icon at bounding box center [1405, 17] width 11 height 11
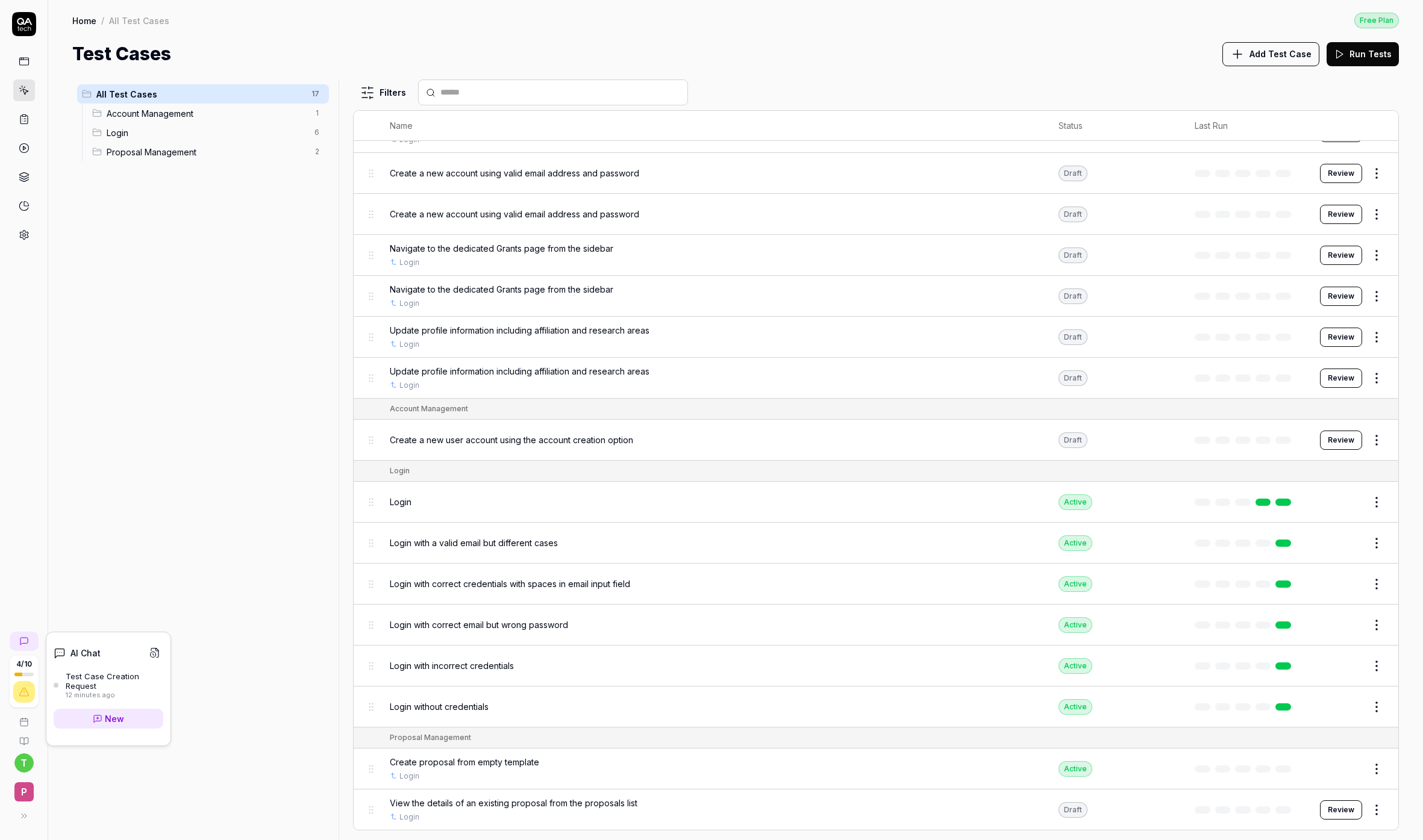
click at [127, 692] on div "12 minutes ago" at bounding box center [114, 696] width 97 height 9
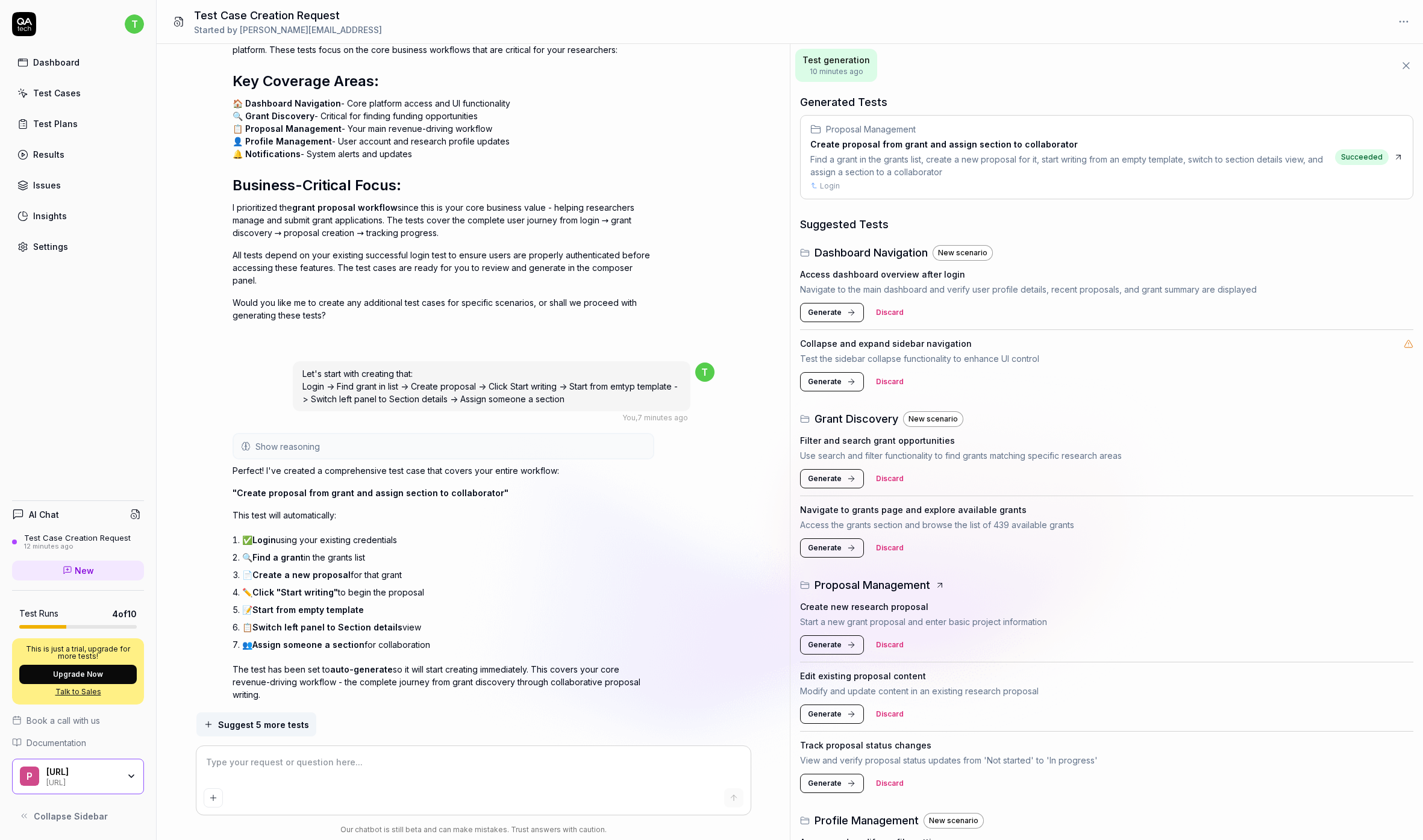
scroll to position [152, 0]
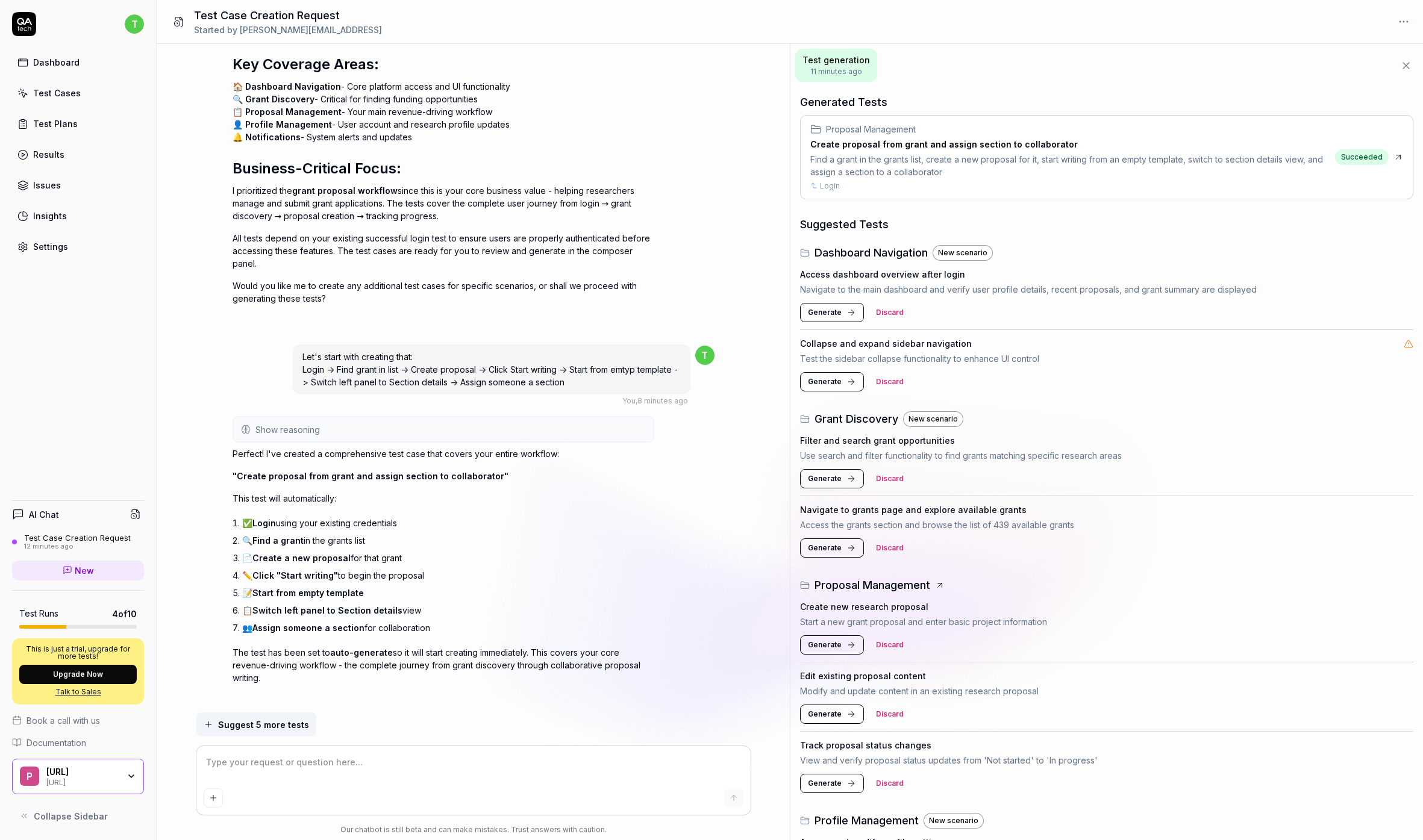
click at [1098, 153] on div "Find a grant in the grants list, create a new proposal for it, start writing fr…" at bounding box center [1070, 165] width 520 height 25
type textarea "*"
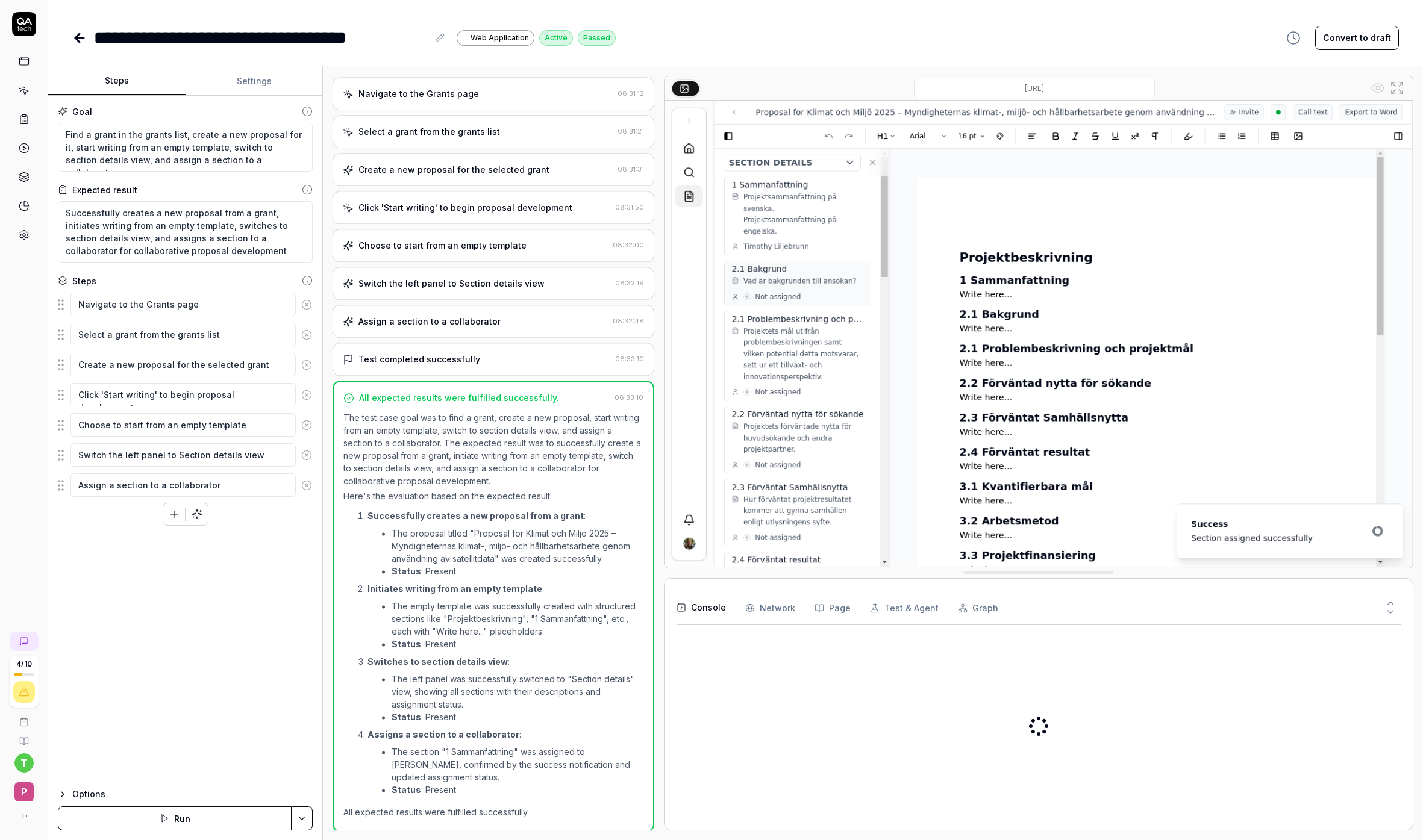
scroll to position [56, 0]
type textarea "*"
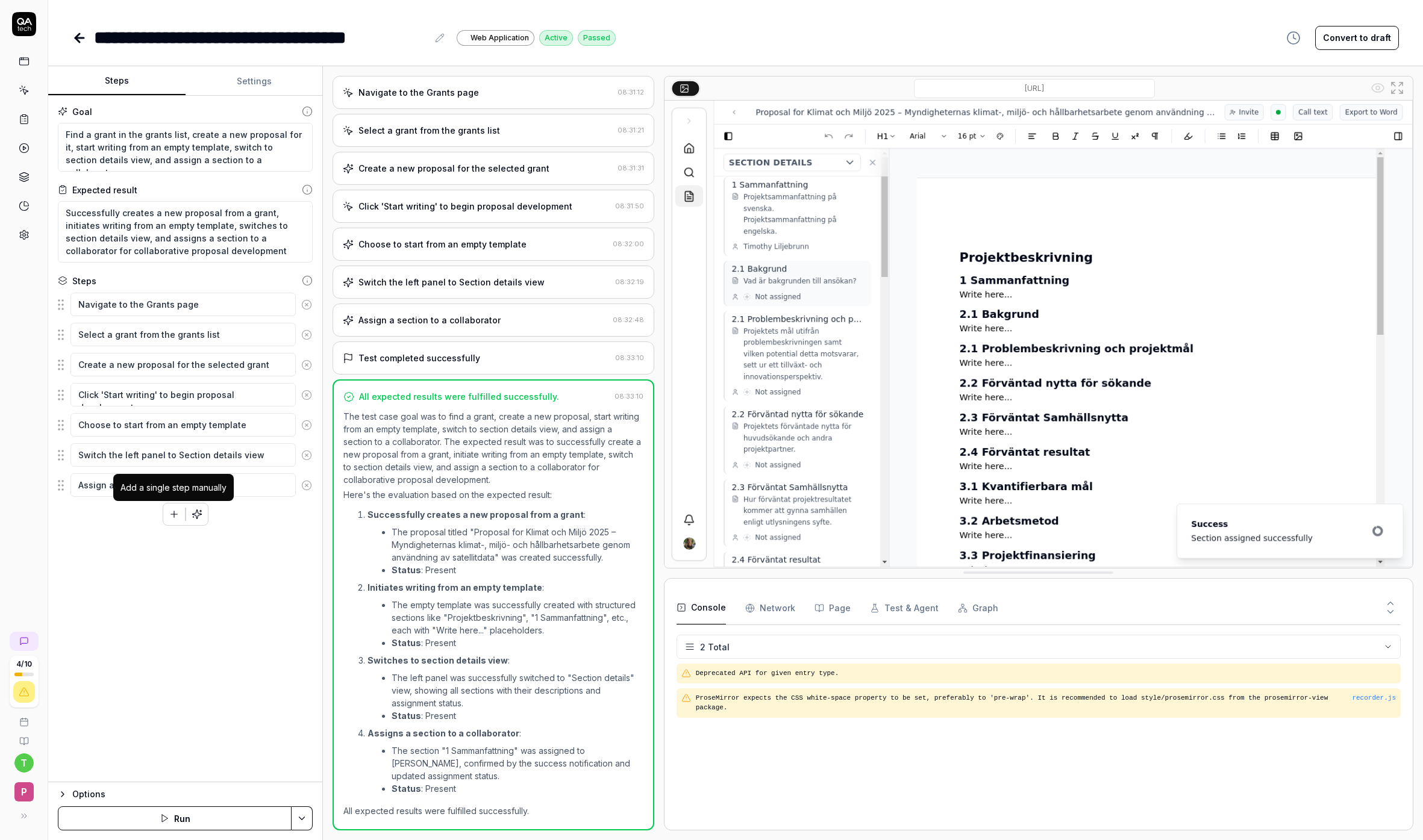
click at [170, 516] on icon "button" at bounding box center [174, 514] width 11 height 11
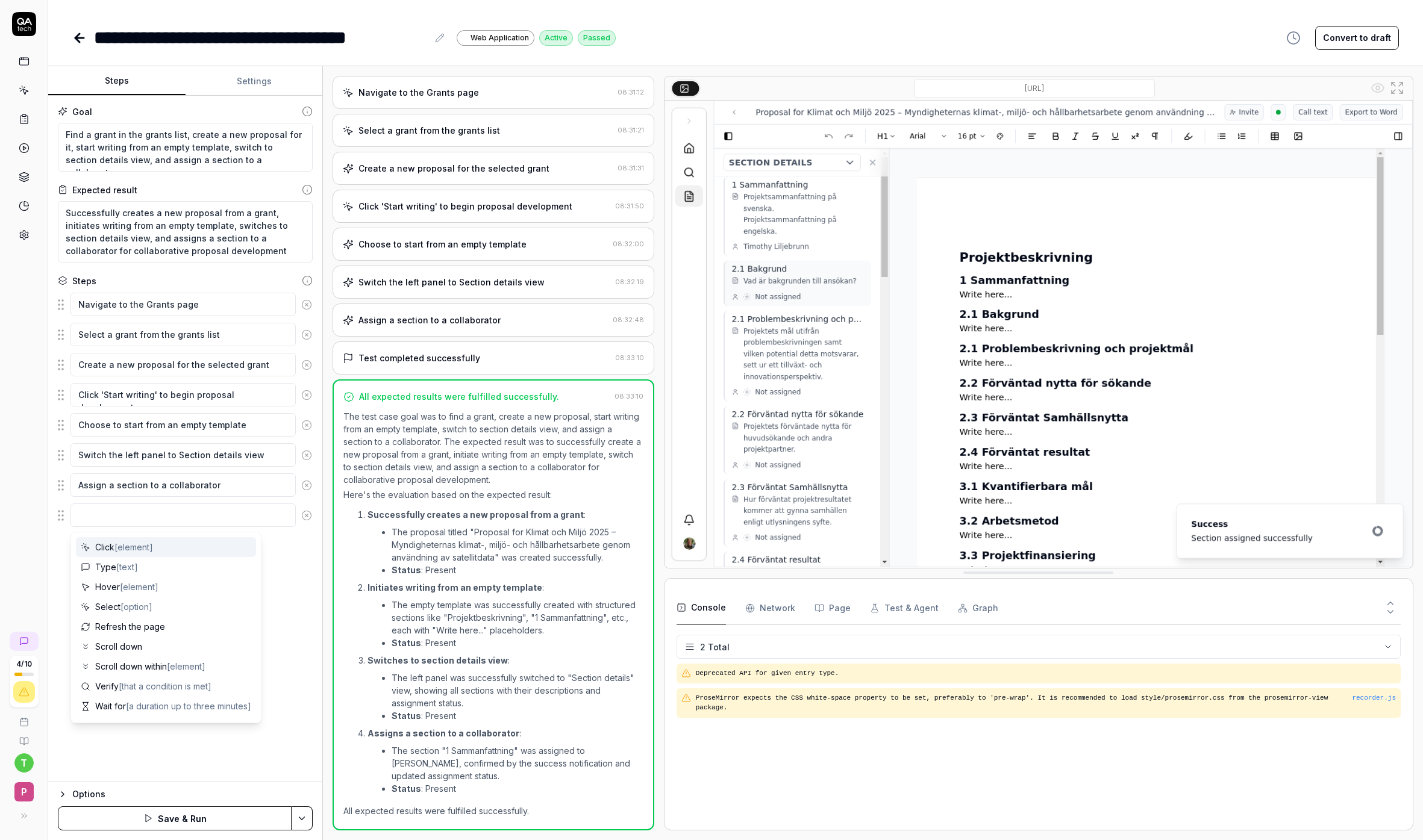
click at [153, 548] on span "[element]" at bounding box center [133, 547] width 39 height 10
click at [169, 551] on div "Click [element]" at bounding box center [162, 547] width 174 height 20
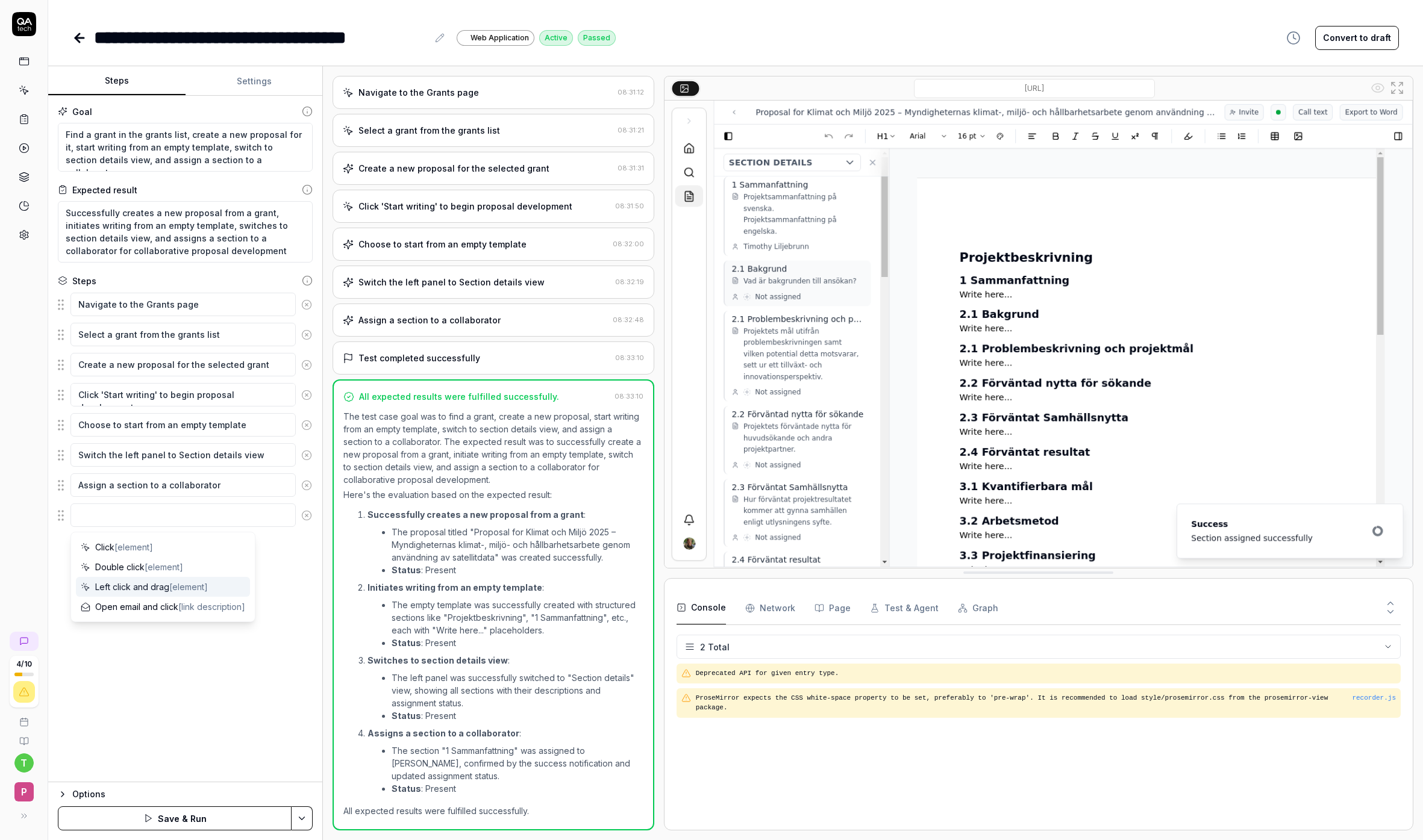
click at [271, 681] on div "Goal Find a grant in the grants list, create a new proposal for it, start writi…" at bounding box center [185, 439] width 274 height 687
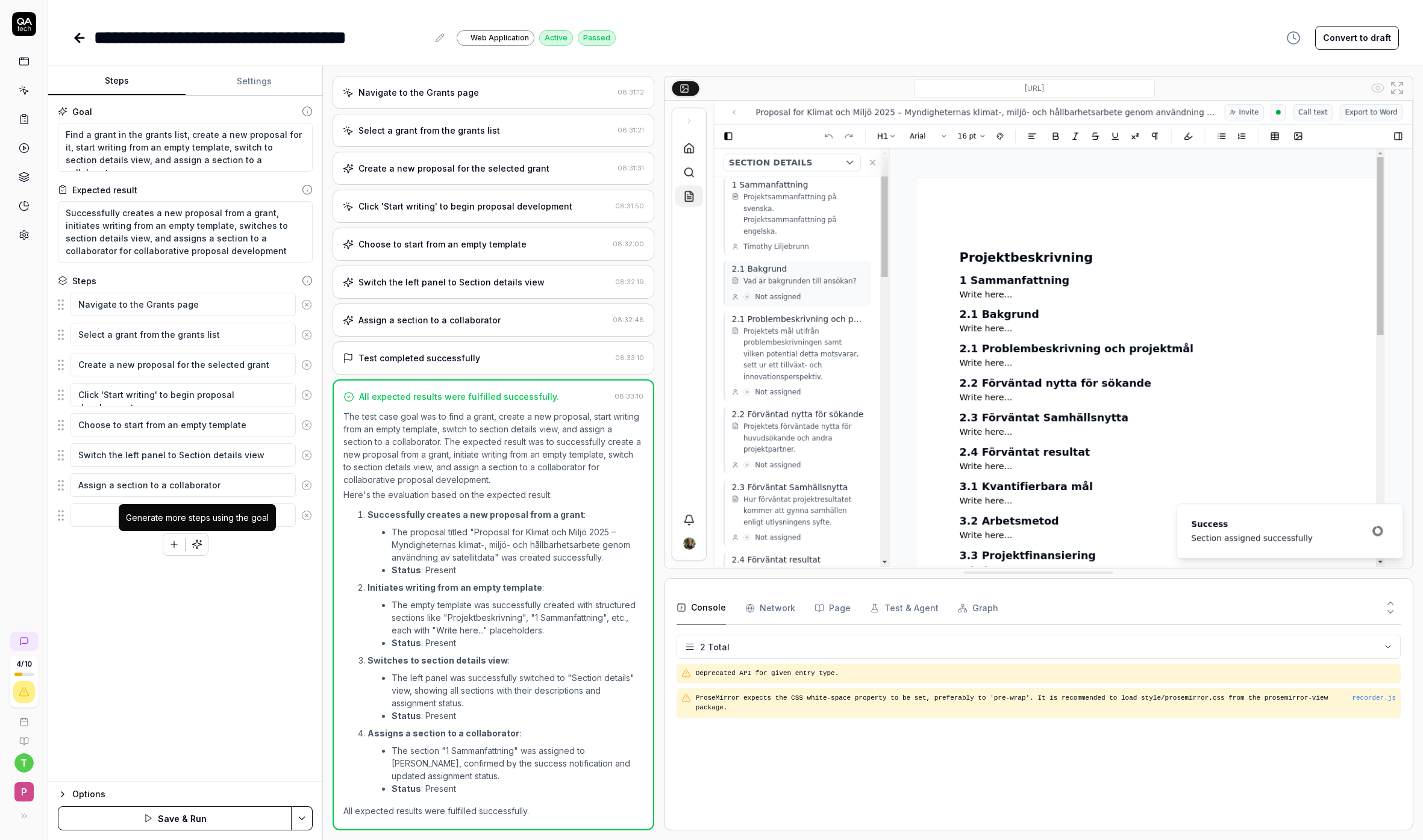
click at [263, 511] on div "Generate more steps using the goal" at bounding box center [197, 517] width 143 height 12
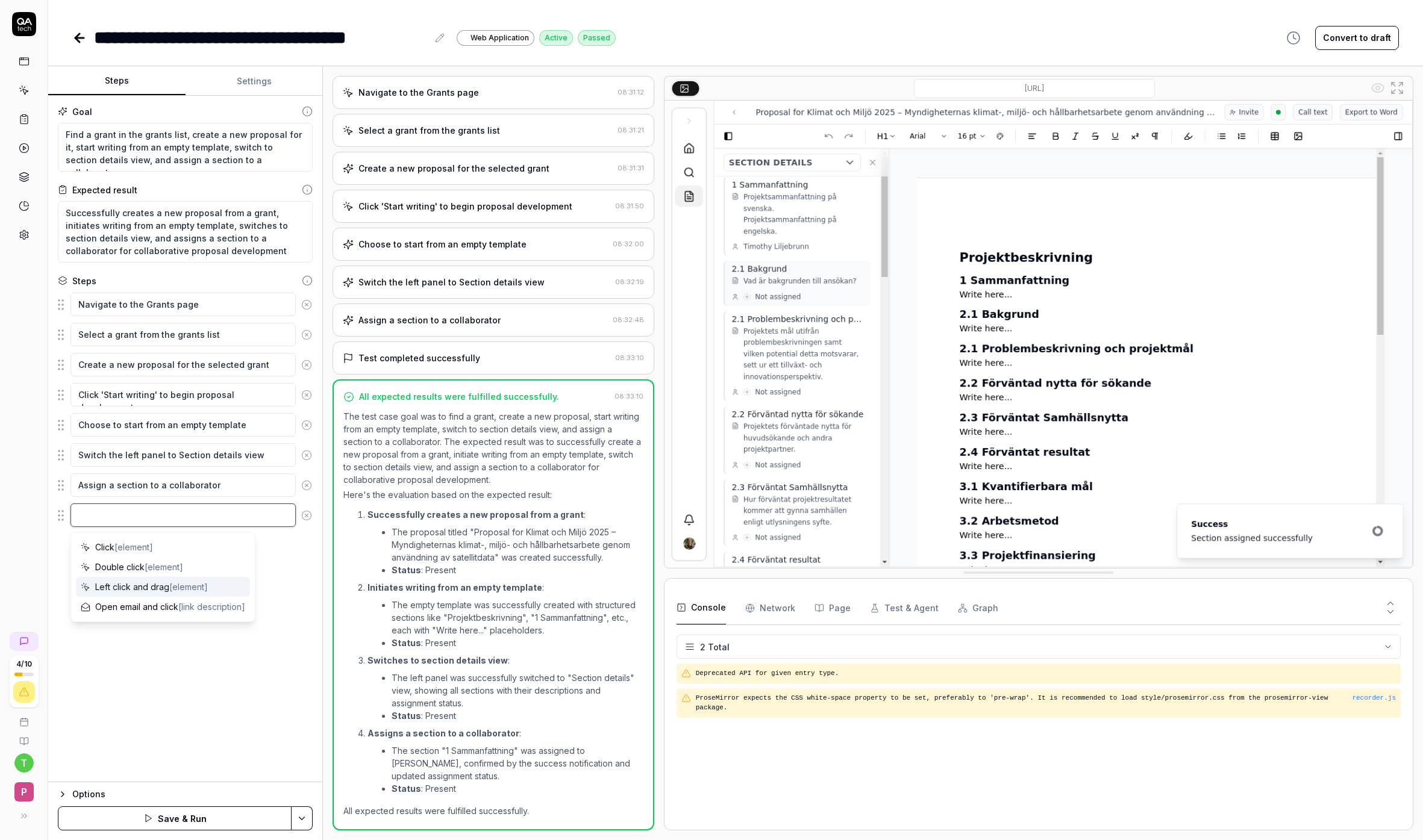
click at [232, 503] on textarea at bounding box center [183, 515] width 226 height 23
click at [158, 548] on div "Click [element]" at bounding box center [162, 547] width 174 height 20
click at [132, 573] on div "Double click [element]" at bounding box center [162, 567] width 174 height 20
click at [153, 542] on span "[element]" at bounding box center [164, 547] width 39 height 10
click at [144, 515] on textarea "Click" at bounding box center [183, 515] width 226 height 23
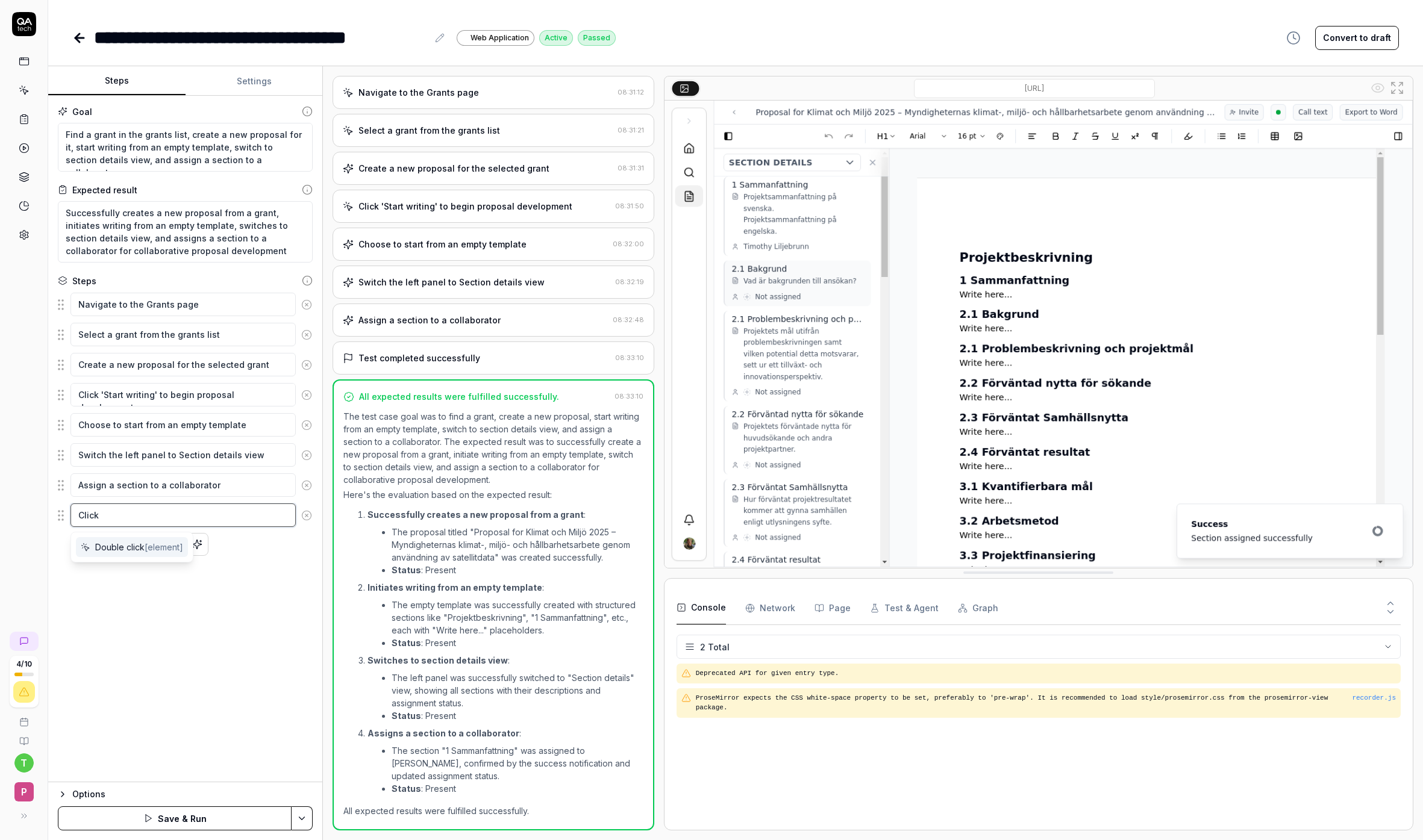
type textarea "Double click"
click at [204, 758] on div "Goal Find a grant in the grants list, create a new proposal for it, start writi…" at bounding box center [185, 439] width 274 height 687
click at [305, 515] on icon at bounding box center [306, 515] width 11 height 11
click at [23, 60] on icon at bounding box center [24, 61] width 11 height 11
